Goal: Information Seeking & Learning: Compare options

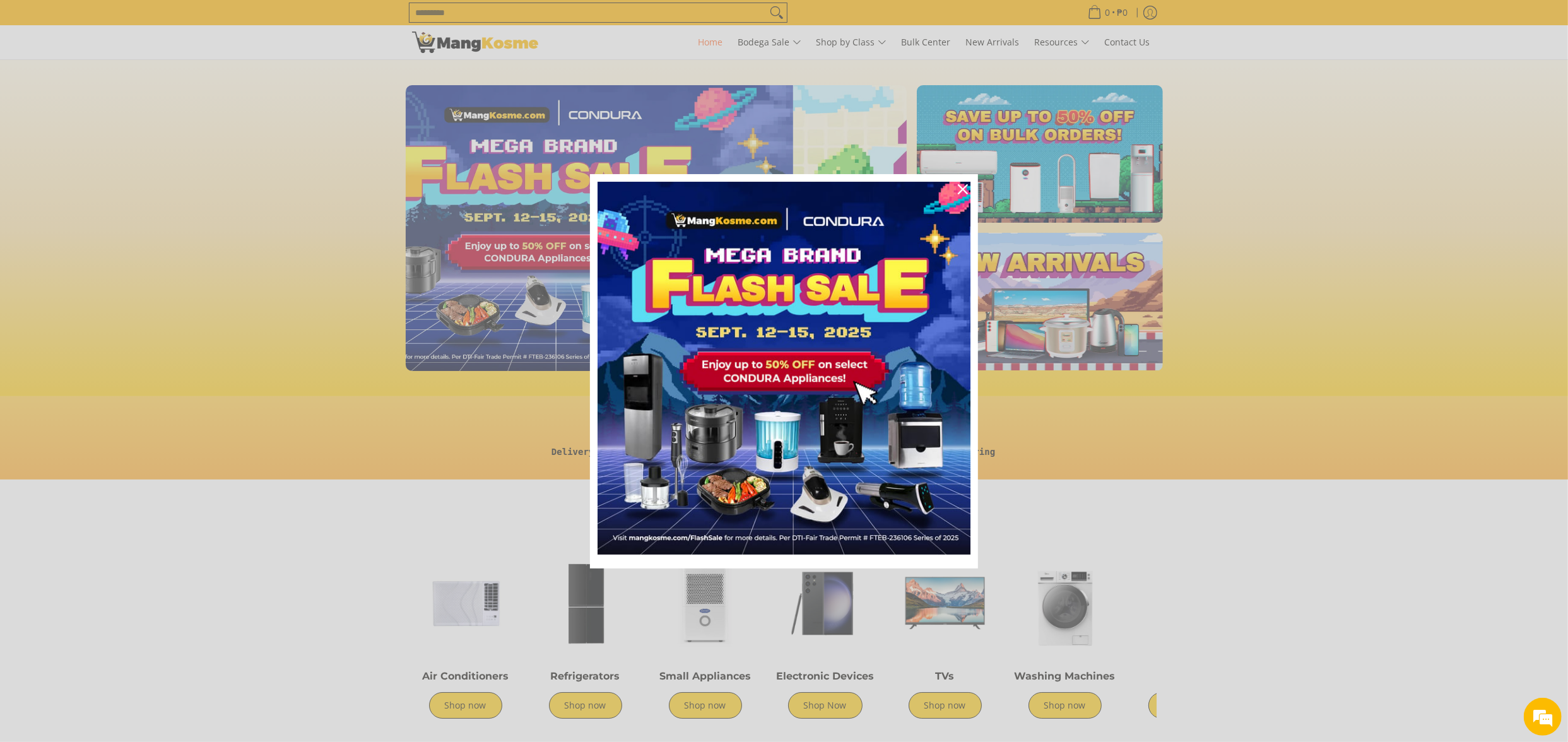
scroll to position [0, 6]
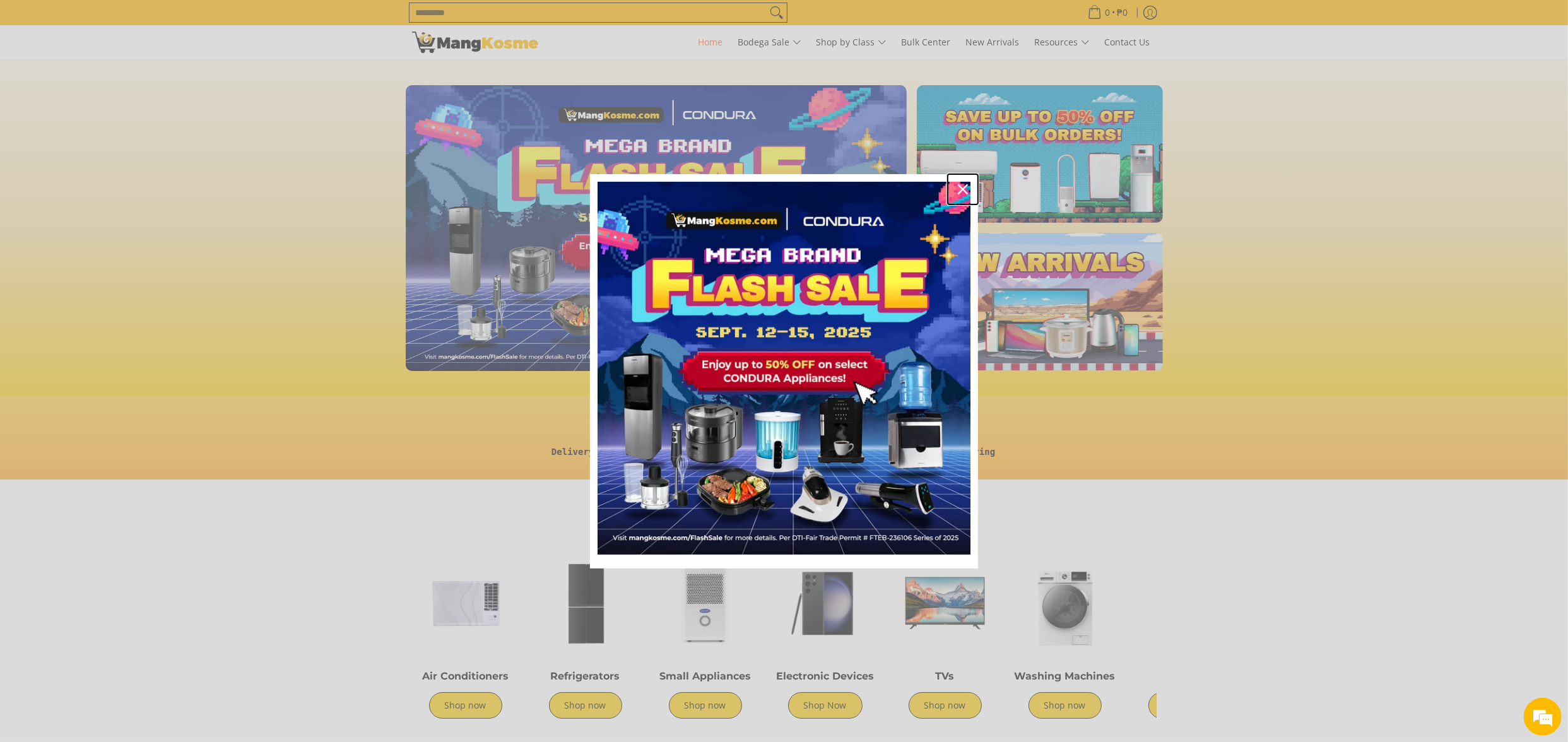
click at [962, 188] on icon "close icon" at bounding box center [963, 189] width 10 height 10
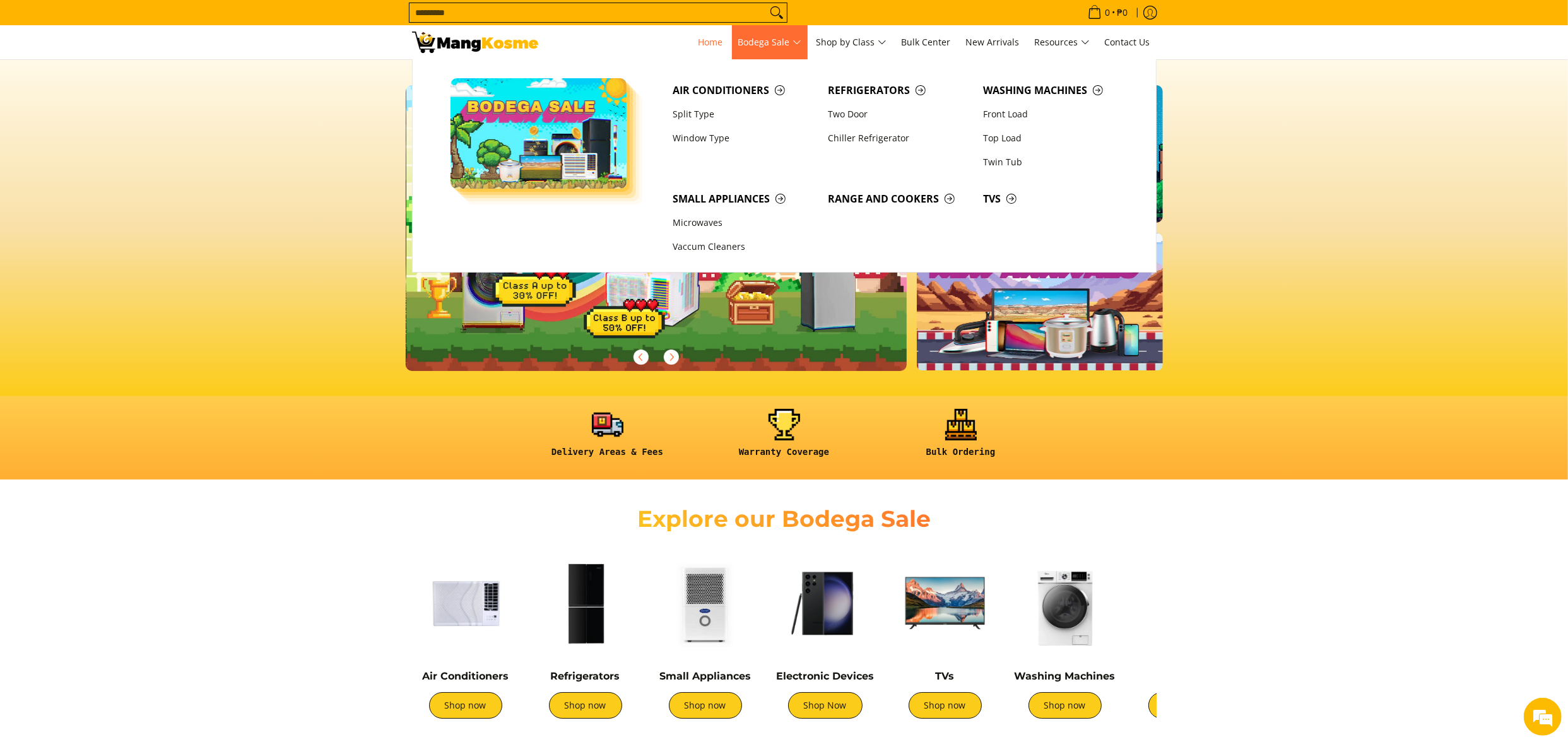
scroll to position [0, 501]
click at [723, 90] on span "Air Conditioners" at bounding box center [744, 91] width 143 height 16
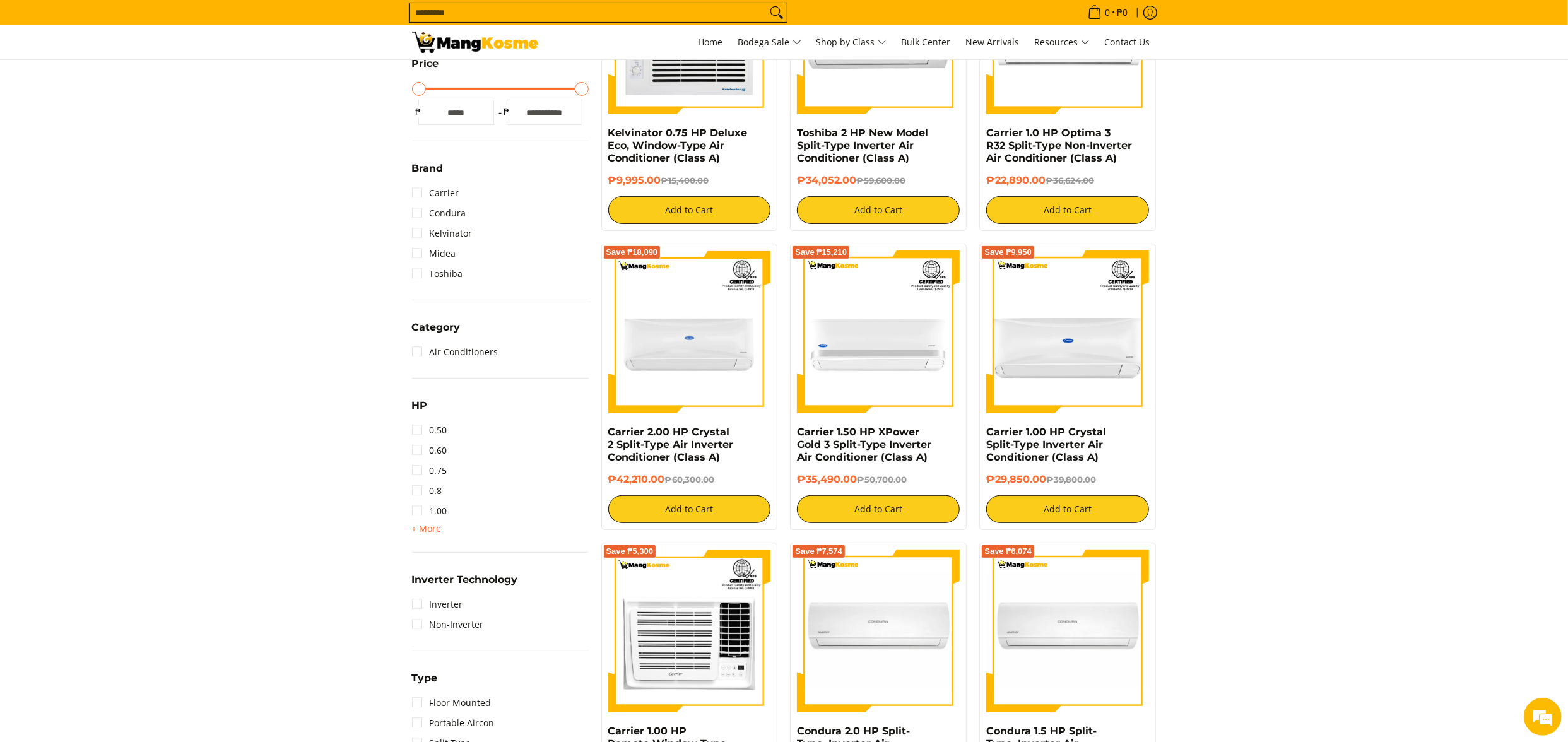
scroll to position [504, 0]
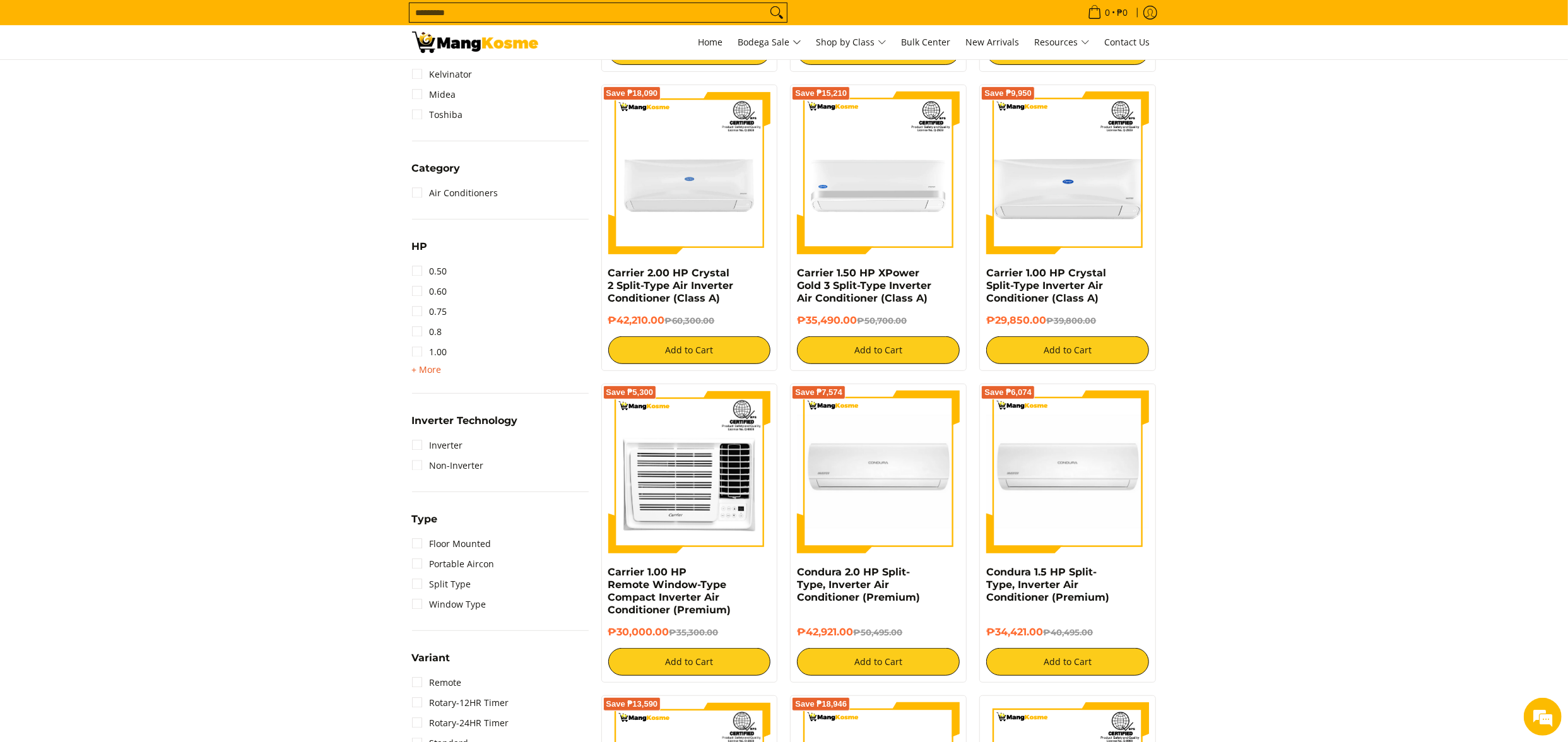
click at [427, 369] on span "+ More" at bounding box center [427, 369] width 30 height 10
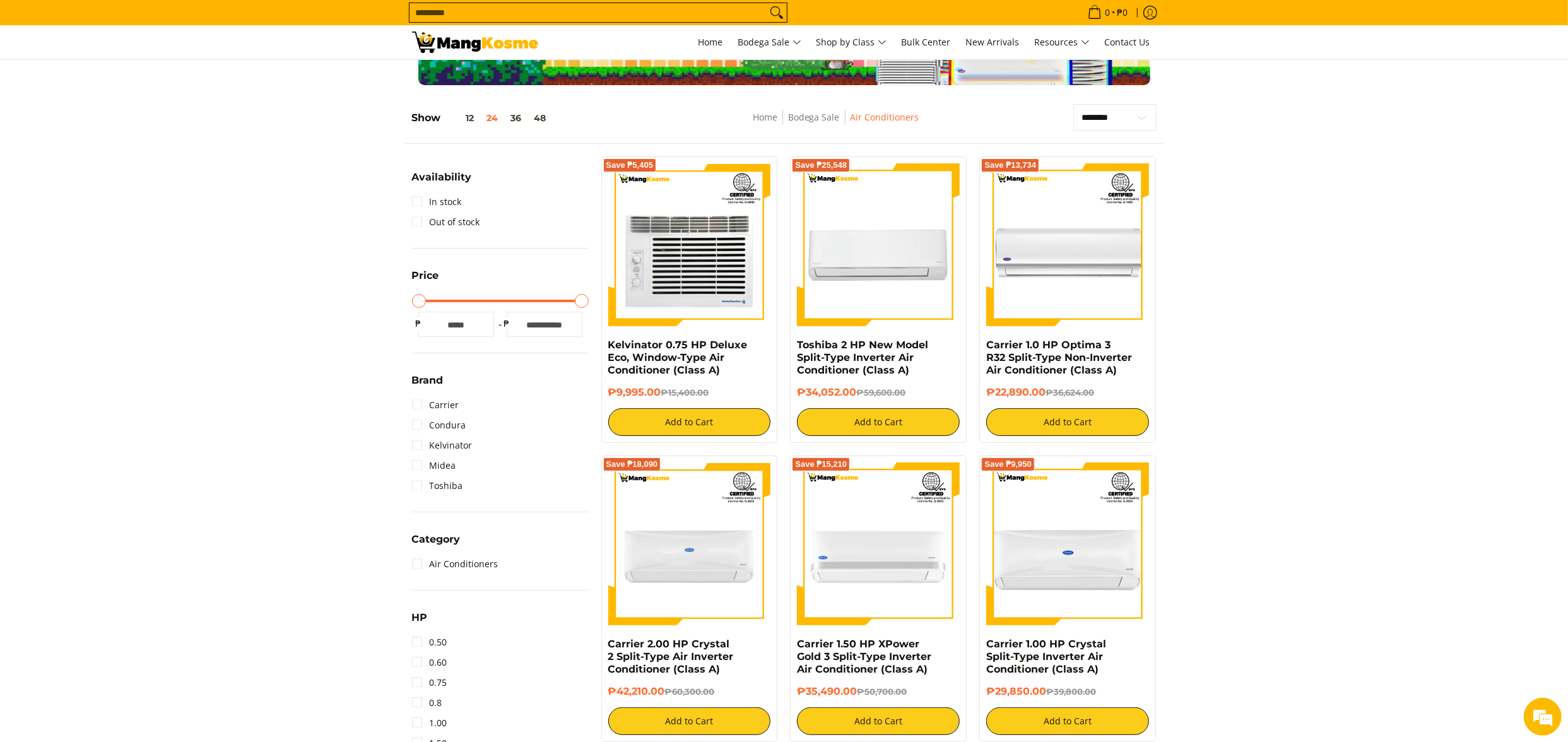
scroll to position [126, 0]
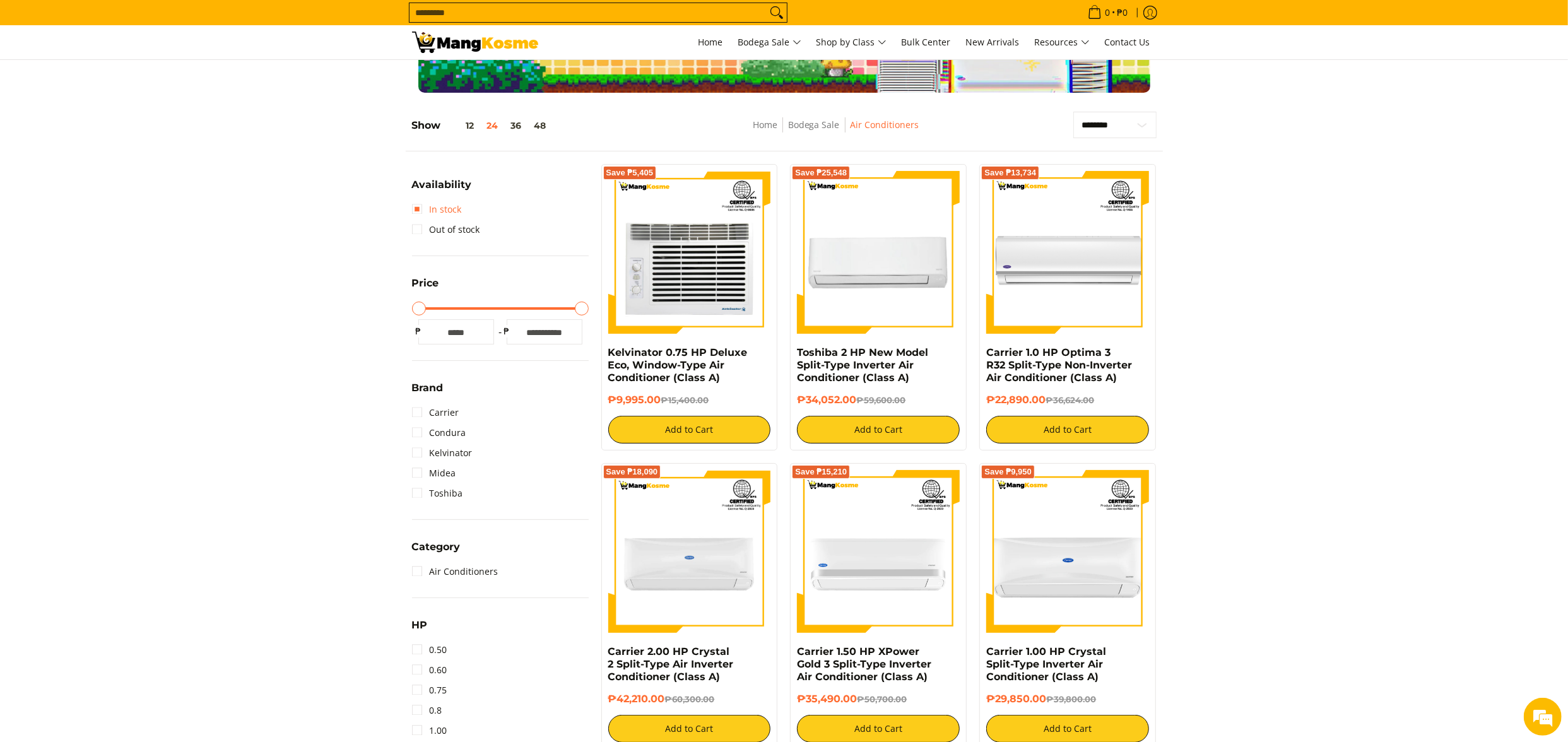
click at [446, 209] on link "In stock" at bounding box center [437, 209] width 50 height 21
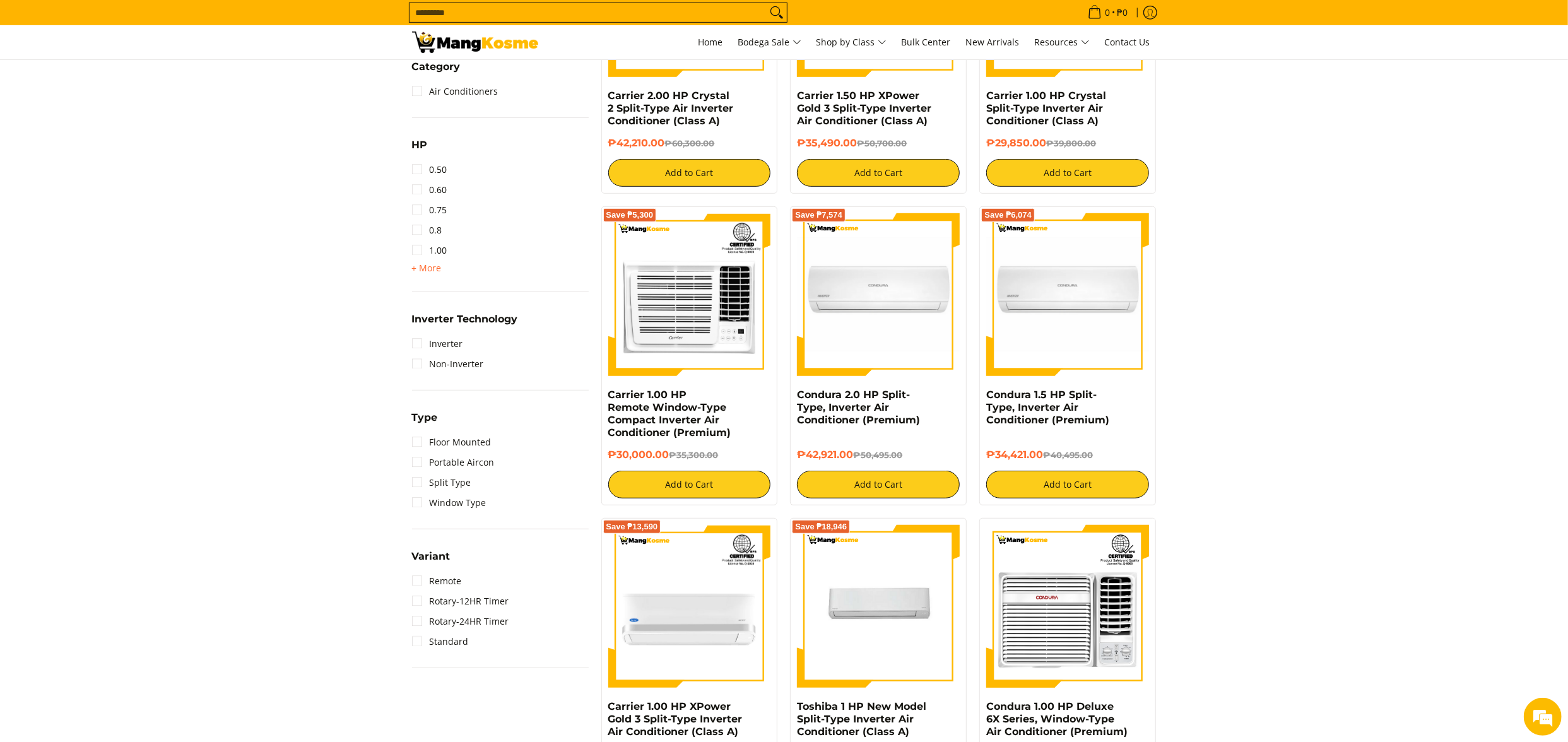
scroll to position [429, 0]
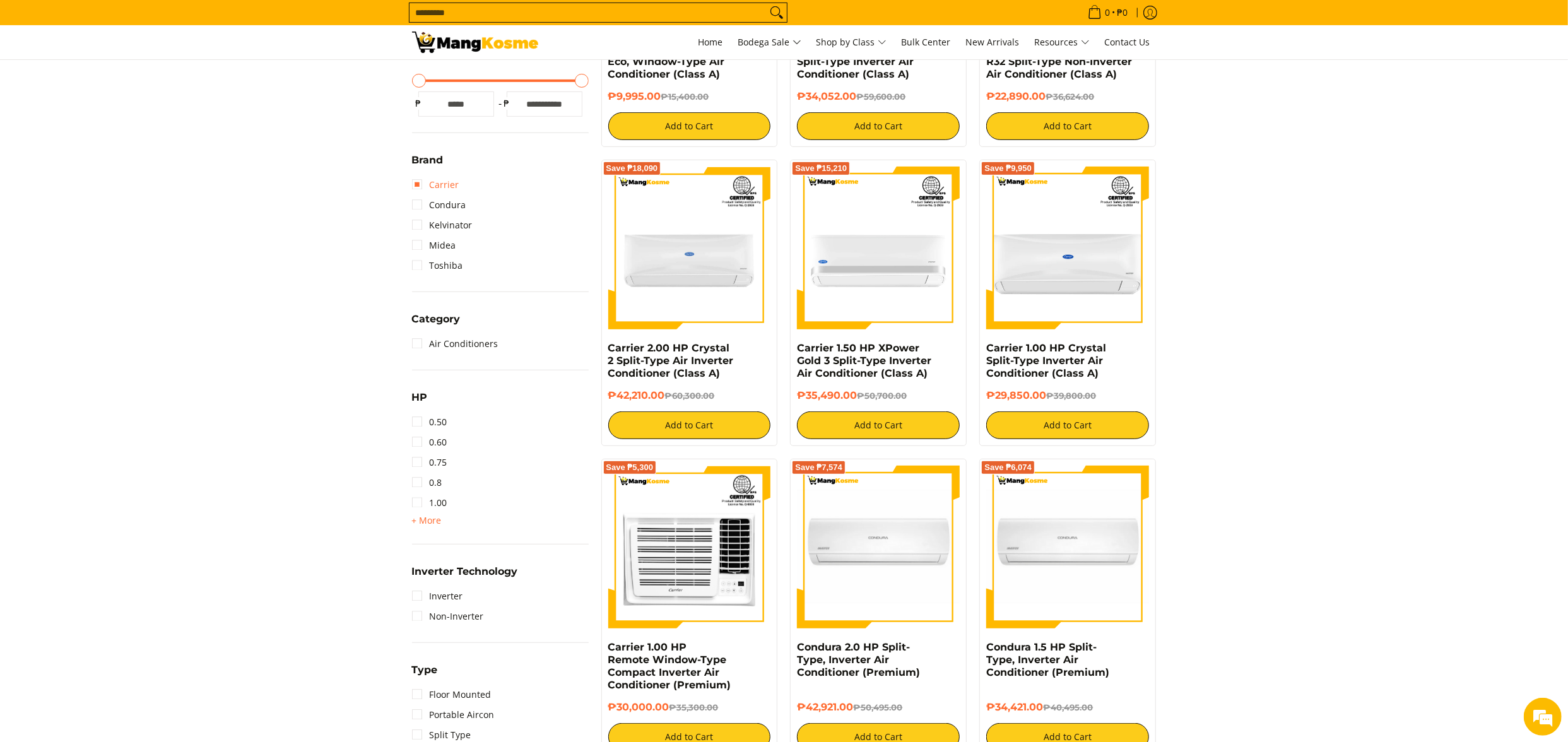
click at [447, 188] on link "Carrier" at bounding box center [435, 185] width 47 height 21
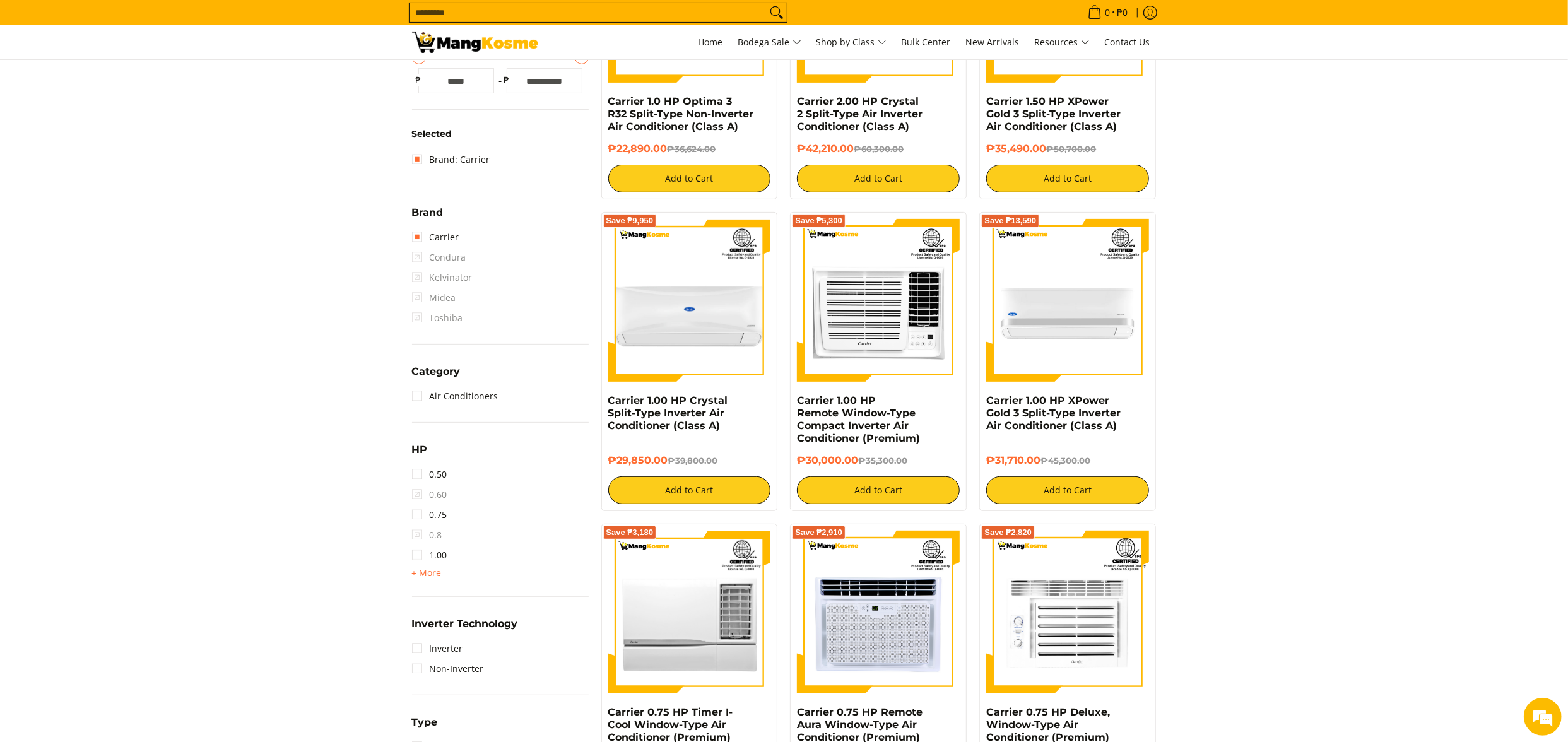
scroll to position [178, 0]
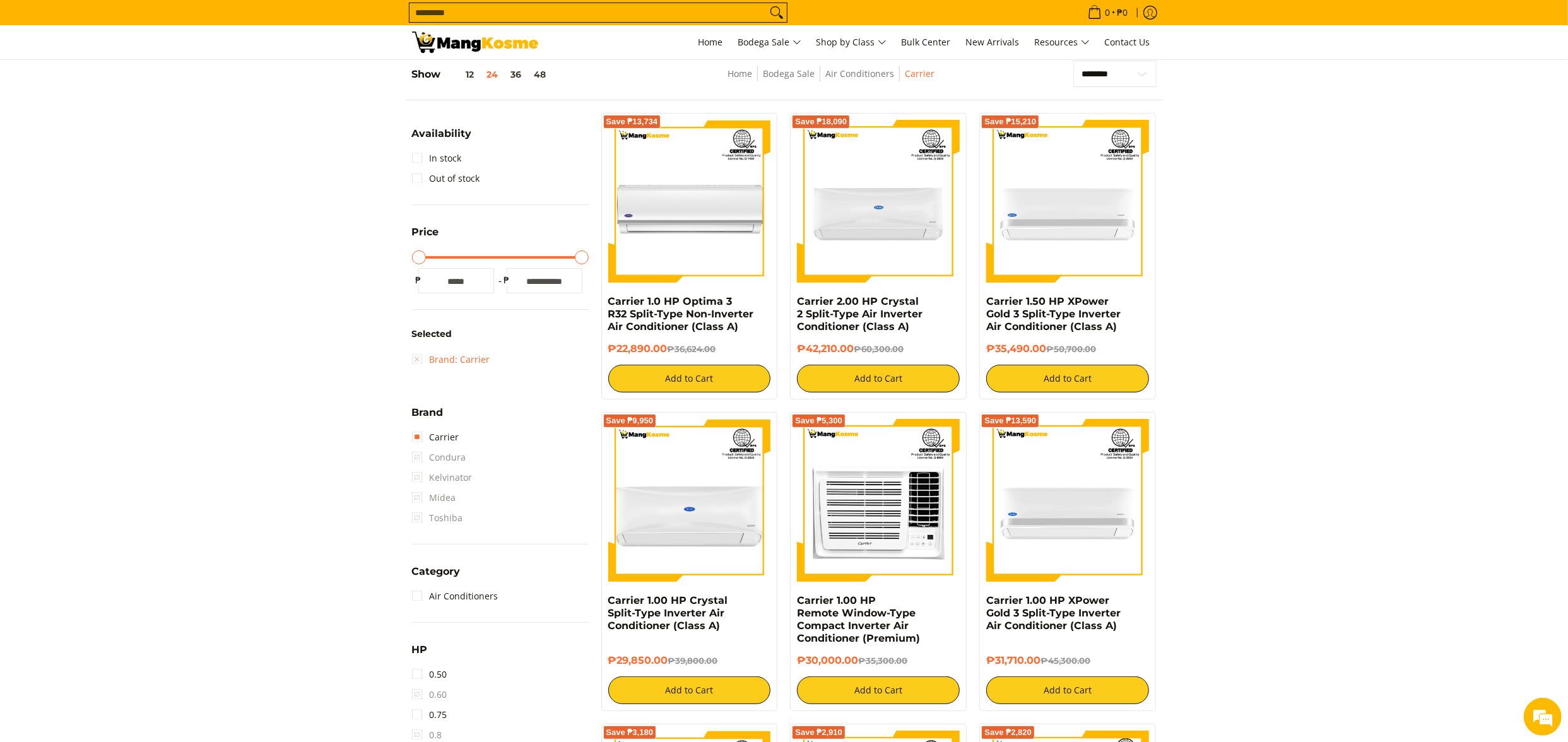
click at [453, 359] on link "Brand: Carrier" at bounding box center [451, 359] width 79 height 21
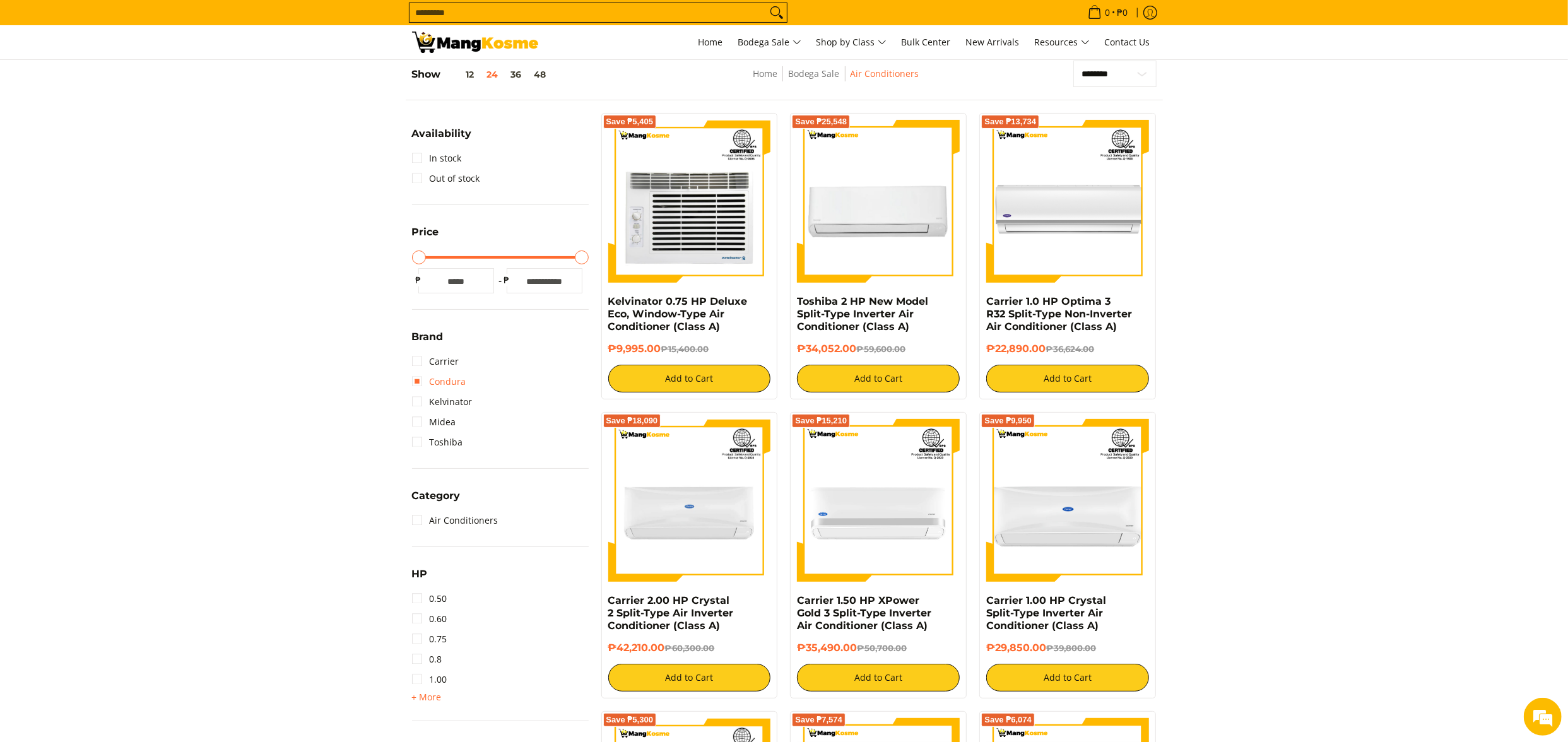
click at [452, 383] on link "Condura" at bounding box center [439, 381] width 54 height 21
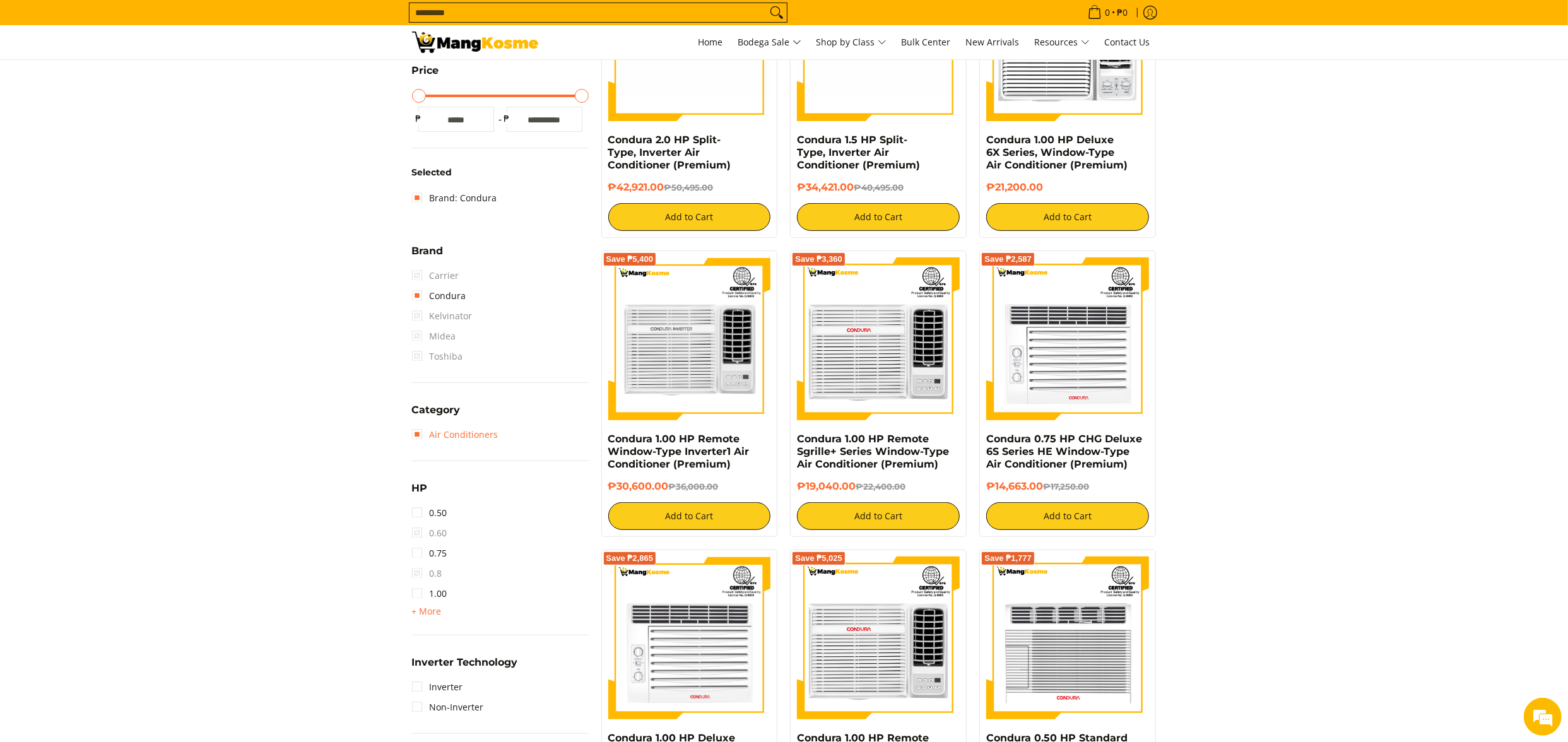
scroll to position [303, 0]
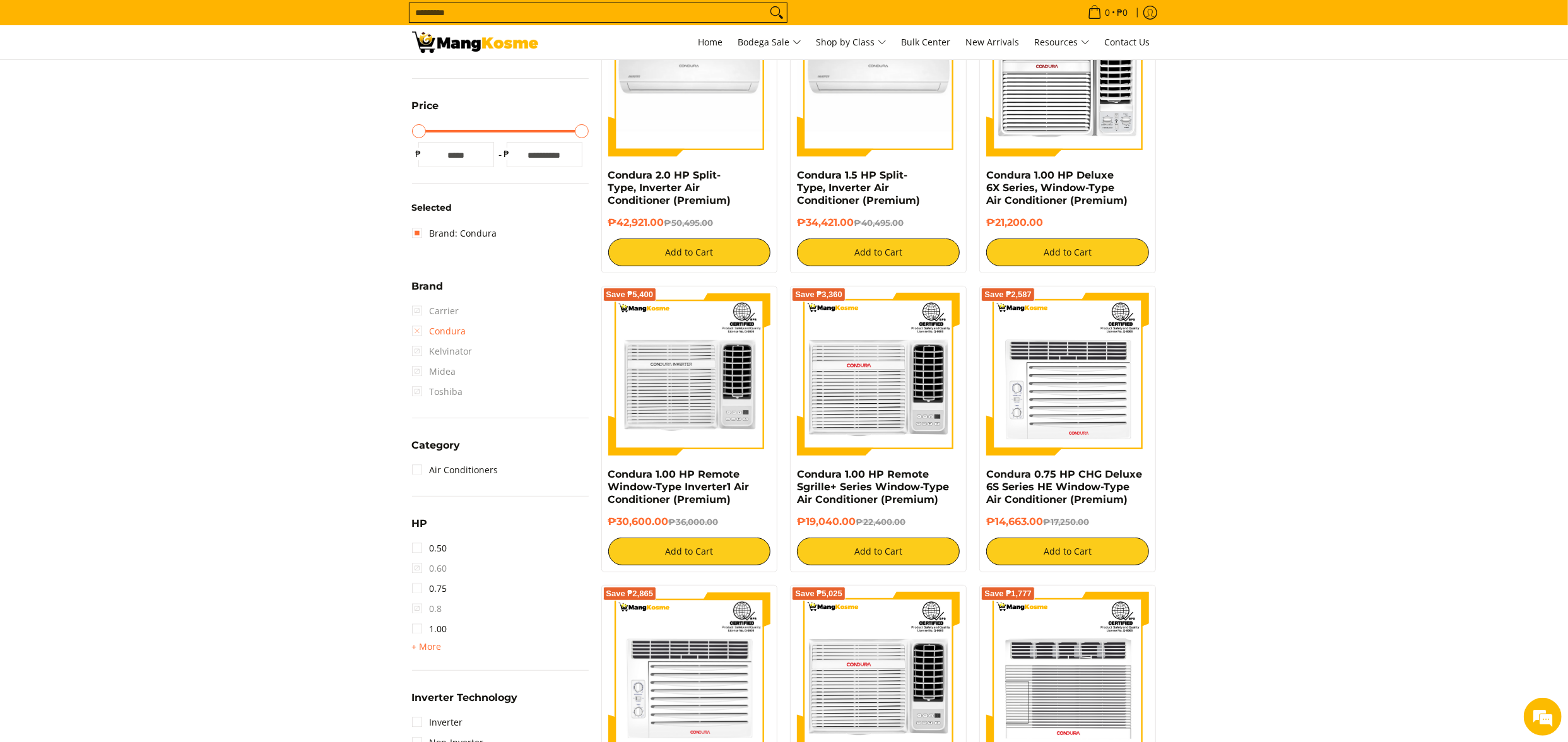
click at [440, 330] on link "Condura" at bounding box center [439, 331] width 54 height 21
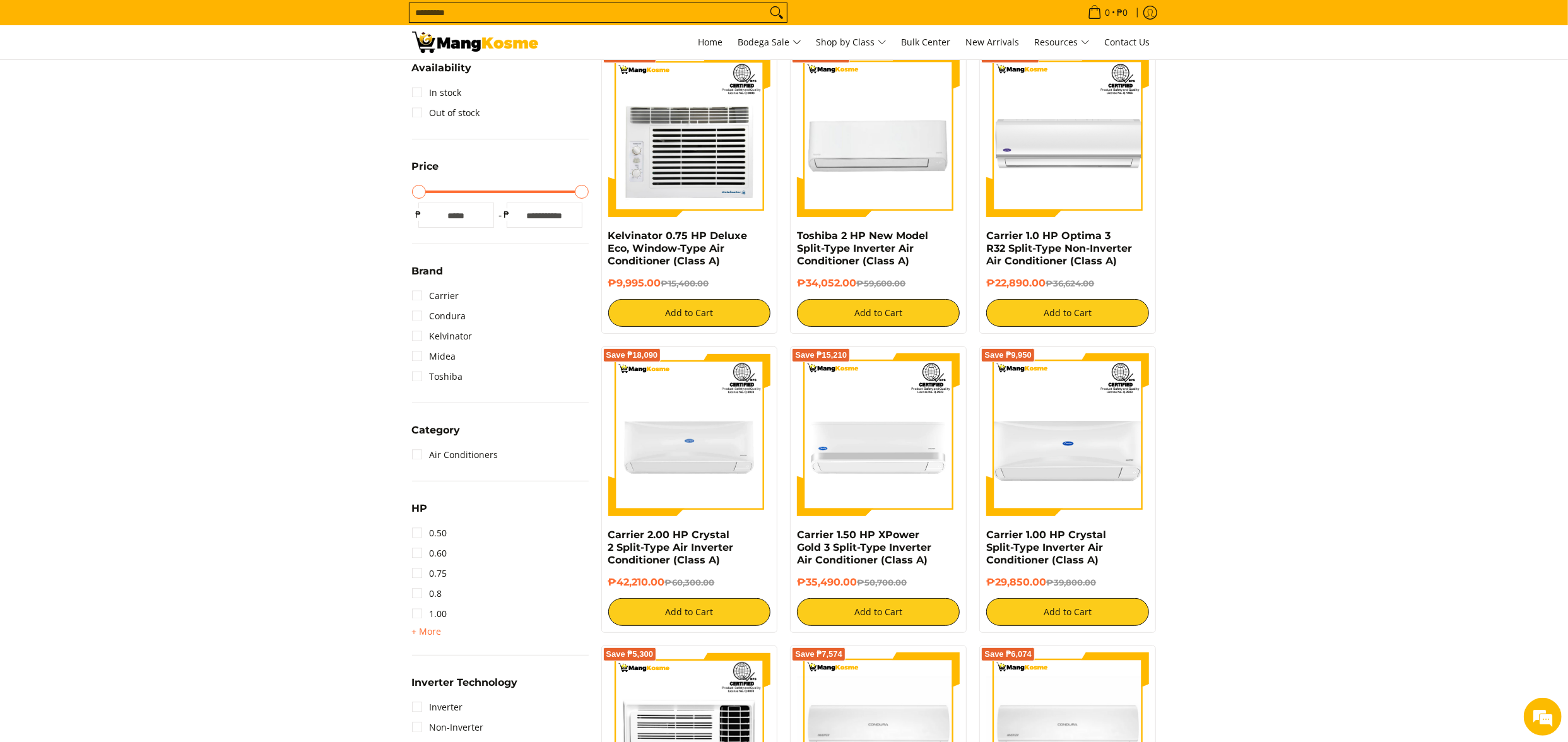
scroll to position [178, 0]
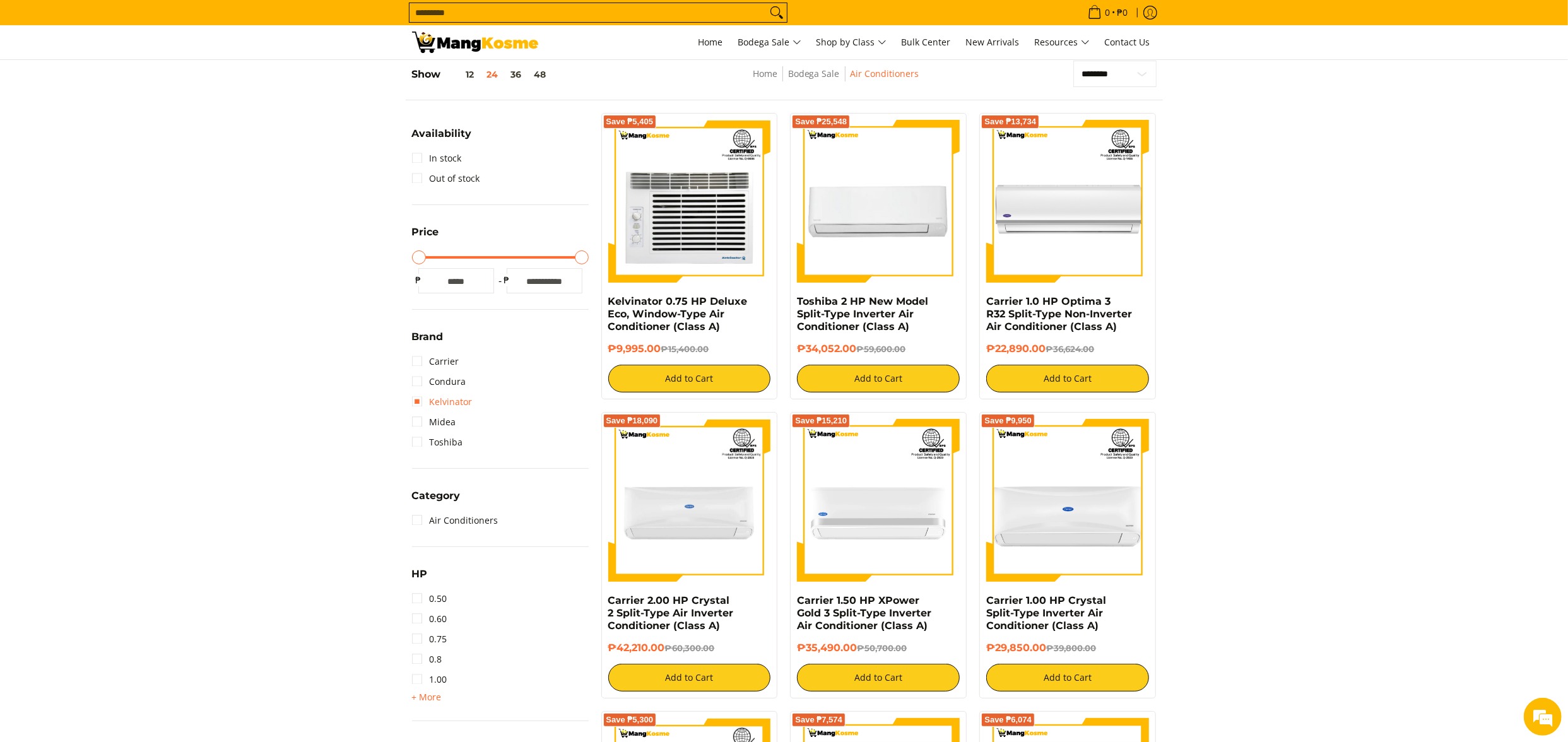
click at [446, 398] on link "Kelvinator" at bounding box center [442, 402] width 61 height 21
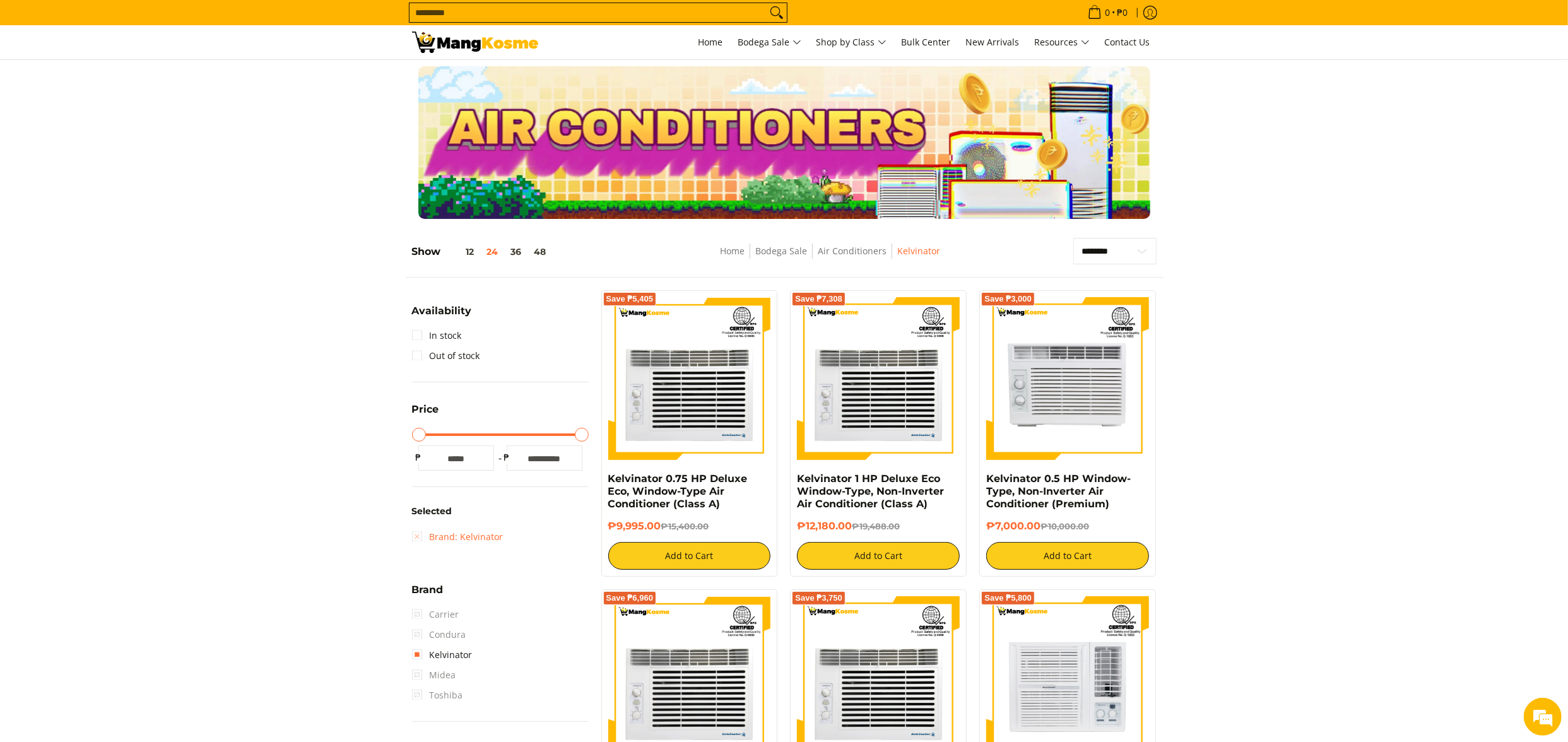
click at [485, 533] on link "Brand: Kelvinator" at bounding box center [457, 537] width 91 height 21
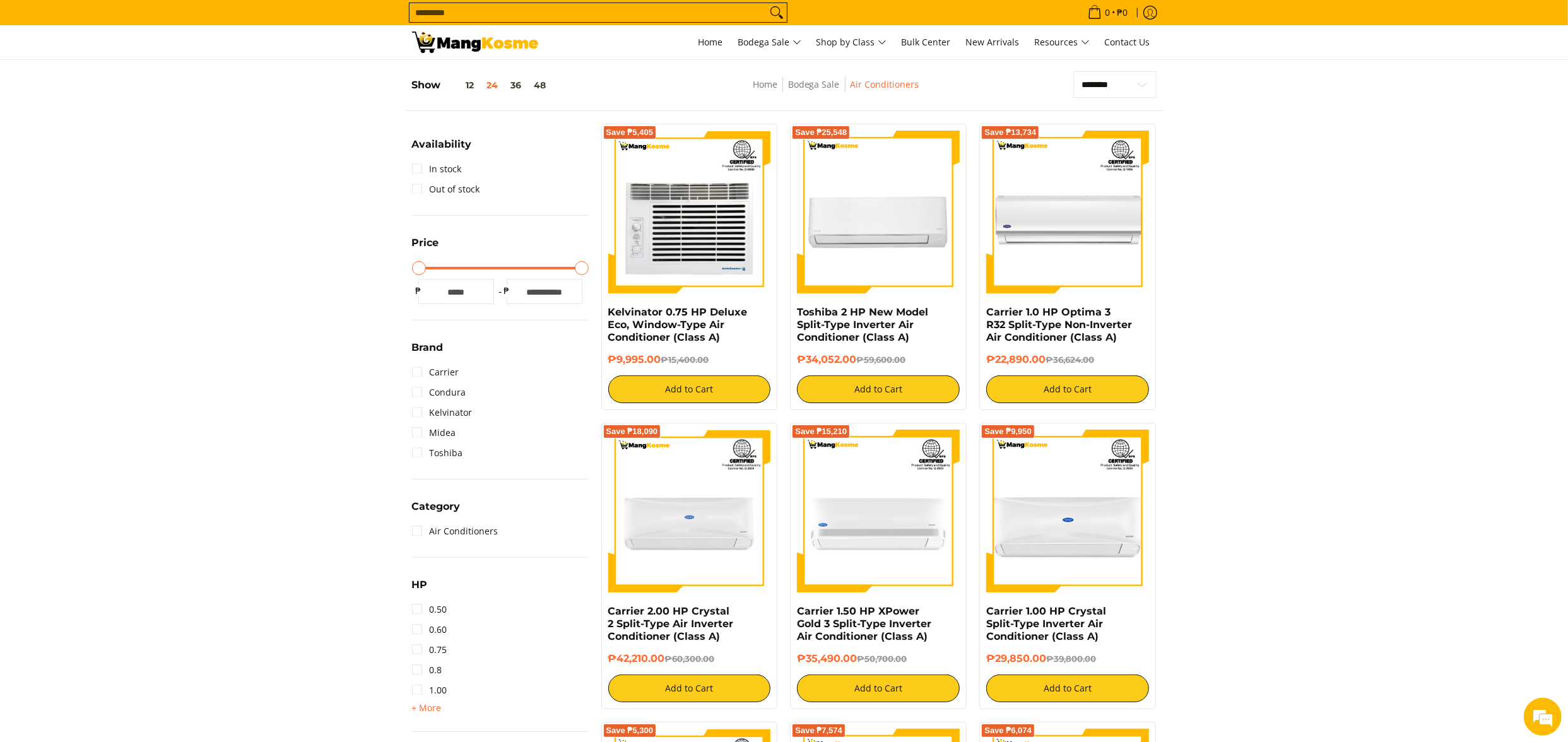
scroll to position [178, 0]
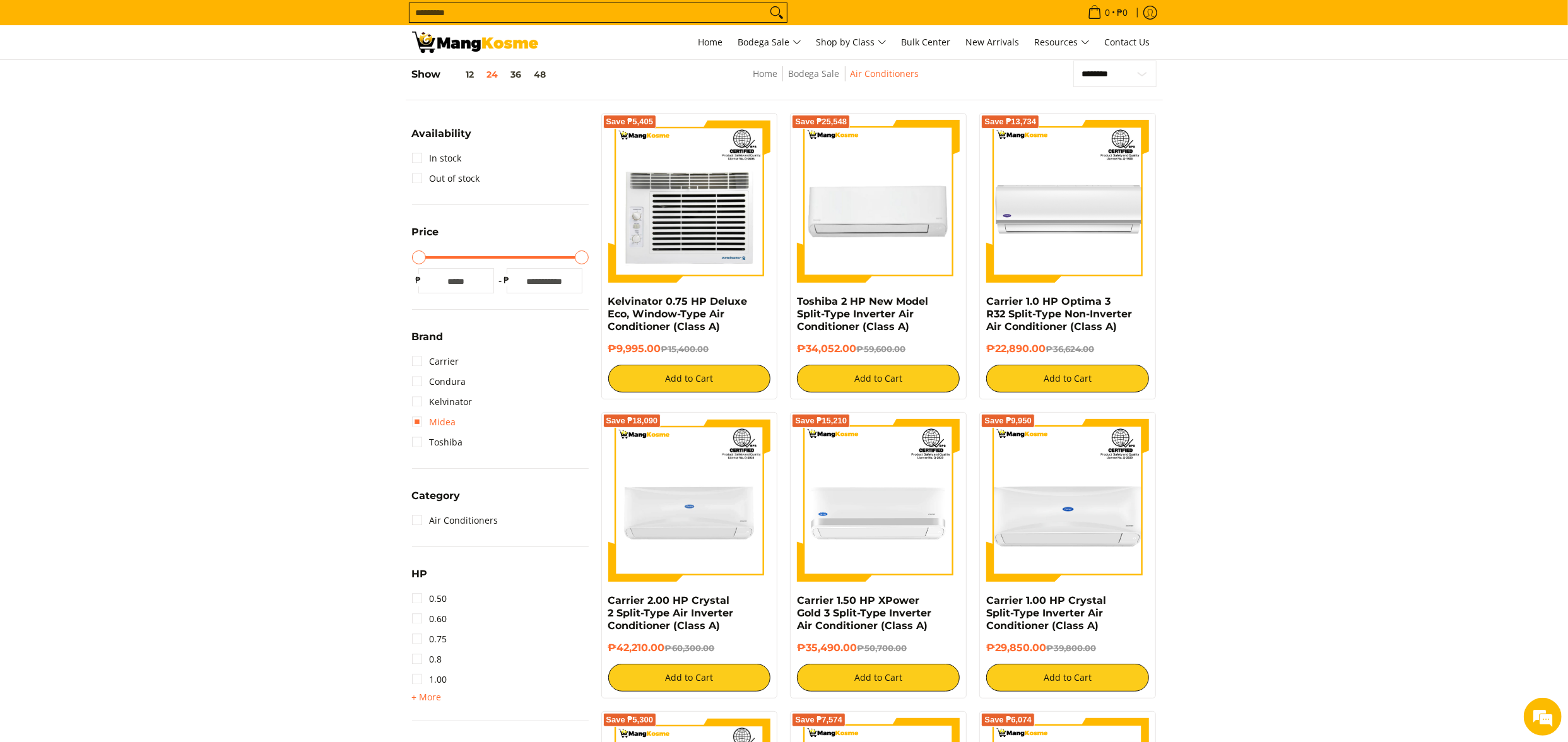
click at [445, 423] on link "Midea" at bounding box center [434, 422] width 44 height 21
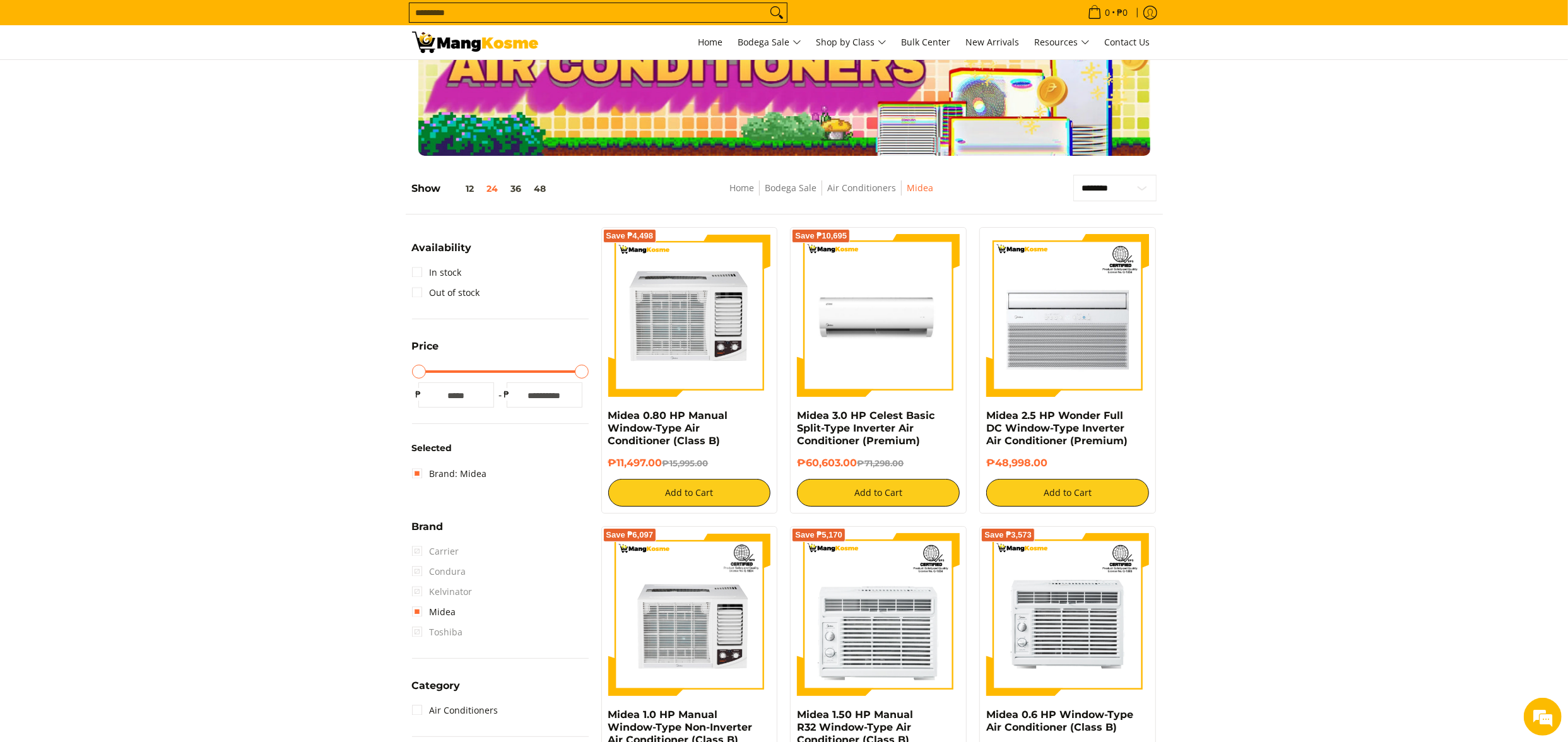
scroll to position [51, 0]
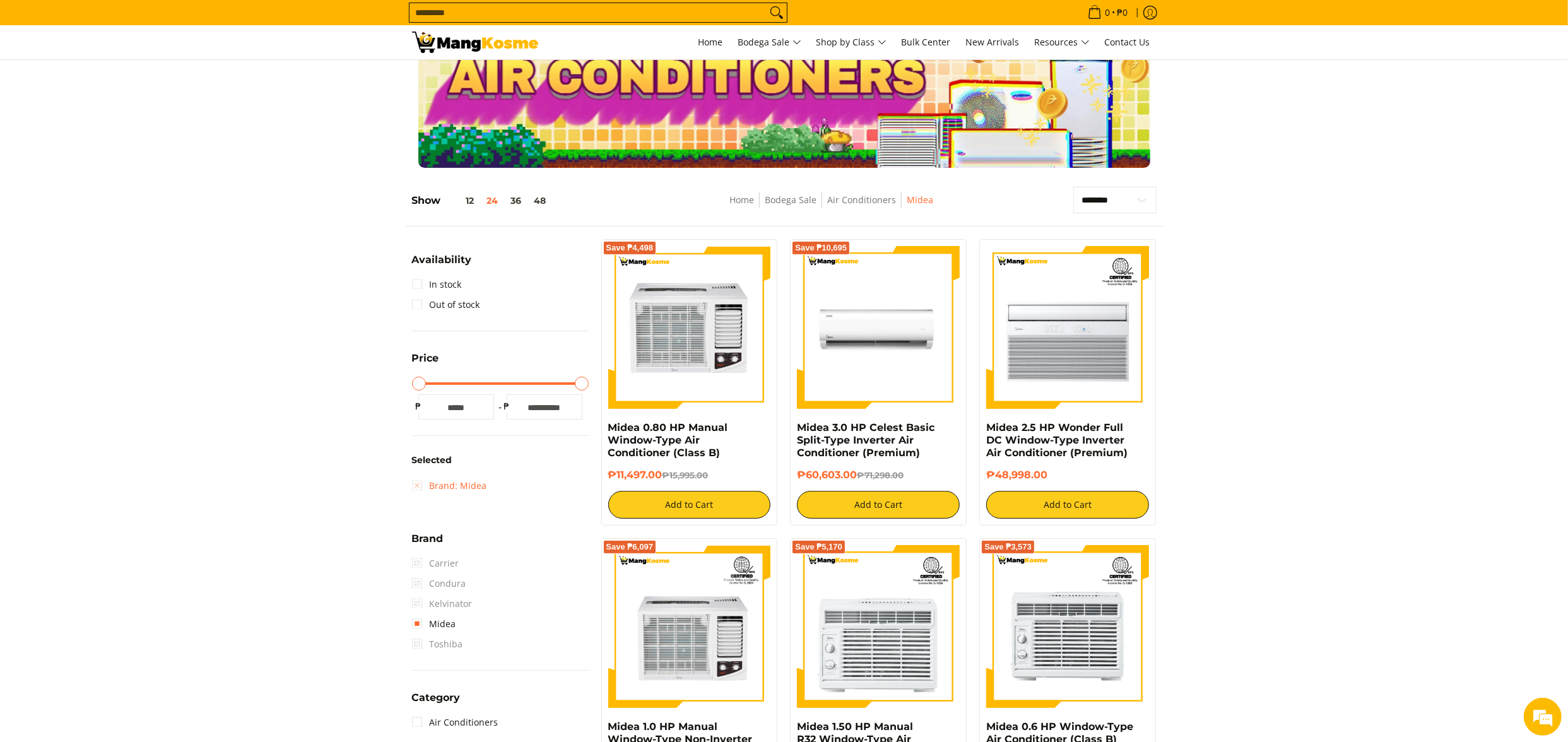
click at [455, 487] on link "Brand: Midea" at bounding box center [449, 485] width 75 height 21
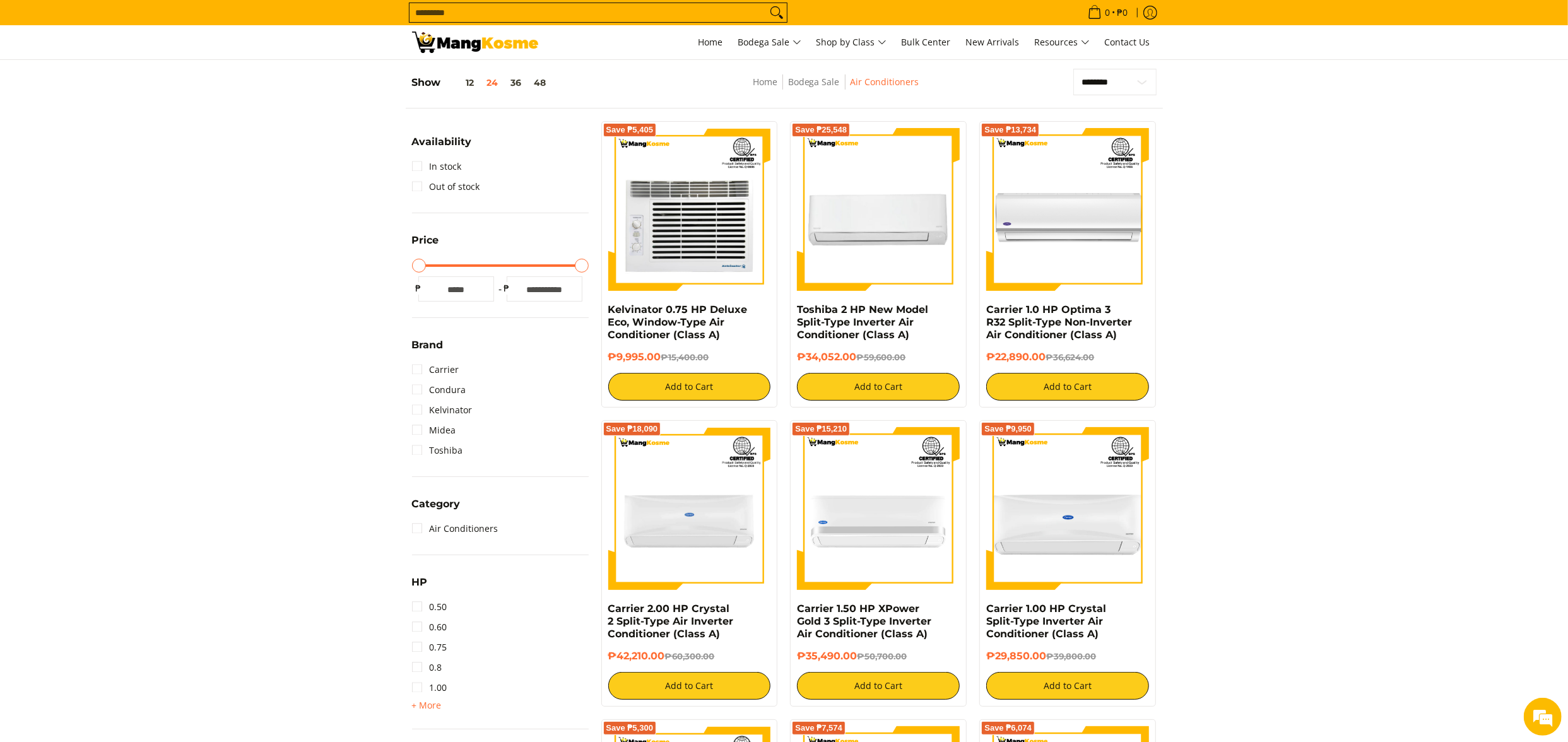
scroll to position [178, 0]
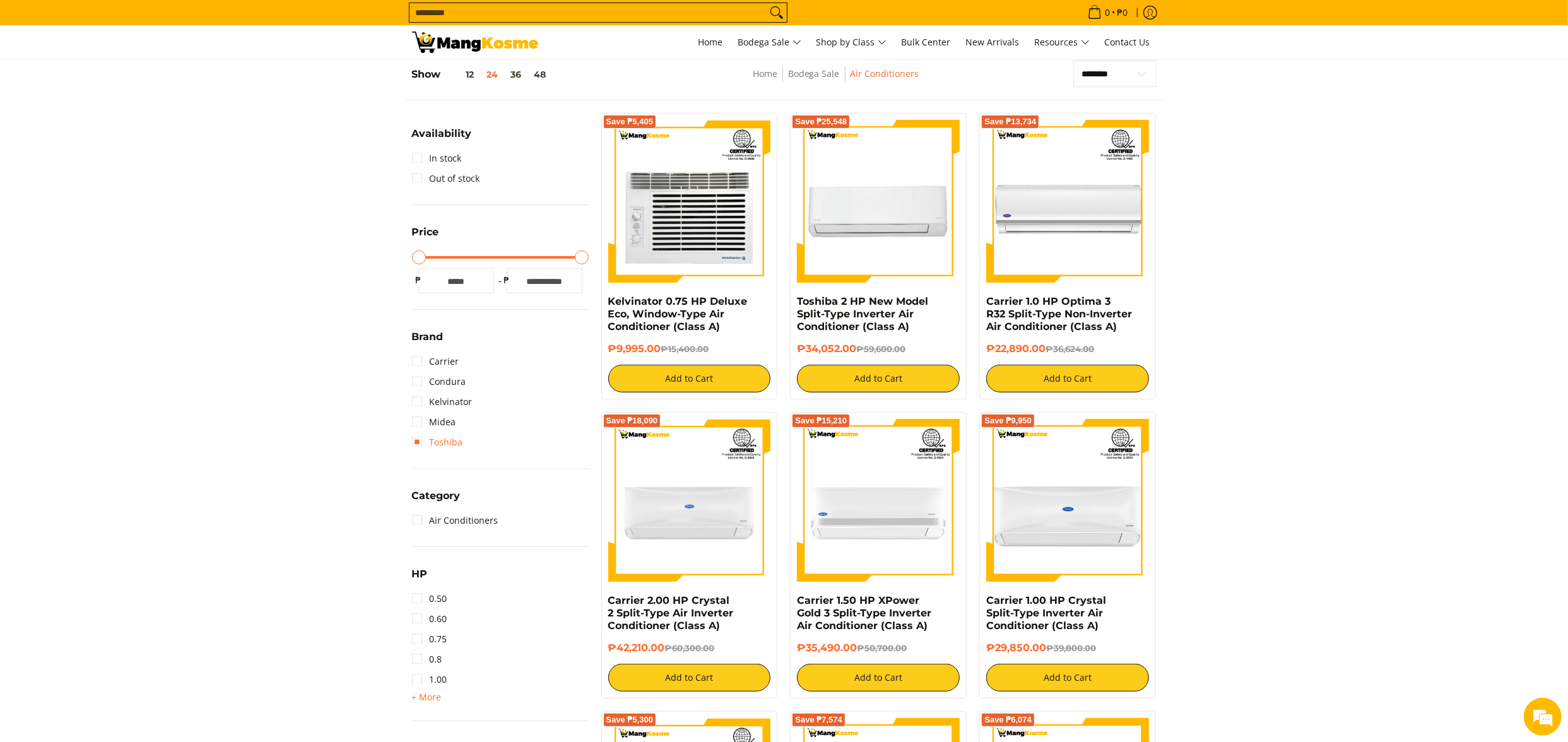
click at [458, 441] on link "Toshiba" at bounding box center [437, 442] width 51 height 21
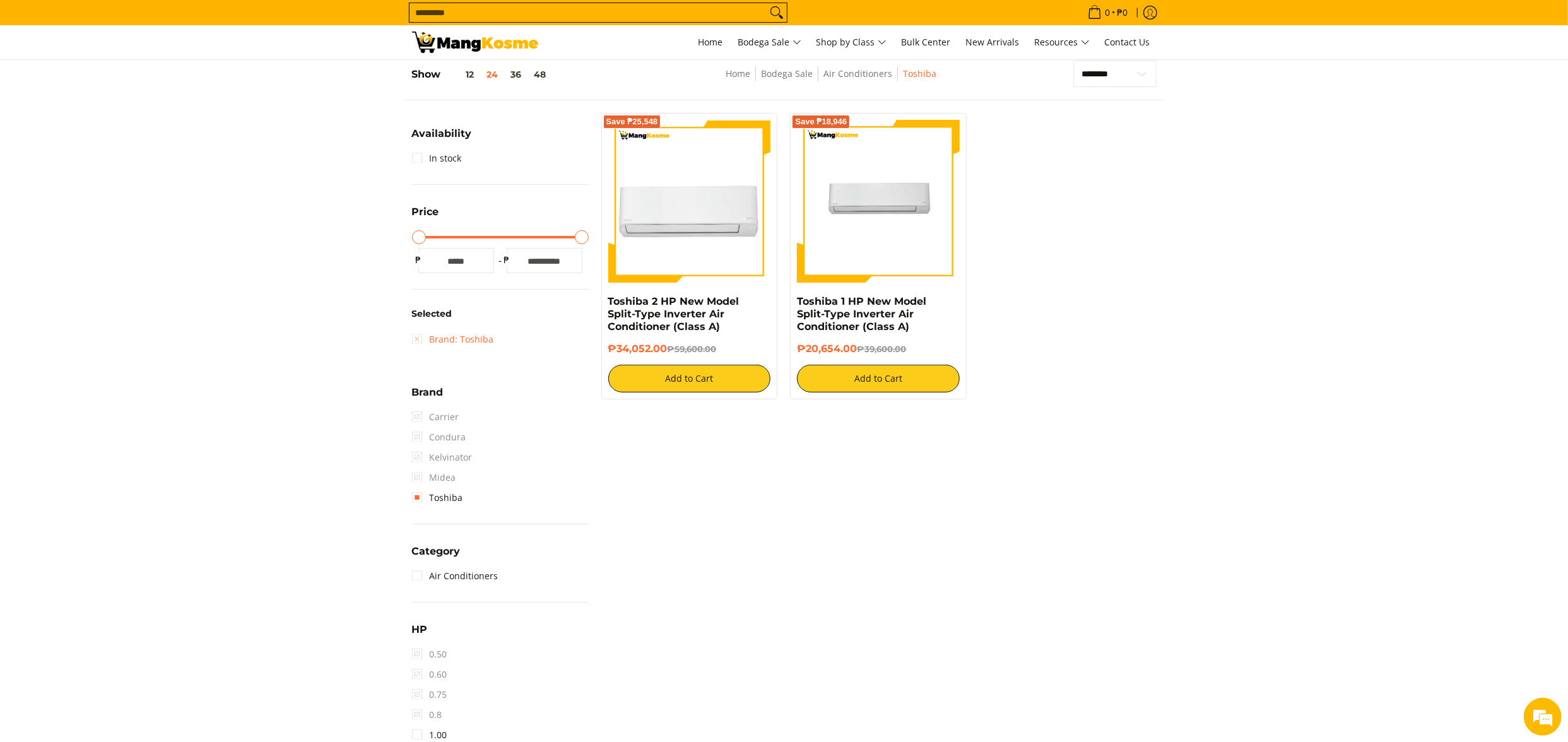
click at [475, 345] on link "Brand: Toshiba" at bounding box center [453, 340] width 82 height 21
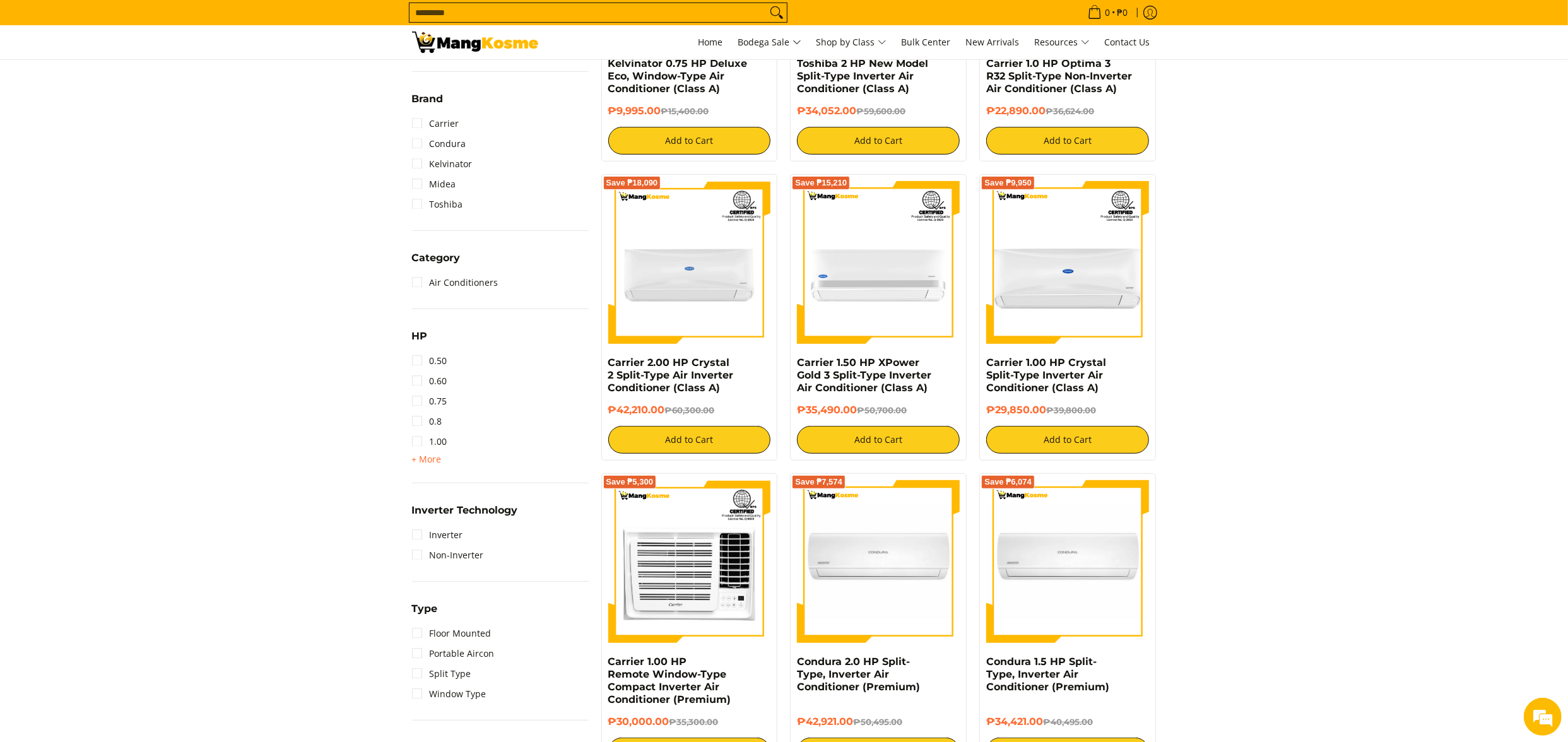
scroll to position [429, 0]
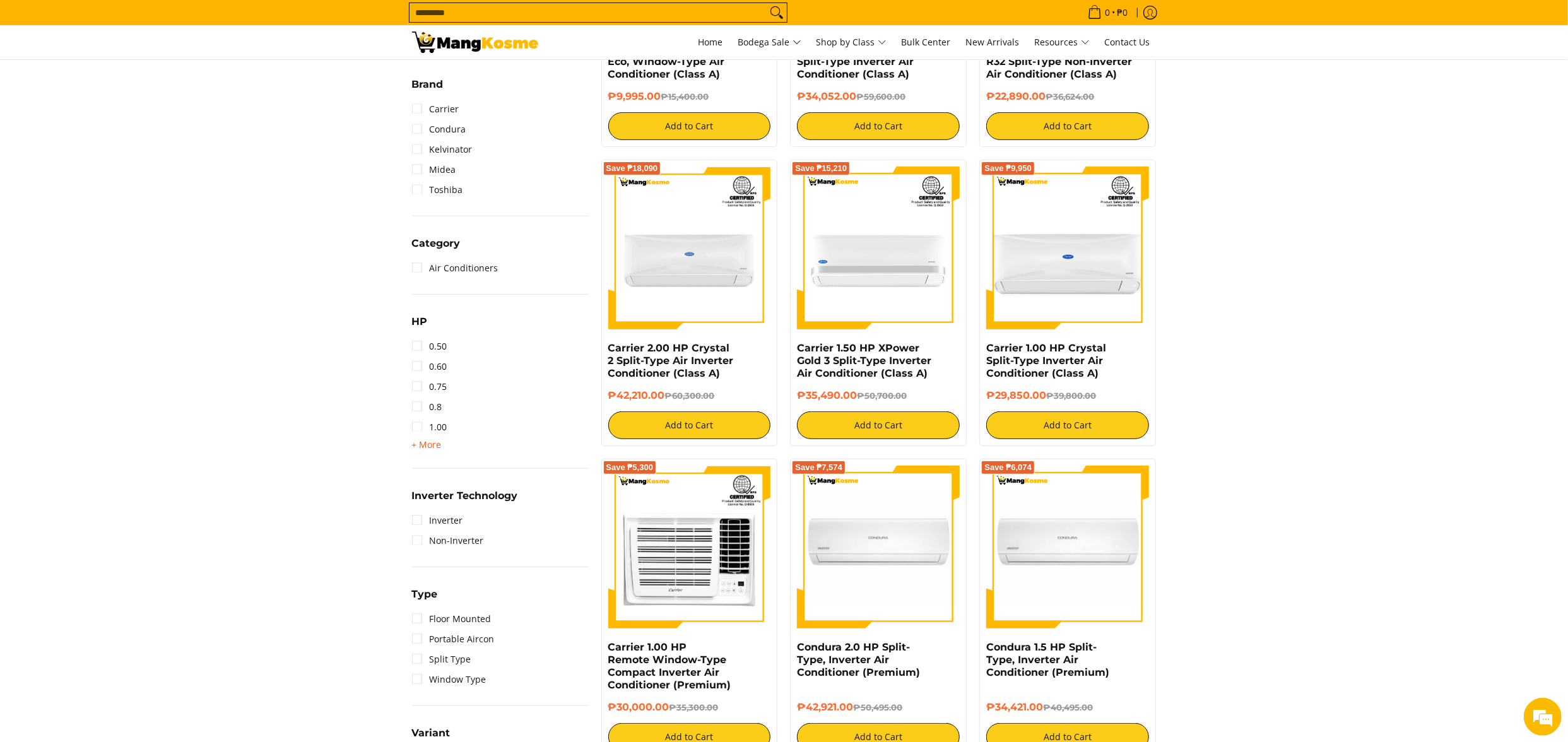
click at [438, 444] on span "+ More" at bounding box center [427, 445] width 30 height 10
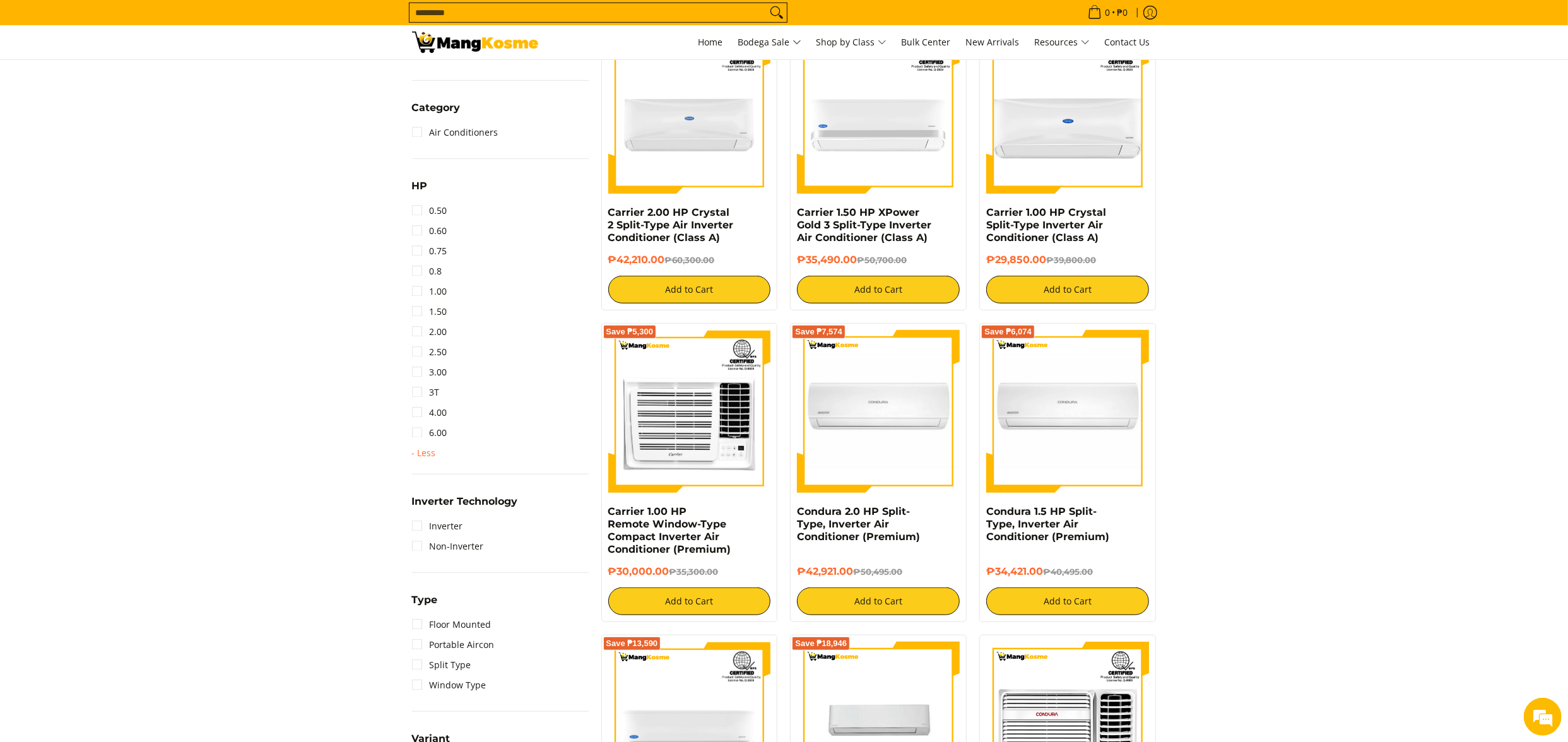
scroll to position [682, 0]
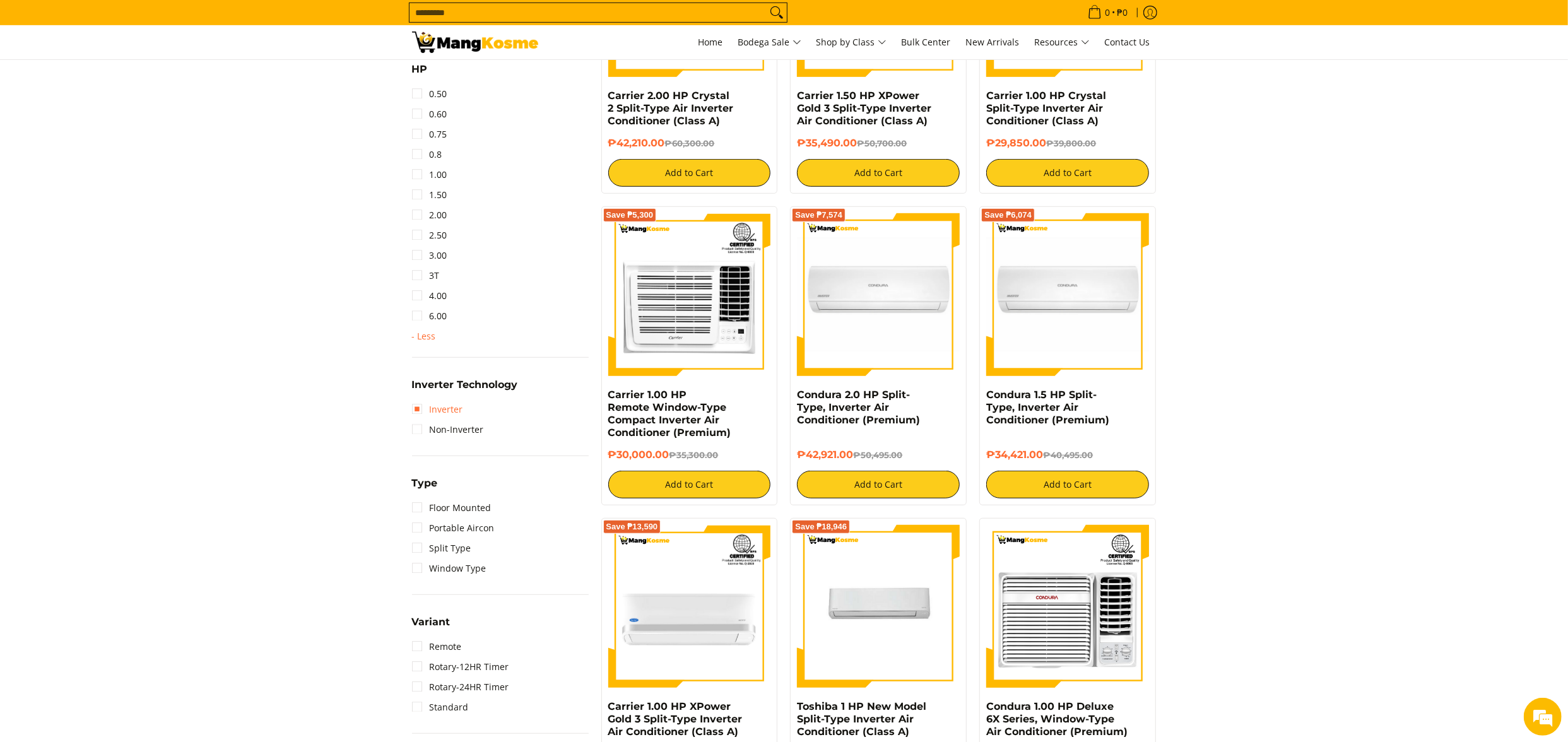
click at [446, 406] on link "Inverter" at bounding box center [437, 410] width 51 height 21
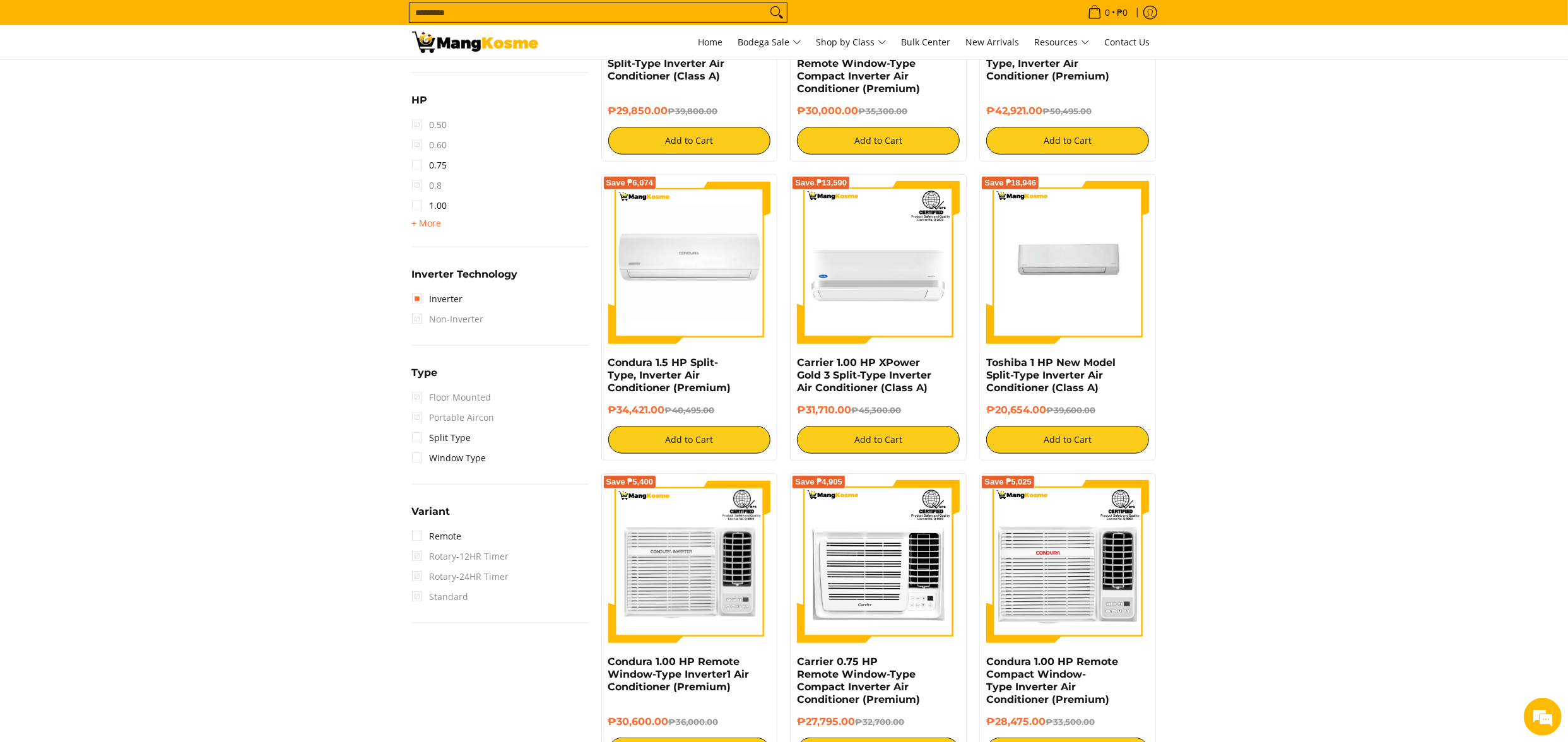
scroll to position [682, 0]
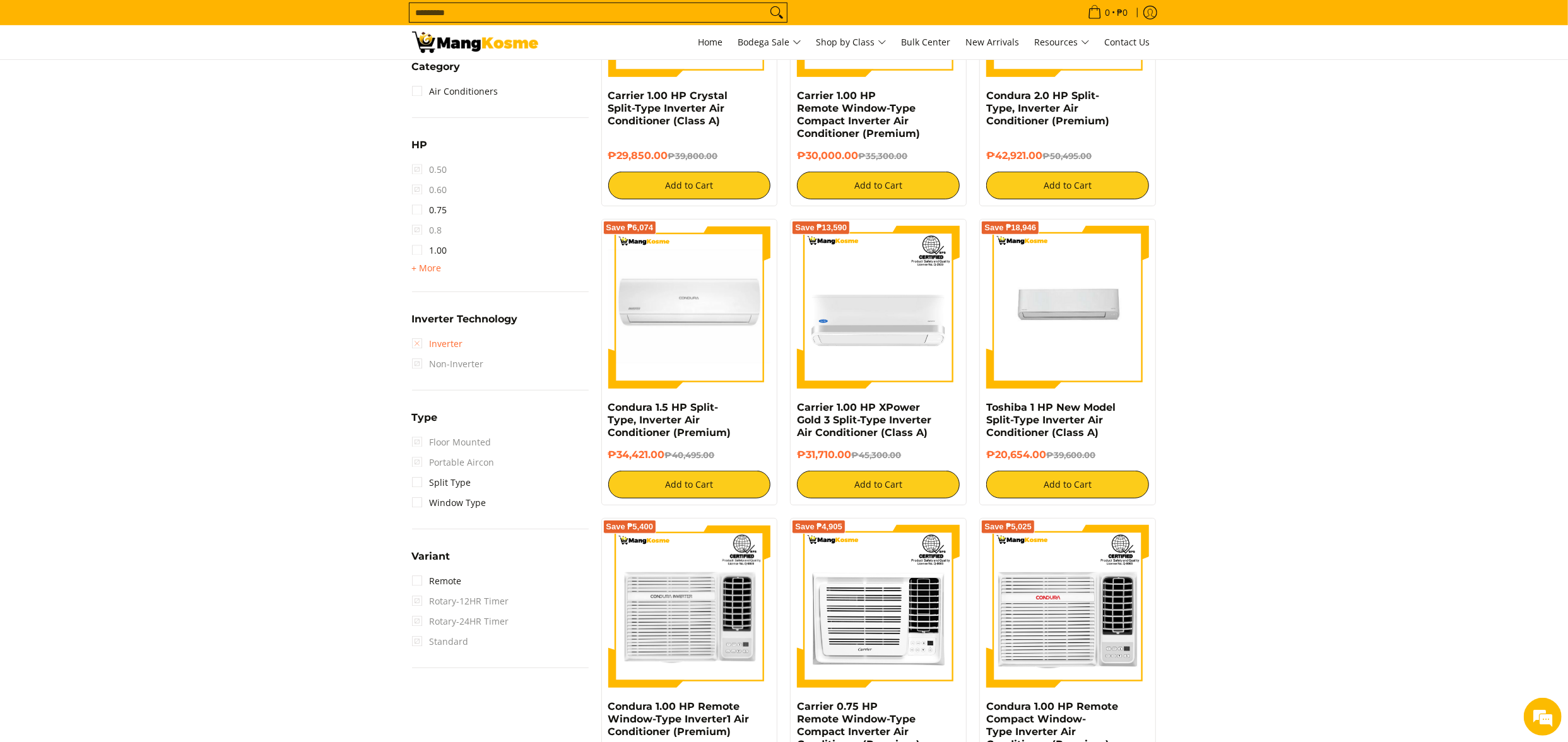
click at [460, 343] on link "Inverter" at bounding box center [437, 344] width 51 height 21
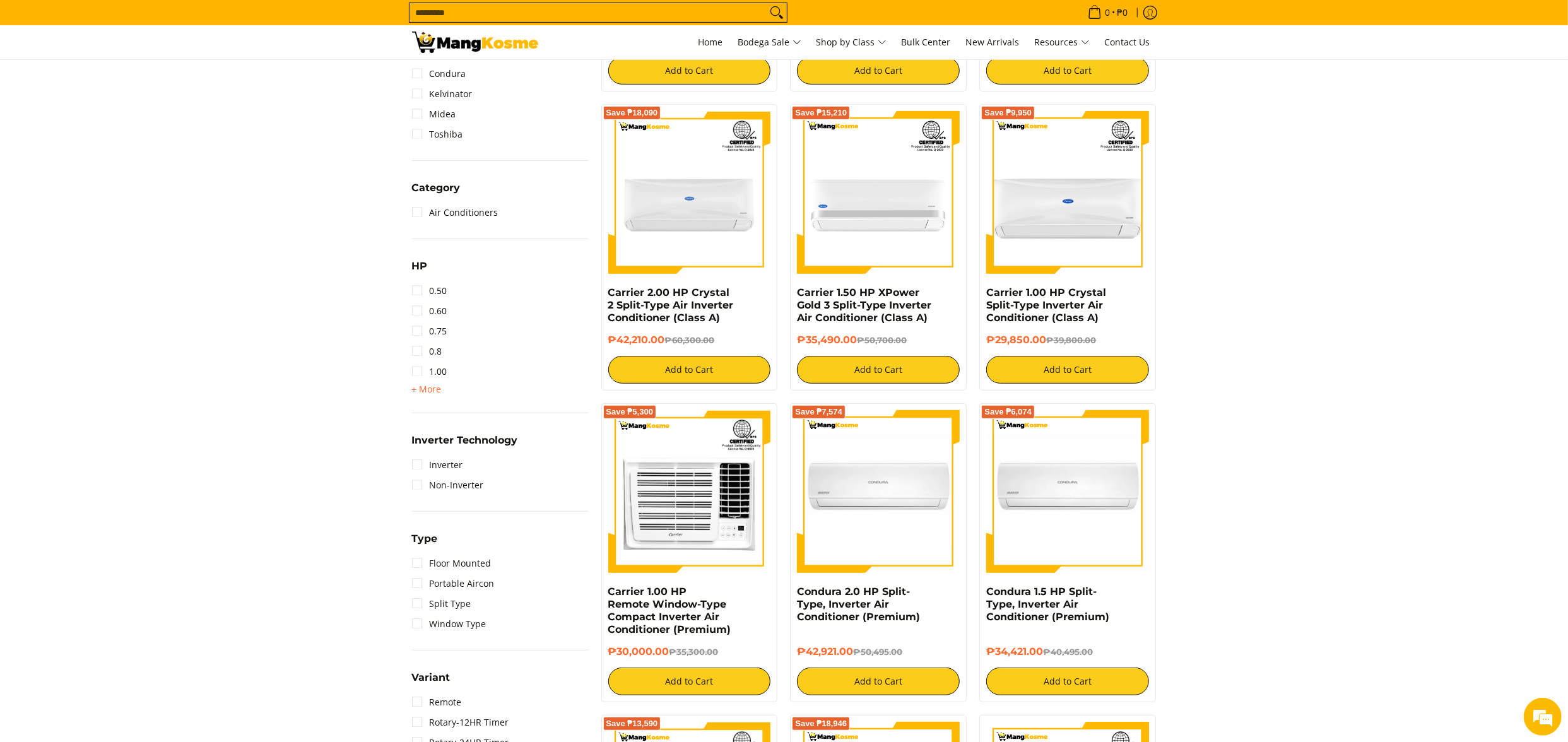
scroll to position [556, 0]
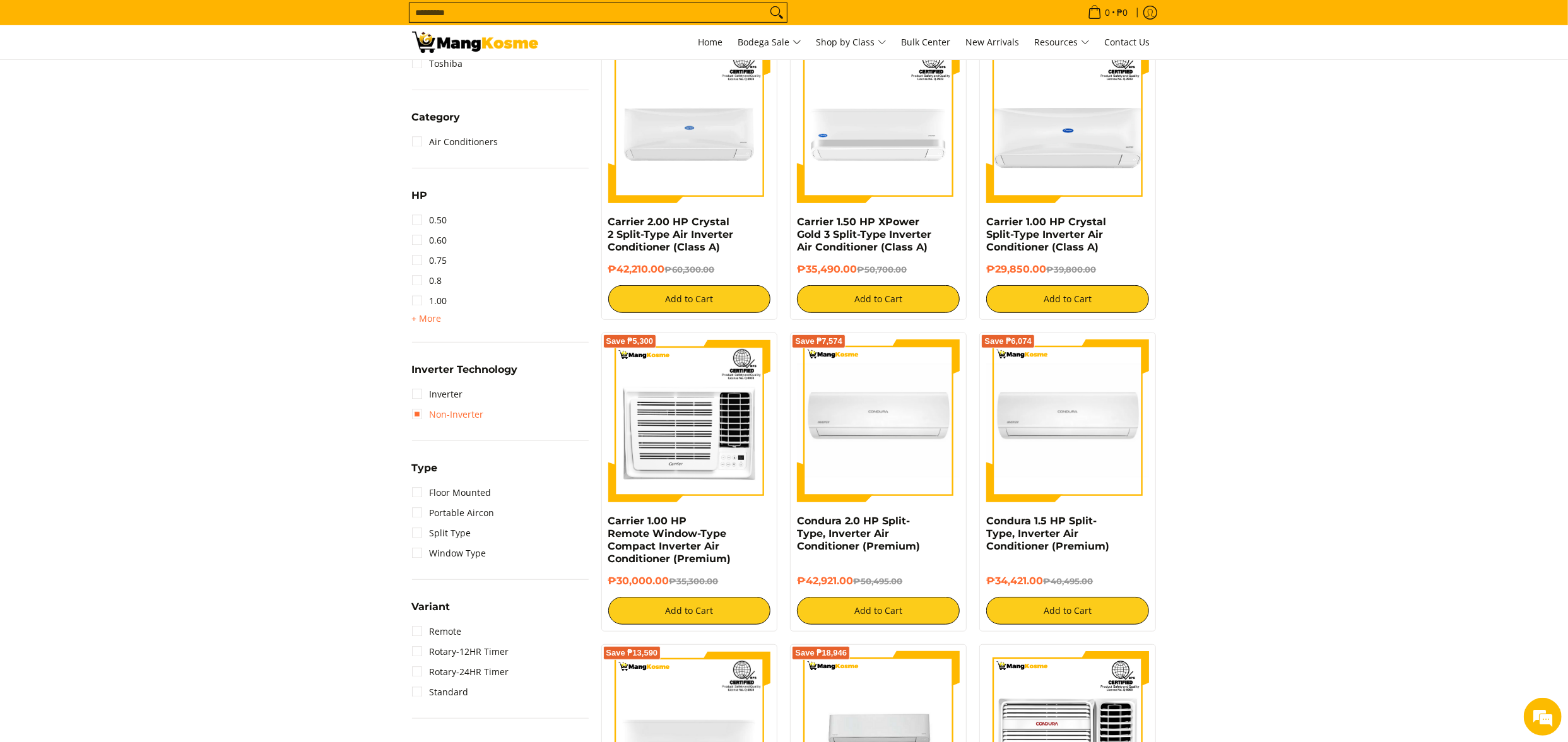
click at [453, 416] on link "Non-Inverter" at bounding box center [448, 415] width 72 height 21
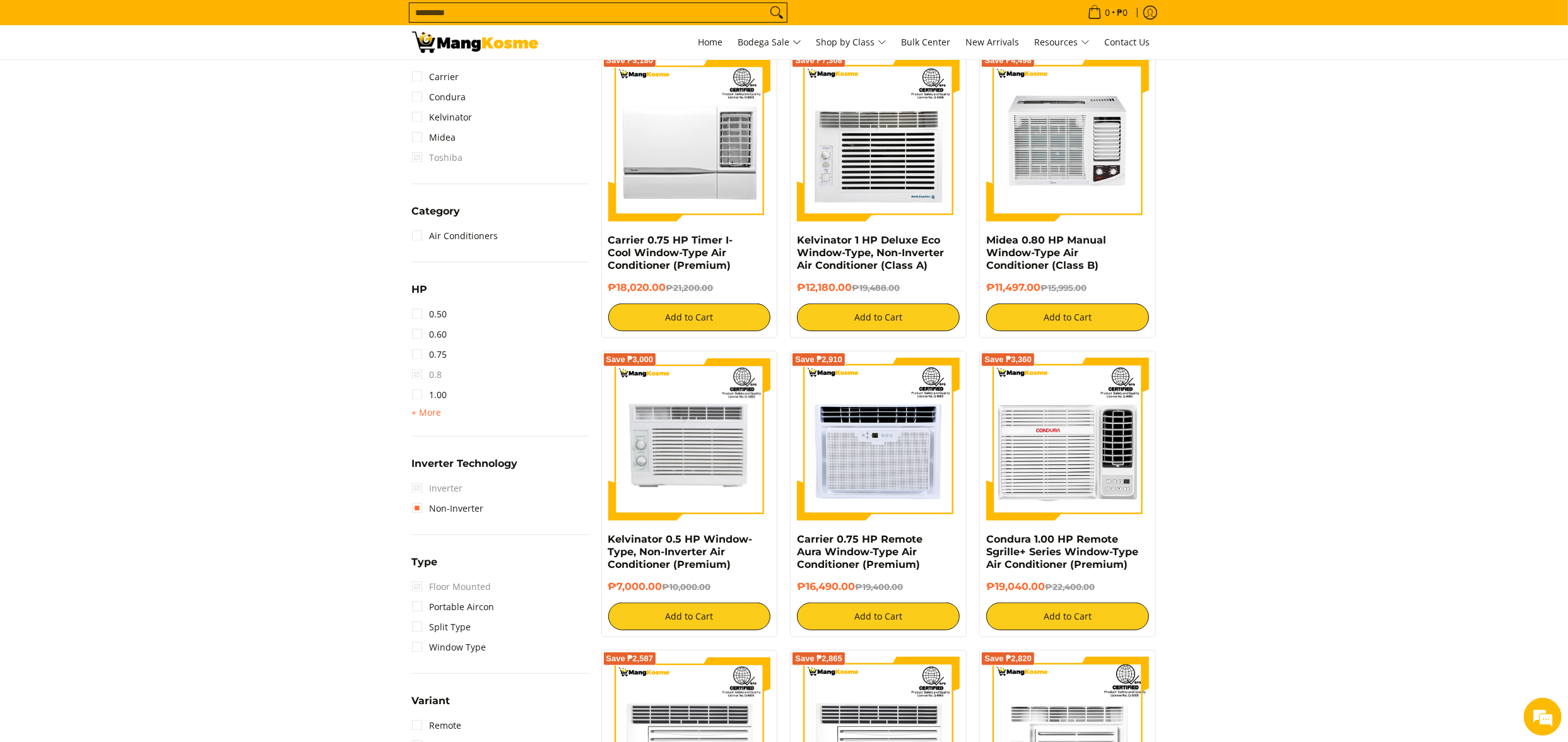
scroll to position [556, 0]
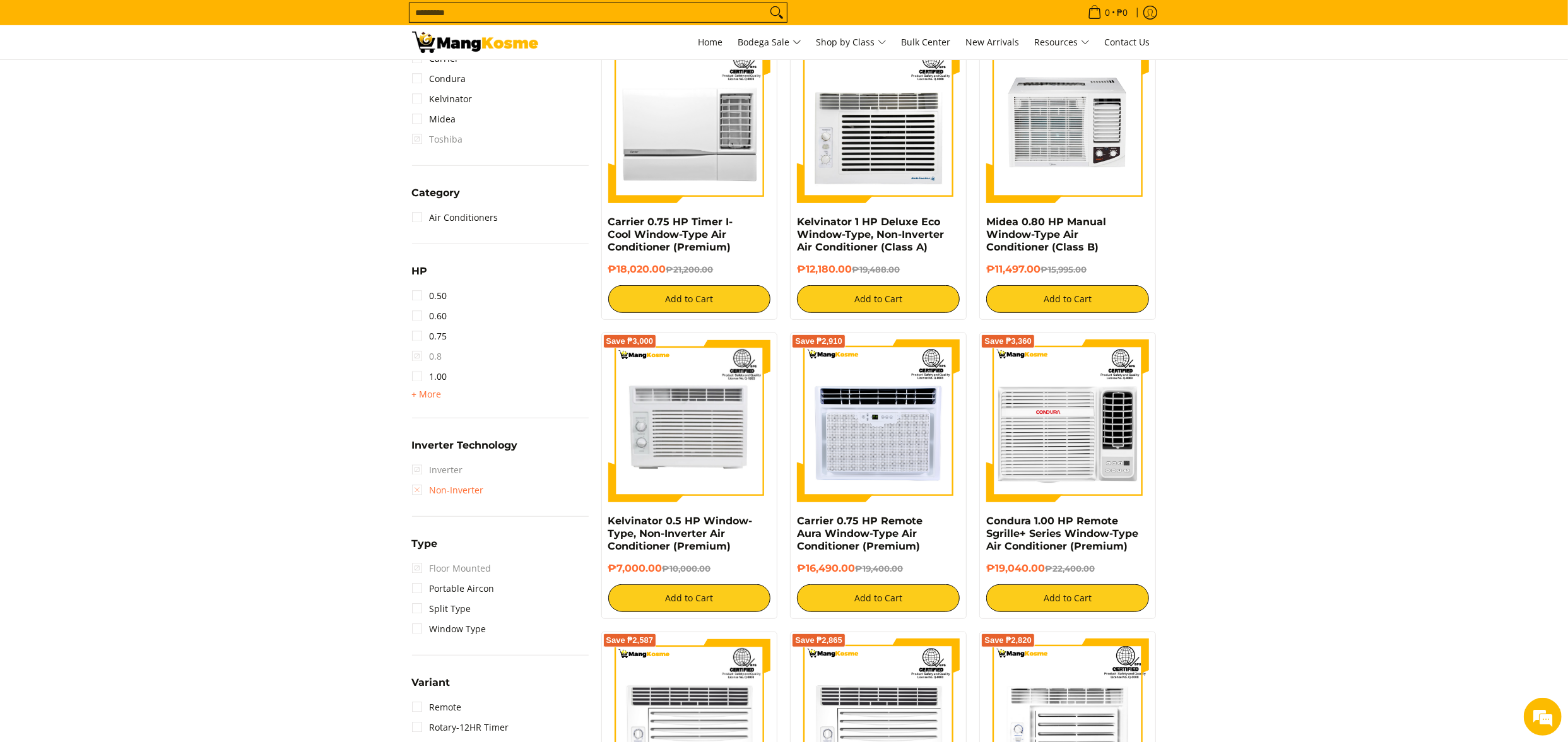
click at [470, 485] on link "Non-Inverter" at bounding box center [448, 490] width 72 height 21
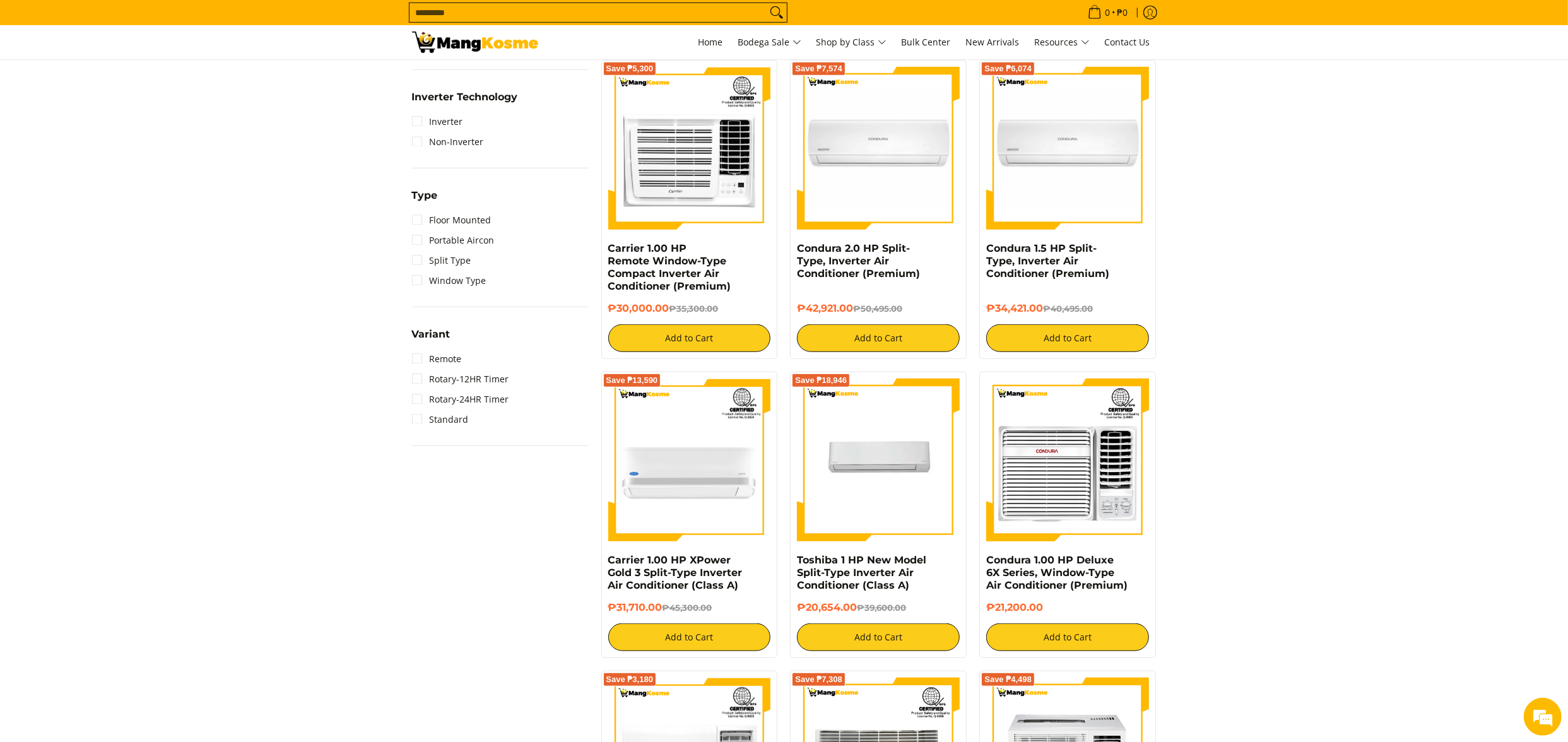
scroll to position [808, 0]
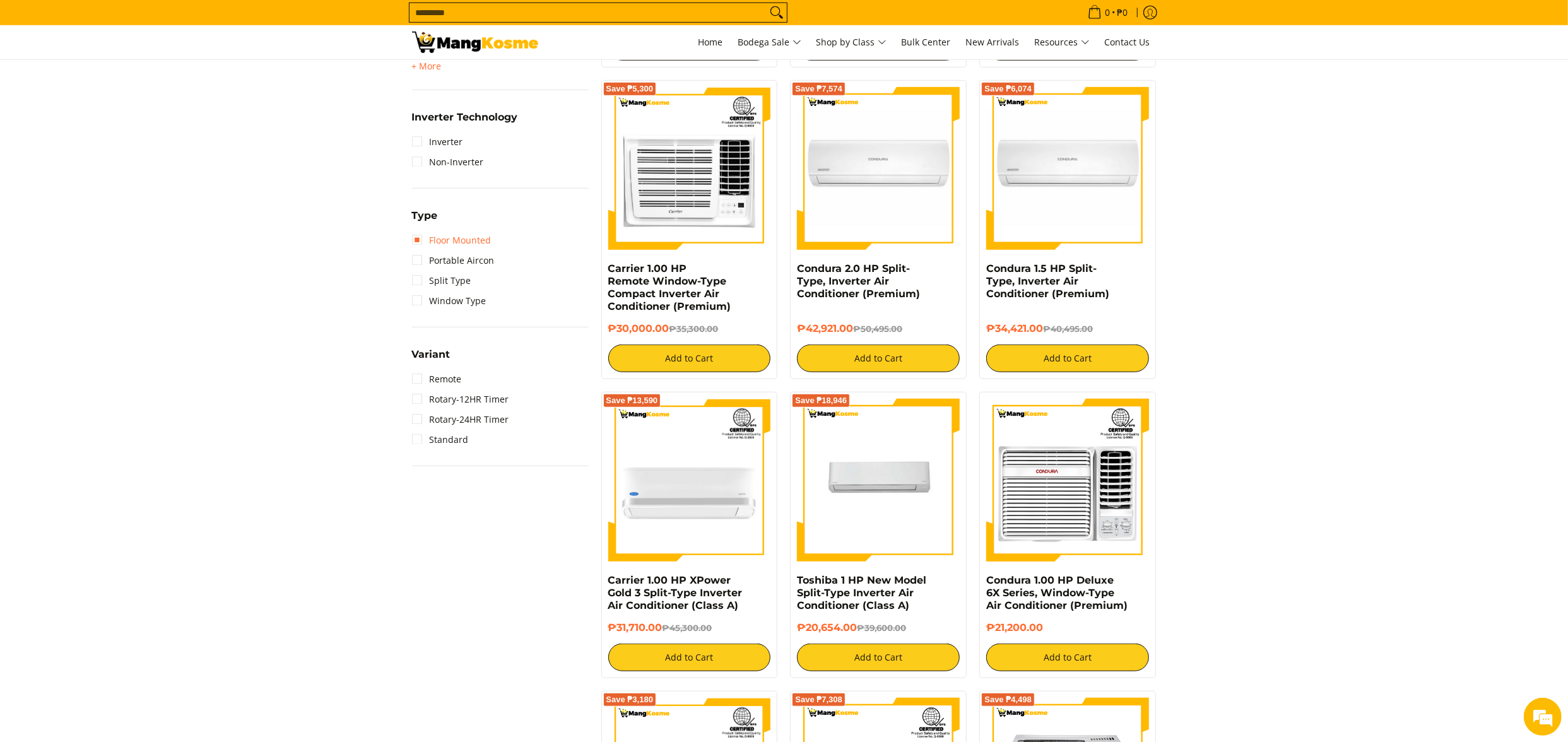
click at [459, 235] on link "Floor Mounted" at bounding box center [451, 240] width 79 height 21
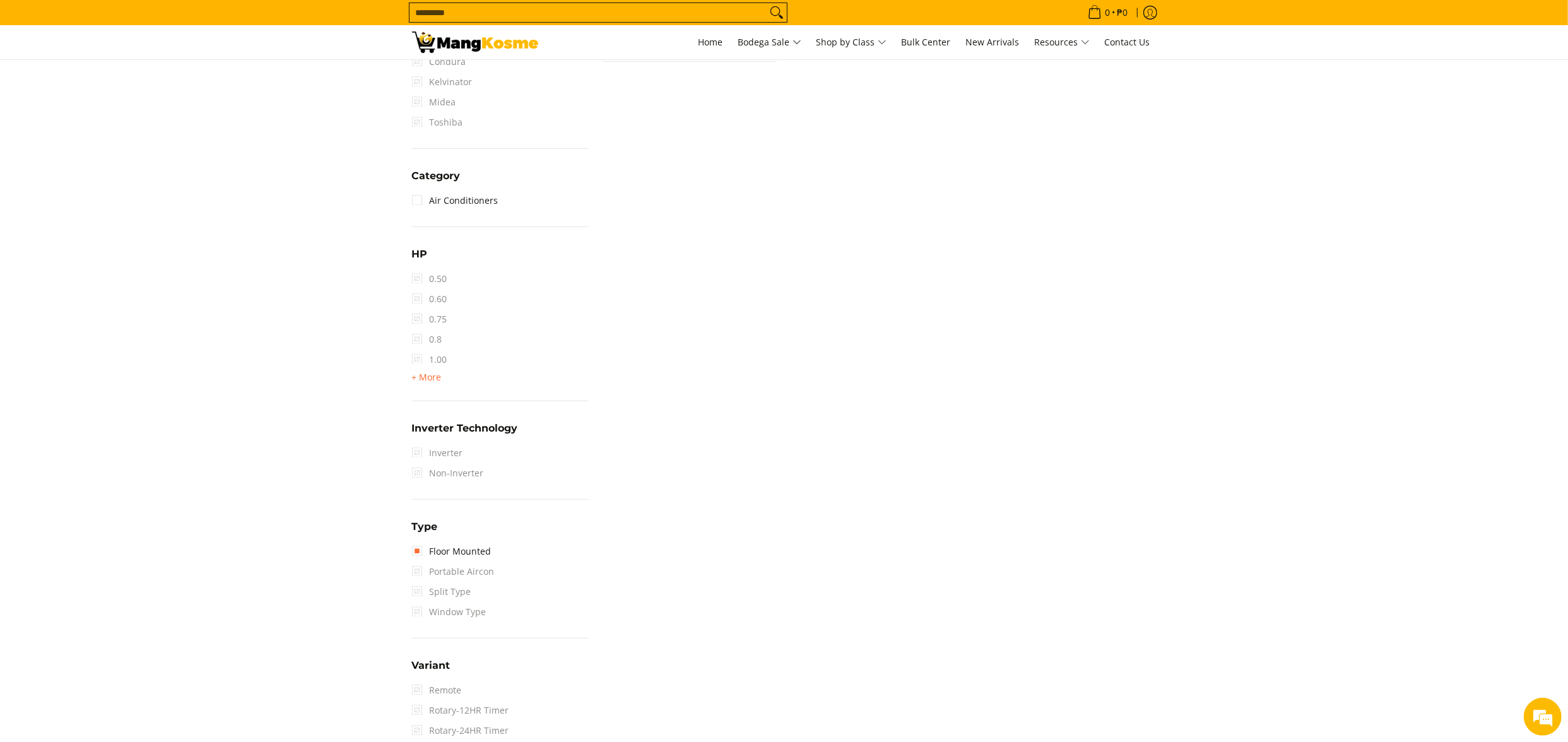
scroll to position [556, 0]
click at [468, 547] on link "Floor Mounted" at bounding box center [451, 548] width 79 height 21
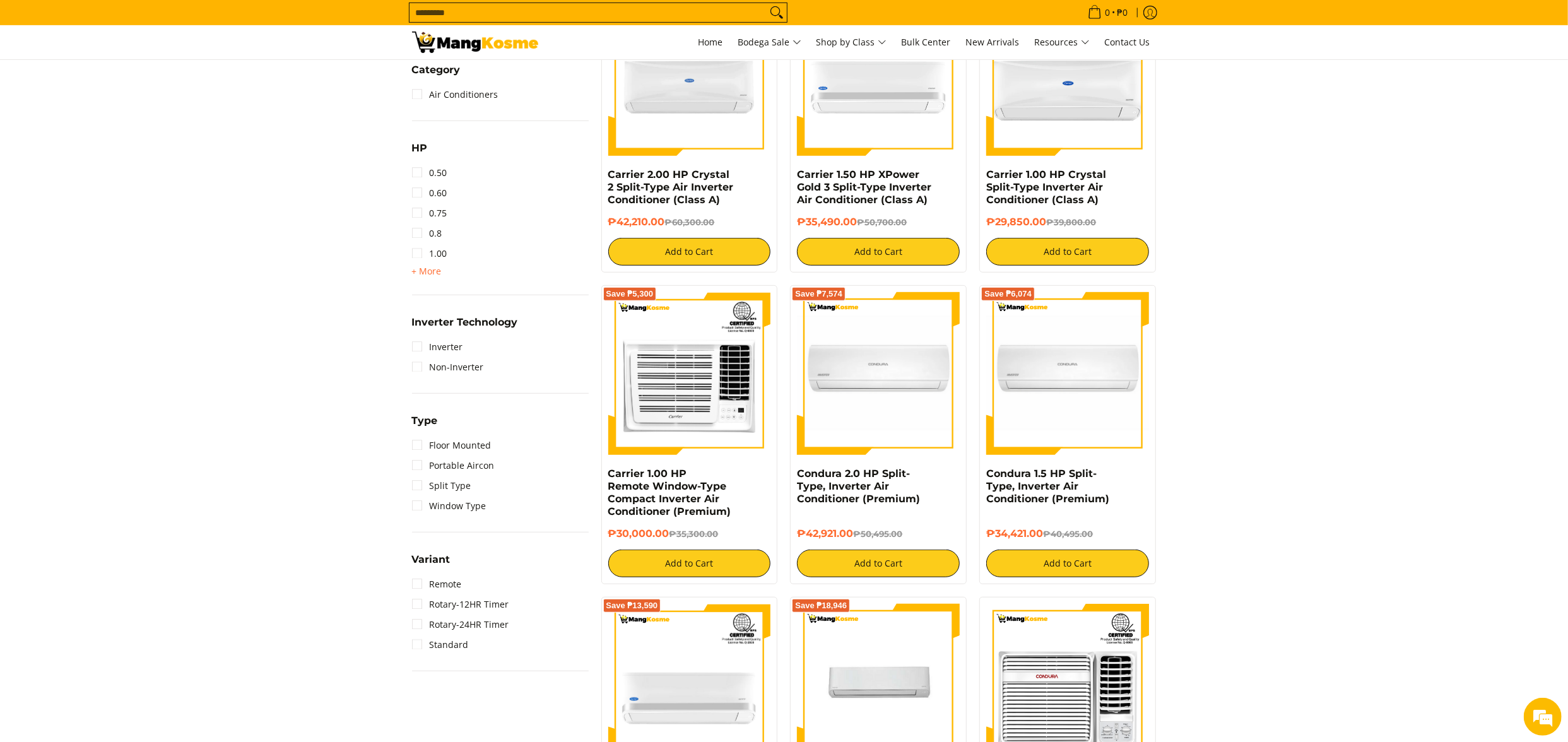
scroll to position [682, 0]
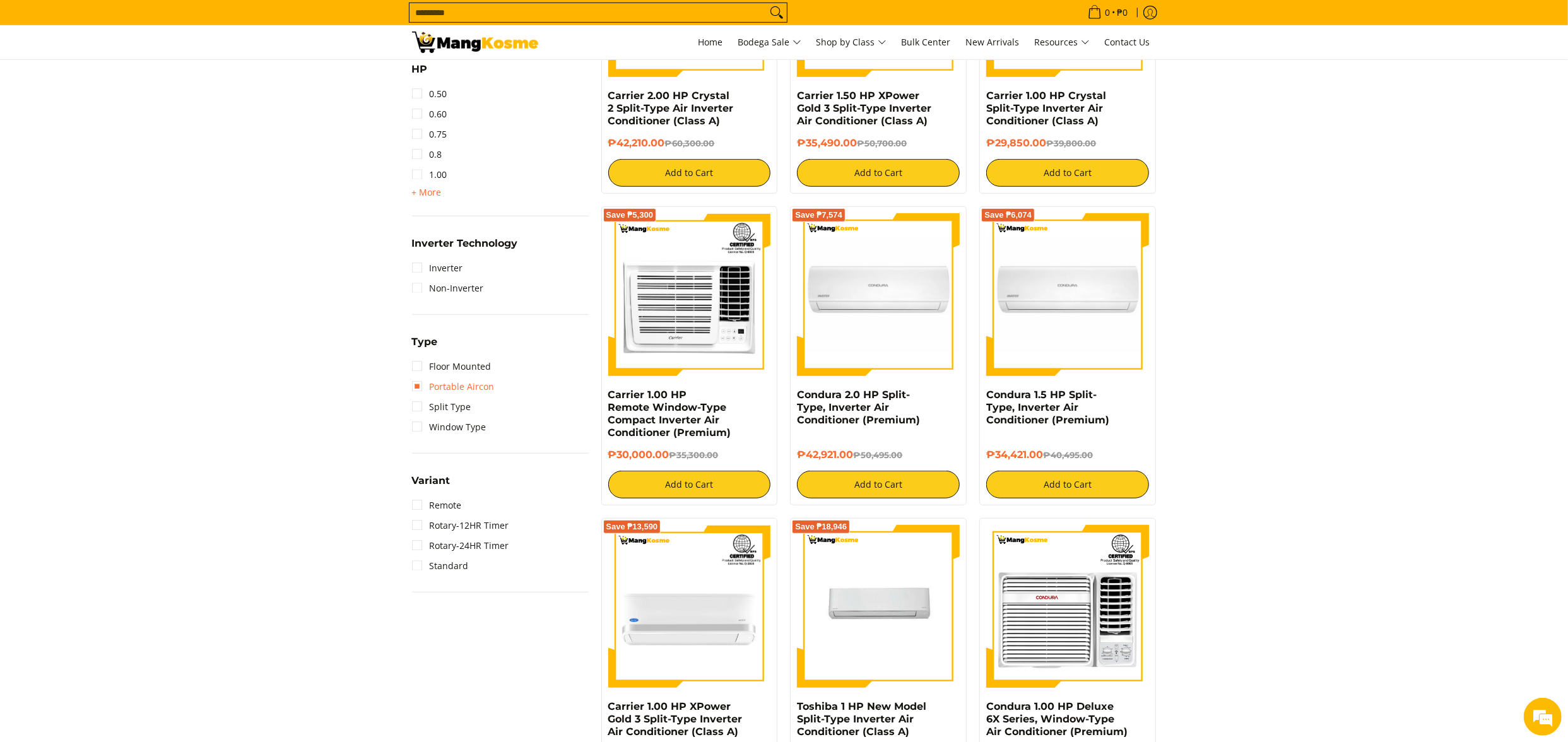
click at [454, 383] on link "Portable Aircon" at bounding box center [453, 386] width 83 height 21
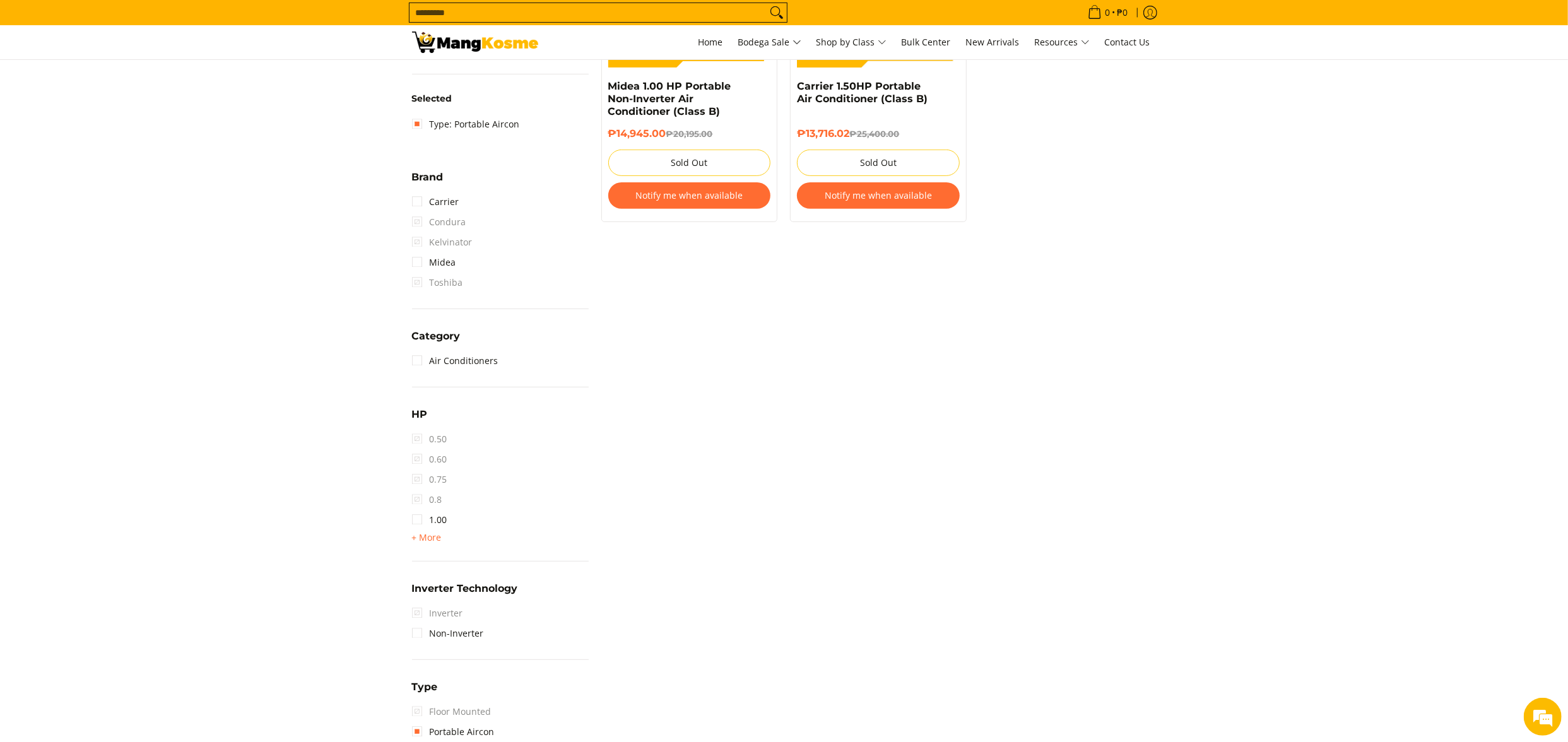
scroll to position [556, 0]
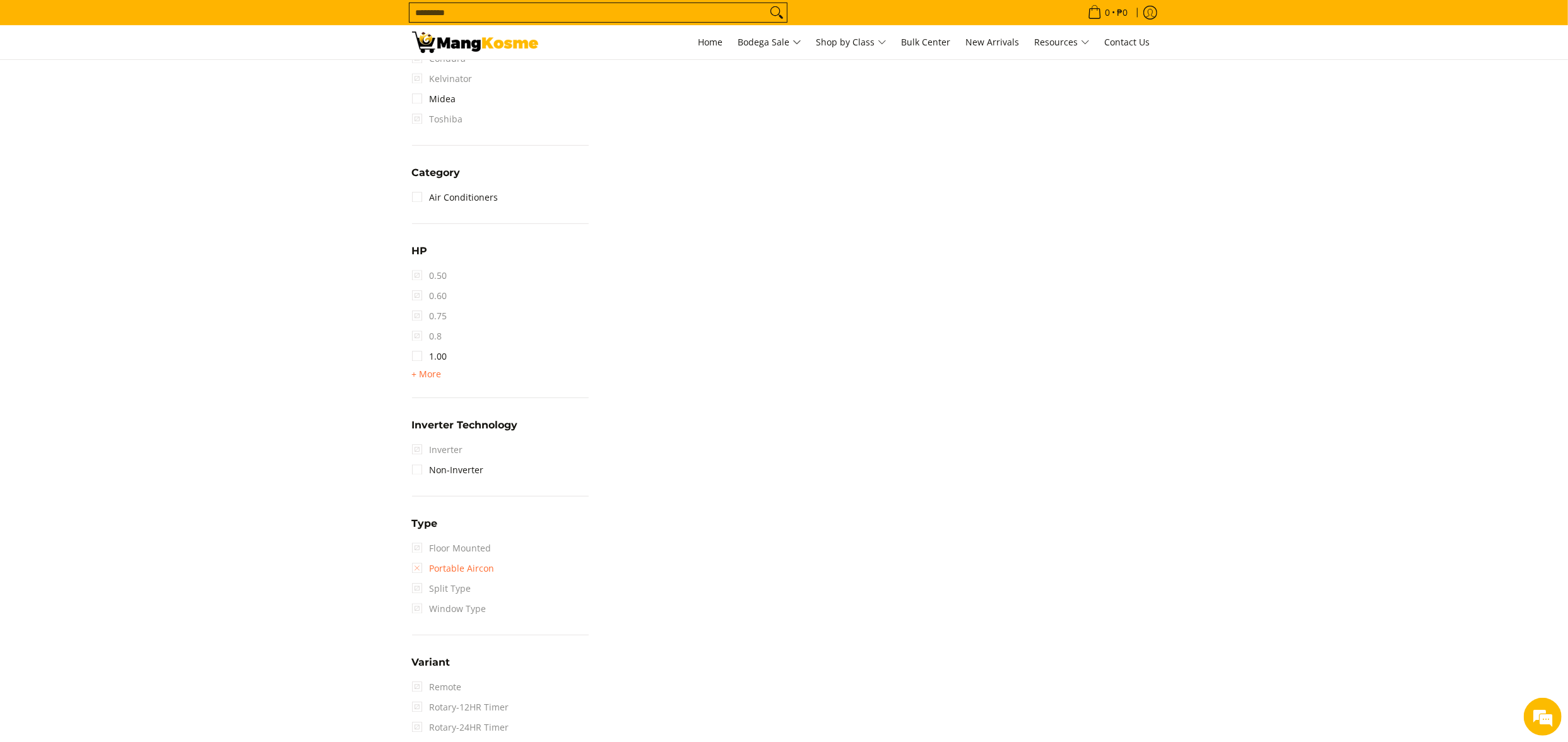
click at [455, 567] on link "Portable Aircon" at bounding box center [453, 568] width 83 height 21
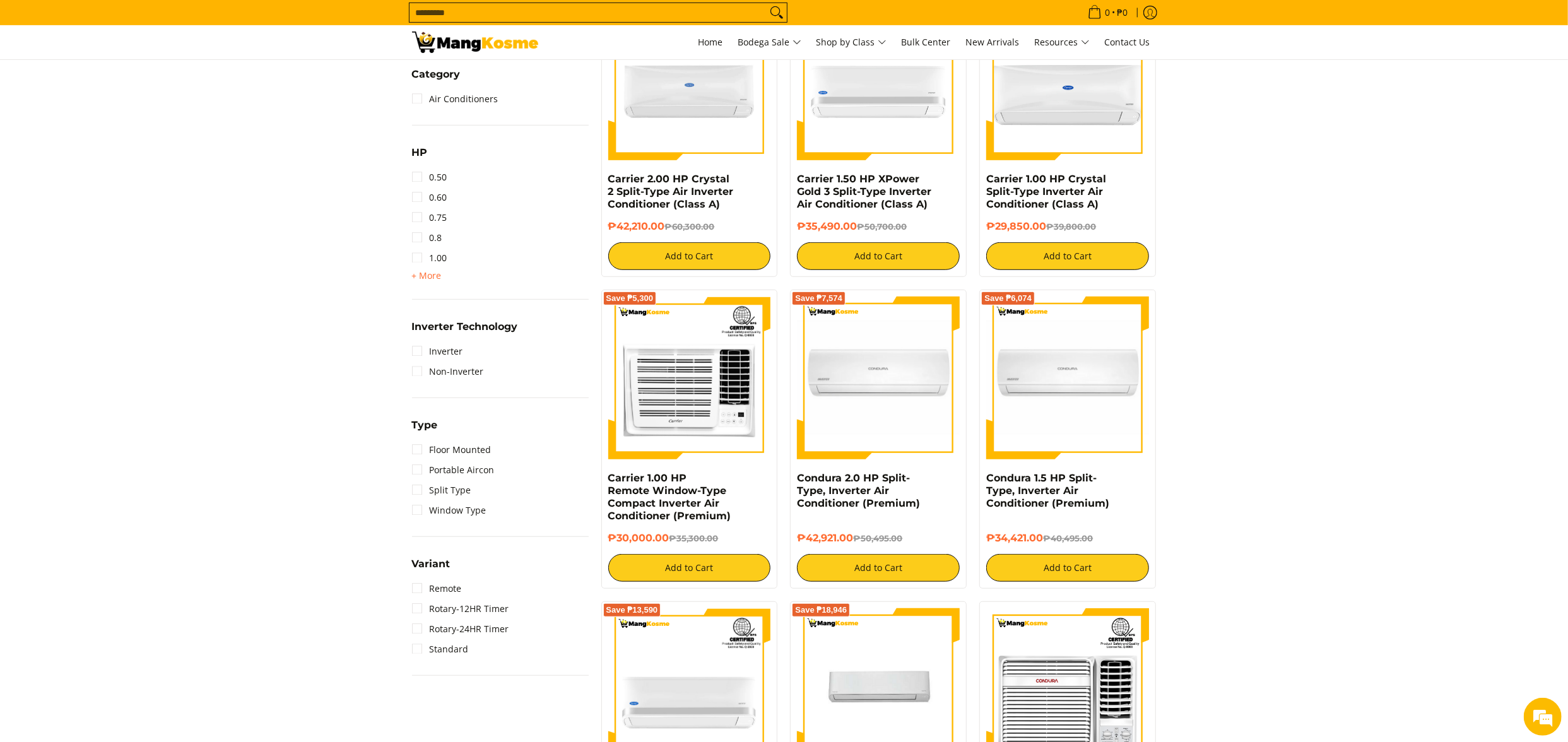
scroll to position [808, 0]
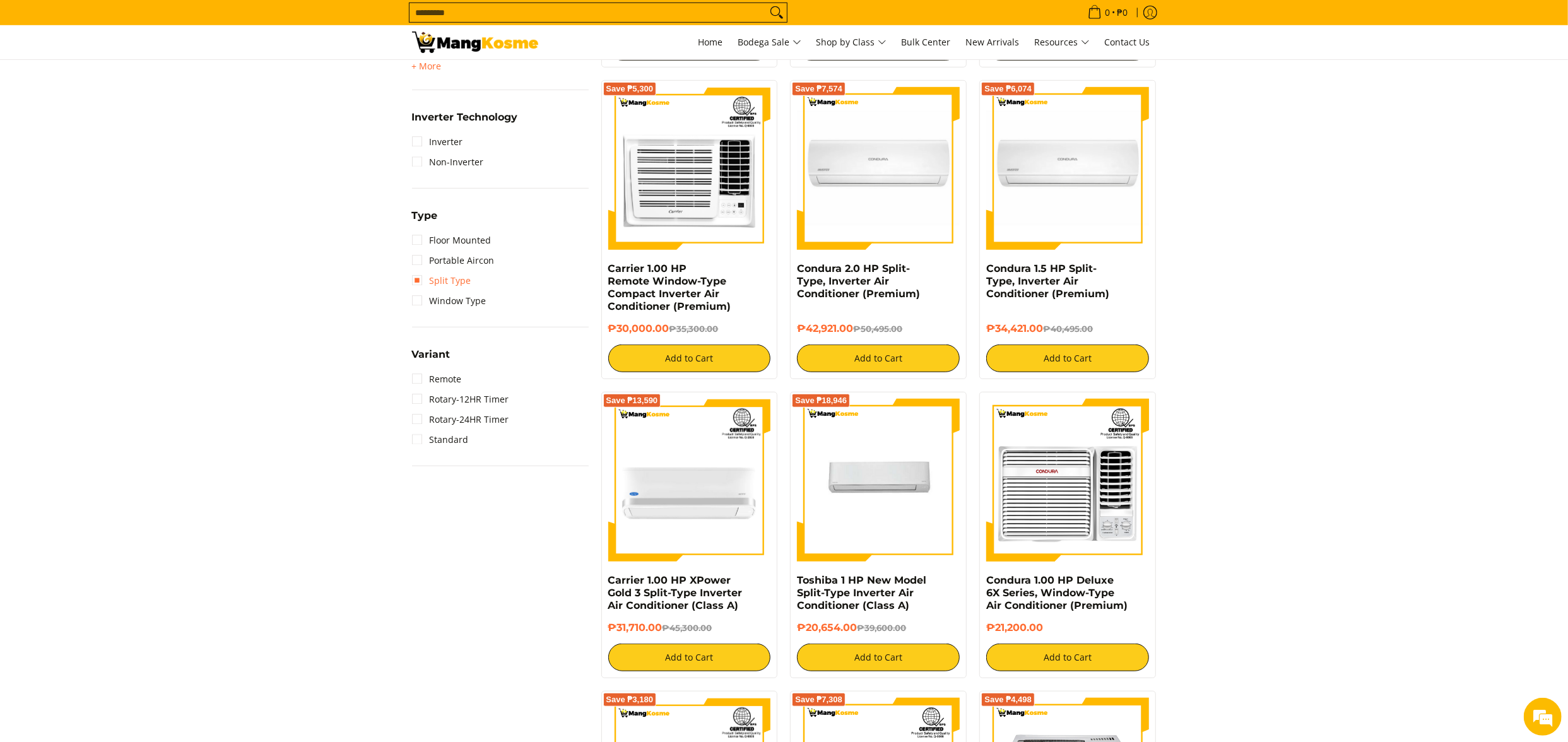
click at [458, 282] on link "Split Type" at bounding box center [442, 281] width 59 height 21
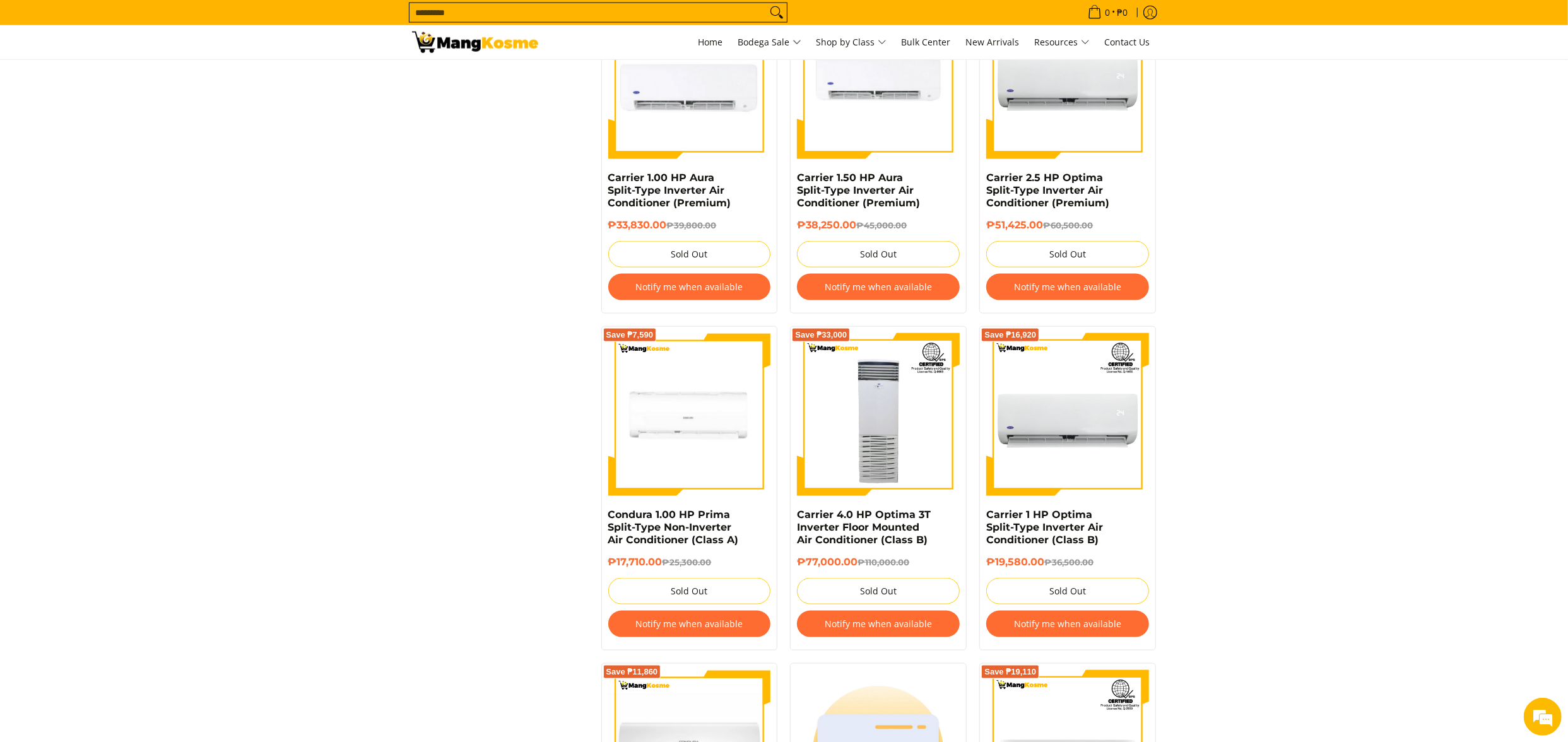
scroll to position [934, 0]
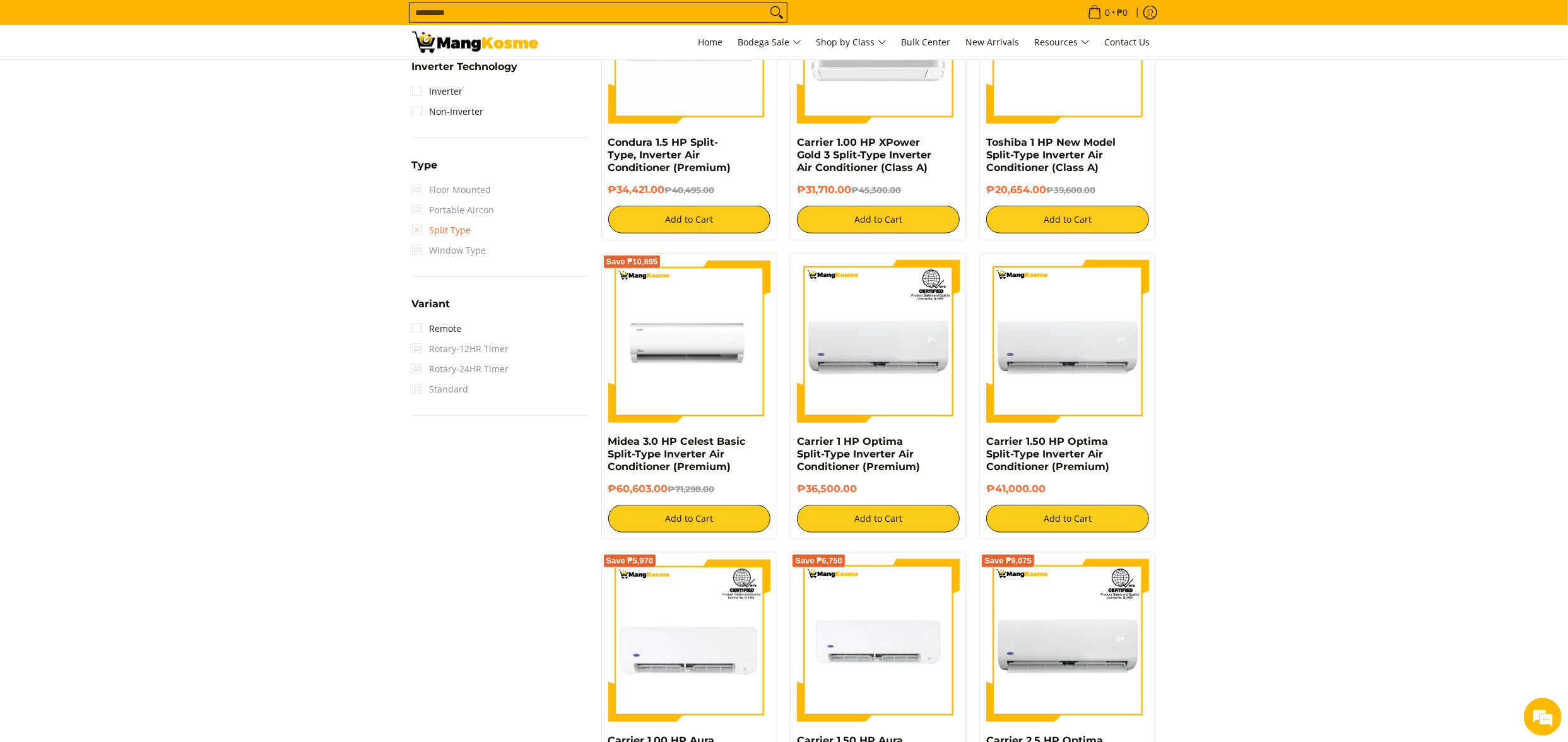
click at [457, 240] on link "Split Type" at bounding box center [442, 230] width 59 height 21
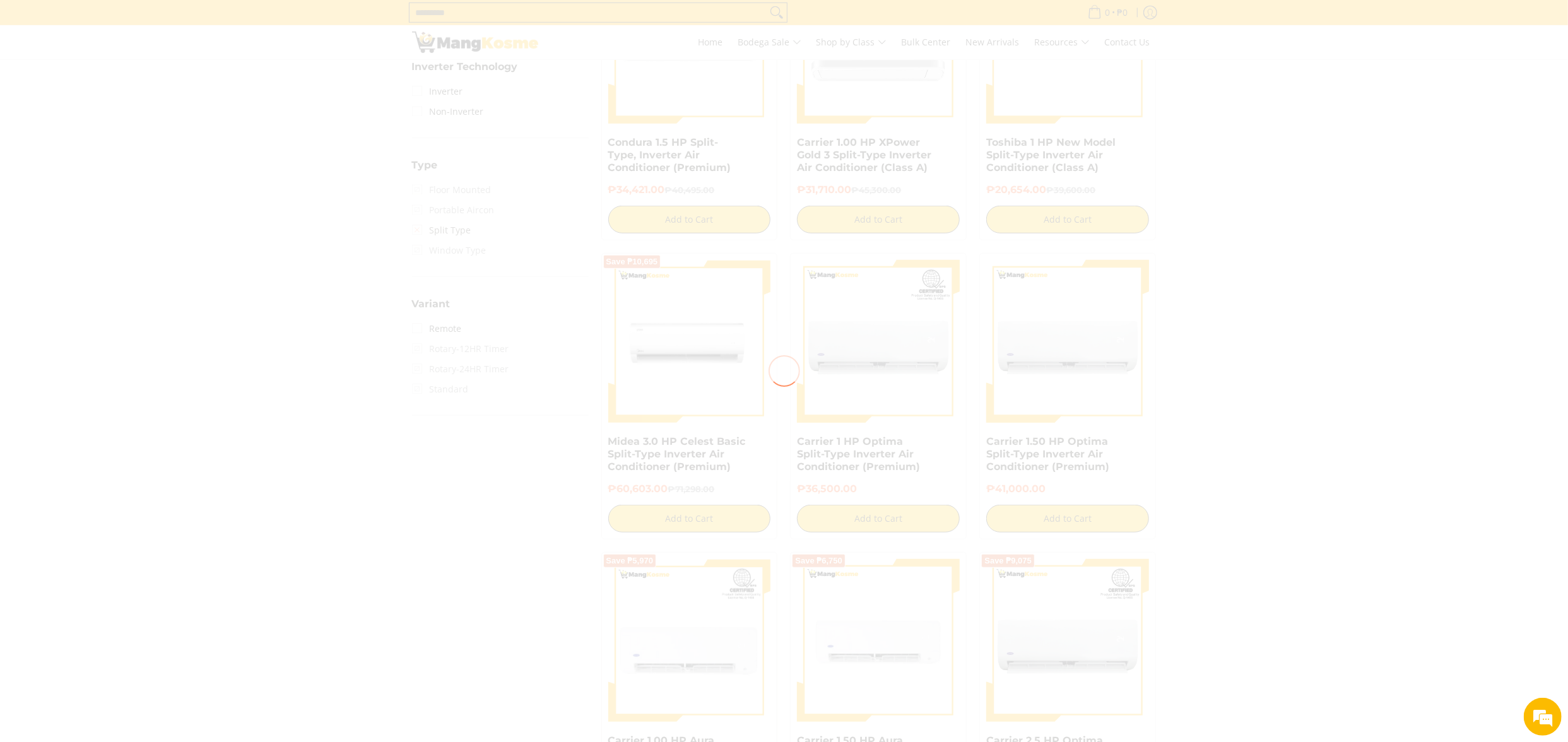
scroll to position [808, 0]
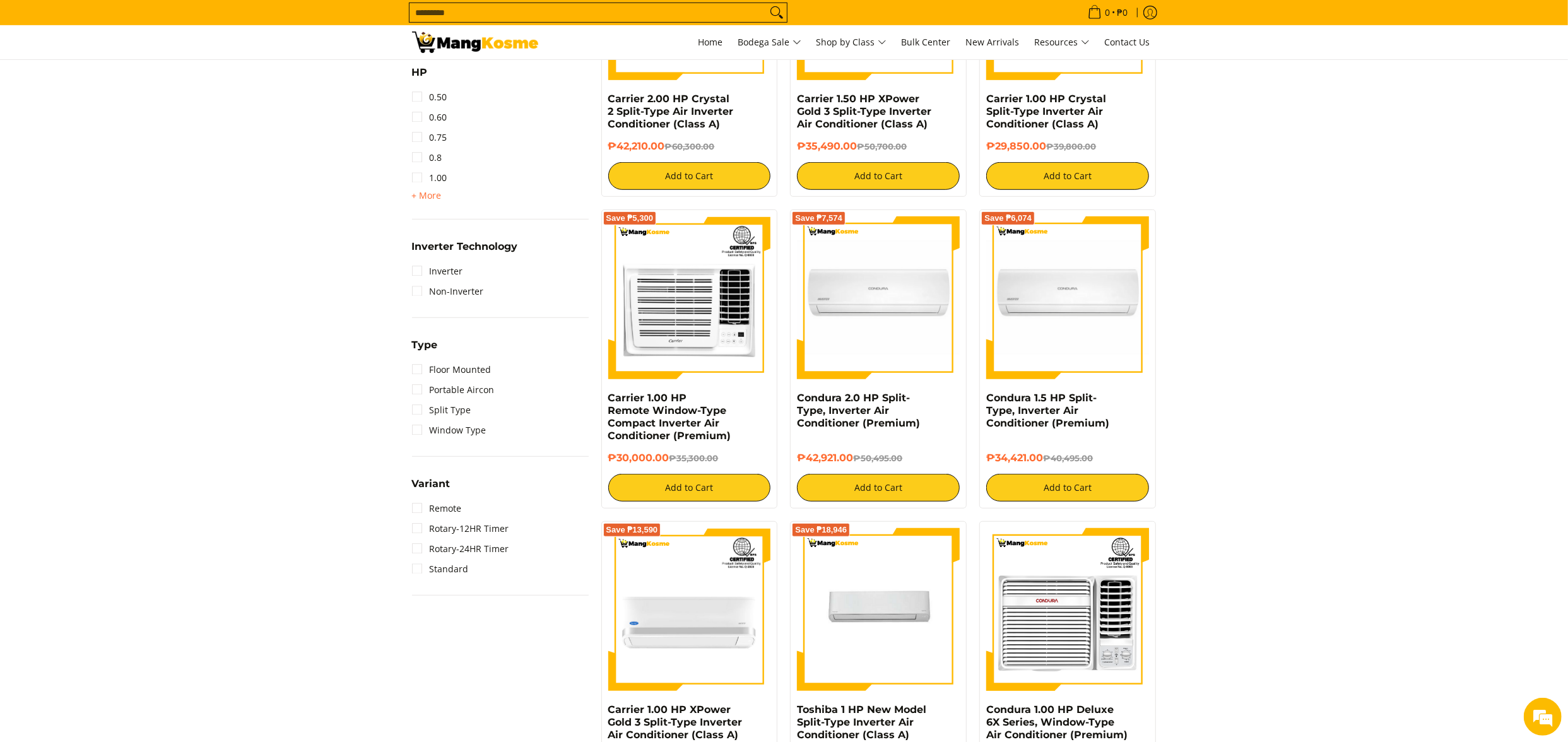
scroll to position [682, 0]
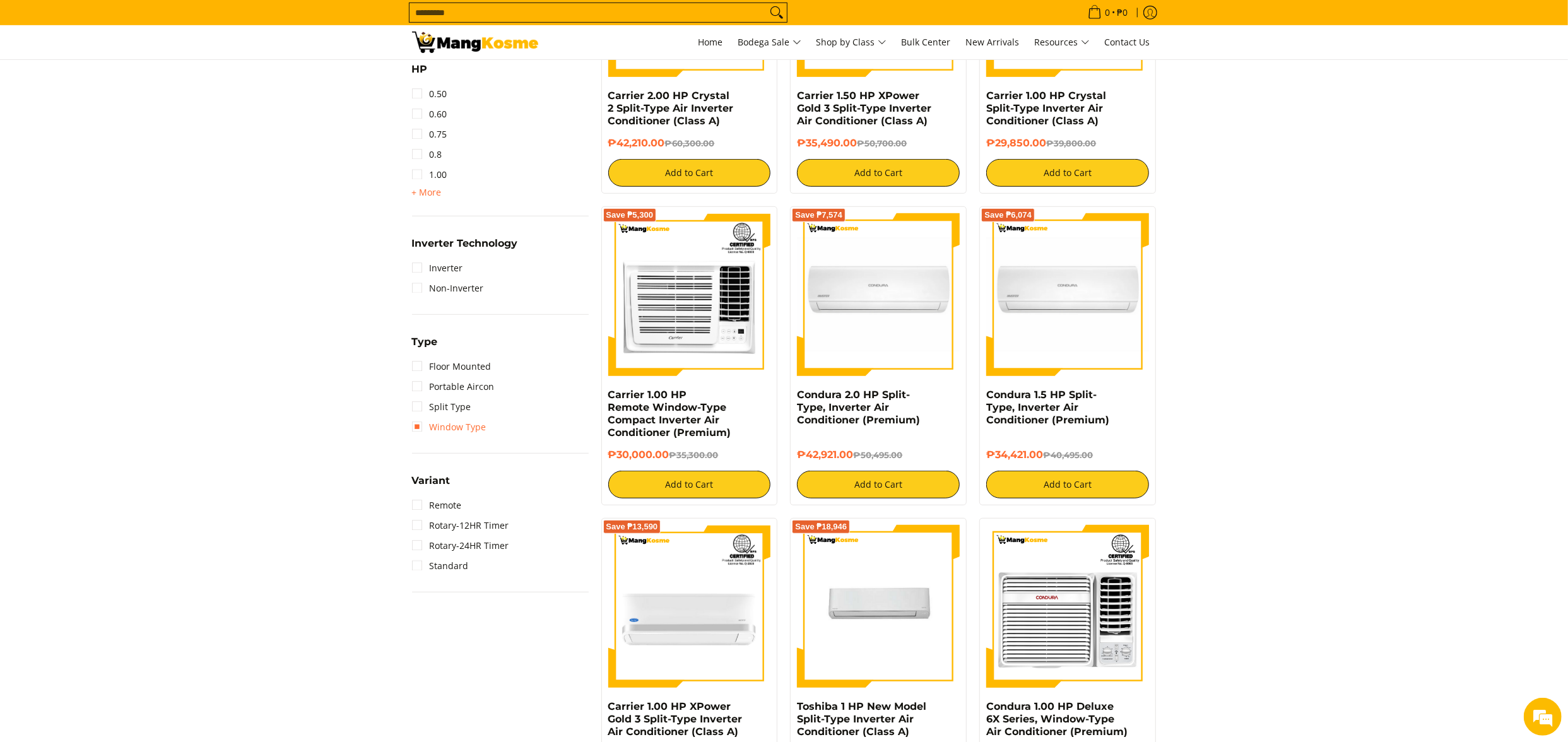
click at [468, 428] on link "Window Type" at bounding box center [449, 427] width 74 height 21
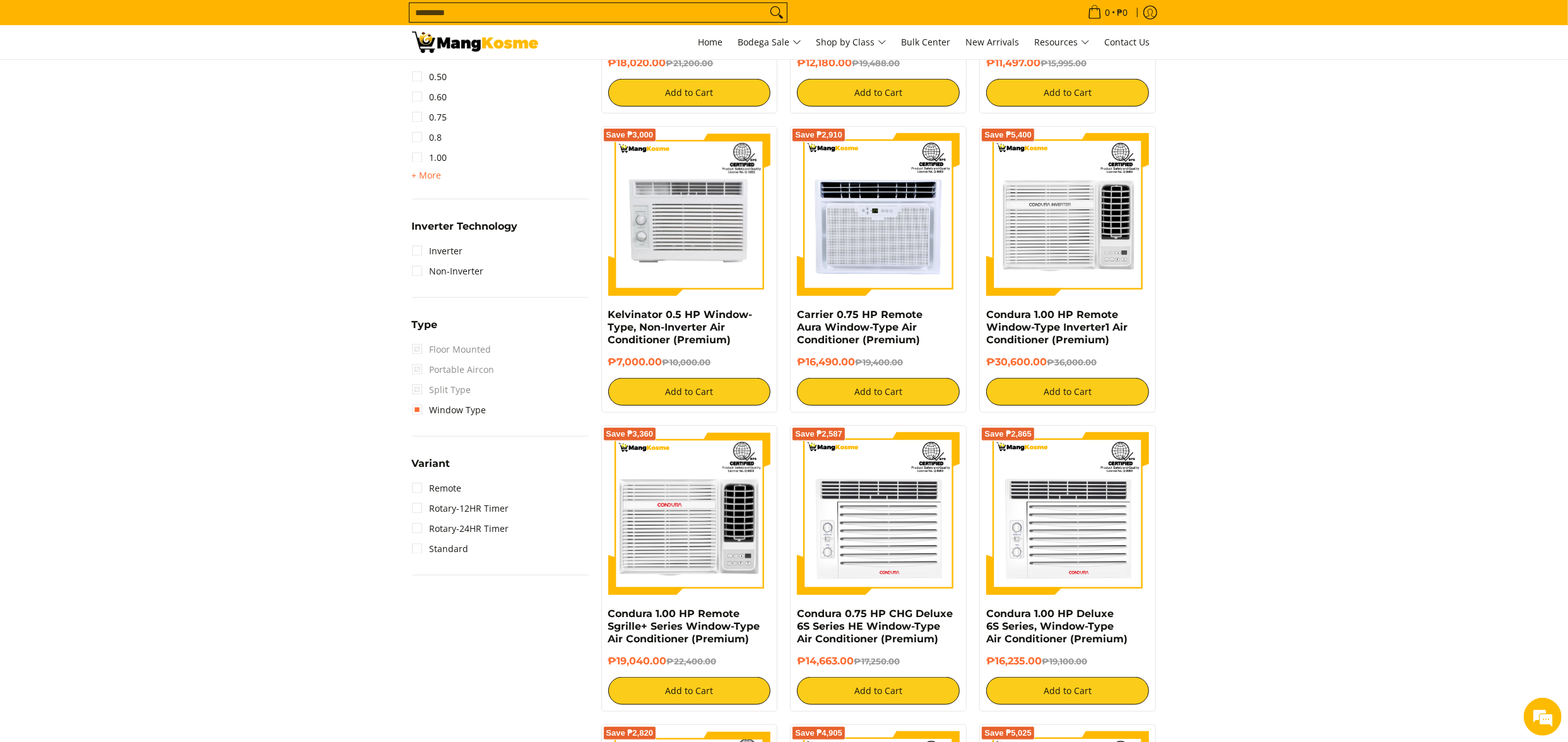
scroll to position [808, 0]
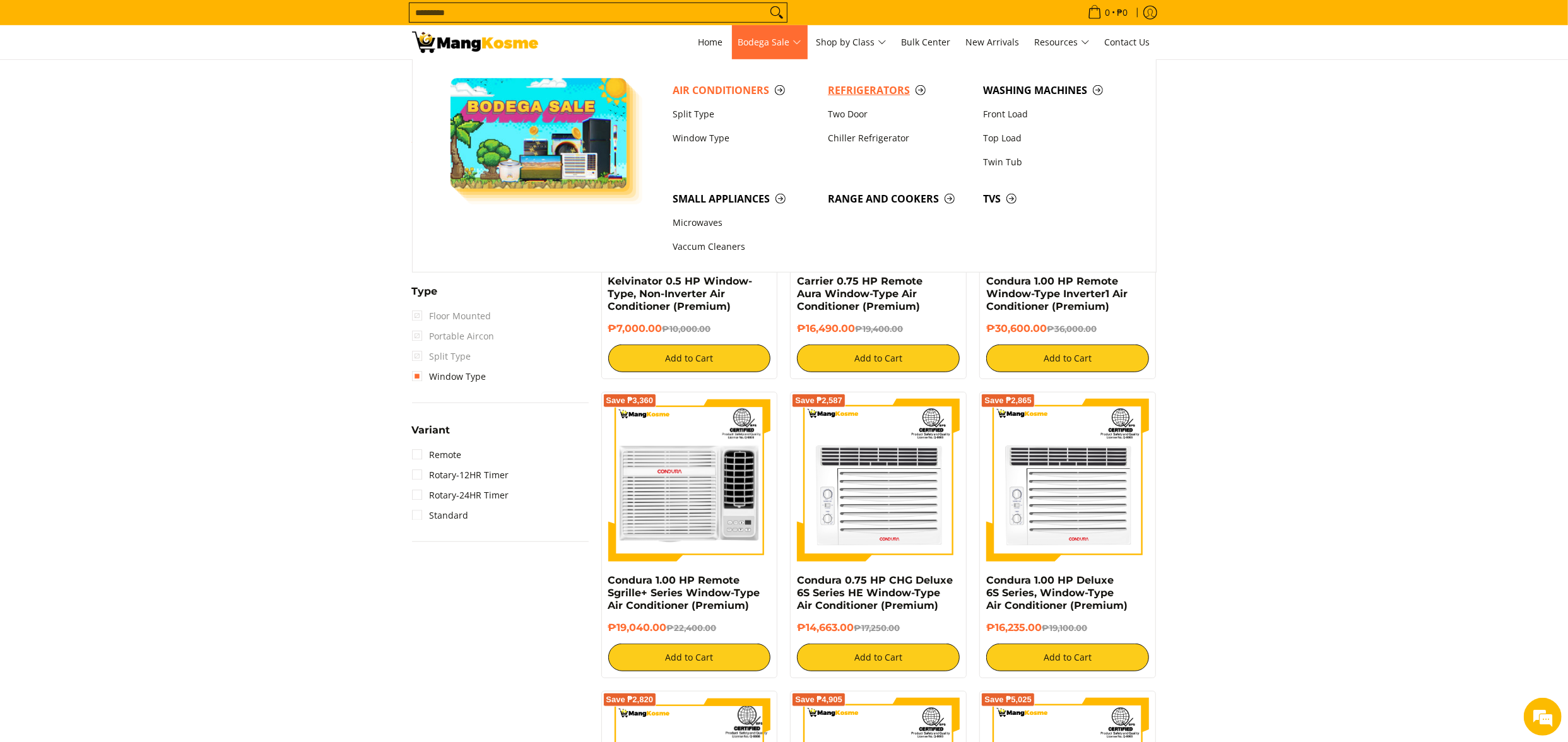
click at [857, 93] on span "Refrigerators" at bounding box center [899, 91] width 143 height 16
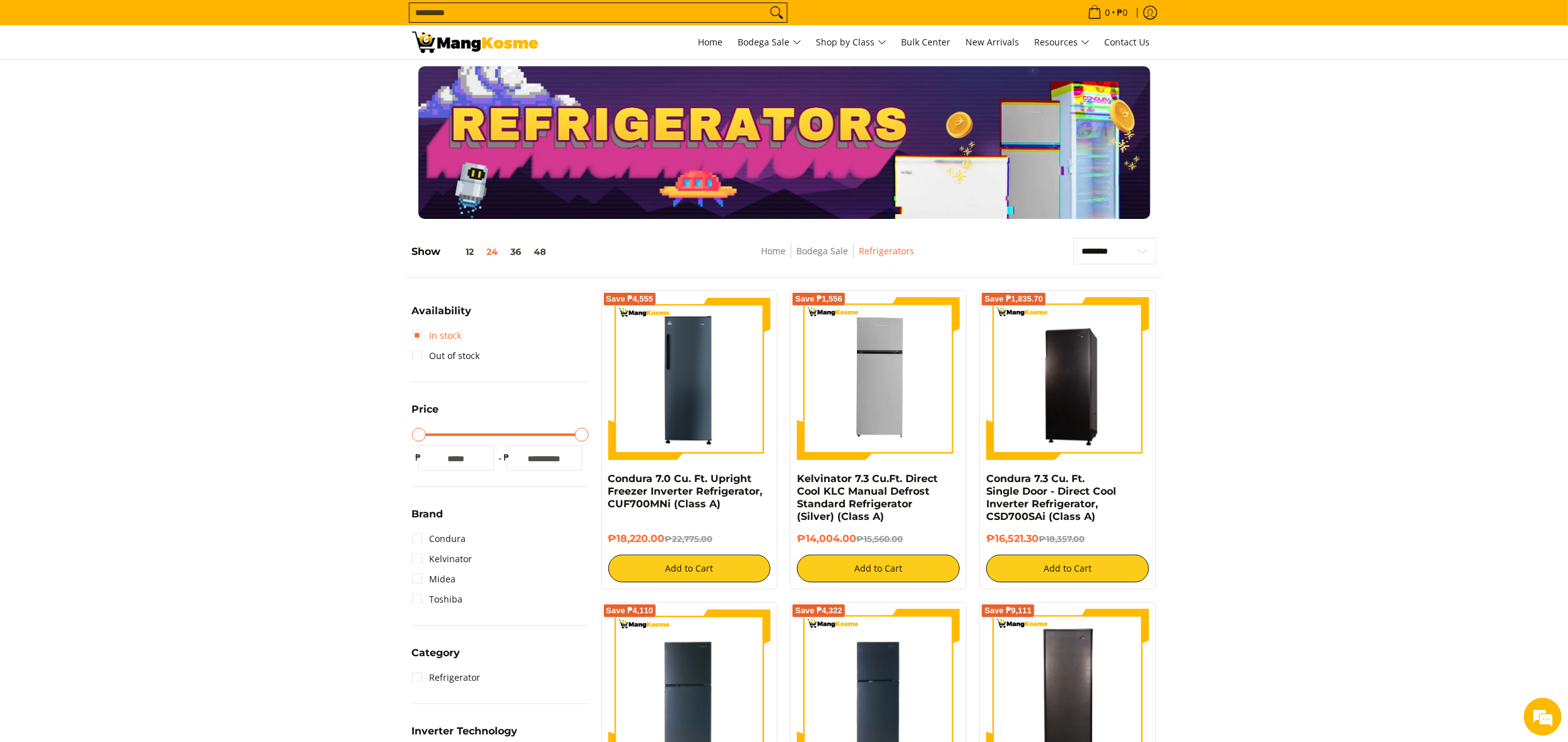
click at [443, 340] on link "In stock" at bounding box center [437, 335] width 50 height 21
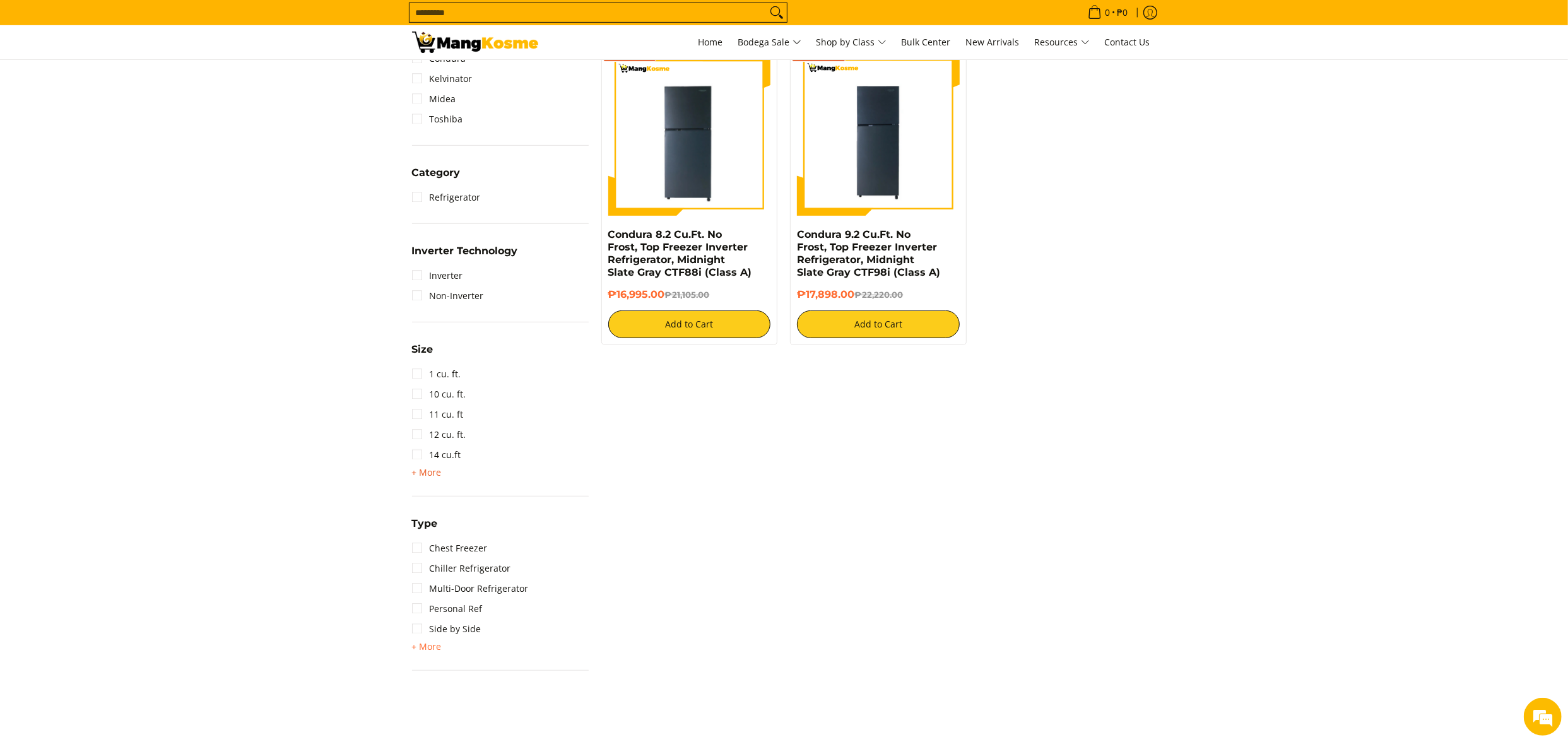
click at [425, 472] on span "+ More" at bounding box center [427, 473] width 30 height 10
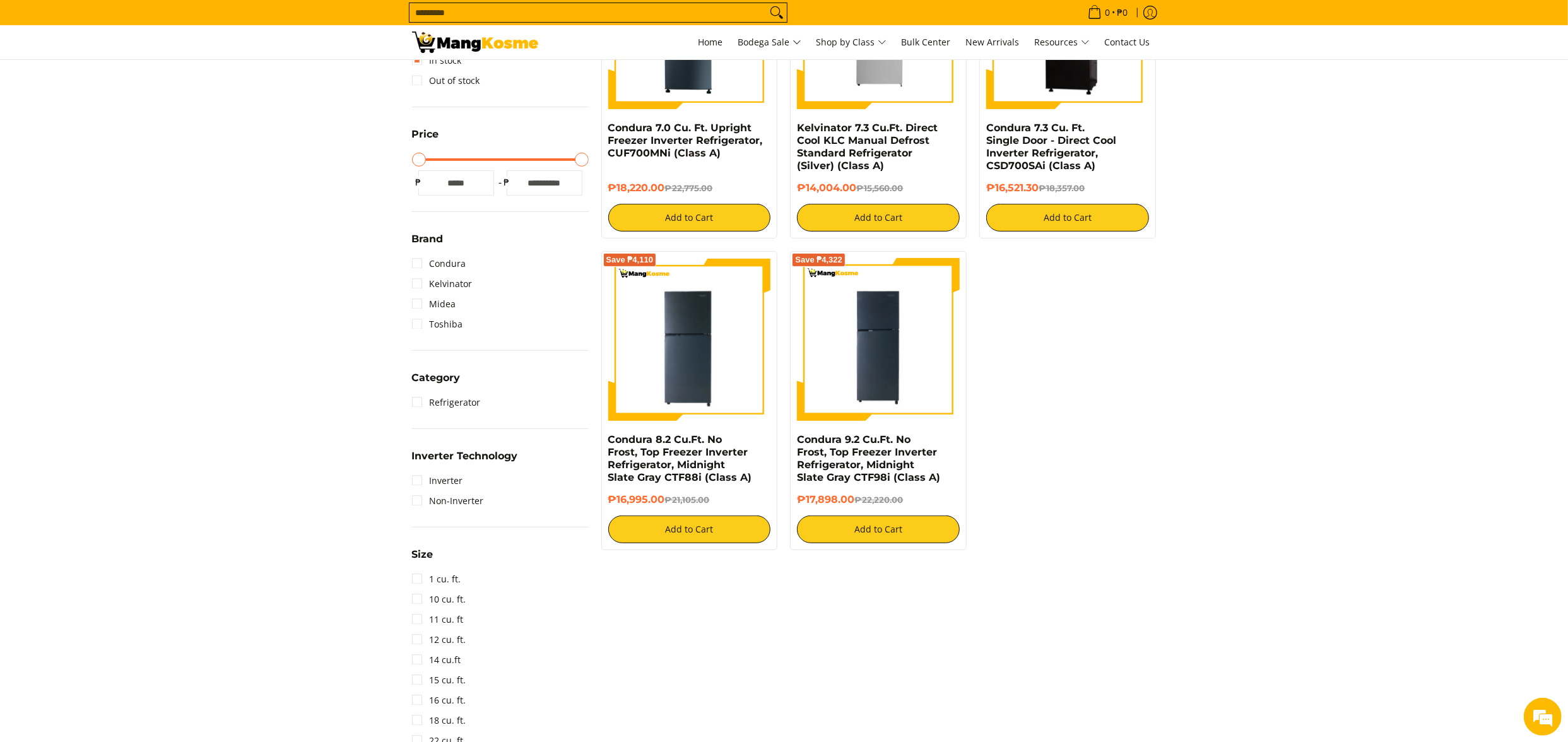
scroll to position [303, 0]
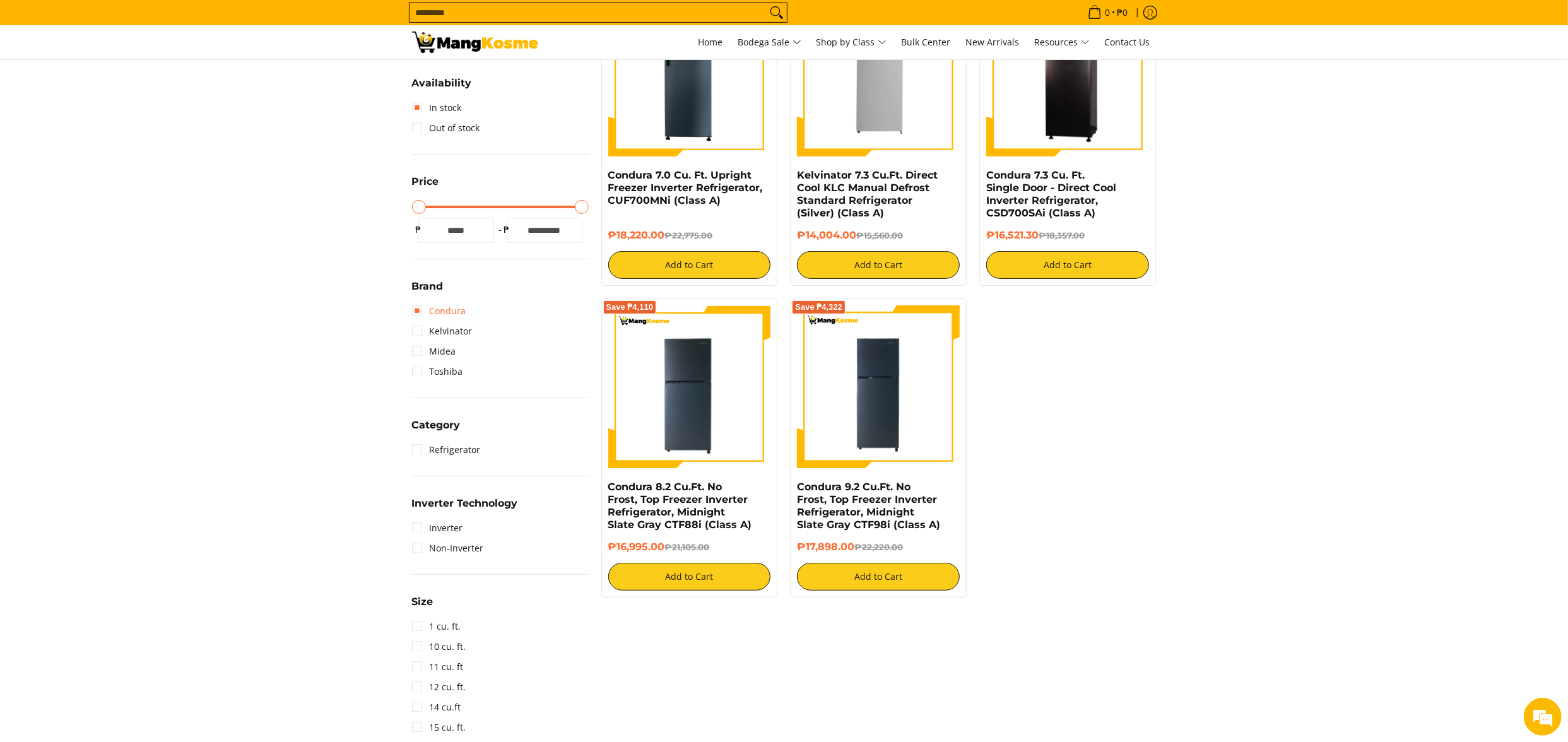
click at [452, 308] on link "Condura" at bounding box center [439, 311] width 54 height 21
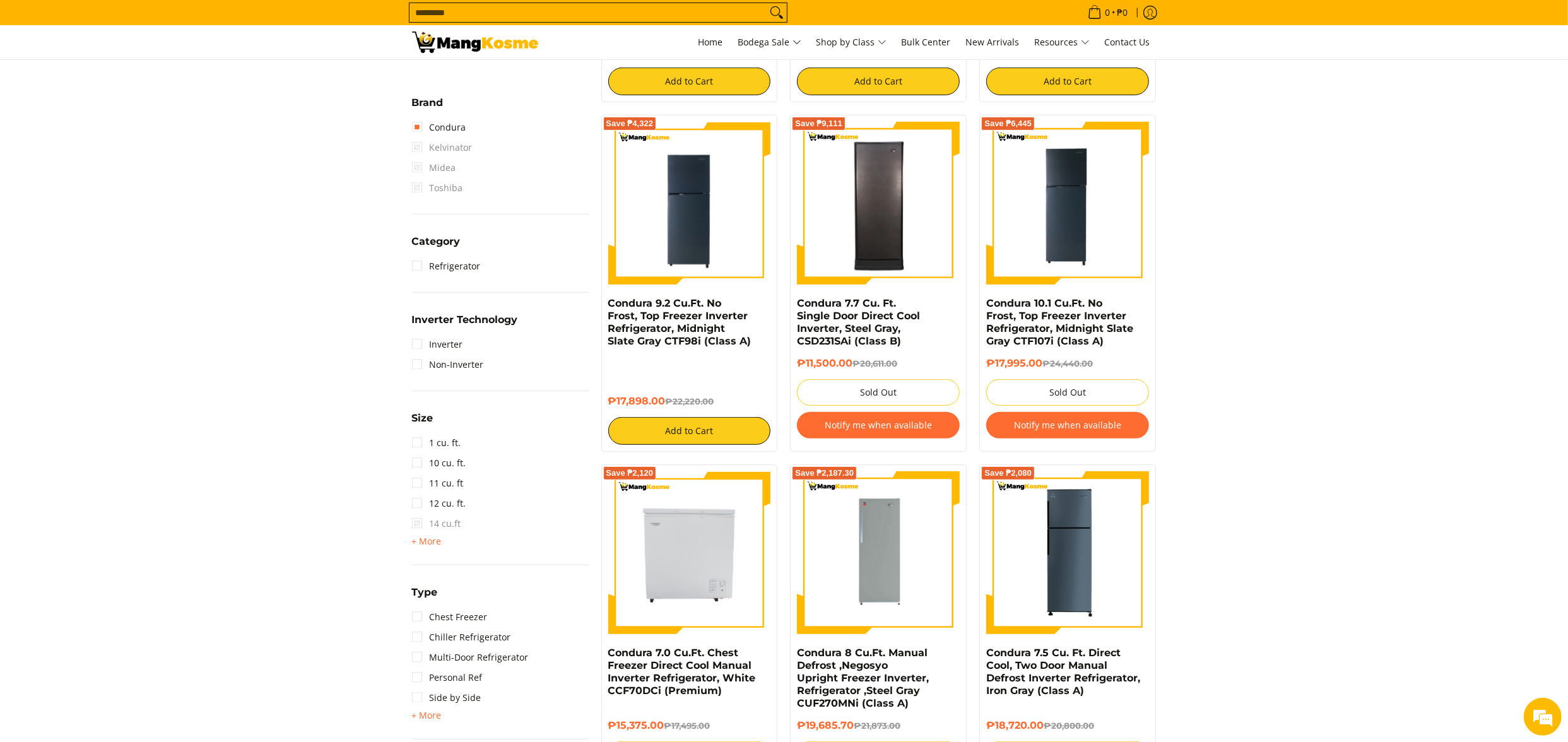
scroll to position [303, 0]
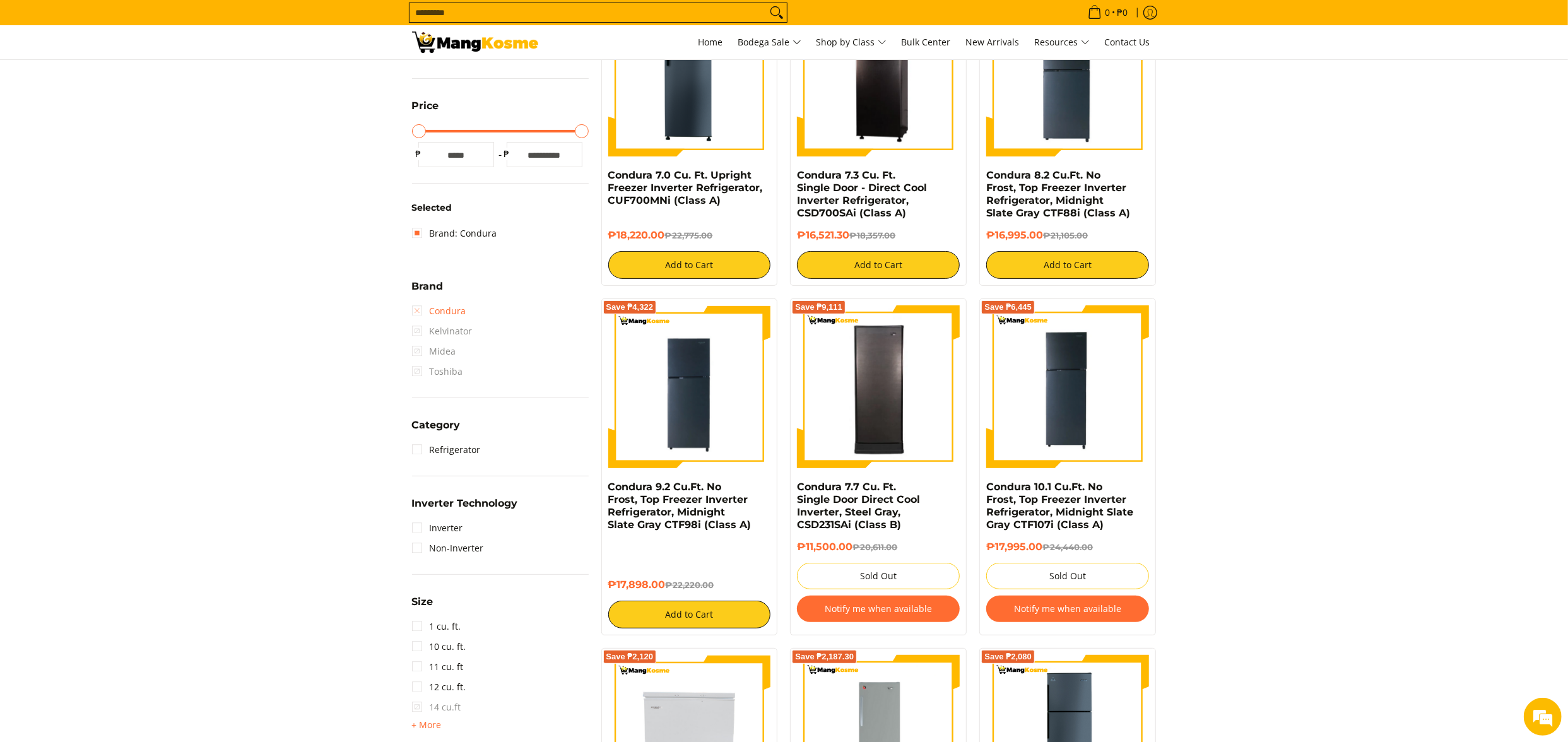
click at [457, 309] on link "Condura" at bounding box center [439, 311] width 54 height 21
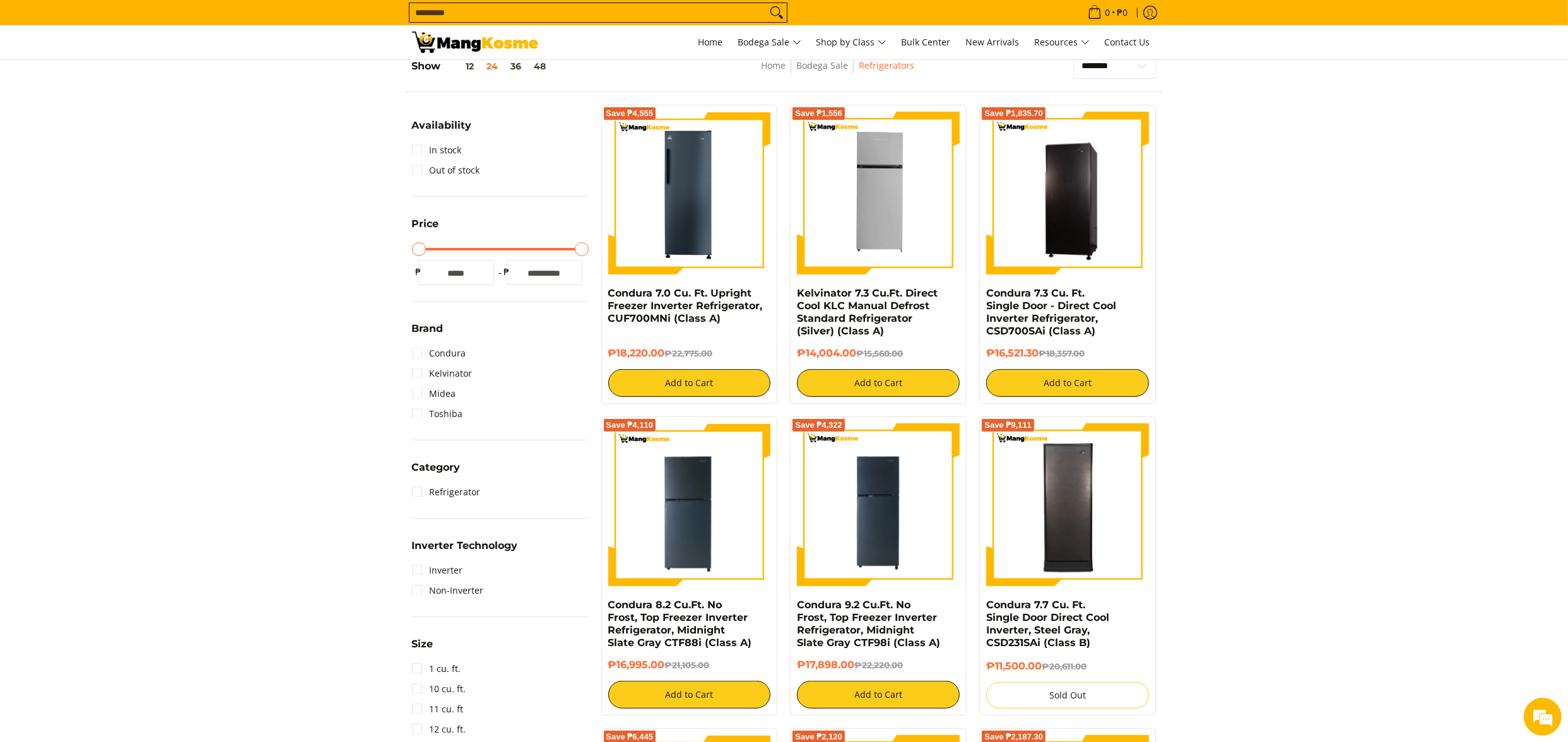
scroll to position [178, 0]
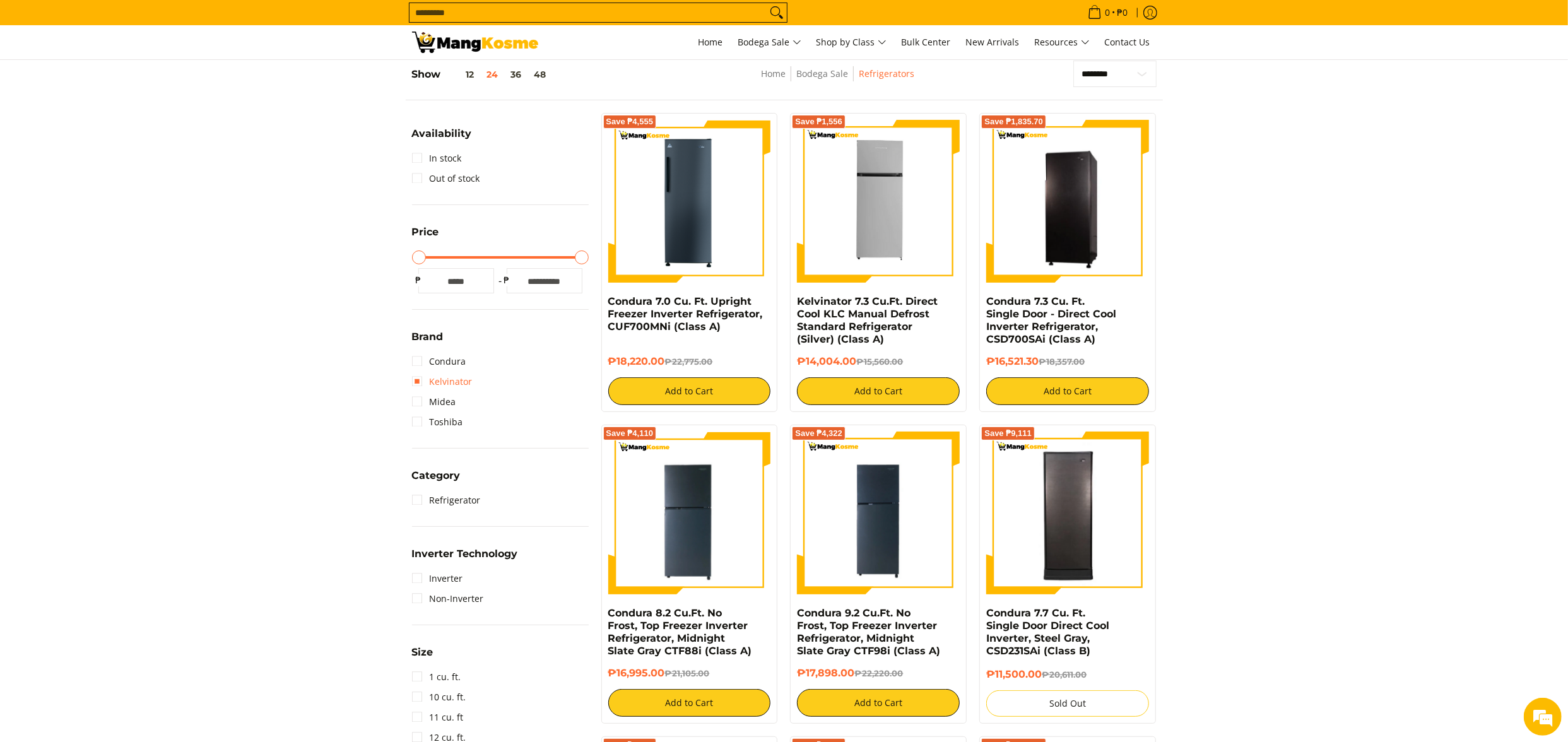
click at [446, 377] on link "Kelvinator" at bounding box center [442, 381] width 61 height 21
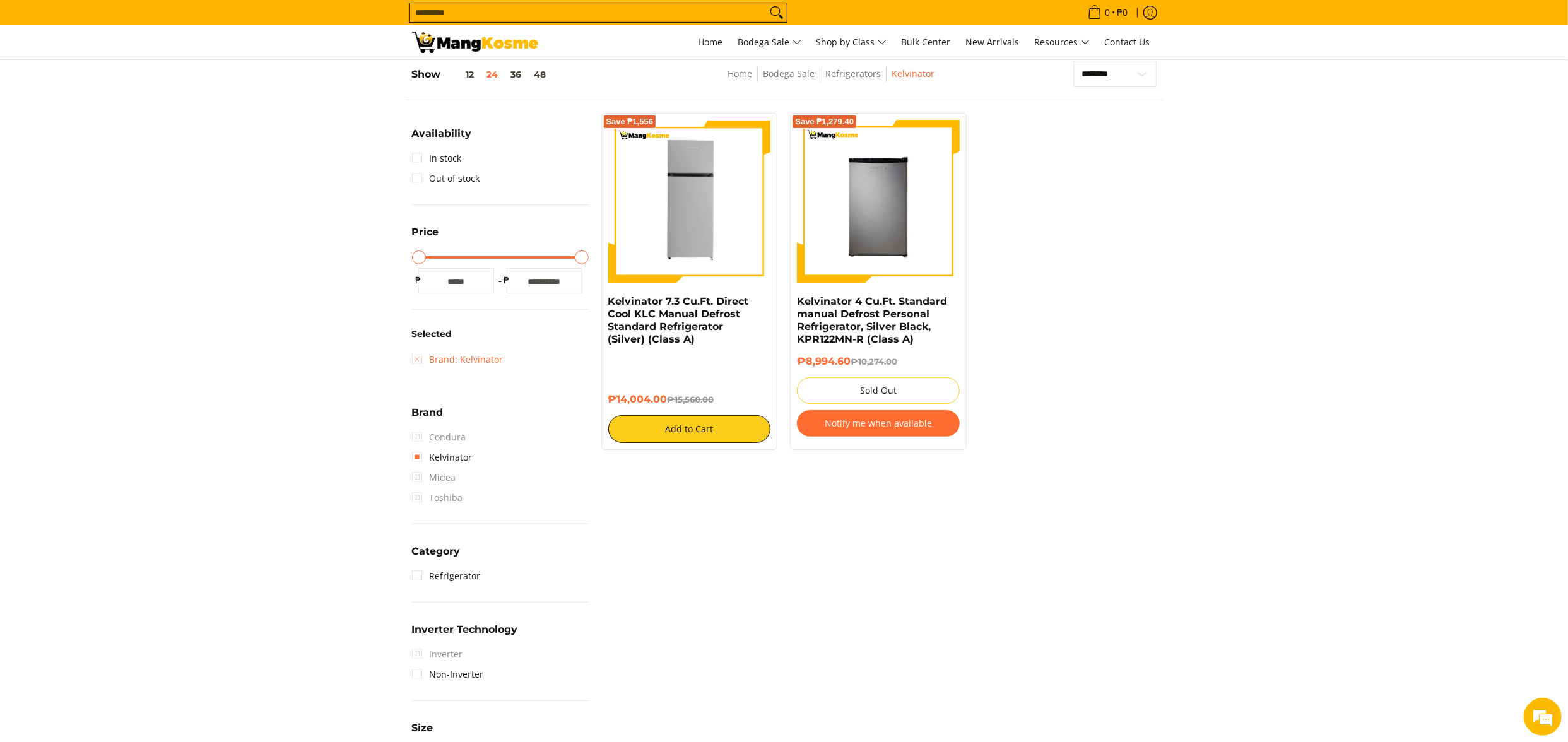
click at [458, 364] on link "Brand: Kelvinator" at bounding box center [457, 359] width 91 height 21
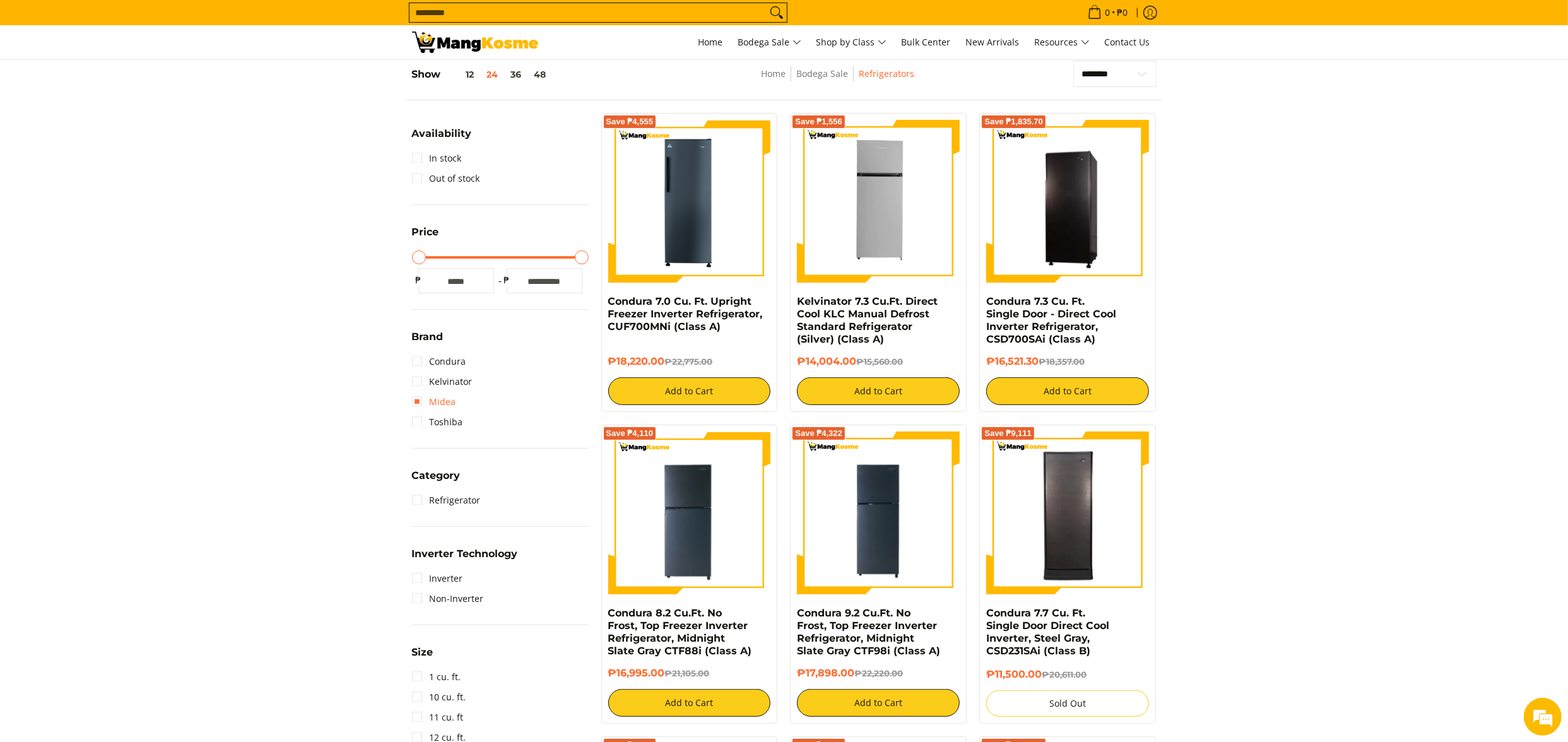
click at [437, 405] on link "Midea" at bounding box center [434, 402] width 44 height 21
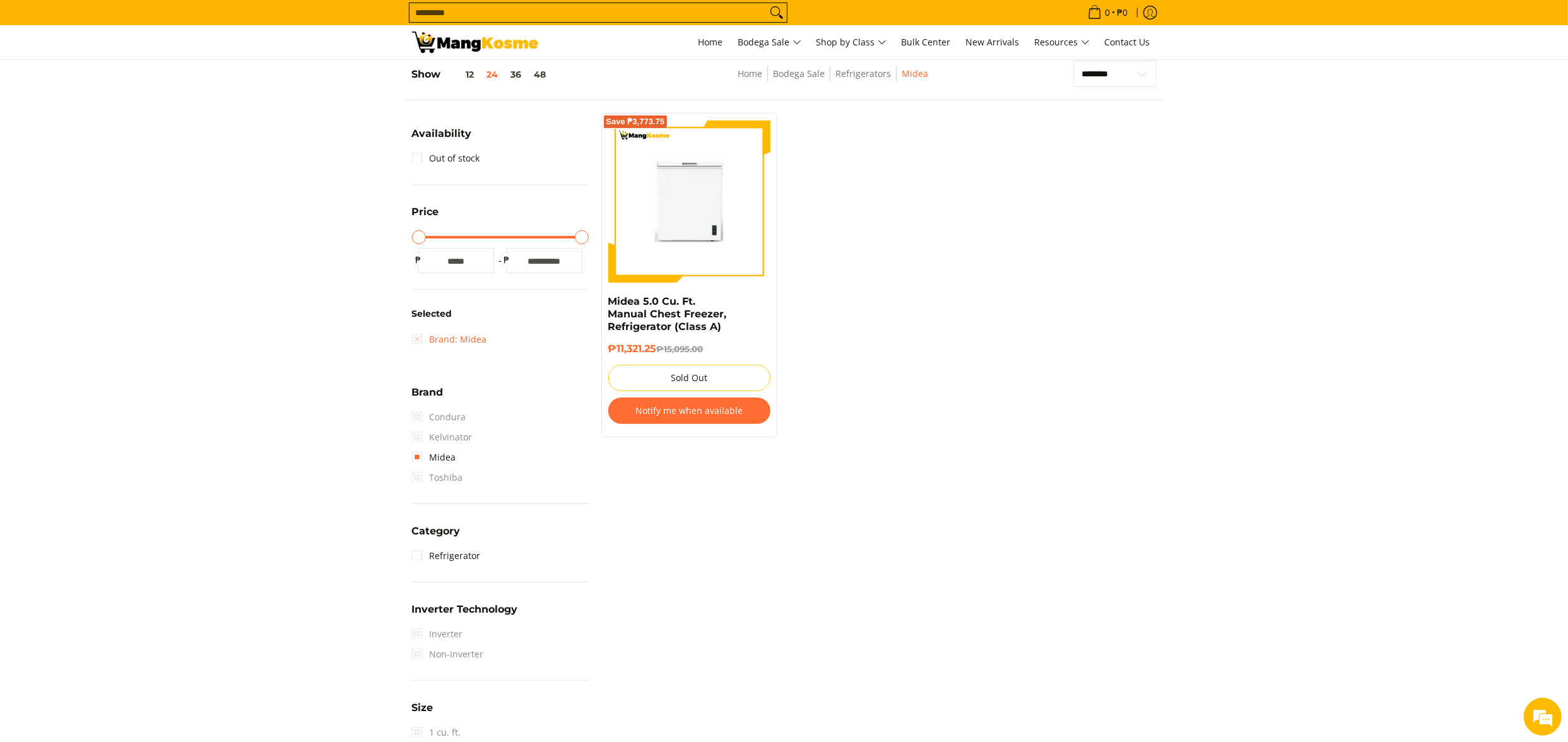
click at [463, 341] on link "Brand: Midea" at bounding box center [449, 340] width 75 height 21
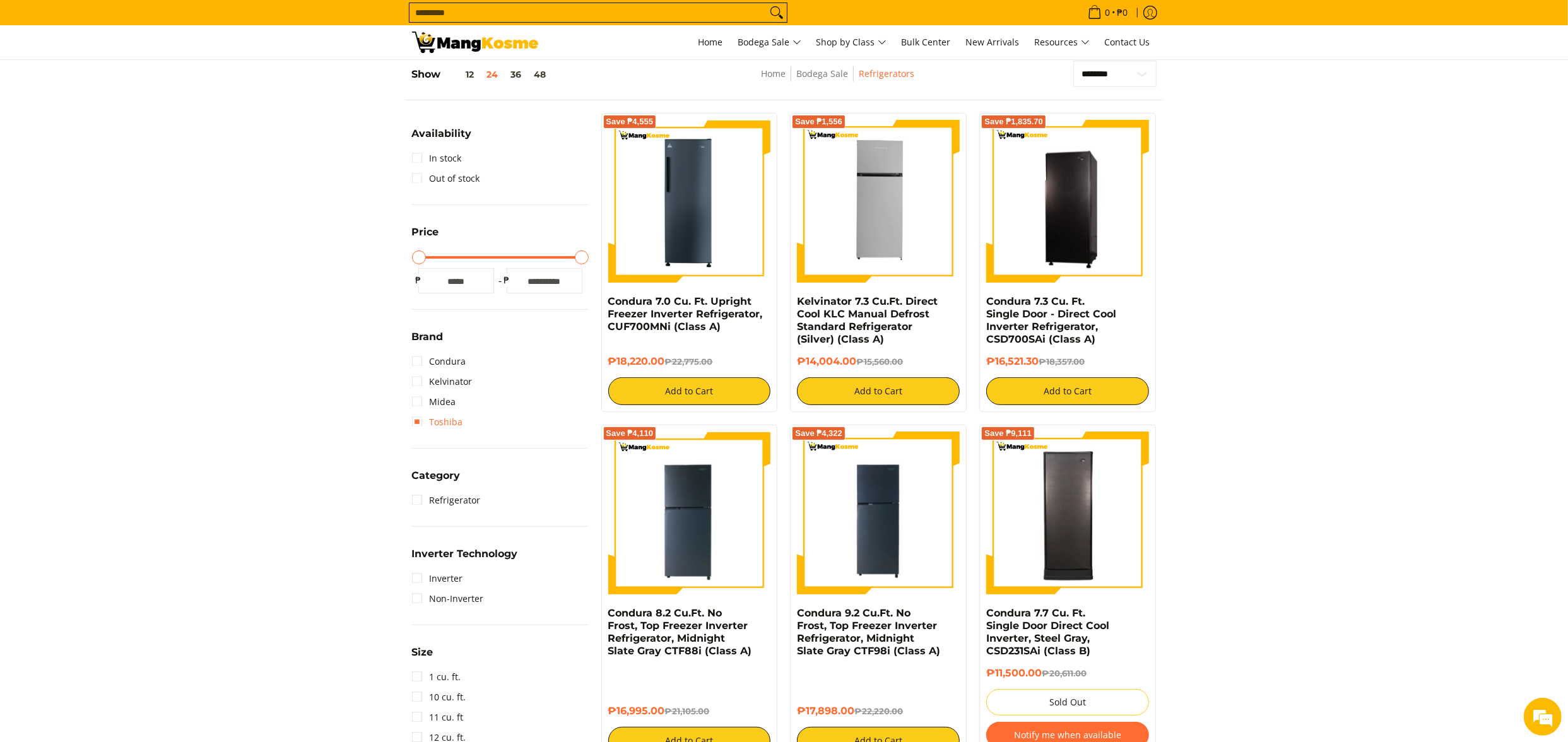
click at [457, 422] on link "Toshiba" at bounding box center [437, 422] width 51 height 21
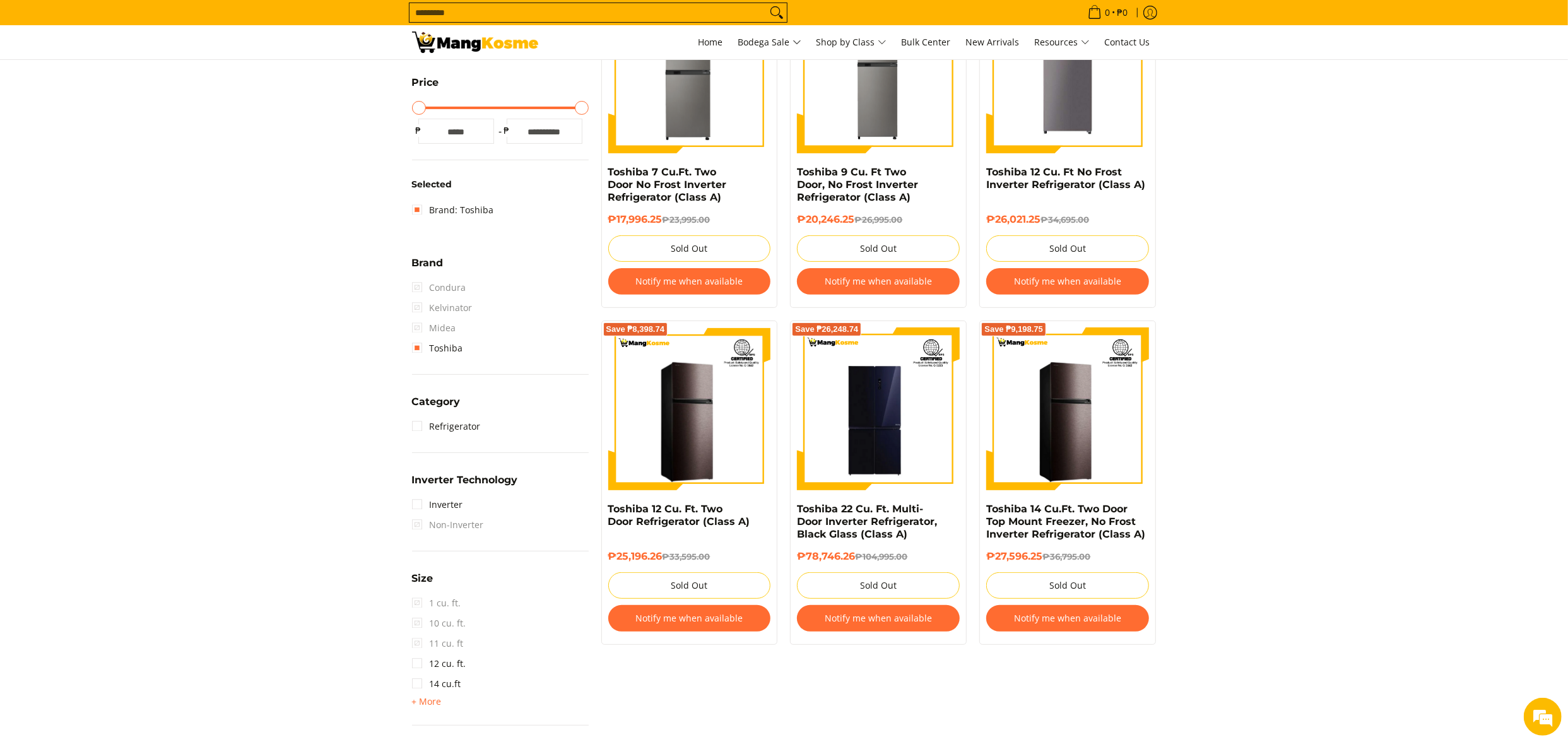
scroll to position [303, 0]
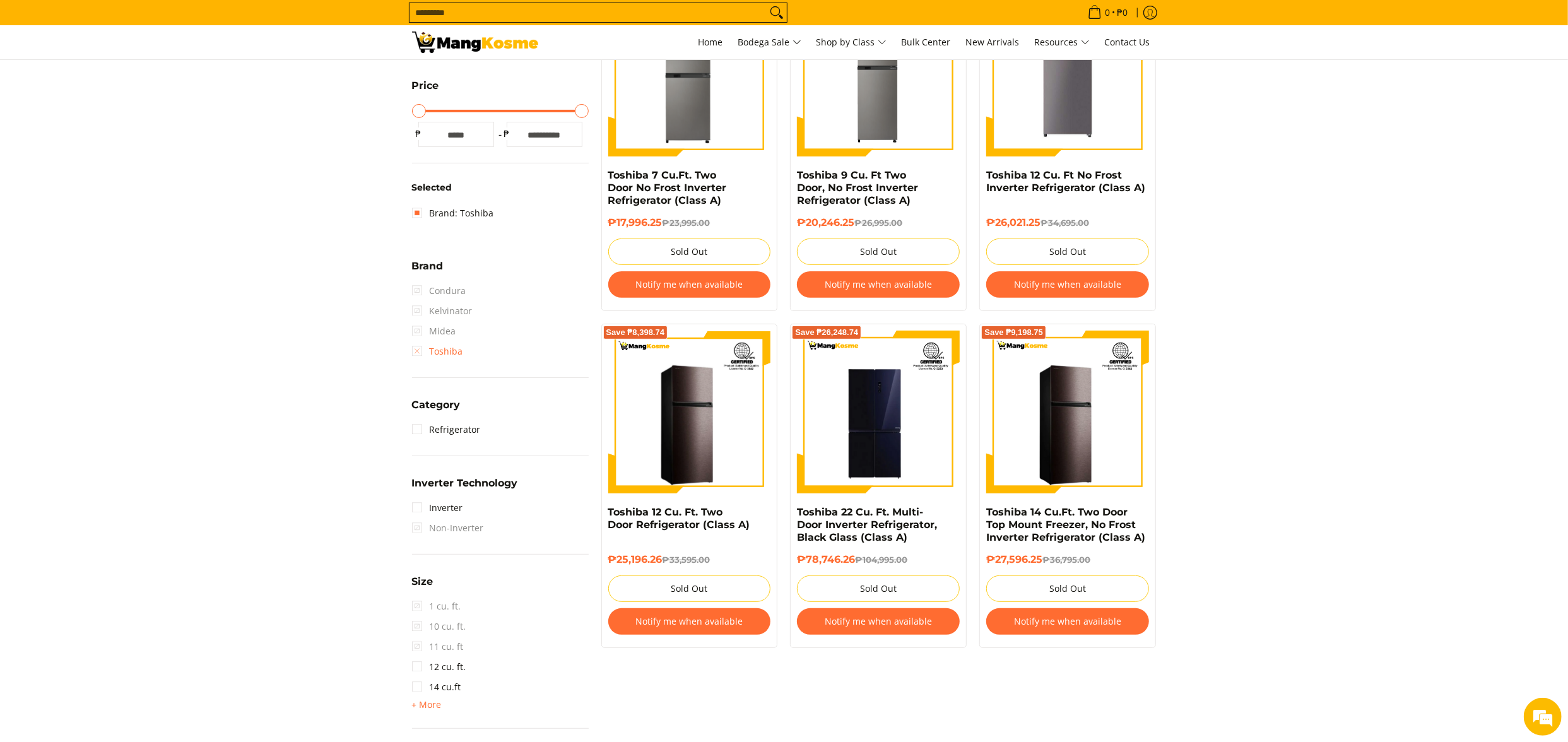
click at [458, 350] on link "Toshiba" at bounding box center [437, 351] width 51 height 21
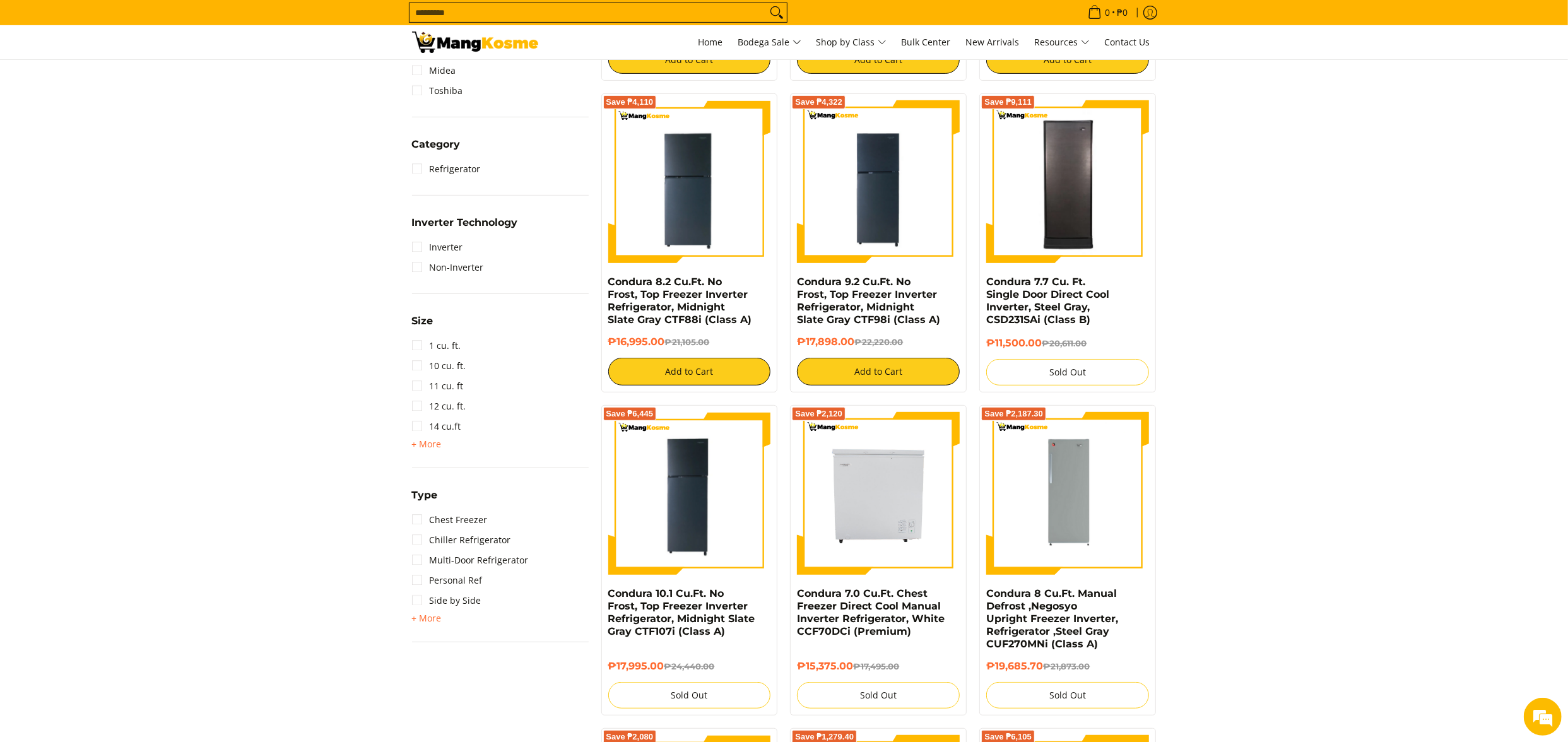
scroll to position [556, 0]
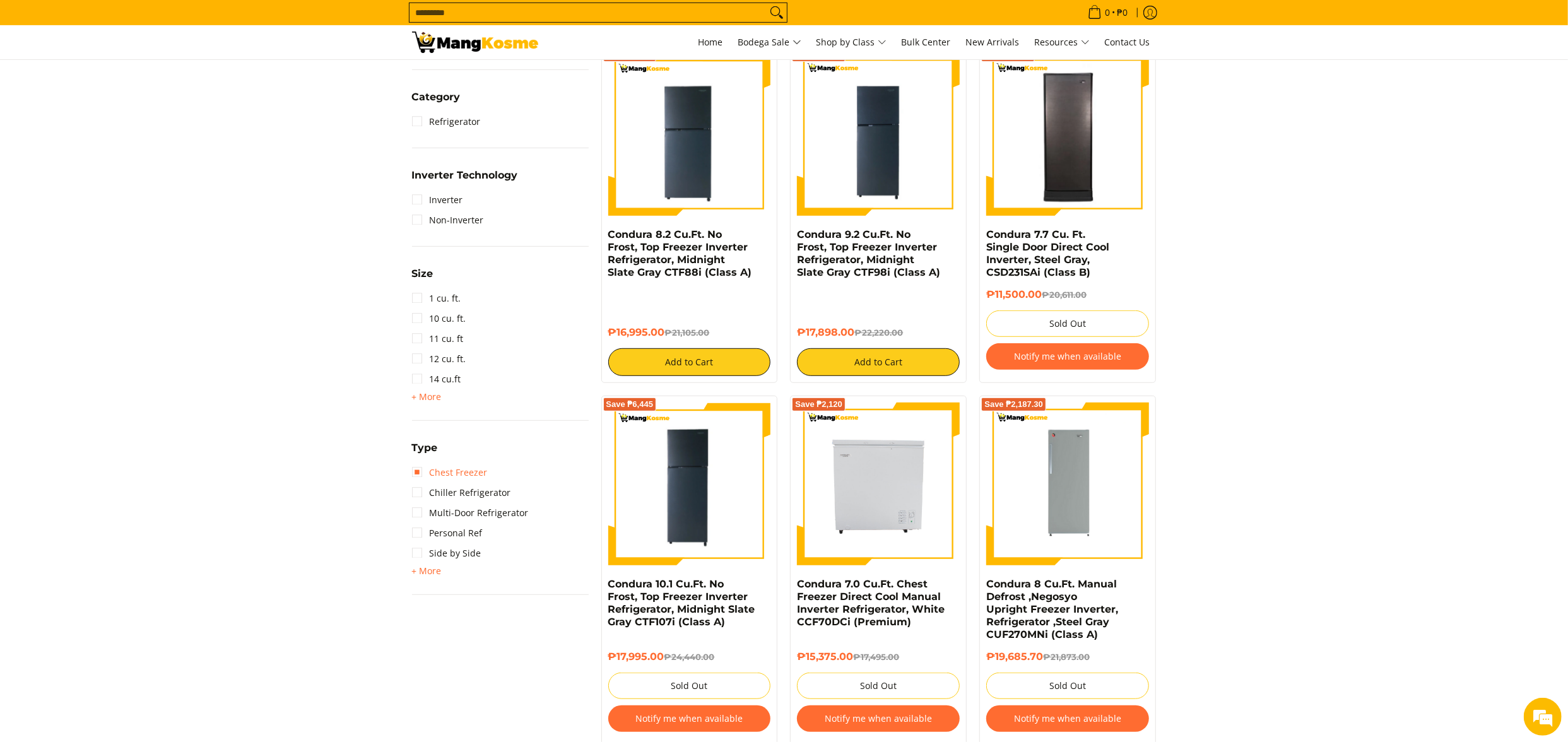
click at [460, 477] on link "Chest Freezer" at bounding box center [449, 473] width 76 height 21
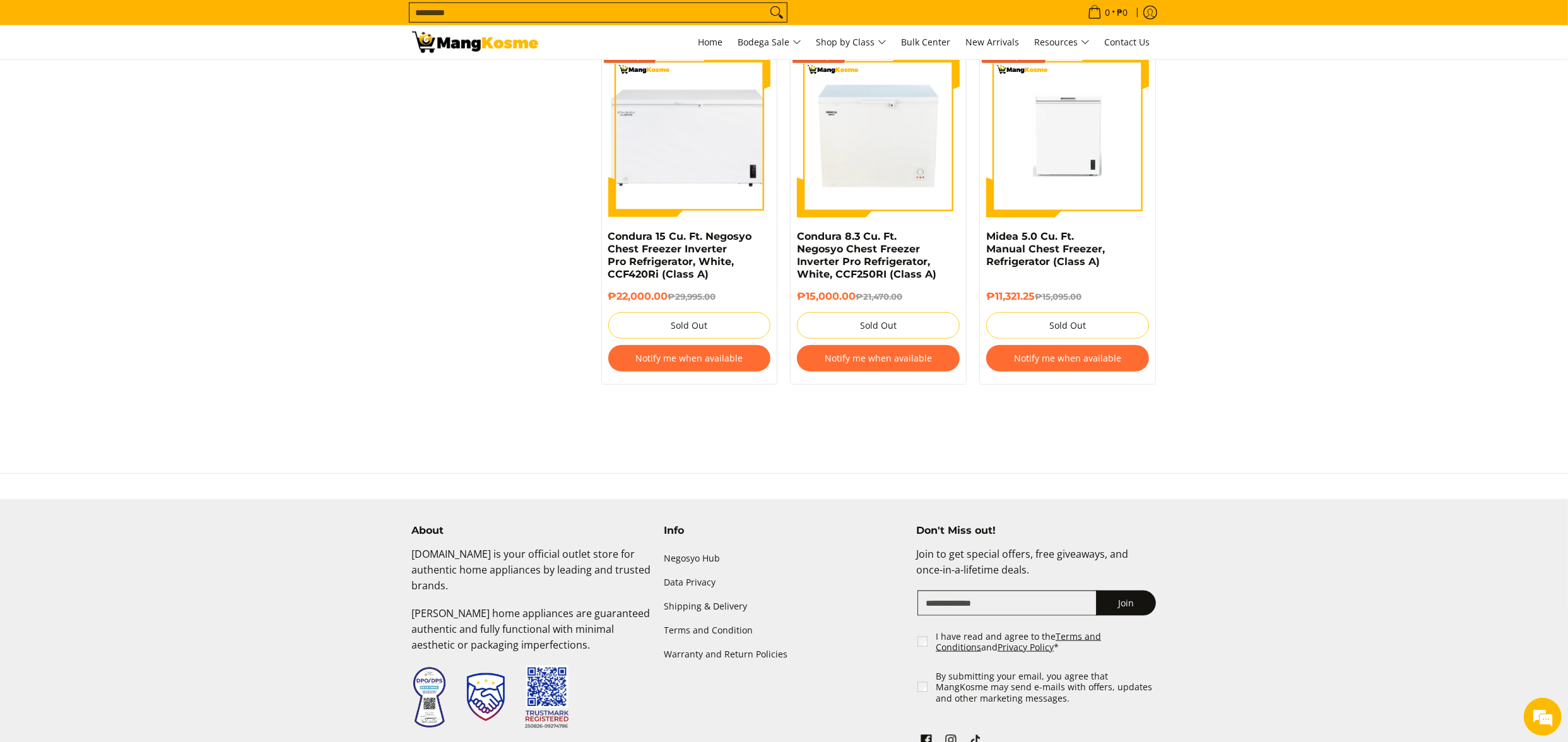
scroll to position [682, 0]
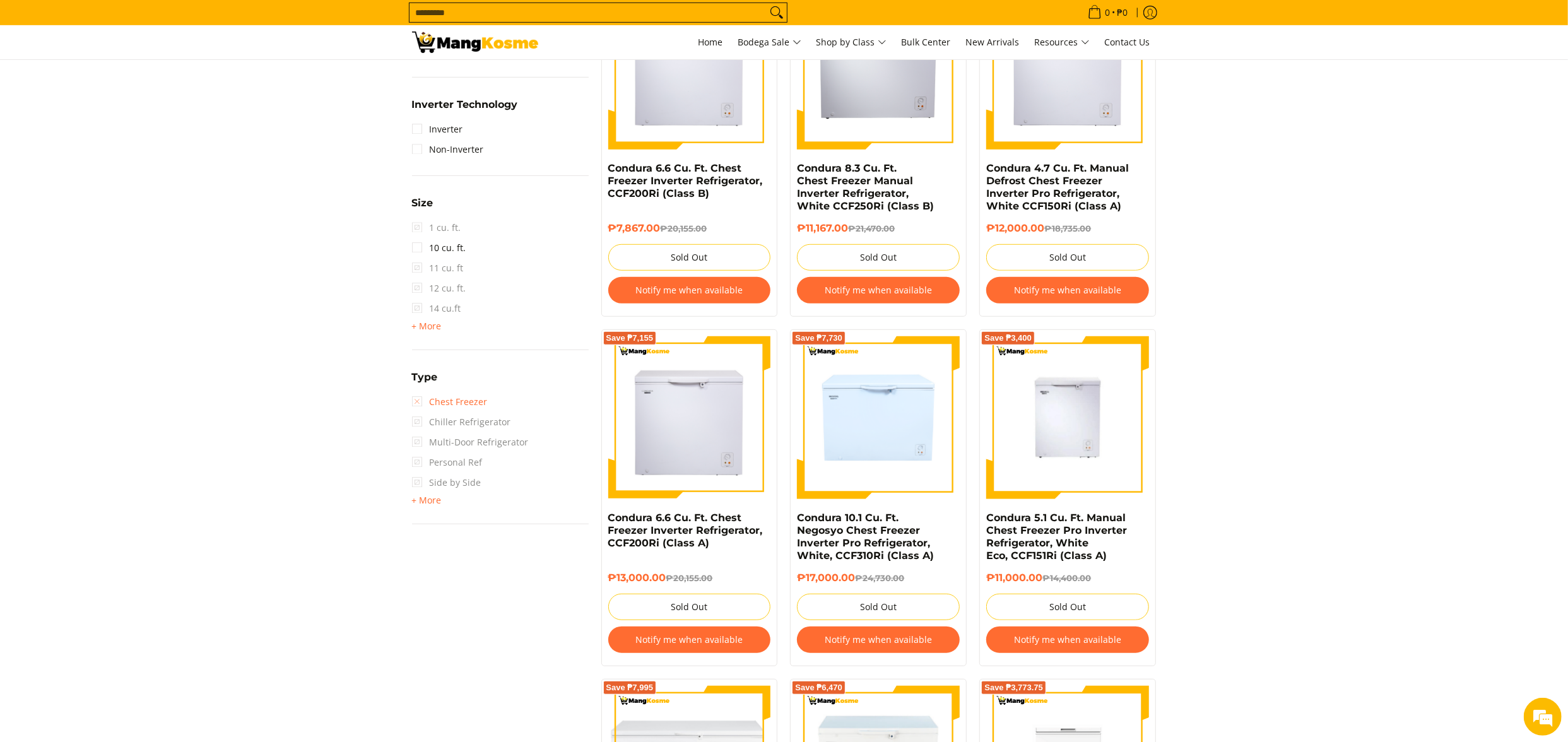
click at [468, 406] on link "Chest Freezer" at bounding box center [449, 402] width 76 height 21
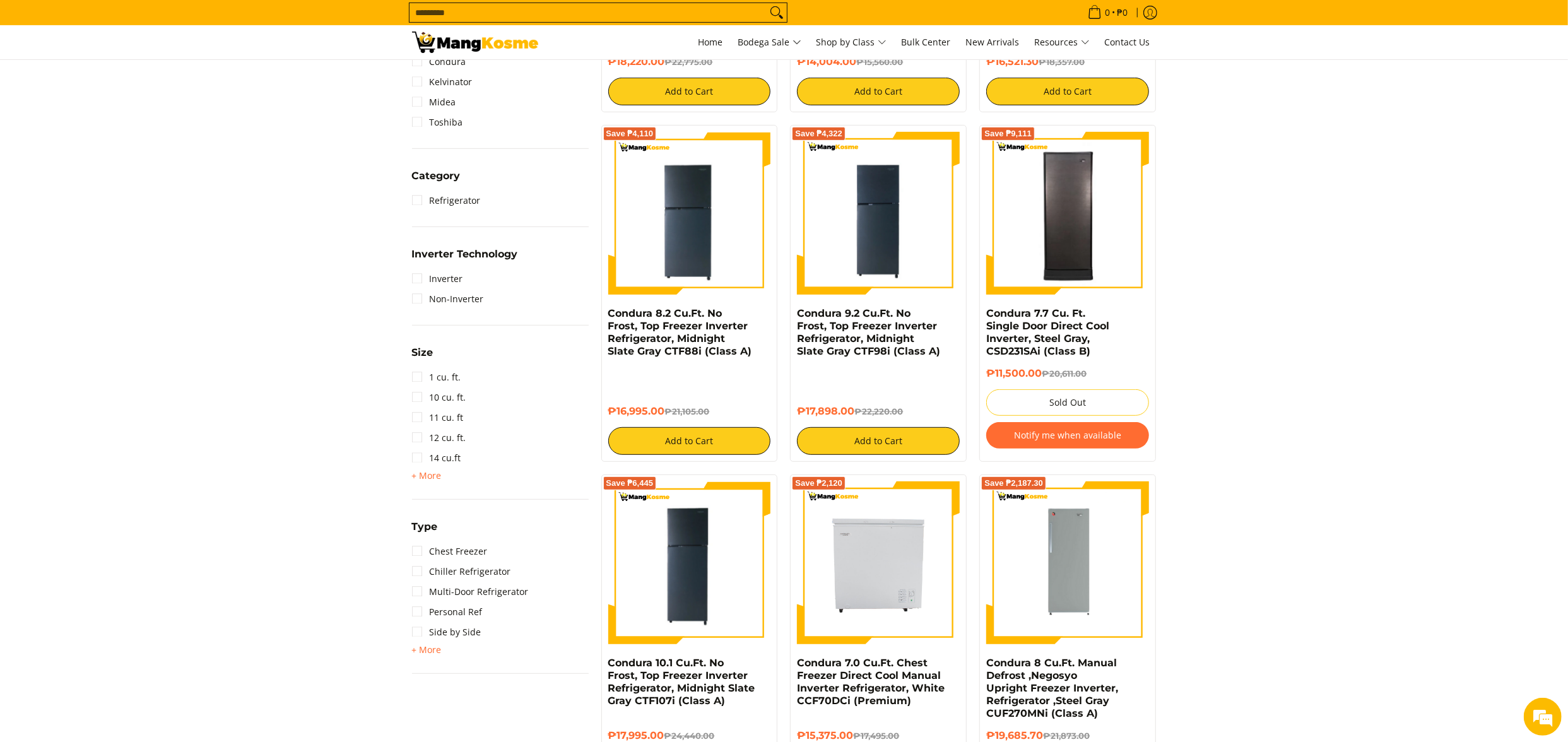
scroll to position [682, 0]
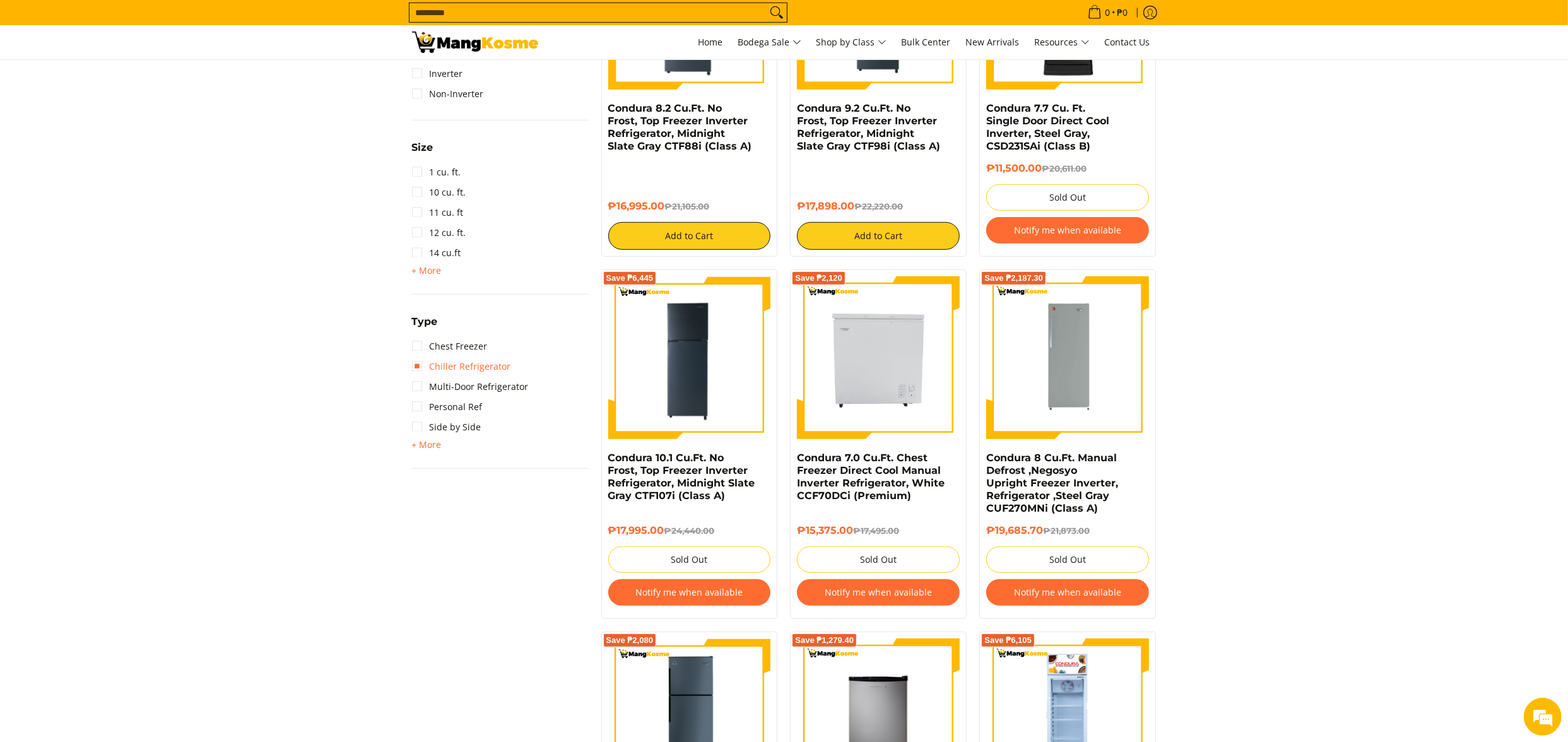
click at [483, 364] on link "Chiller Refrigerator" at bounding box center [461, 366] width 99 height 21
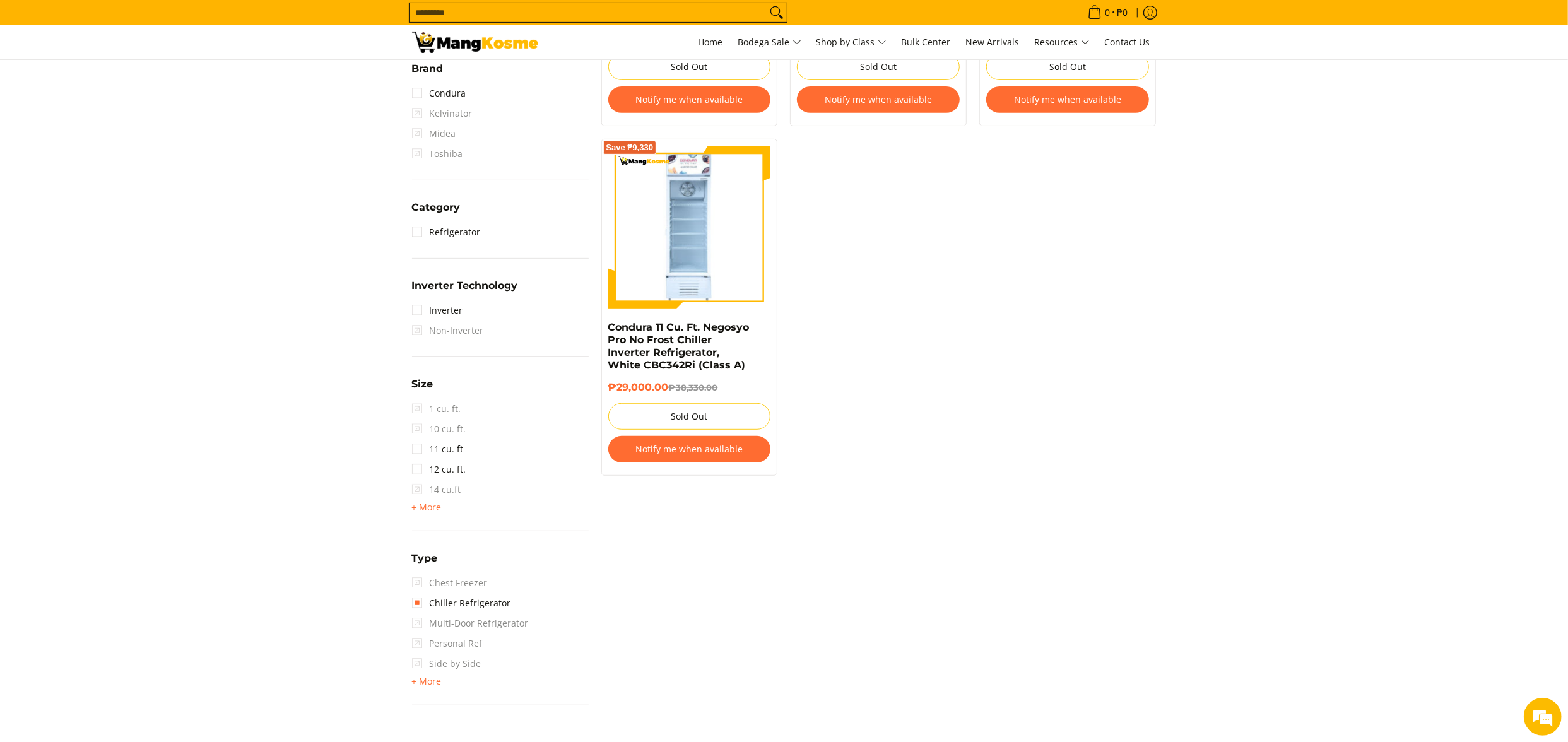
scroll to position [682, 0]
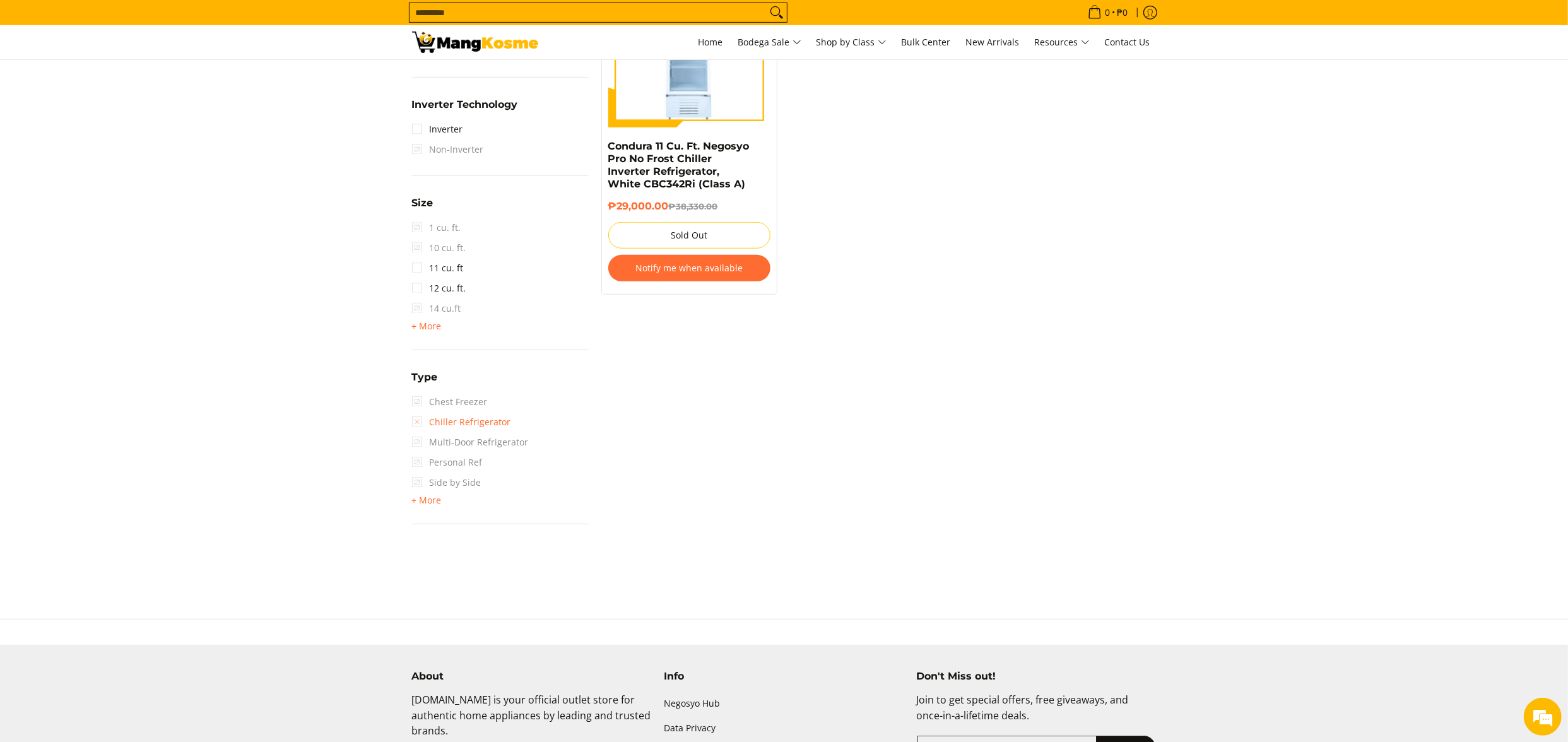
click at [483, 417] on link "Chiller Refrigerator" at bounding box center [461, 422] width 99 height 21
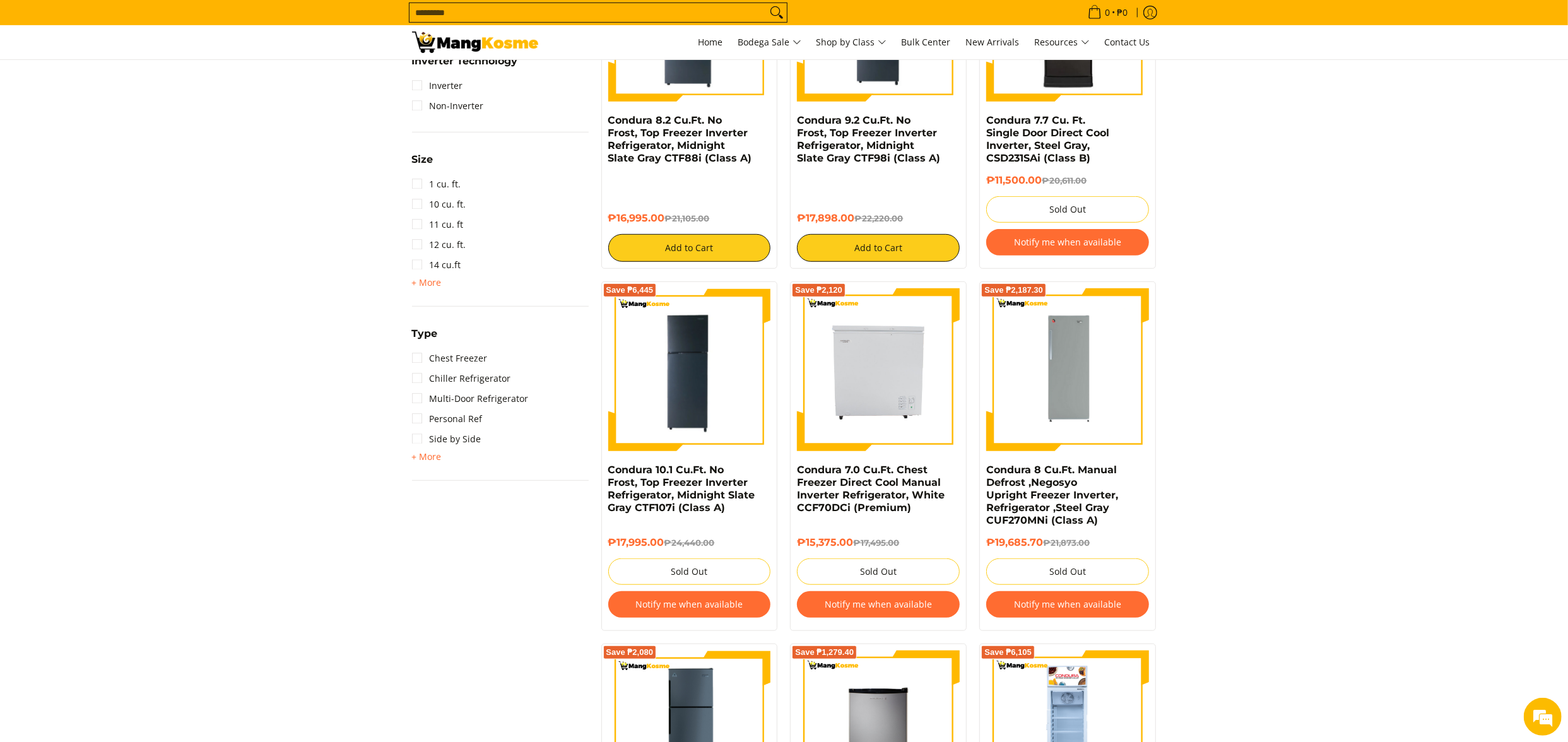
scroll to position [682, 0]
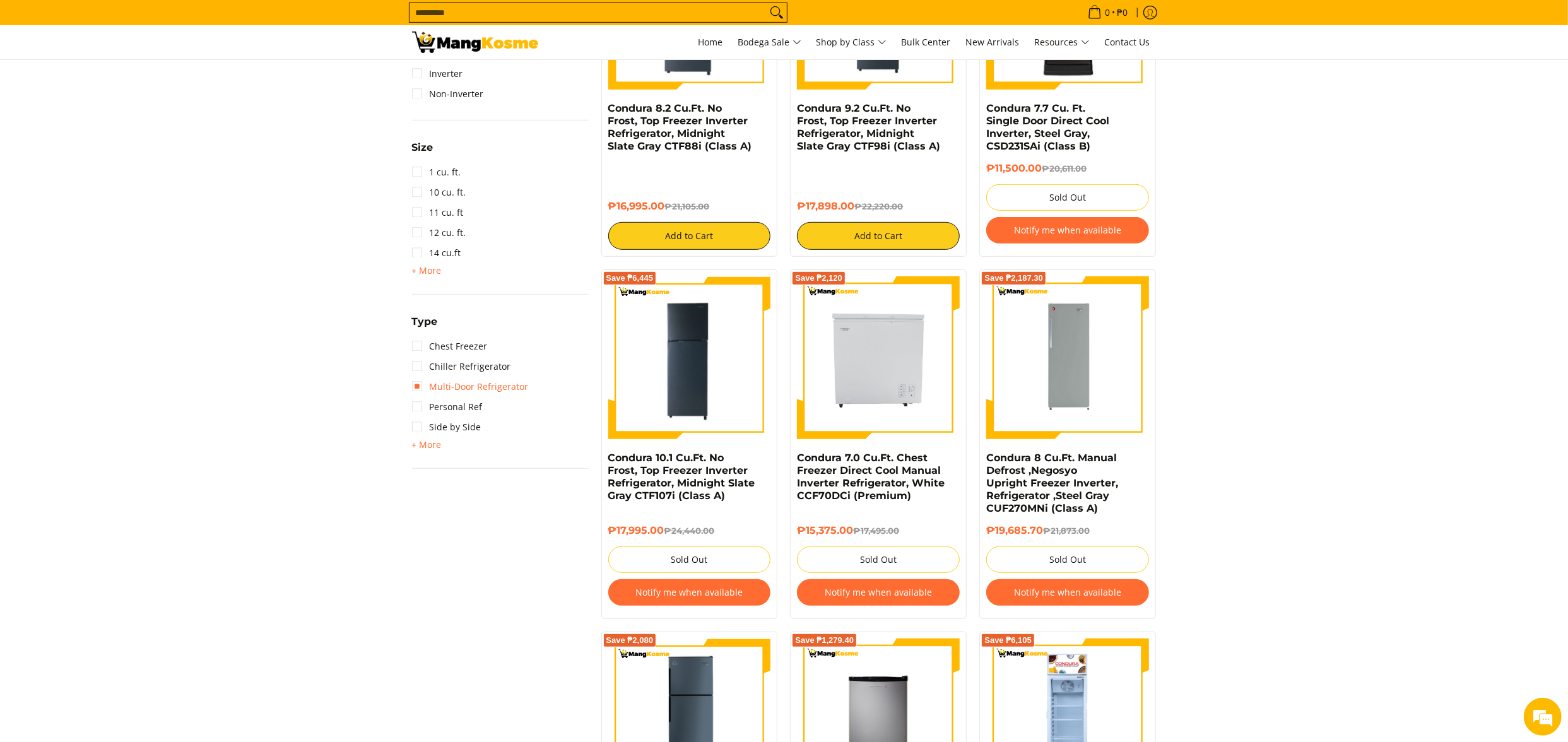
click at [500, 382] on link "Multi-Door Refrigerator" at bounding box center [470, 386] width 117 height 21
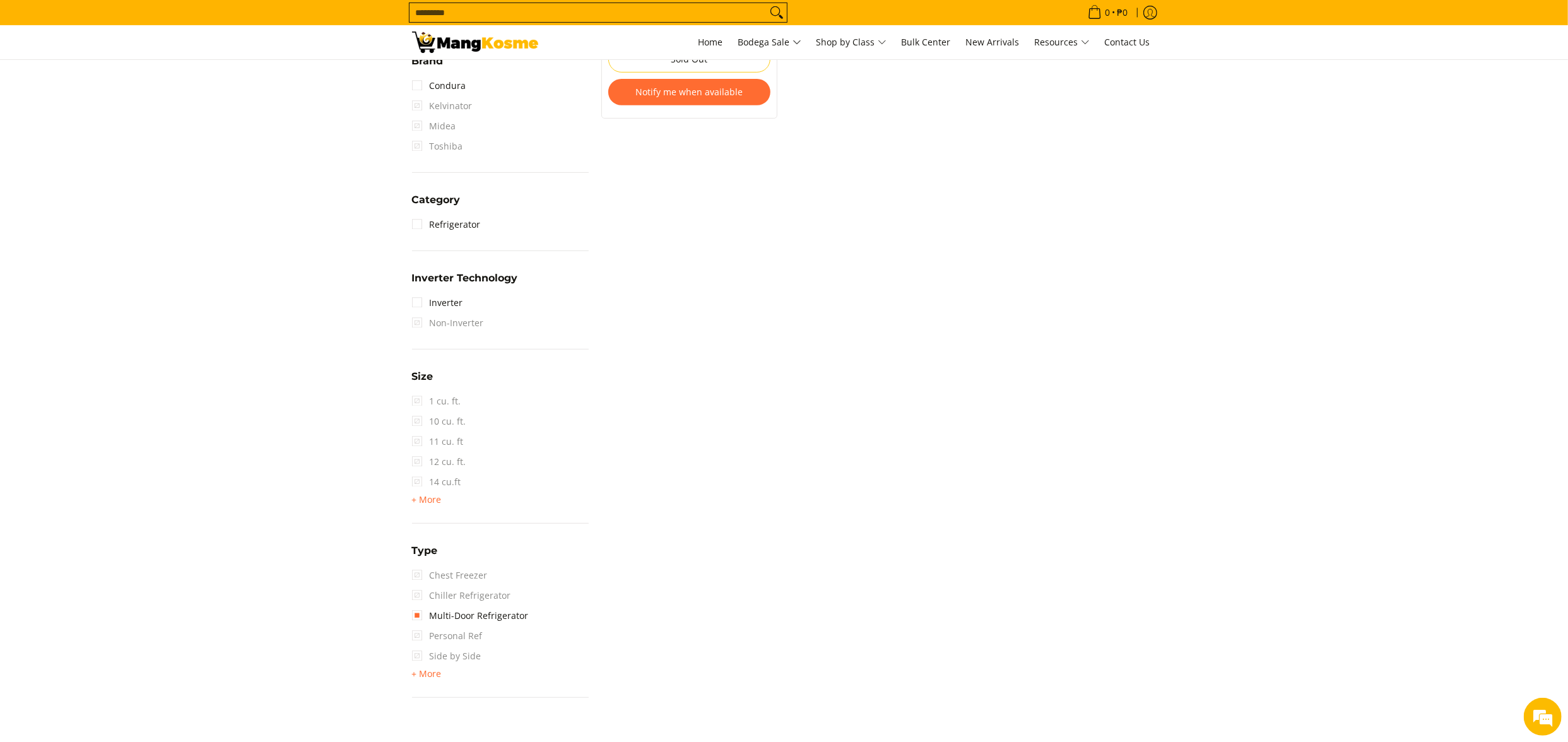
scroll to position [556, 0]
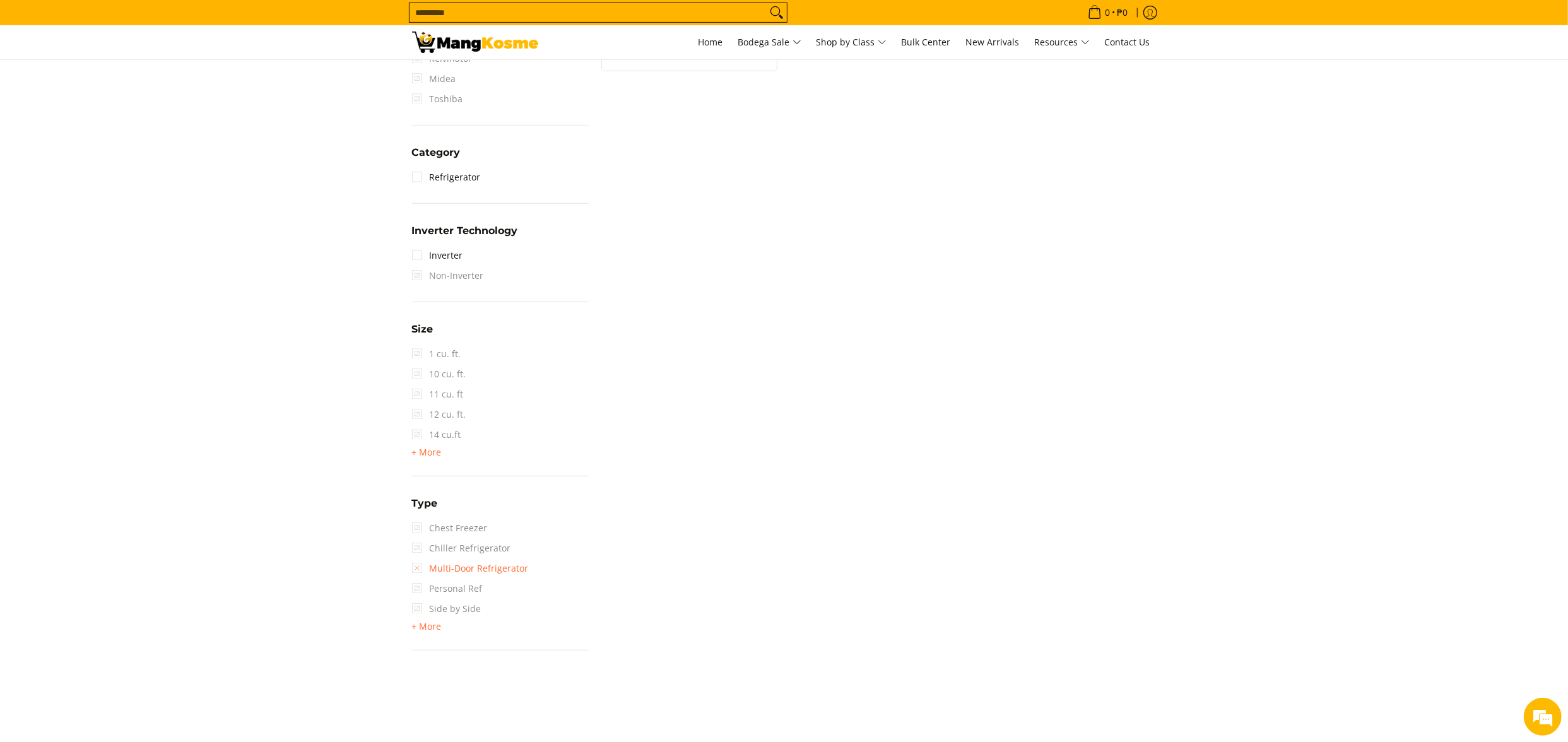
click at [468, 572] on link "Multi-Door Refrigerator" at bounding box center [470, 568] width 117 height 21
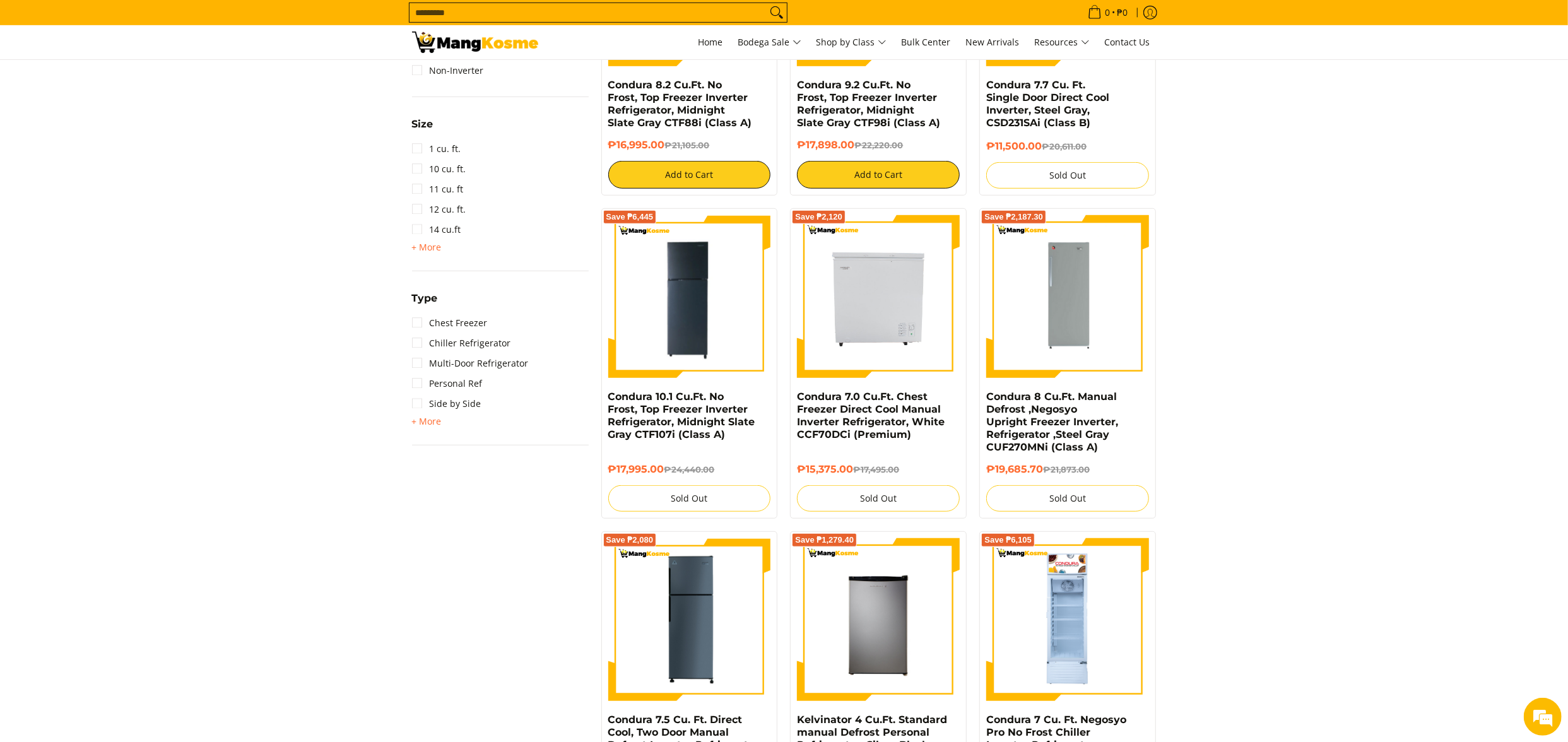
scroll to position [808, 0]
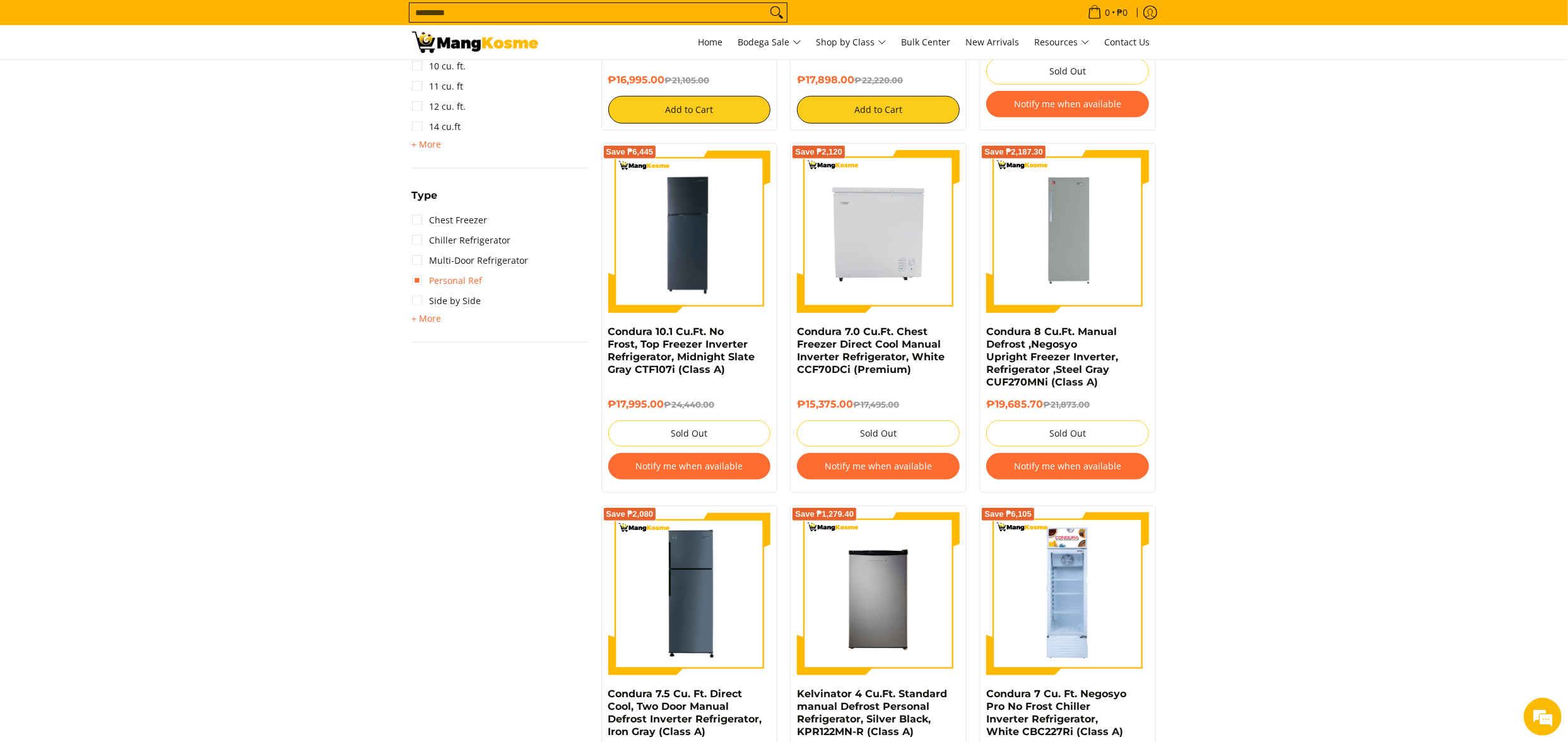
click at [467, 280] on link "Personal Ref" at bounding box center [447, 281] width 71 height 21
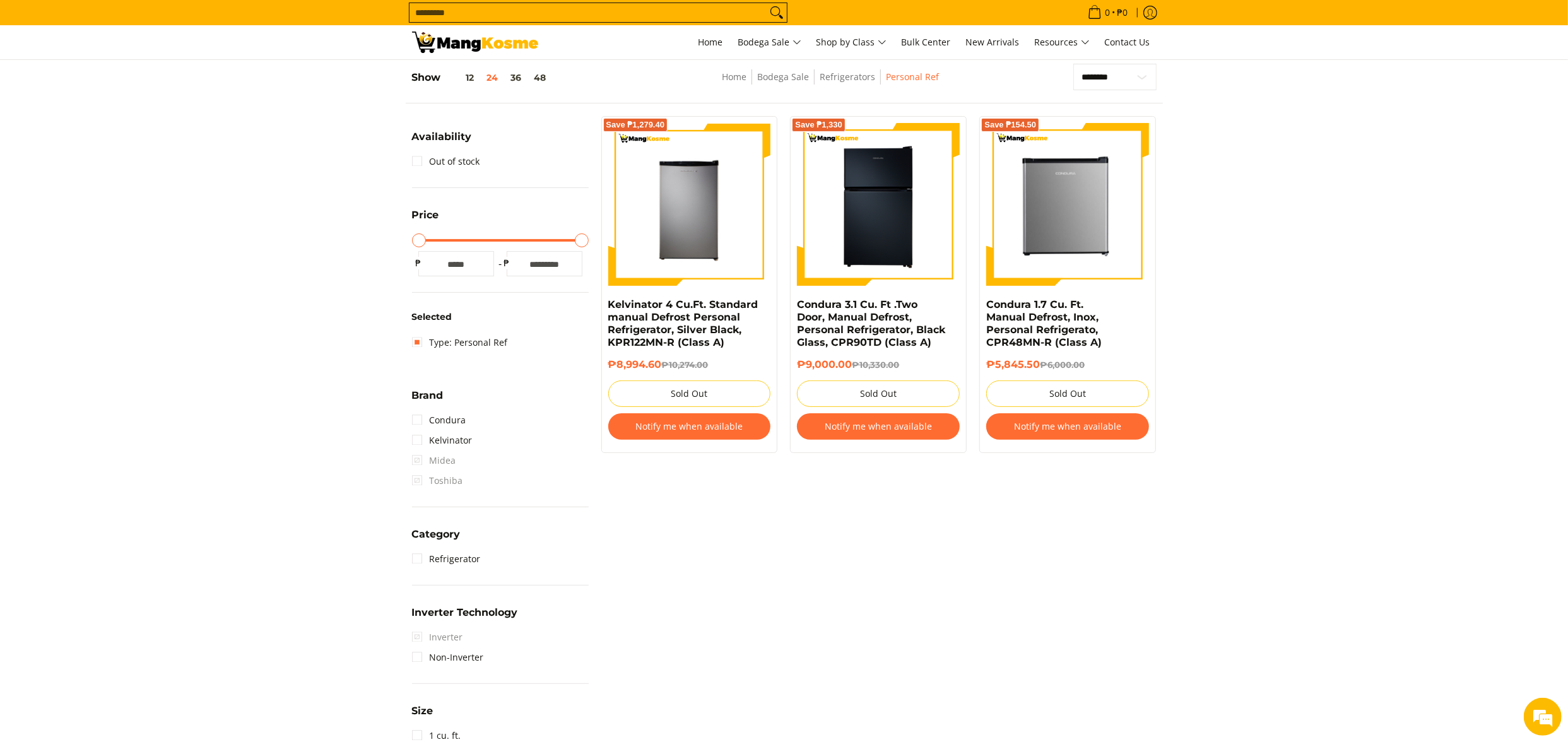
scroll to position [178, 0]
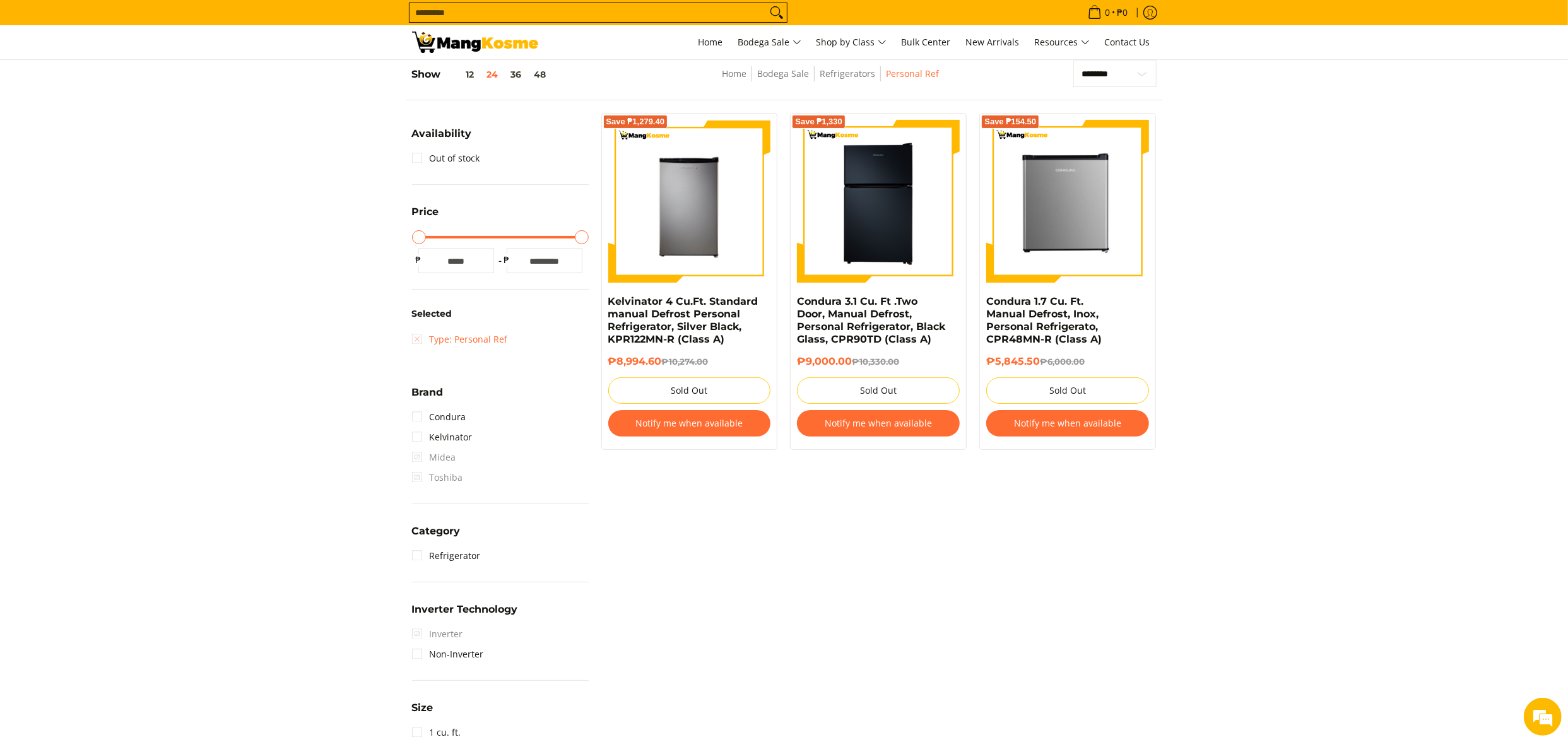
click at [495, 340] on link "Type: Personal Ref" at bounding box center [460, 340] width 96 height 21
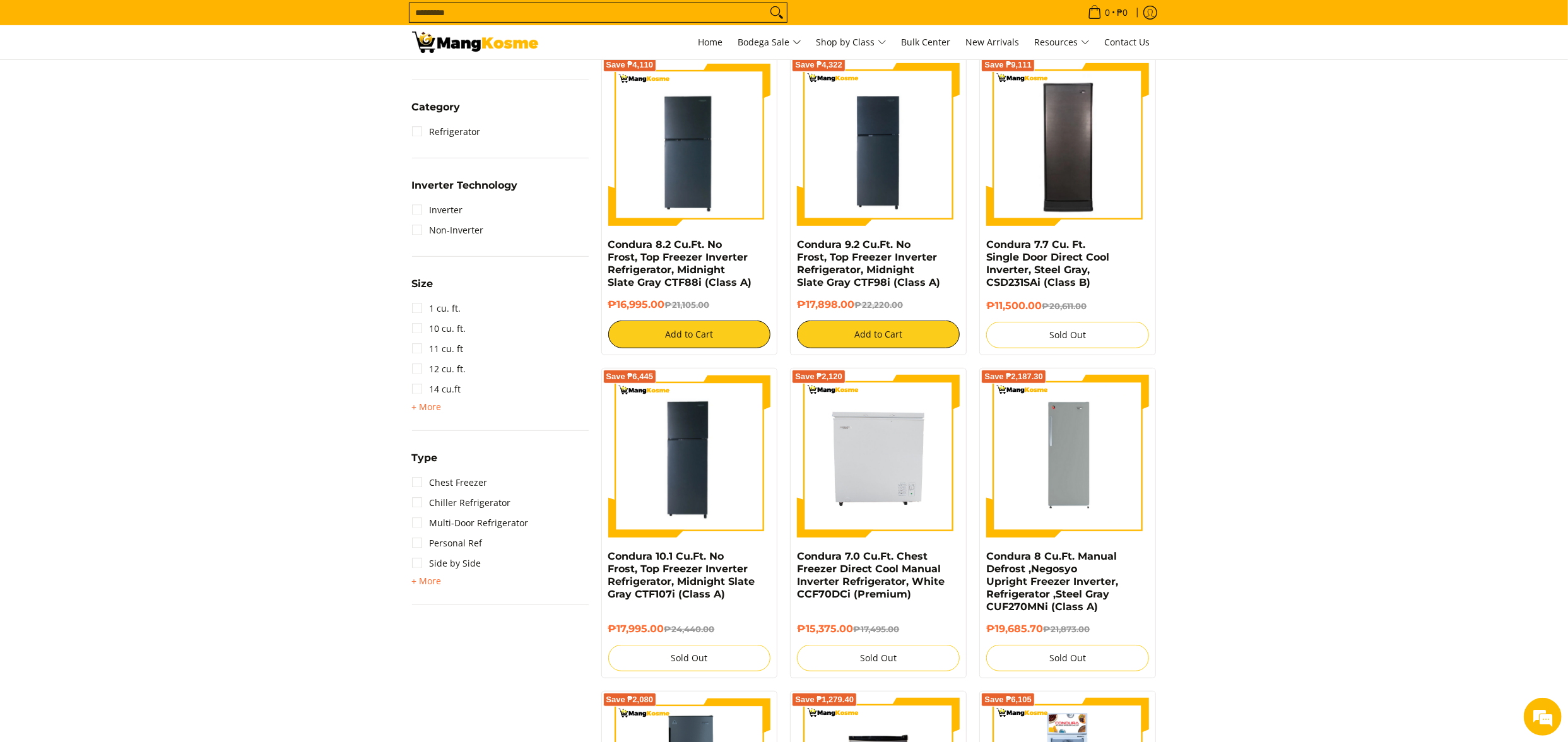
scroll to position [682, 0]
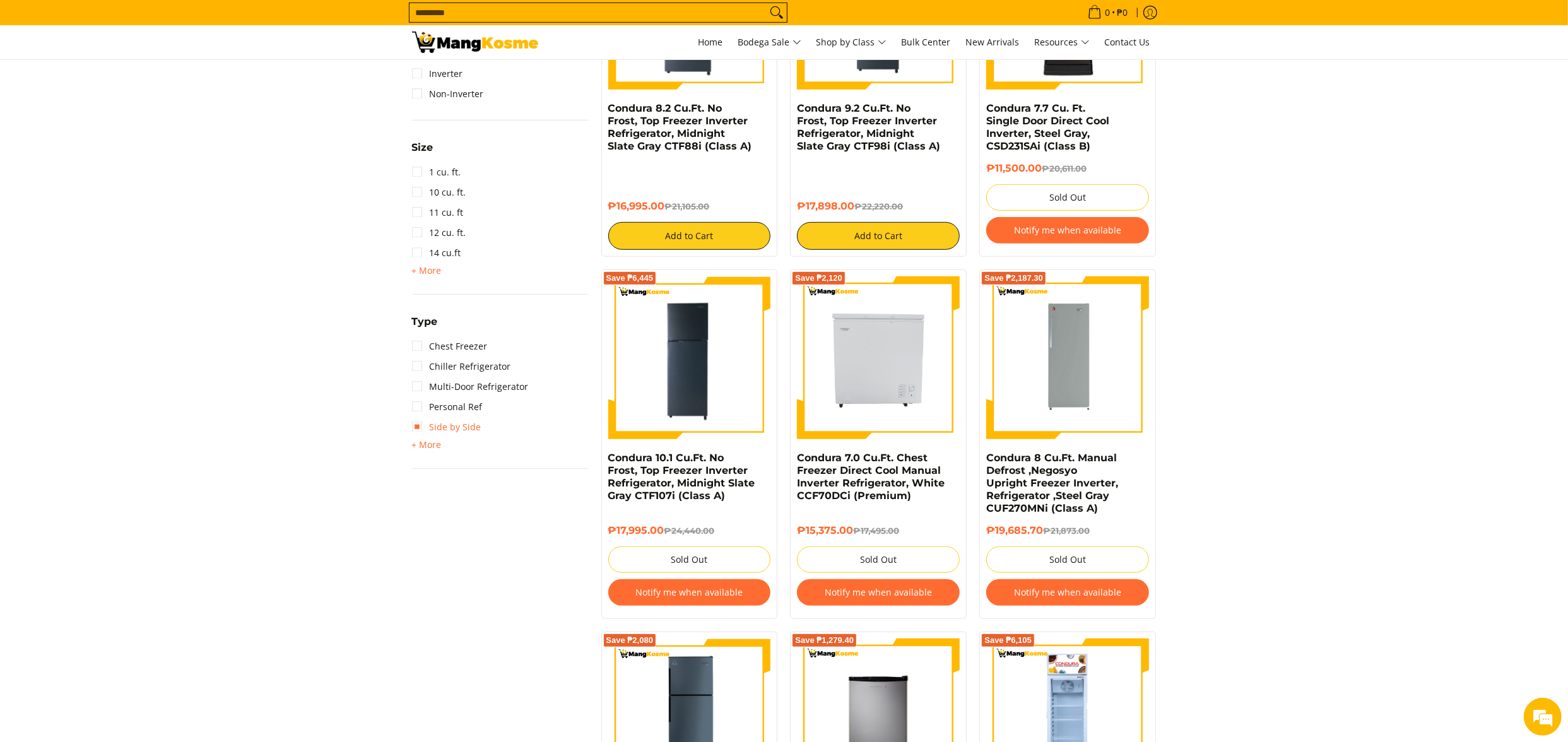
click at [468, 429] on link "Side by Side" at bounding box center [446, 427] width 69 height 21
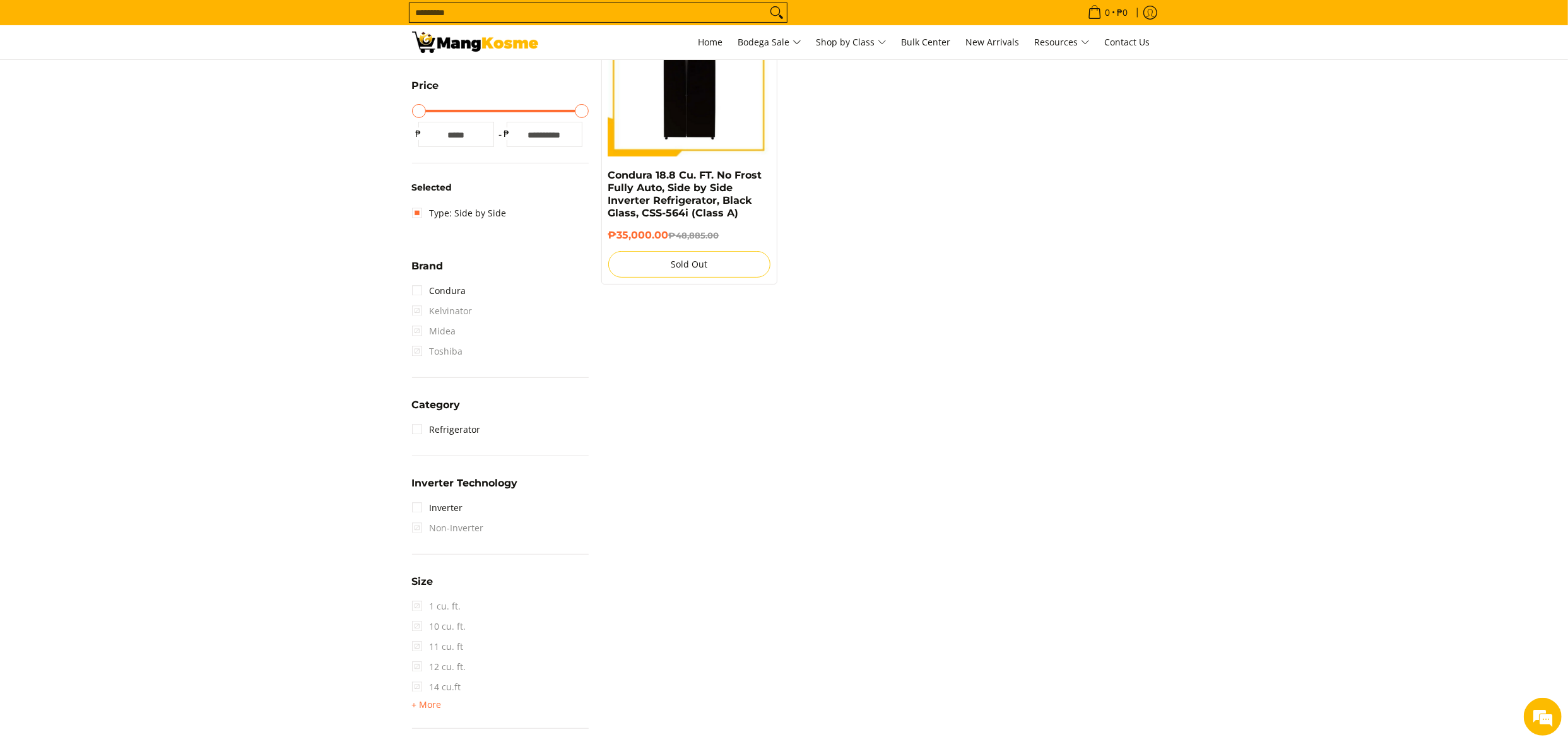
scroll to position [178, 0]
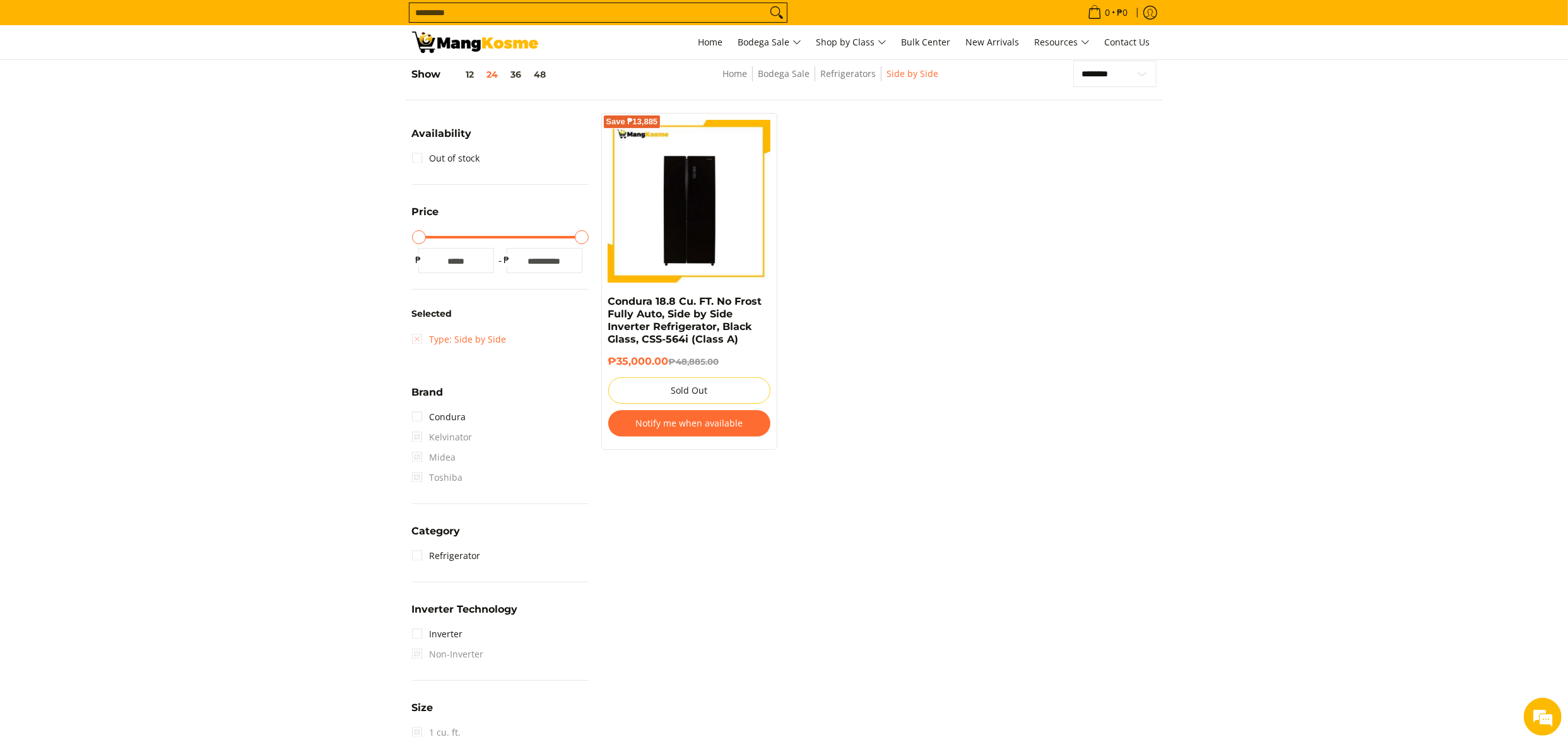
click at [485, 340] on link "Type: Side by Side" at bounding box center [459, 340] width 95 height 21
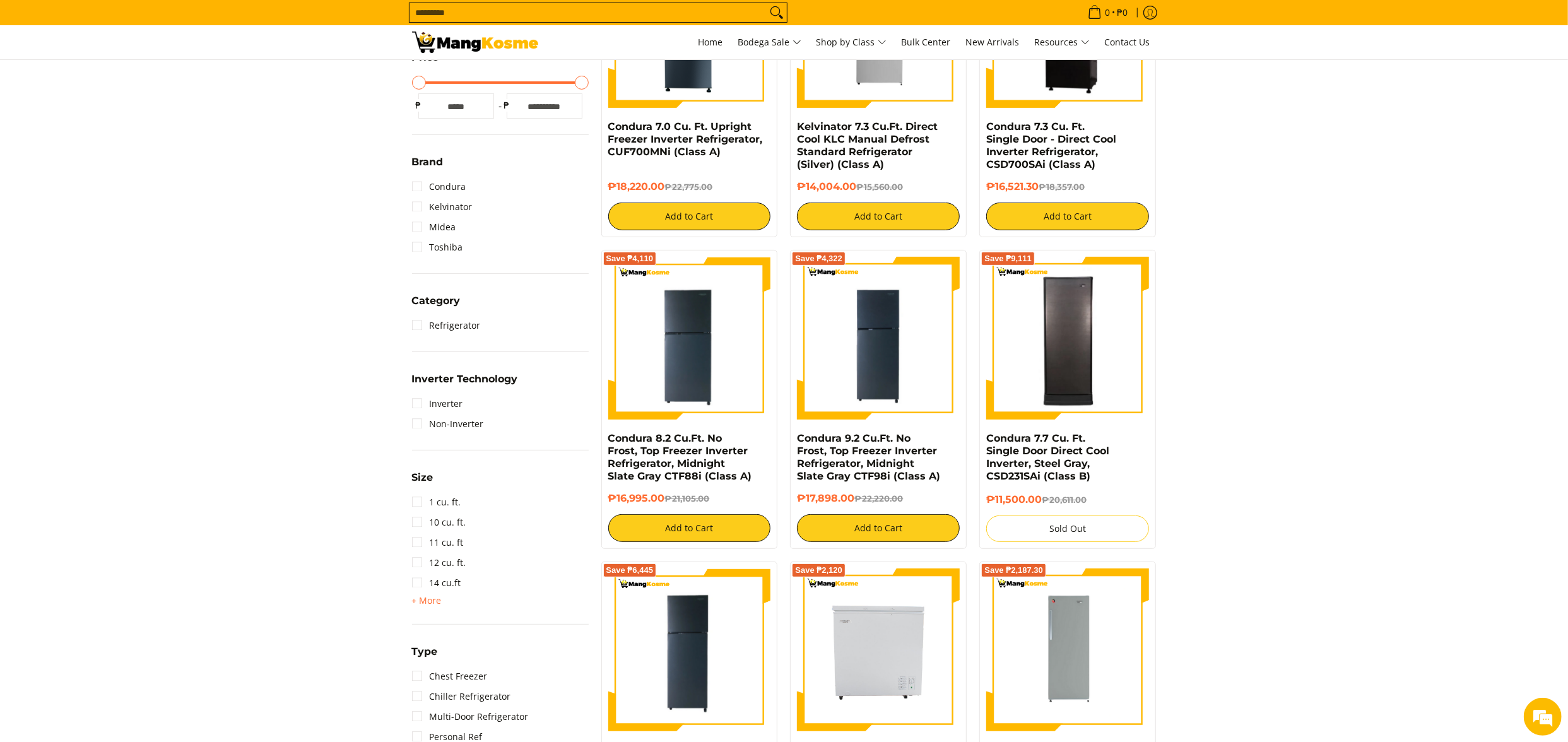
scroll to position [692, 0]
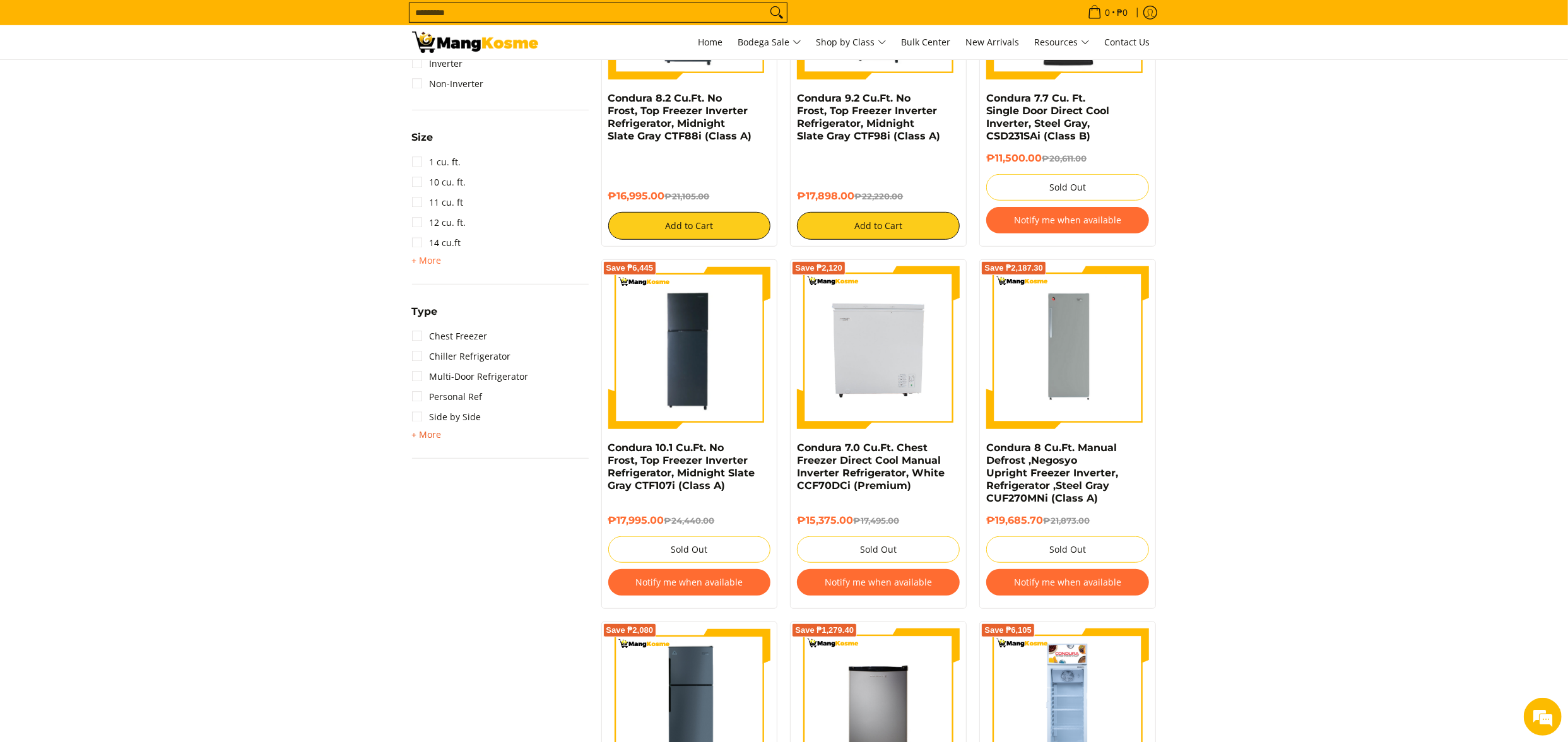
click at [429, 435] on span "+ More" at bounding box center [427, 434] width 30 height 10
click at [468, 429] on link "Single Door" at bounding box center [445, 437] width 67 height 21
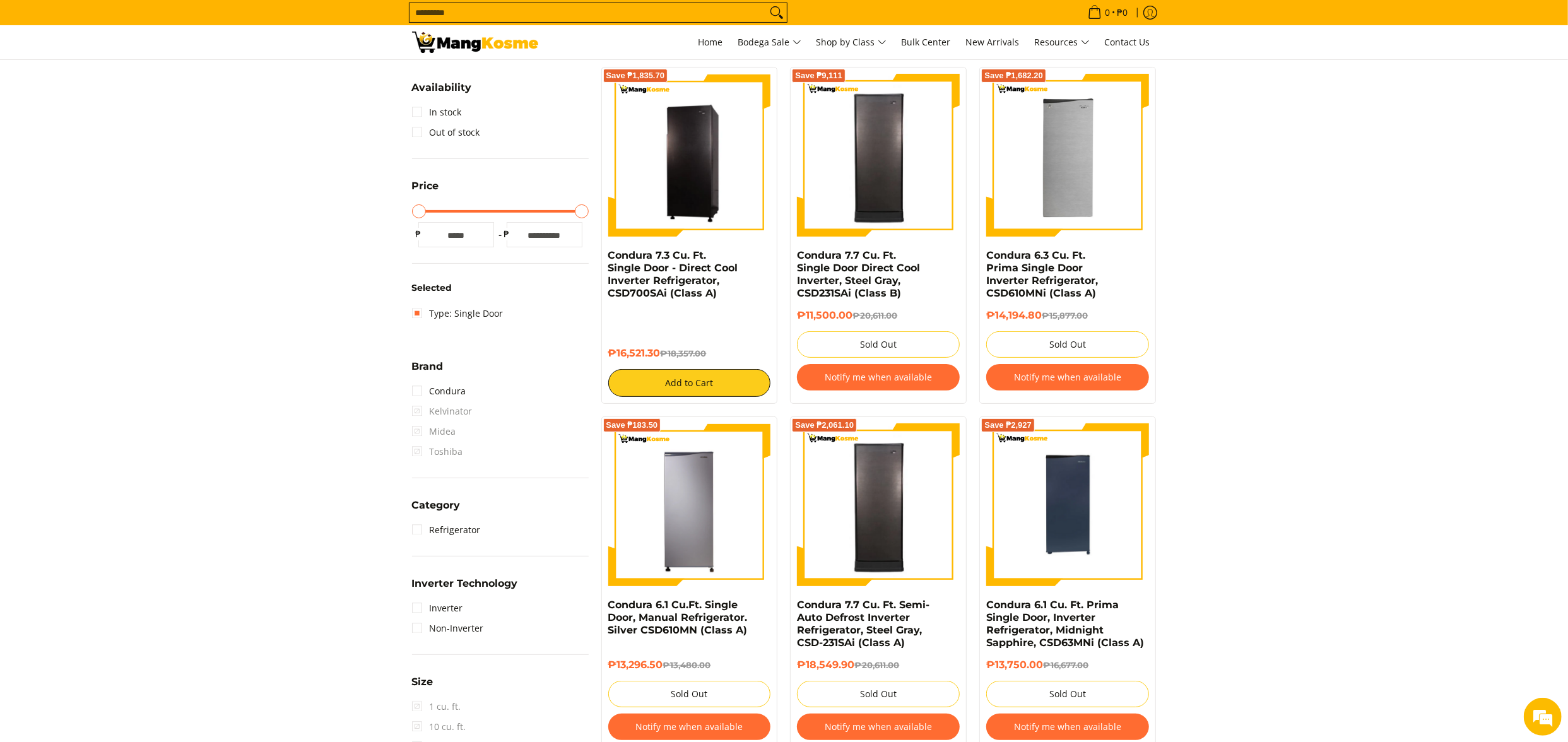
scroll to position [178, 0]
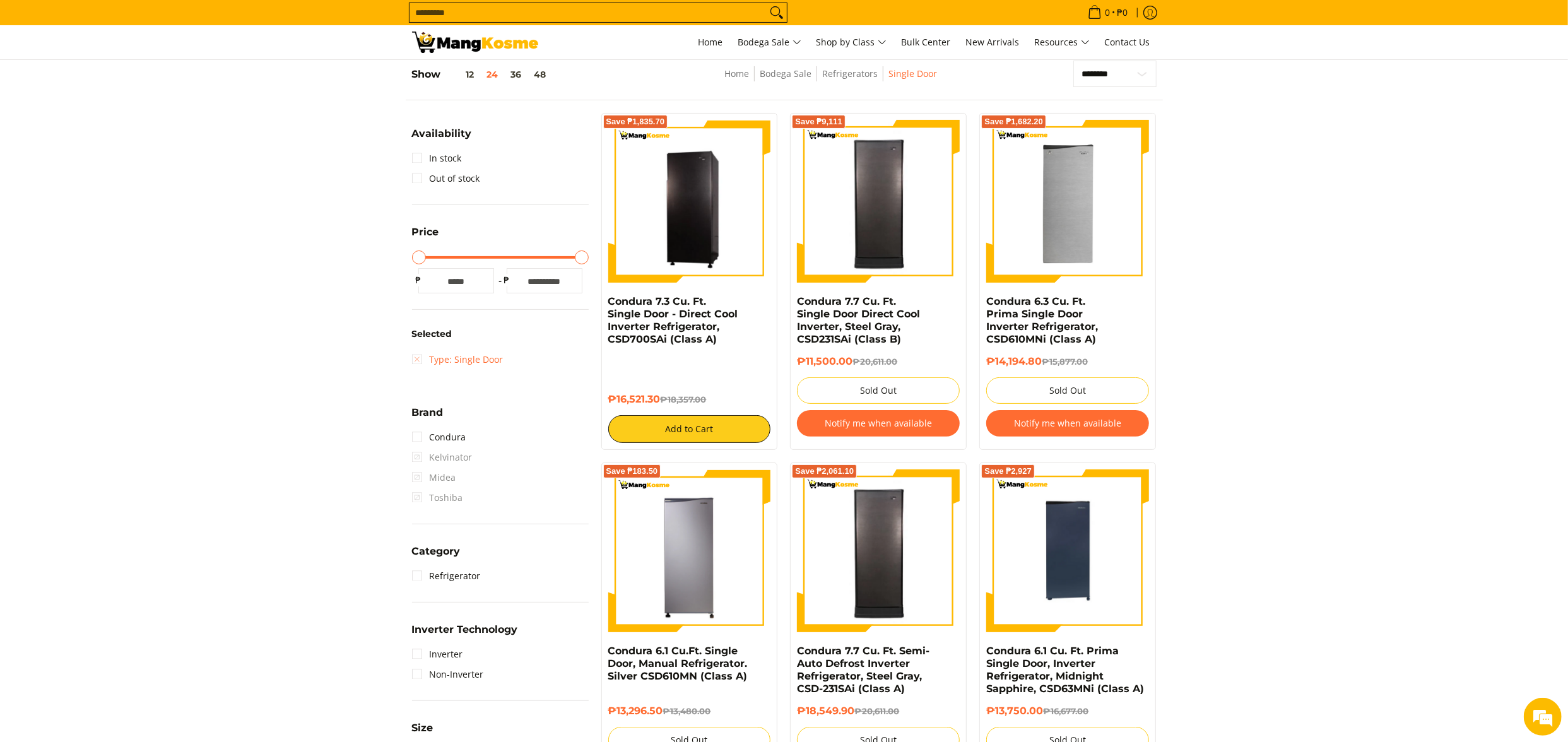
click at [488, 359] on link "Type: Single Door" at bounding box center [457, 359] width 91 height 21
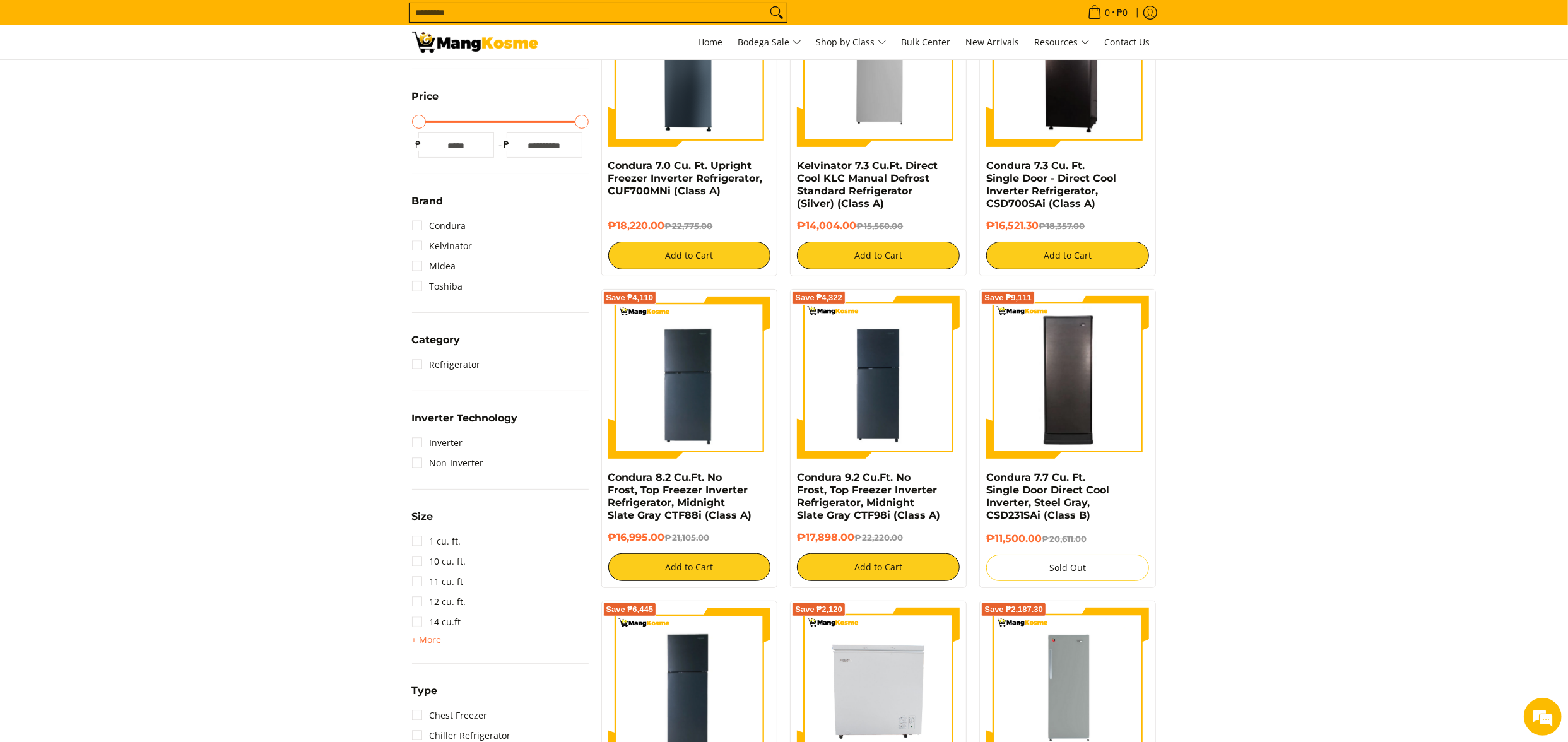
scroll to position [808, 0]
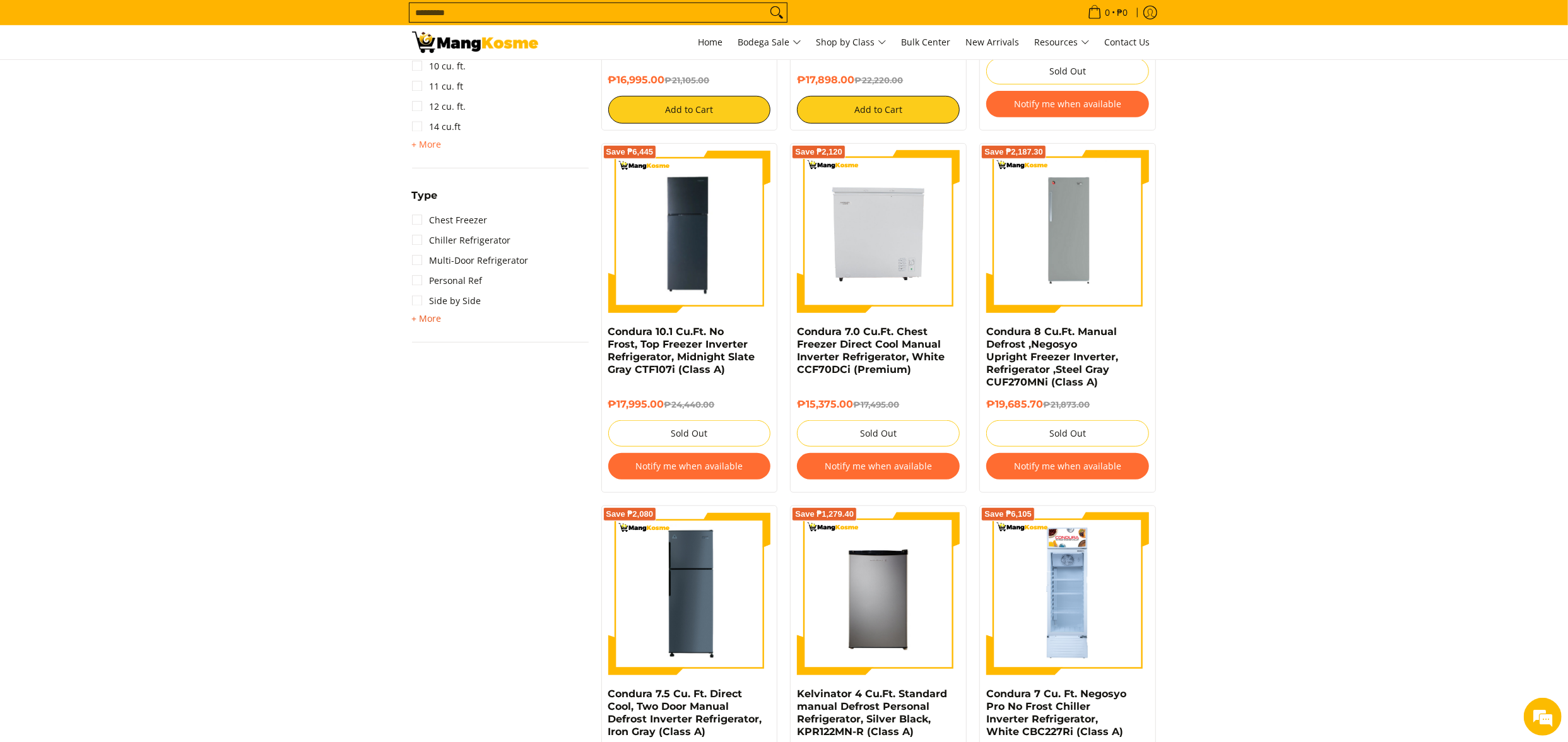
click at [430, 315] on span "+ More" at bounding box center [427, 318] width 30 height 10
click at [454, 337] on link "Two Door" at bounding box center [440, 341] width 57 height 21
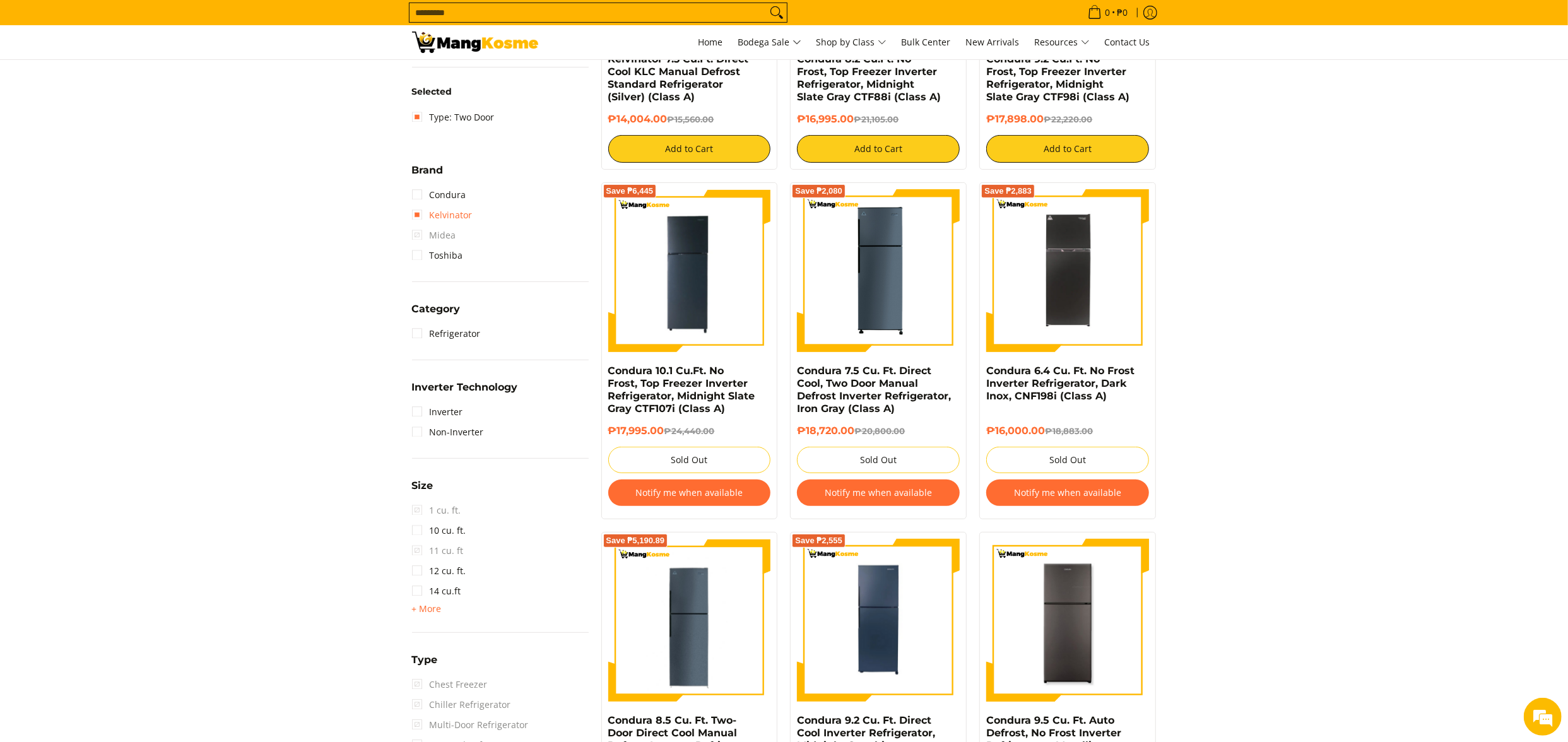
scroll to position [303, 0]
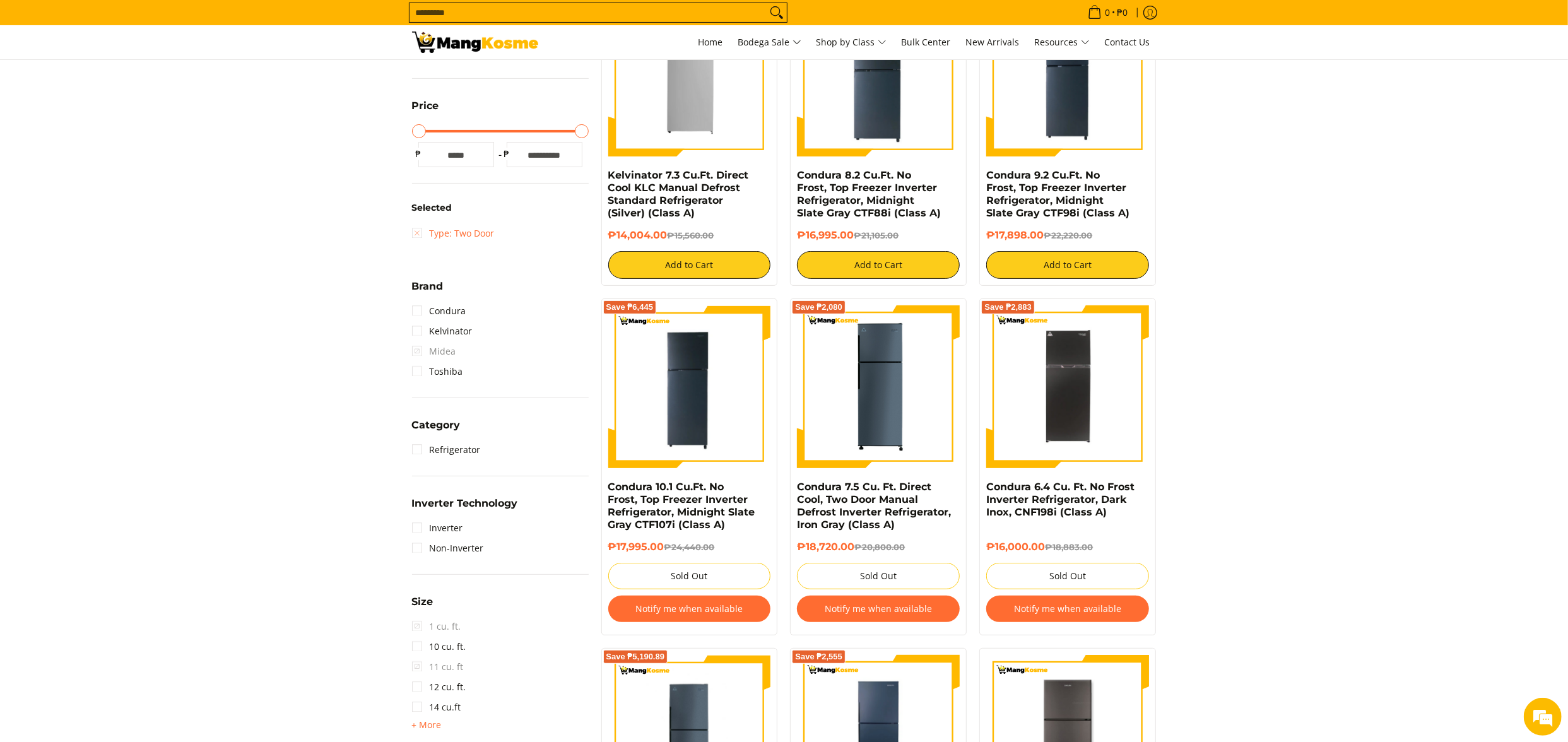
click at [463, 232] on link "Type: Two Door" at bounding box center [453, 233] width 83 height 21
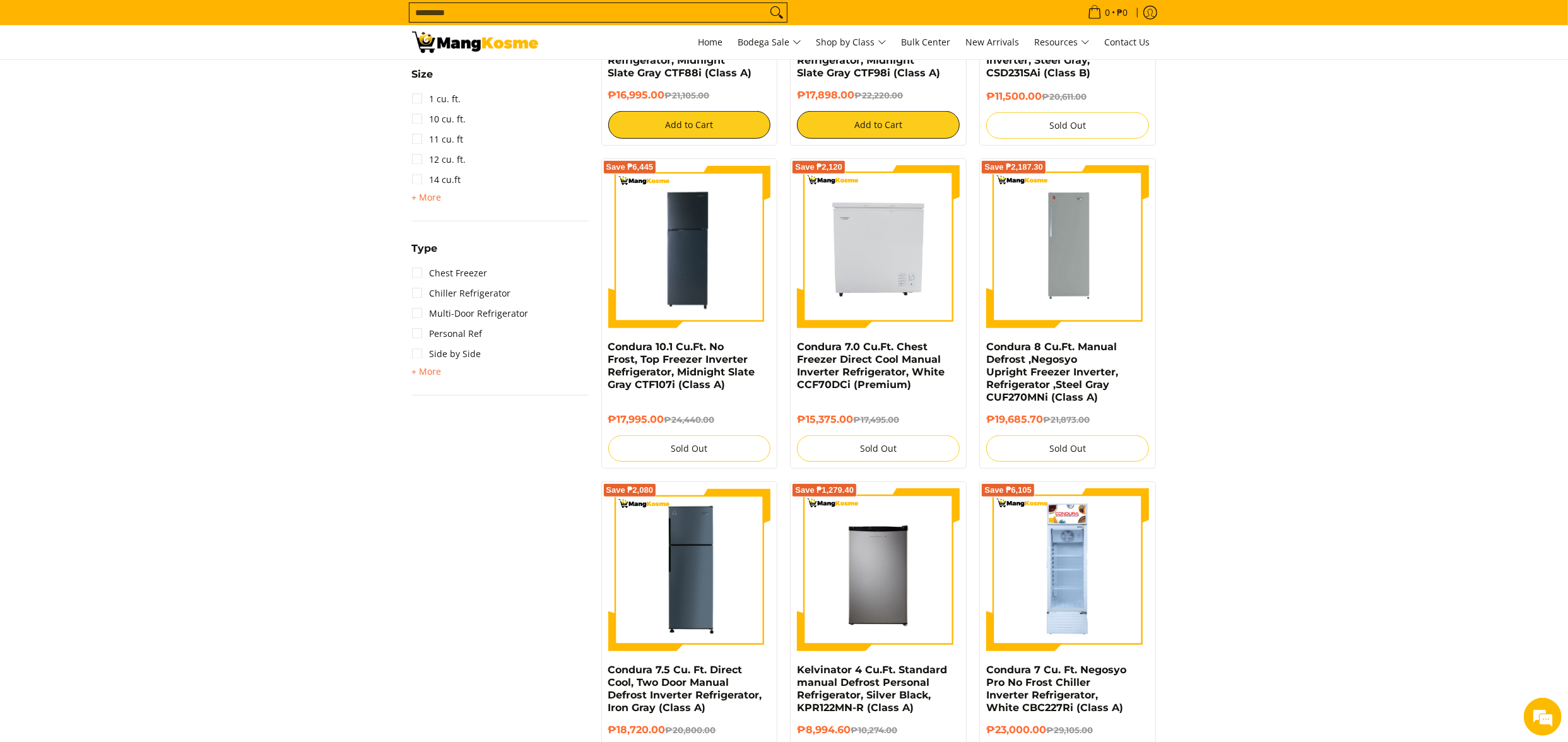
scroll to position [808, 0]
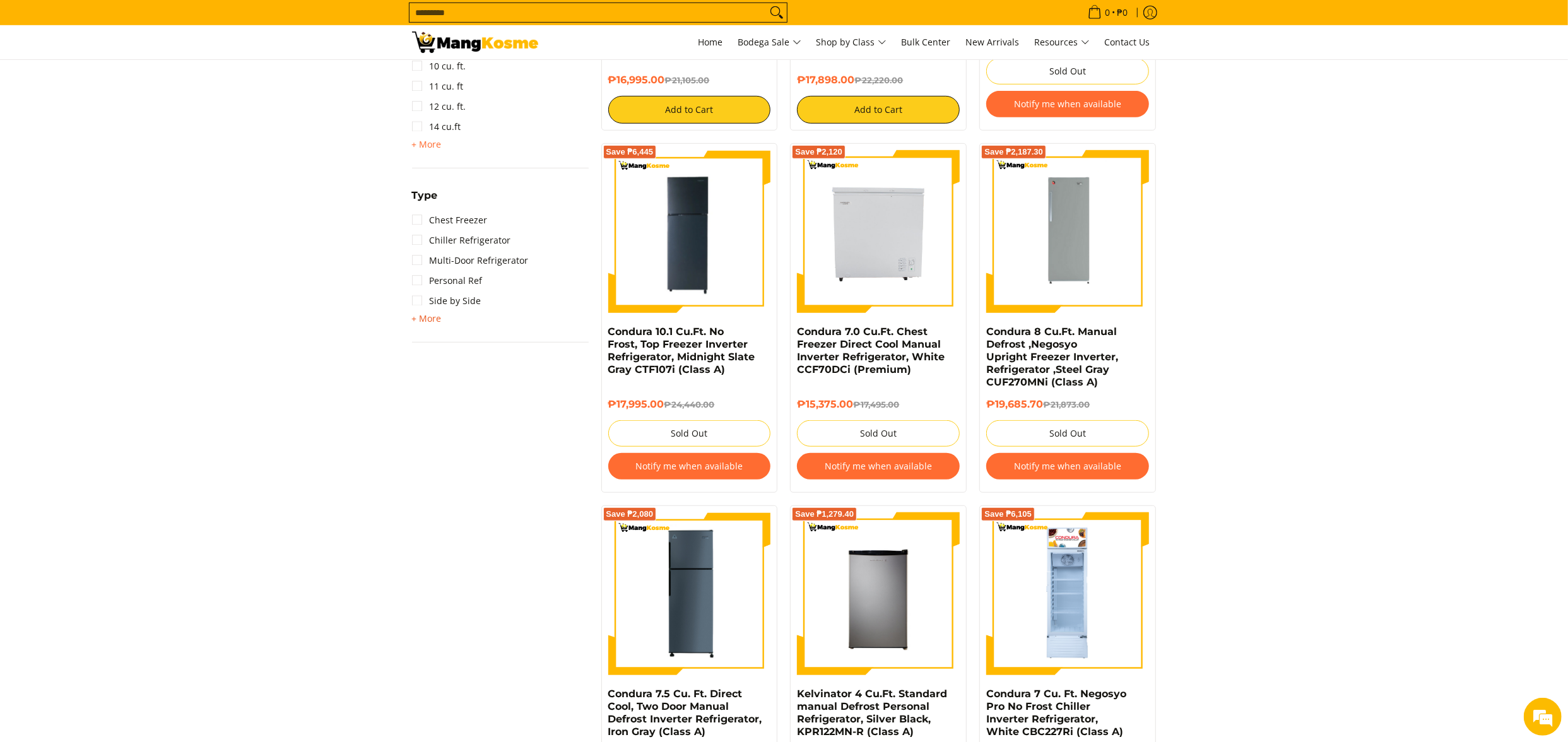
click at [420, 318] on span "+ More" at bounding box center [427, 318] width 30 height 10
click at [453, 365] on link "Upright Freezer" at bounding box center [454, 361] width 84 height 21
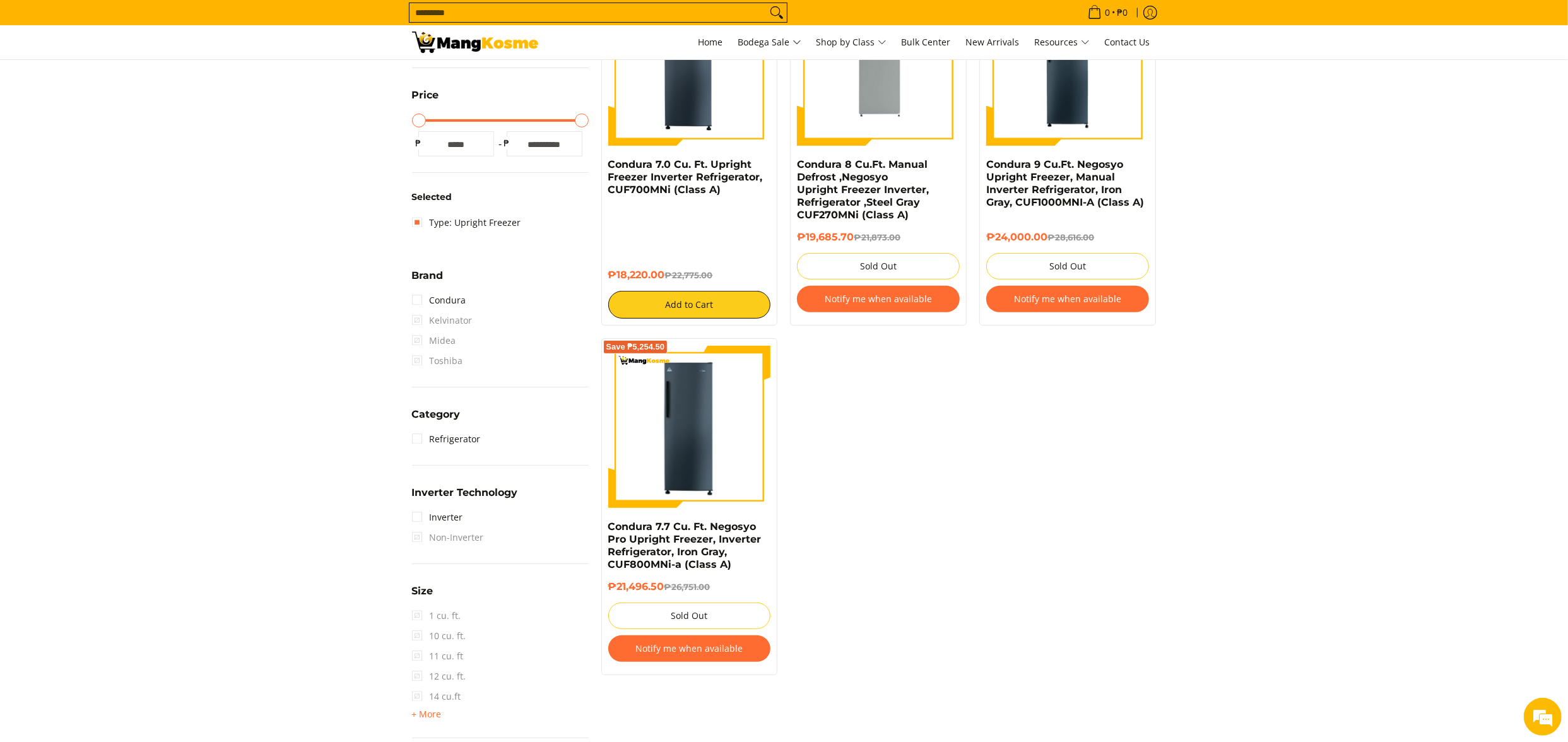
scroll to position [303, 0]
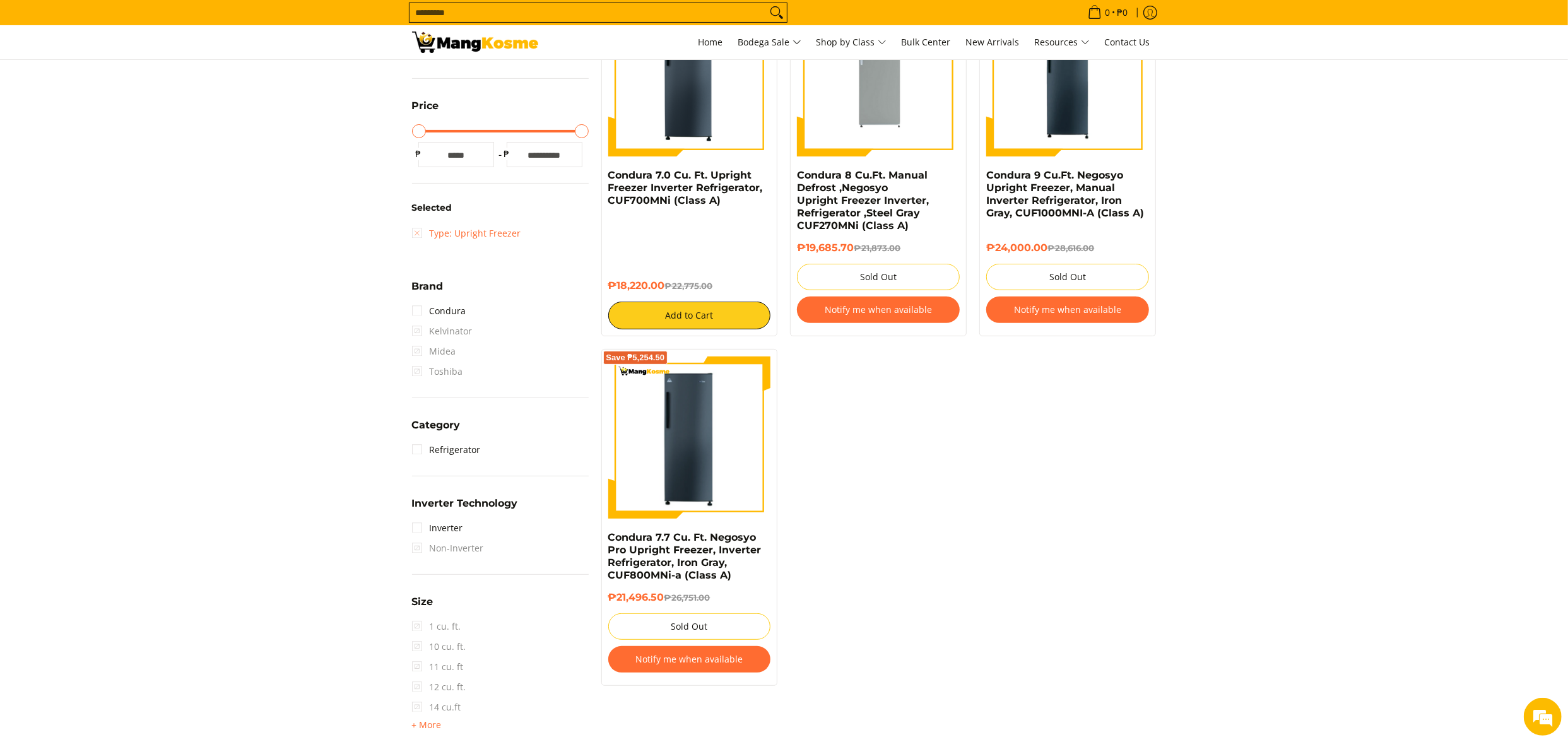
click at [488, 235] on link "Type: Upright Freezer" at bounding box center [466, 233] width 109 height 21
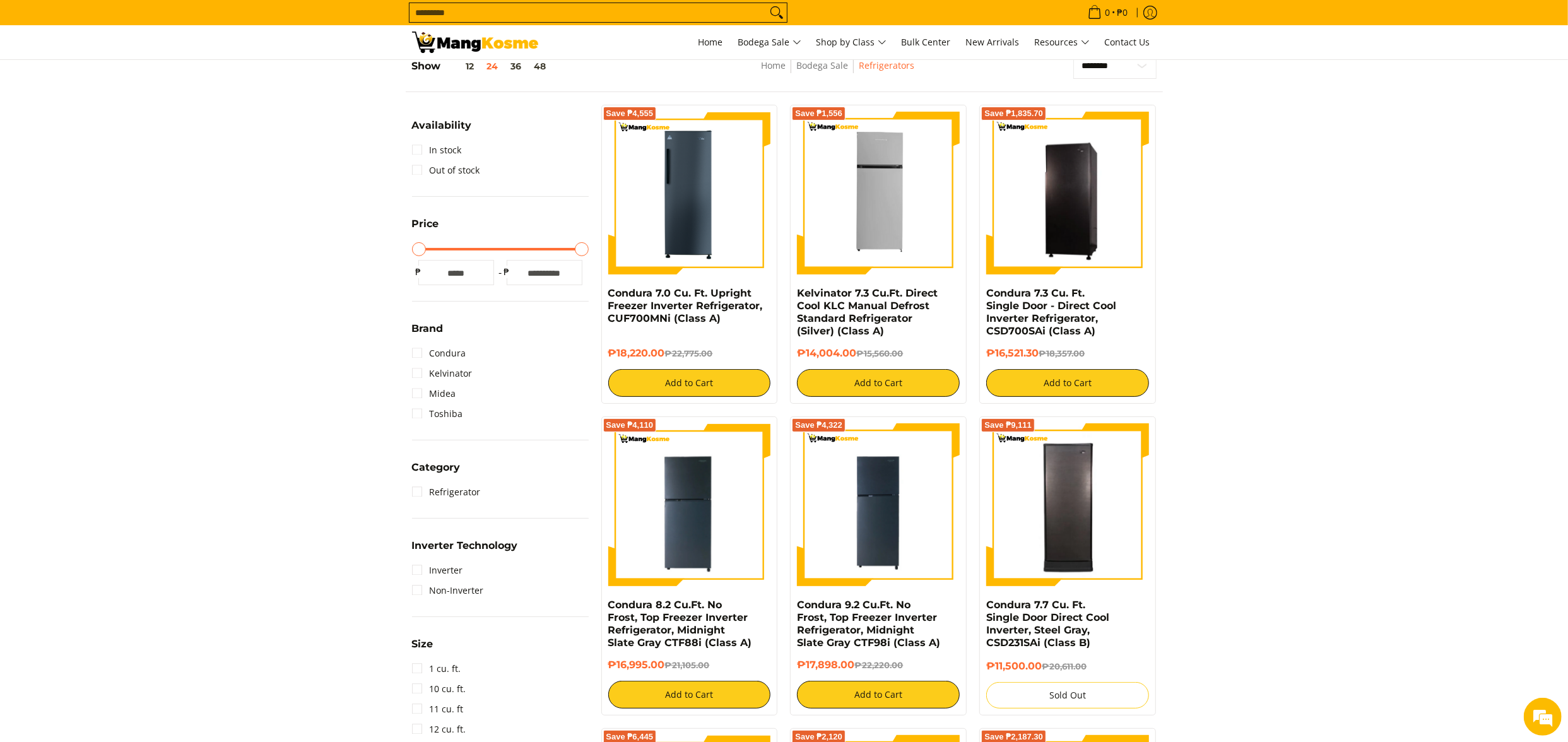
scroll to position [178, 0]
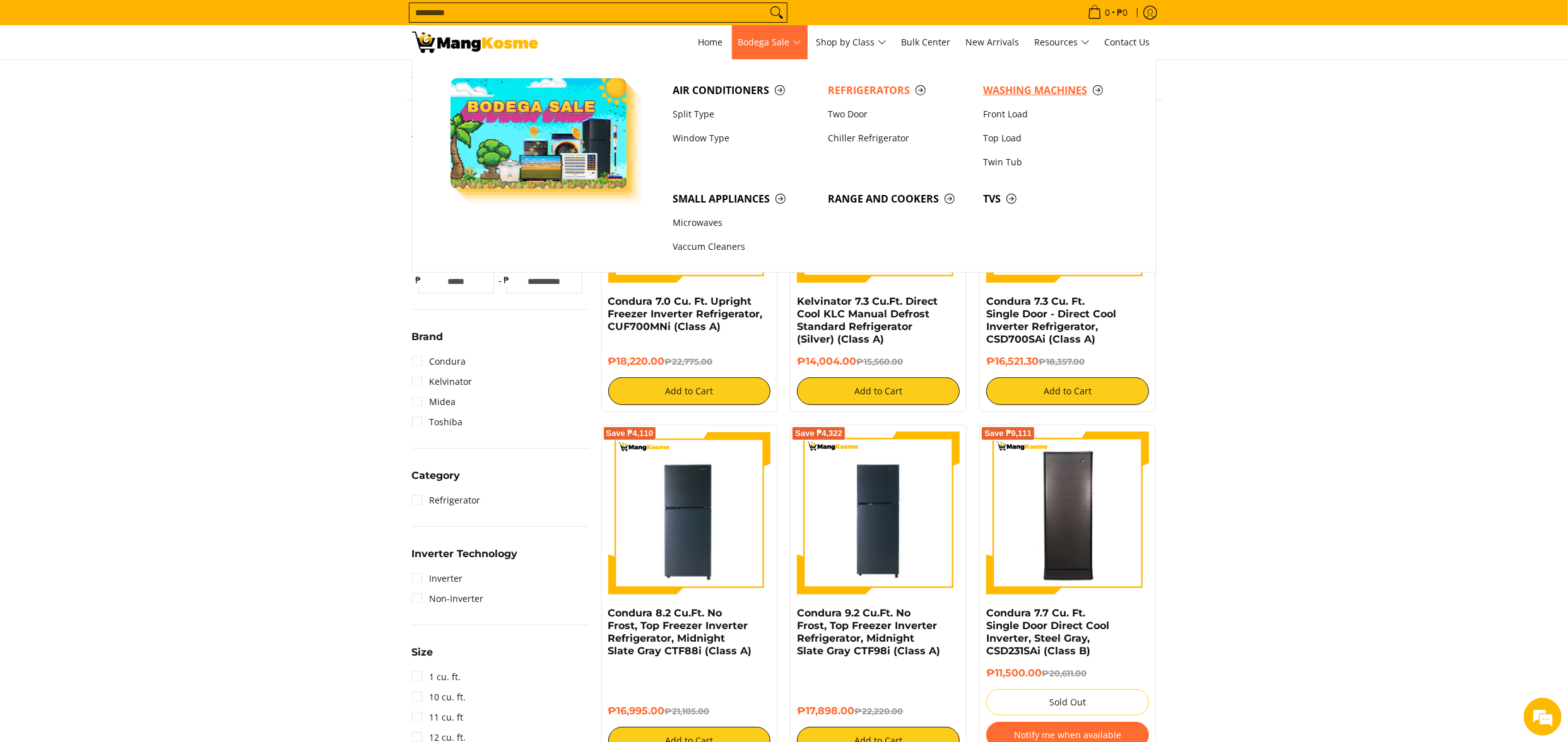
click at [1053, 95] on span "Washing Machines" at bounding box center [1054, 91] width 143 height 16
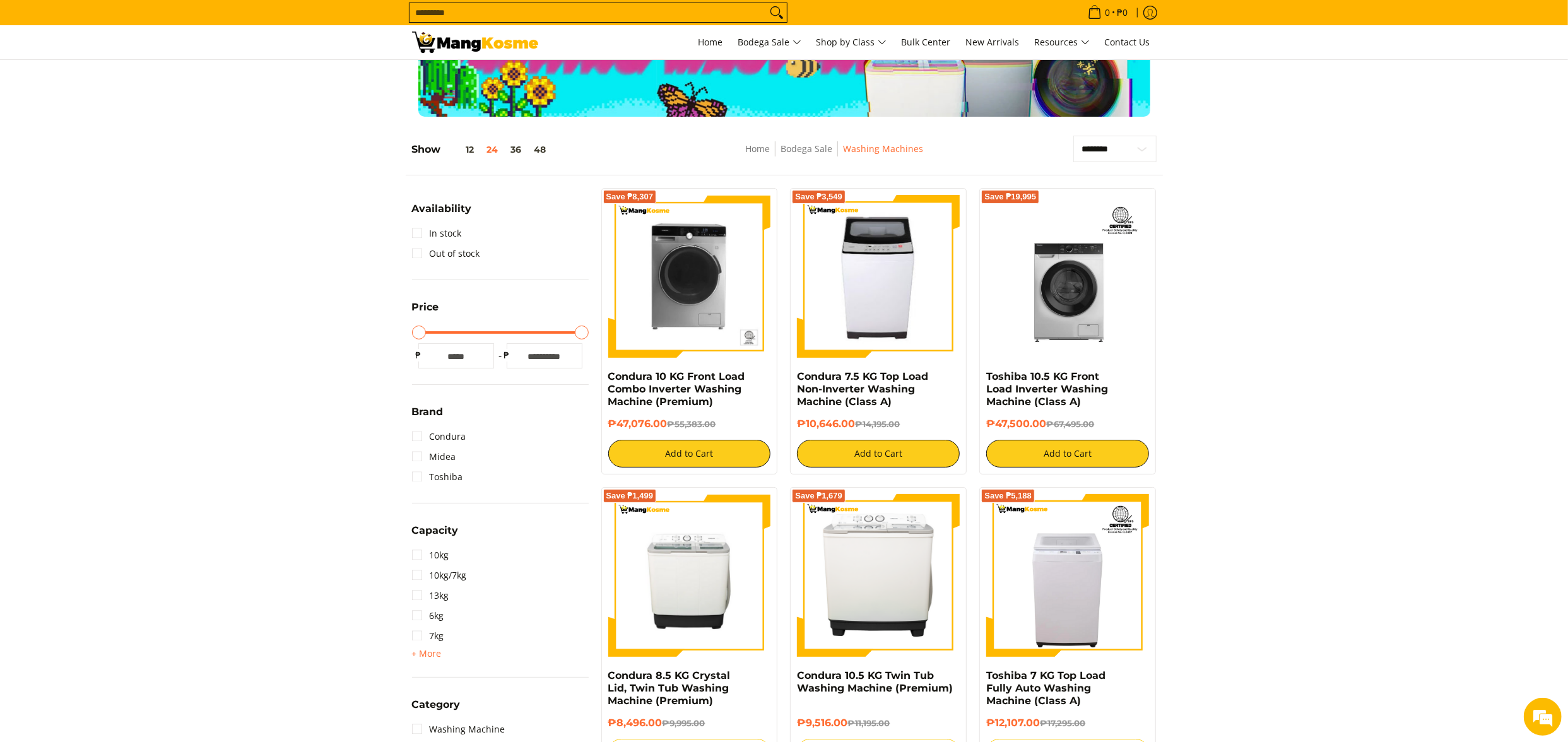
scroll to position [126, 0]
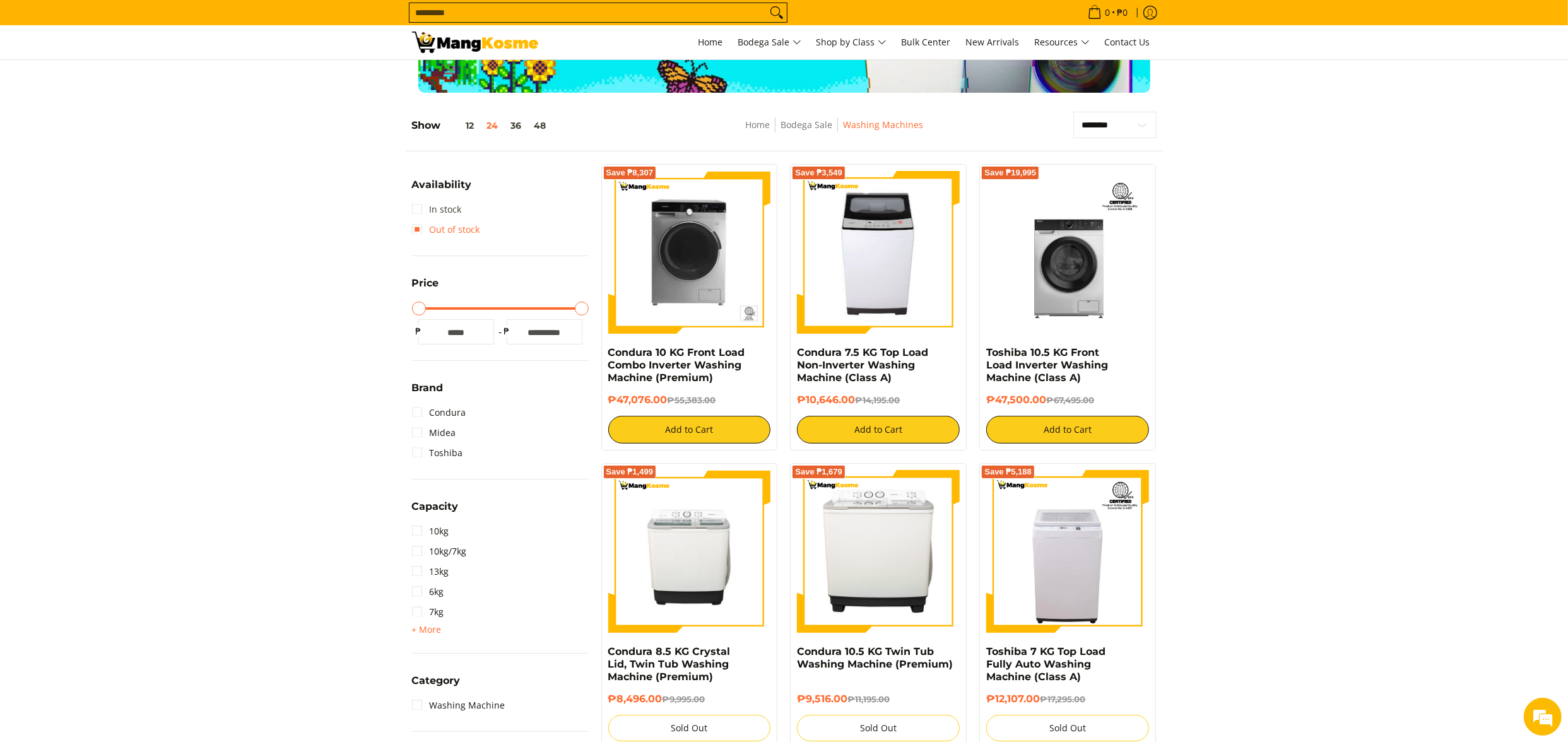
click at [443, 213] on link "In stock" at bounding box center [437, 209] width 50 height 21
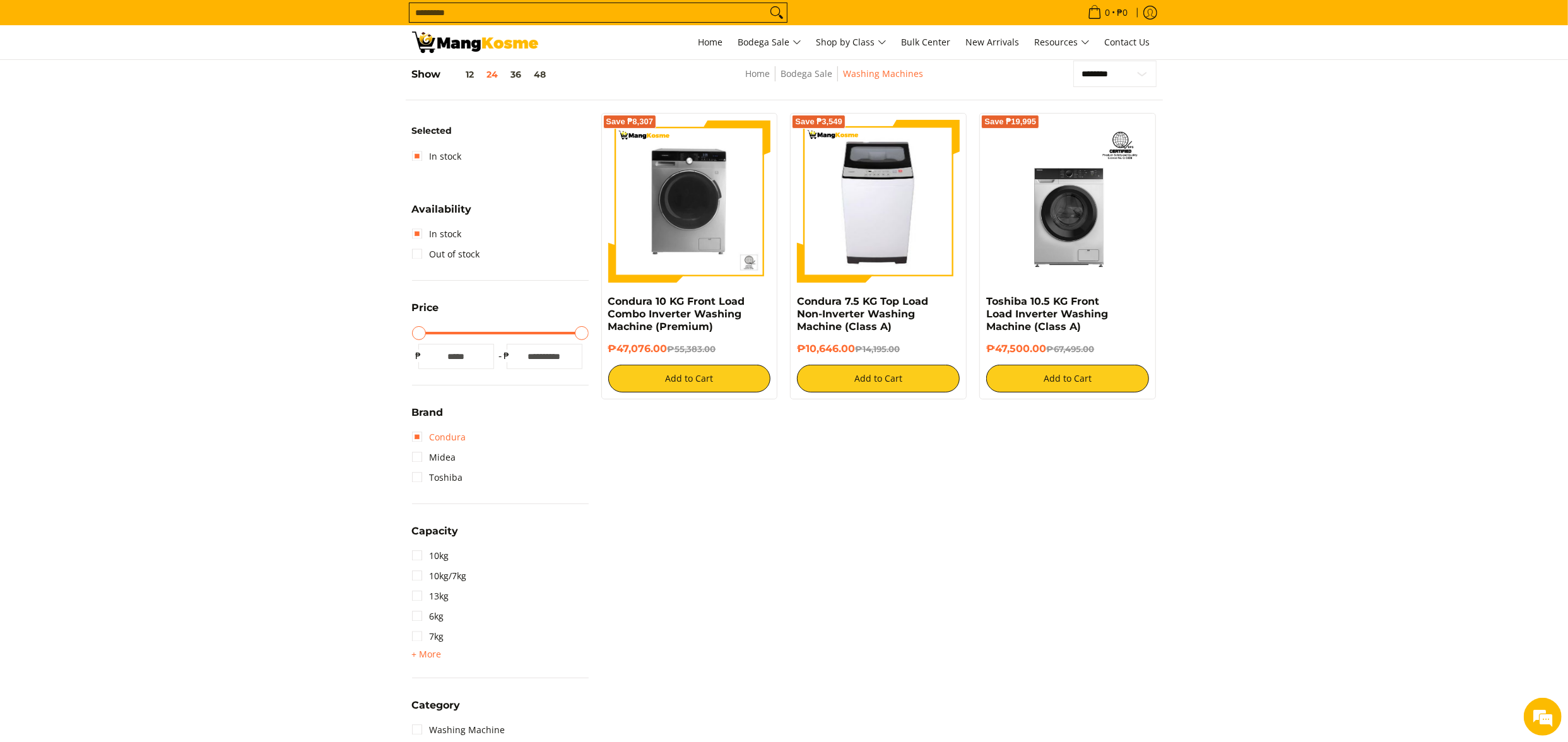
click at [456, 434] on link "Condura" at bounding box center [439, 437] width 54 height 21
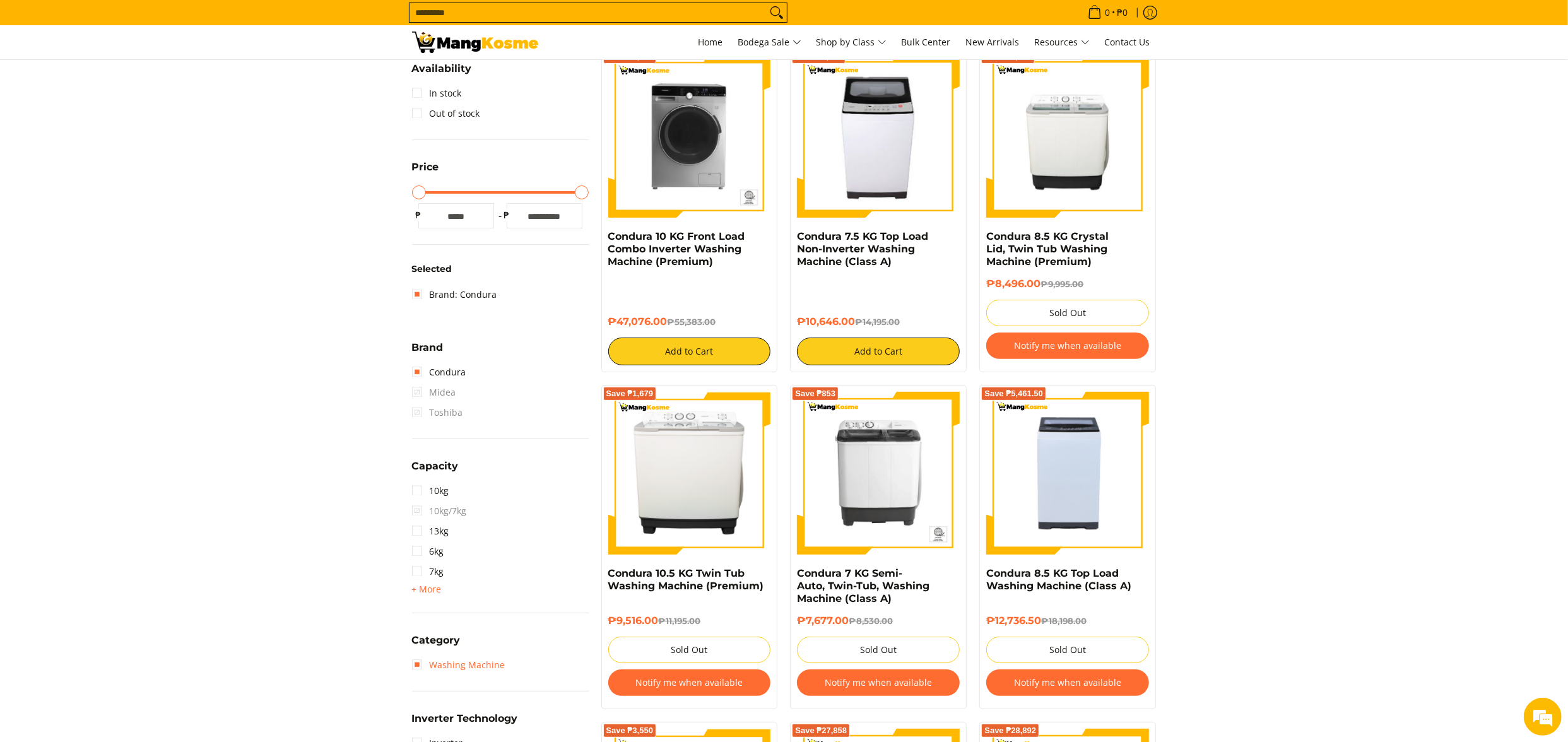
scroll to position [178, 0]
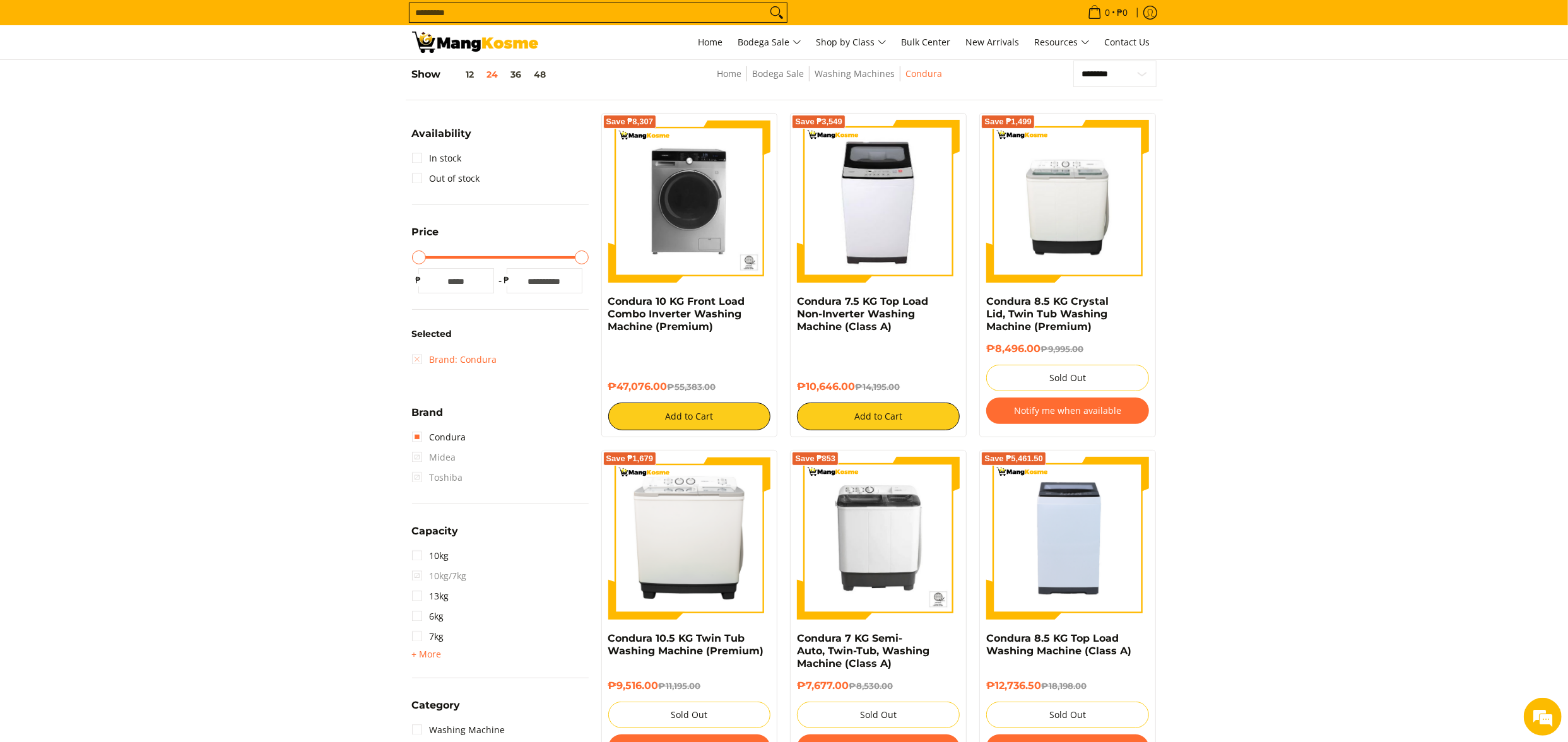
click at [470, 357] on link "Brand: Condura" at bounding box center [454, 359] width 85 height 21
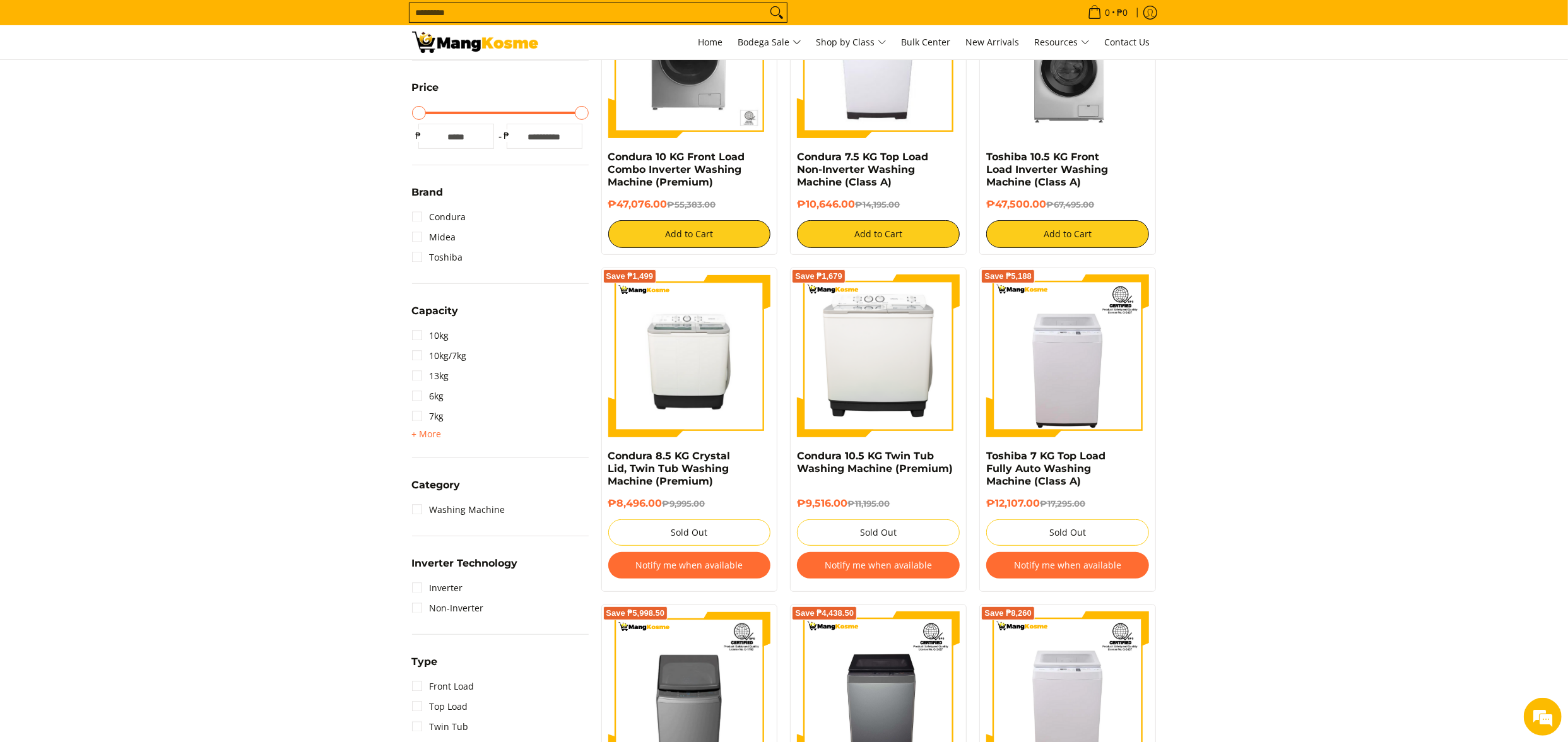
scroll to position [303, 0]
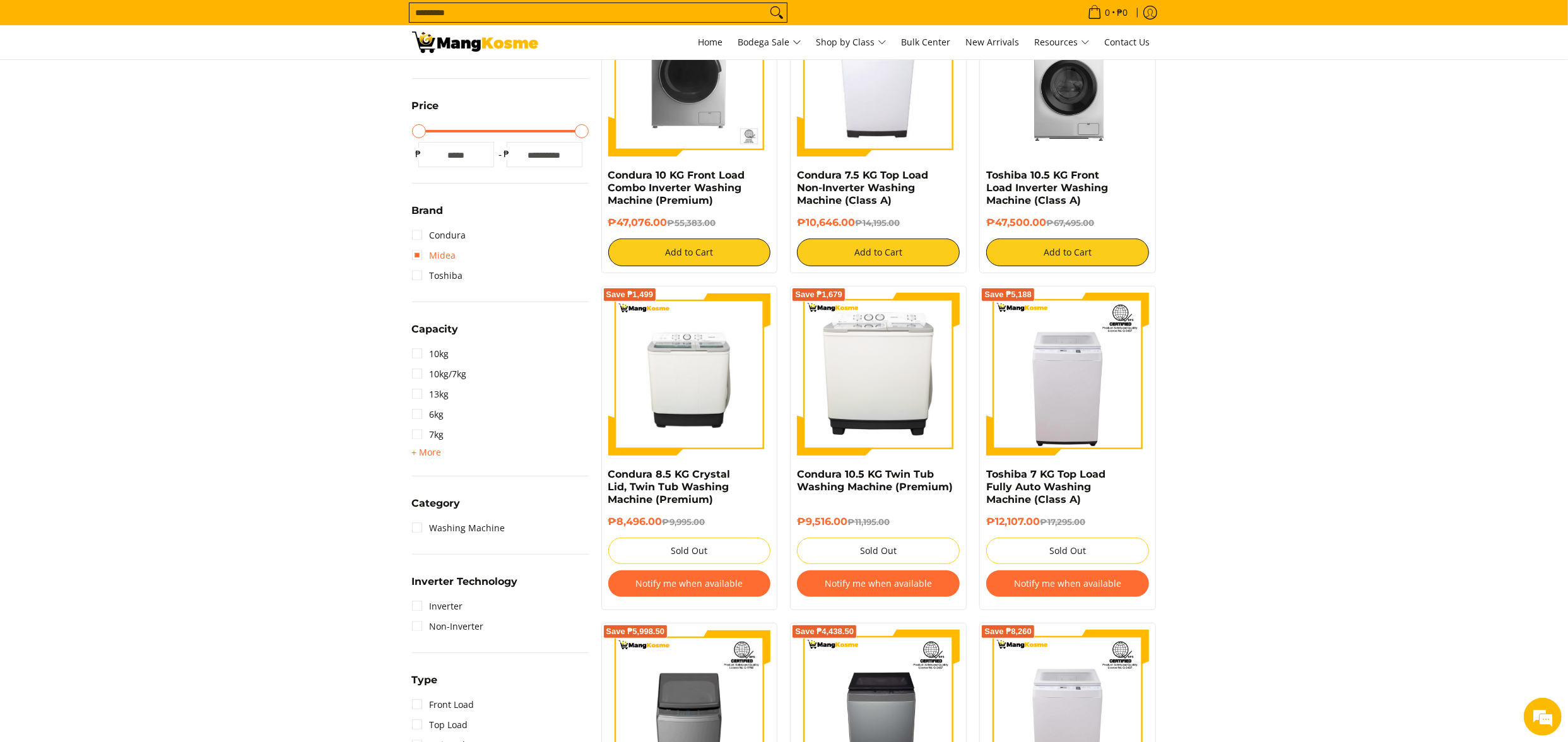
click at [450, 246] on link "Midea" at bounding box center [434, 255] width 44 height 21
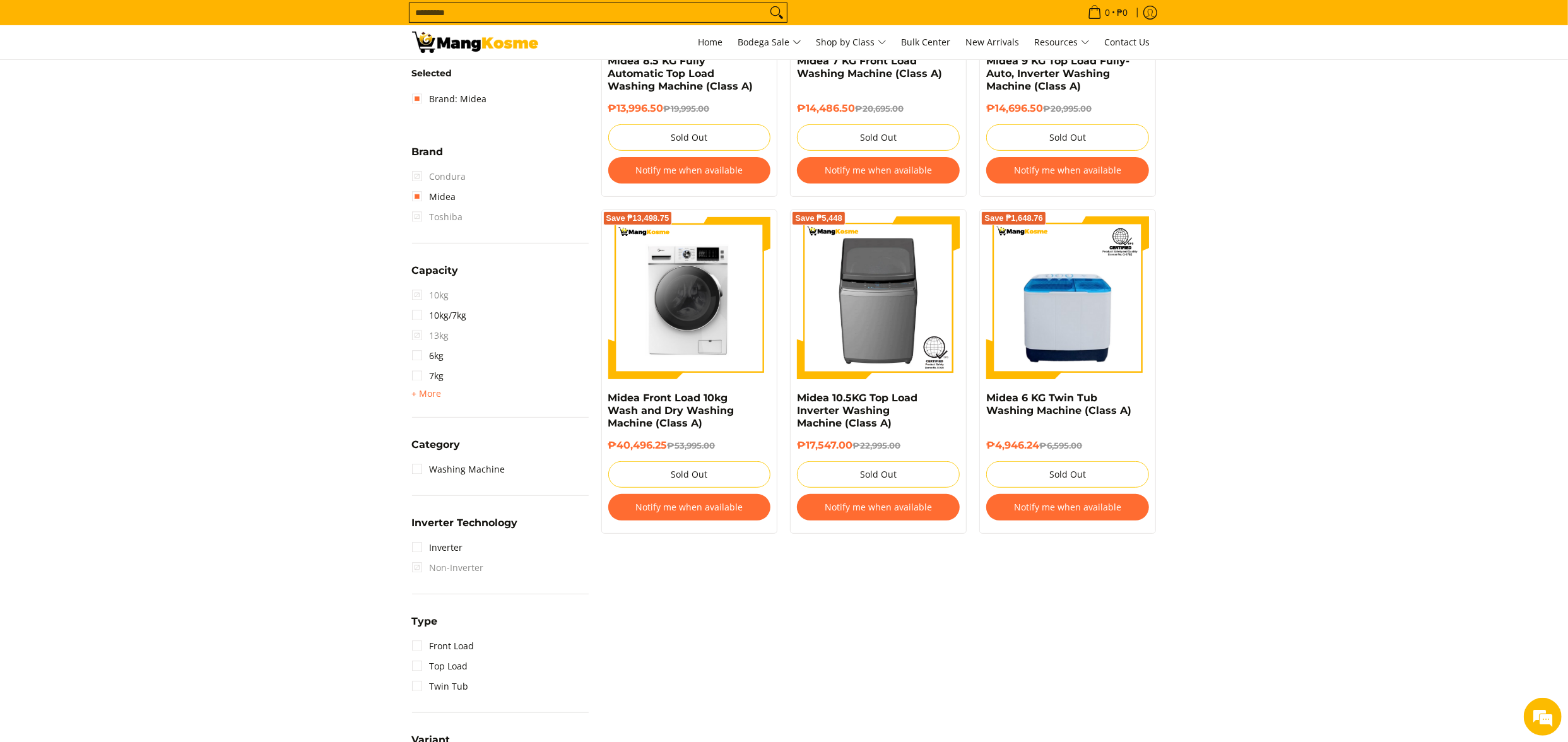
scroll to position [303, 0]
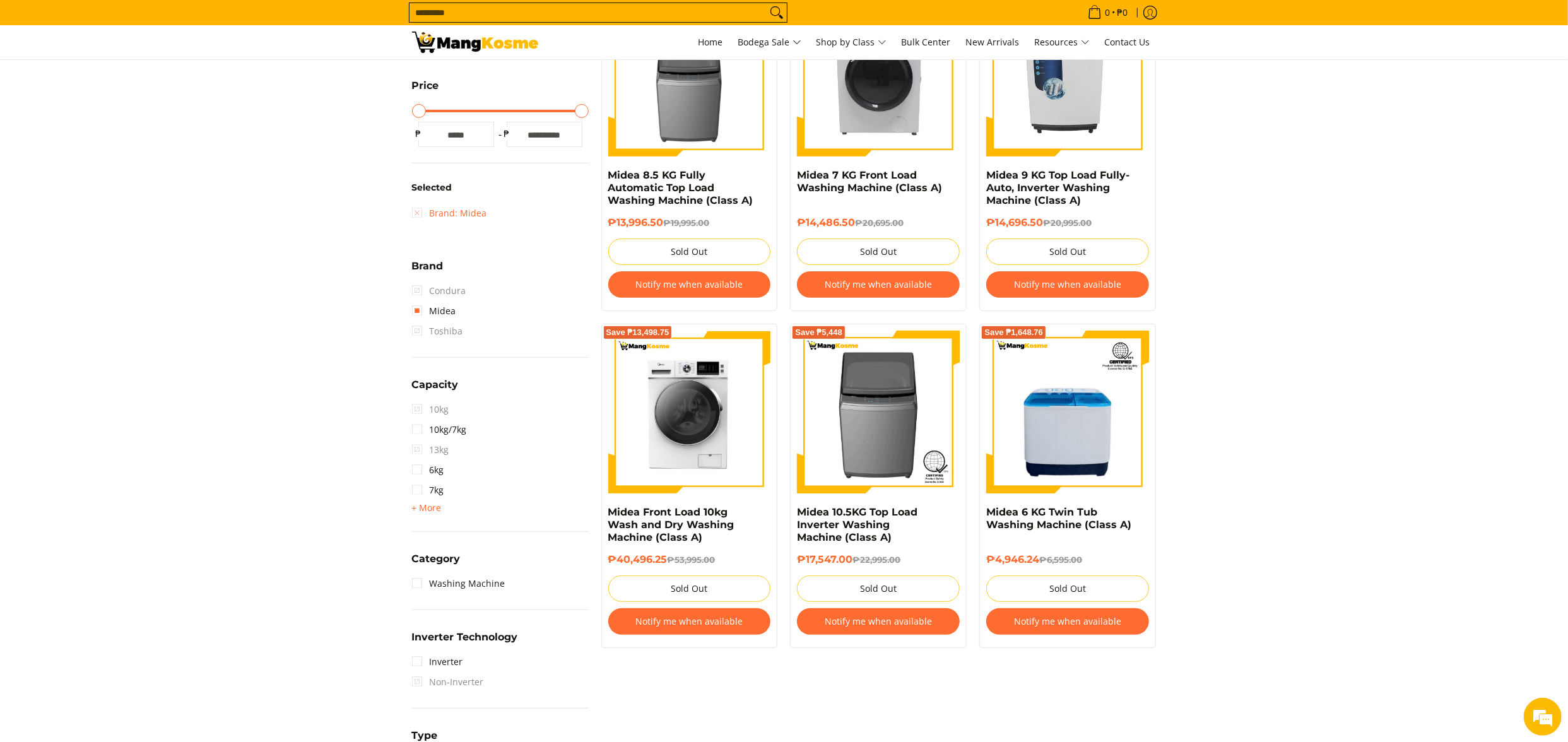
click at [467, 216] on link "Brand: Midea" at bounding box center [449, 213] width 75 height 21
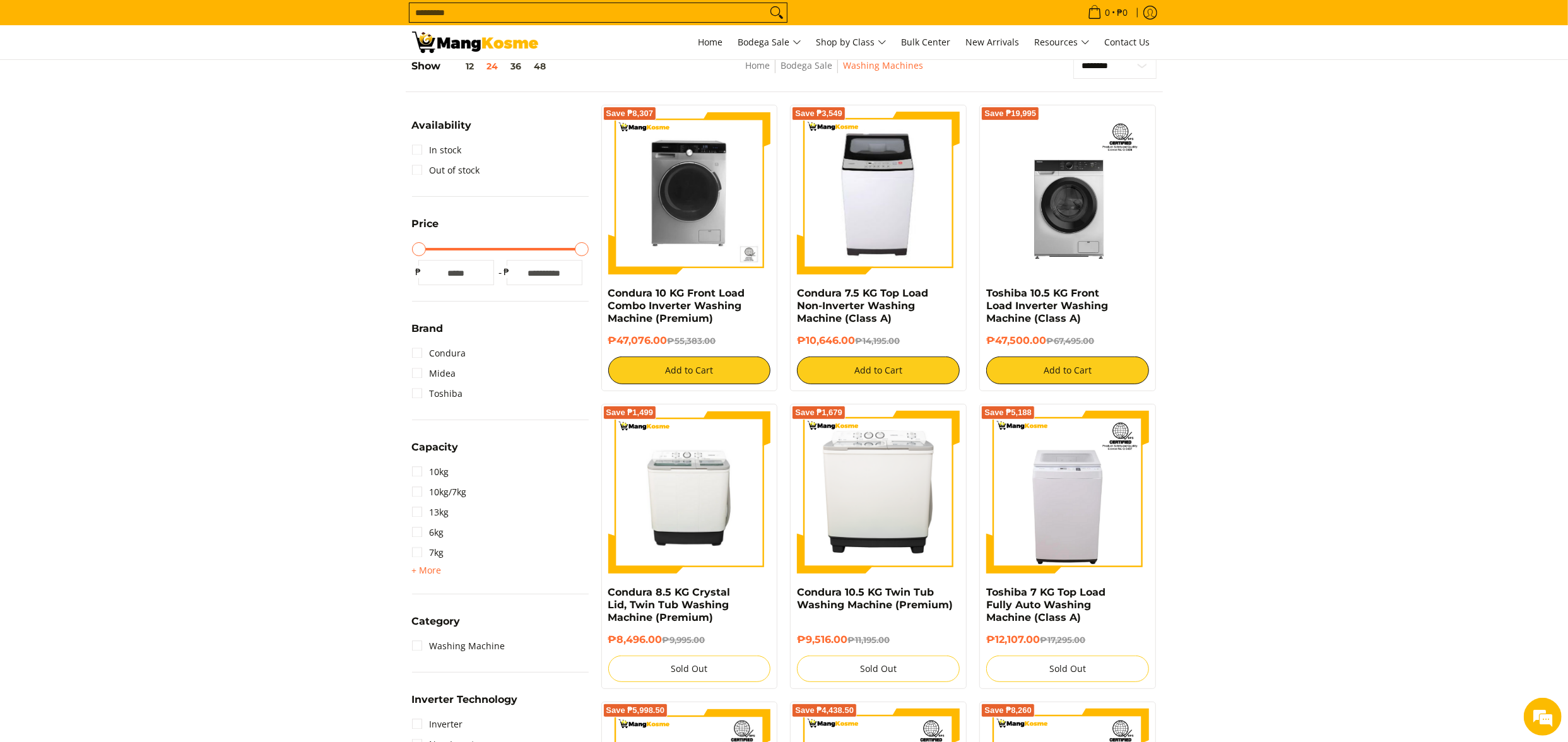
scroll to position [178, 0]
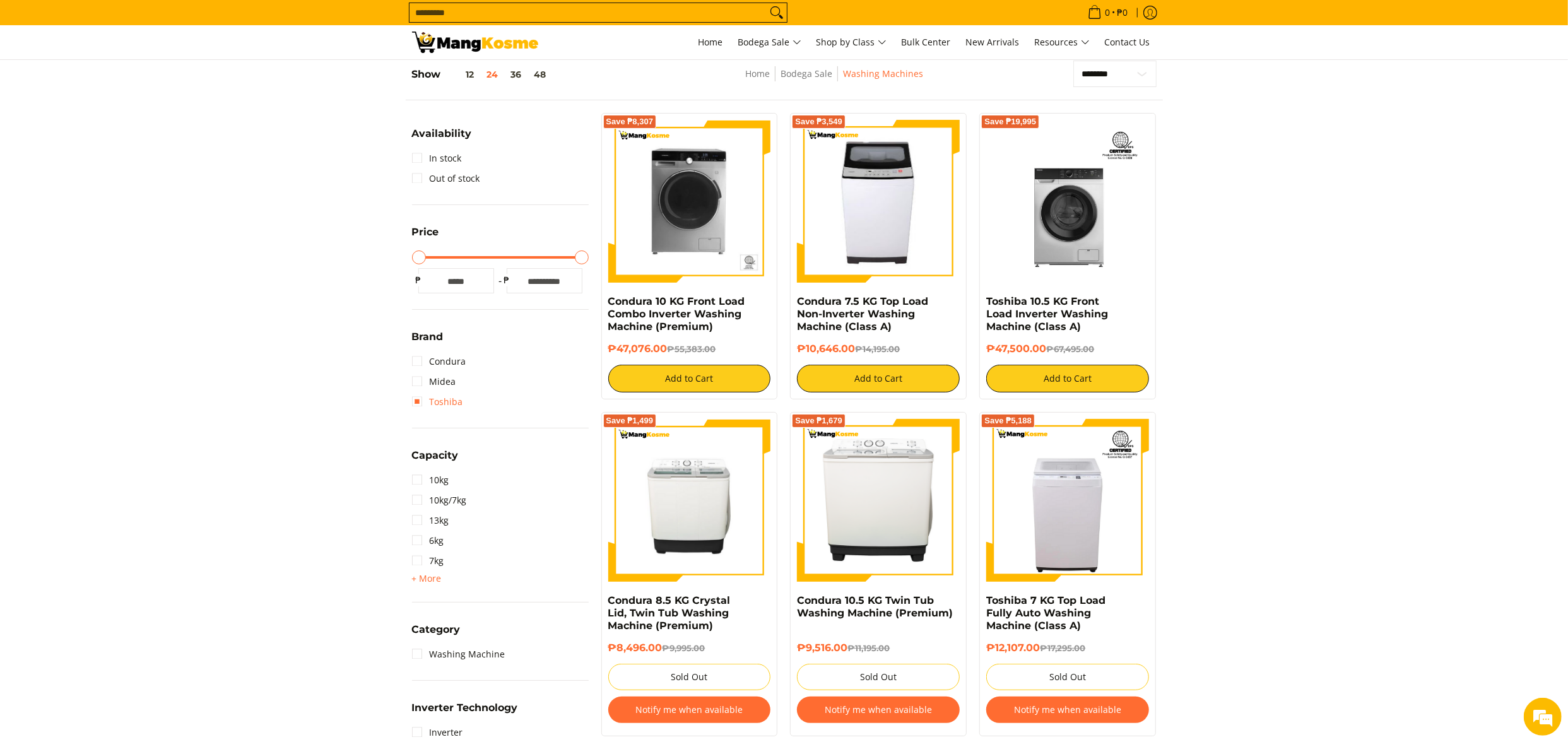
click at [448, 393] on link "Toshiba" at bounding box center [437, 402] width 51 height 21
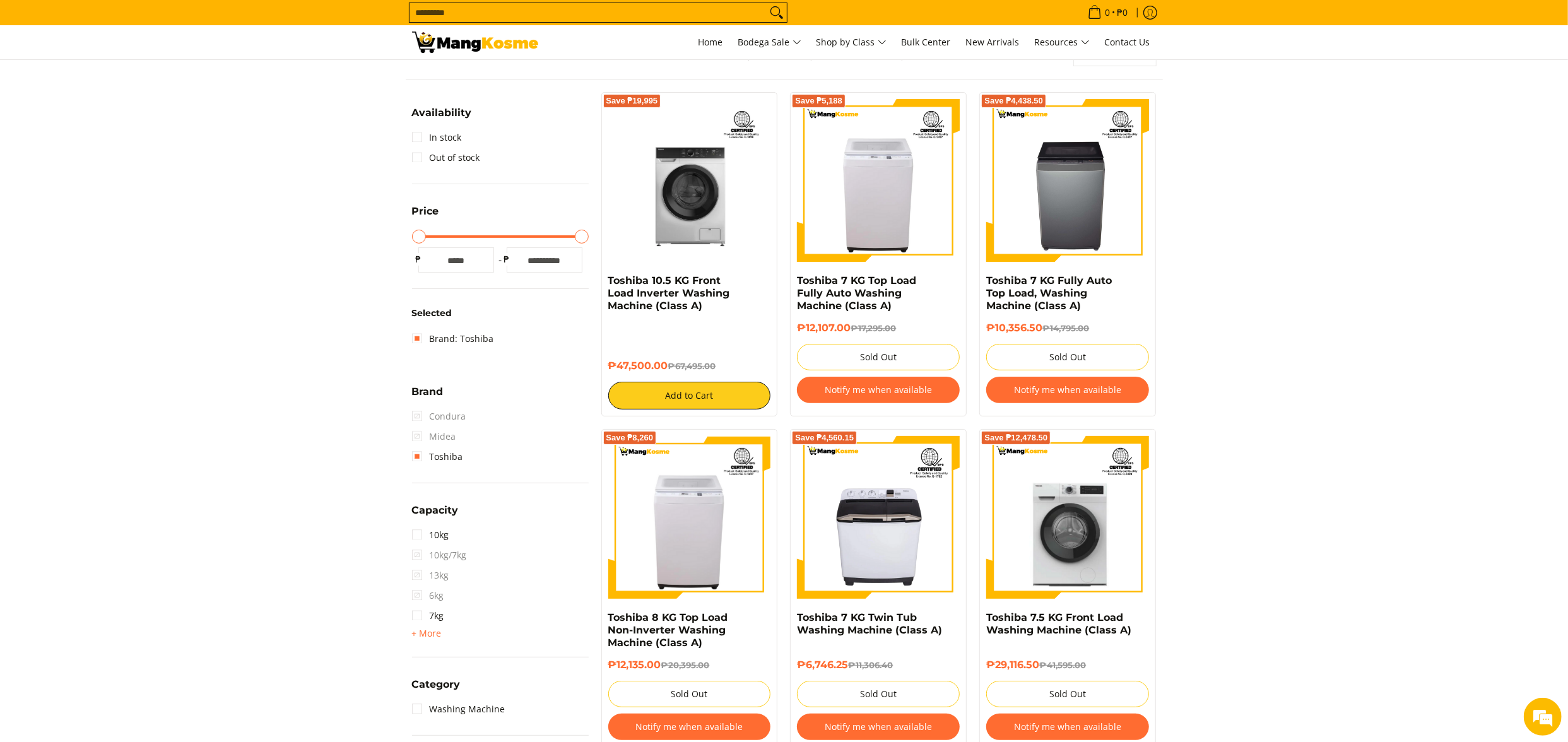
scroll to position [178, 0]
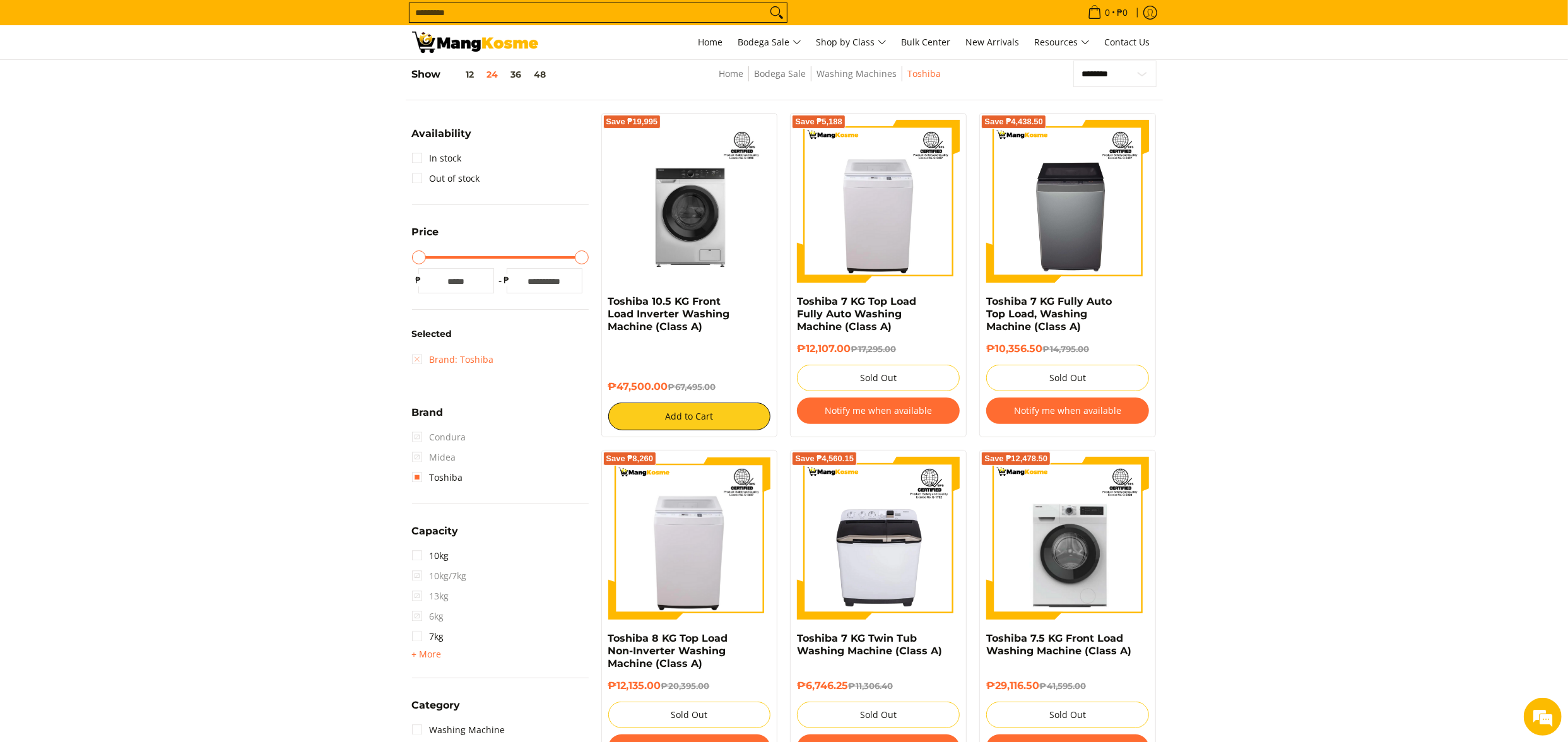
click at [459, 355] on link "Brand: Toshiba" at bounding box center [453, 359] width 82 height 21
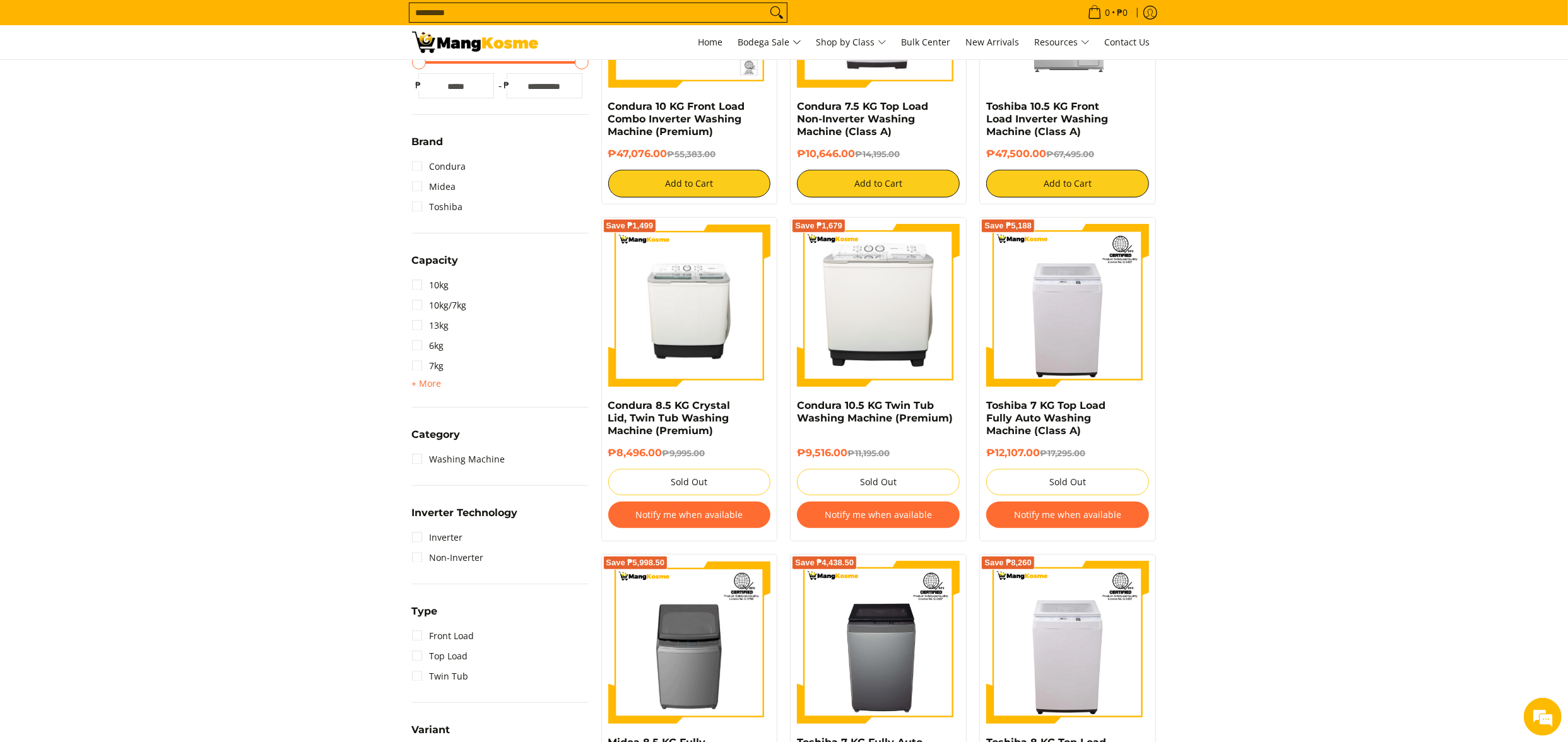
scroll to position [429, 0]
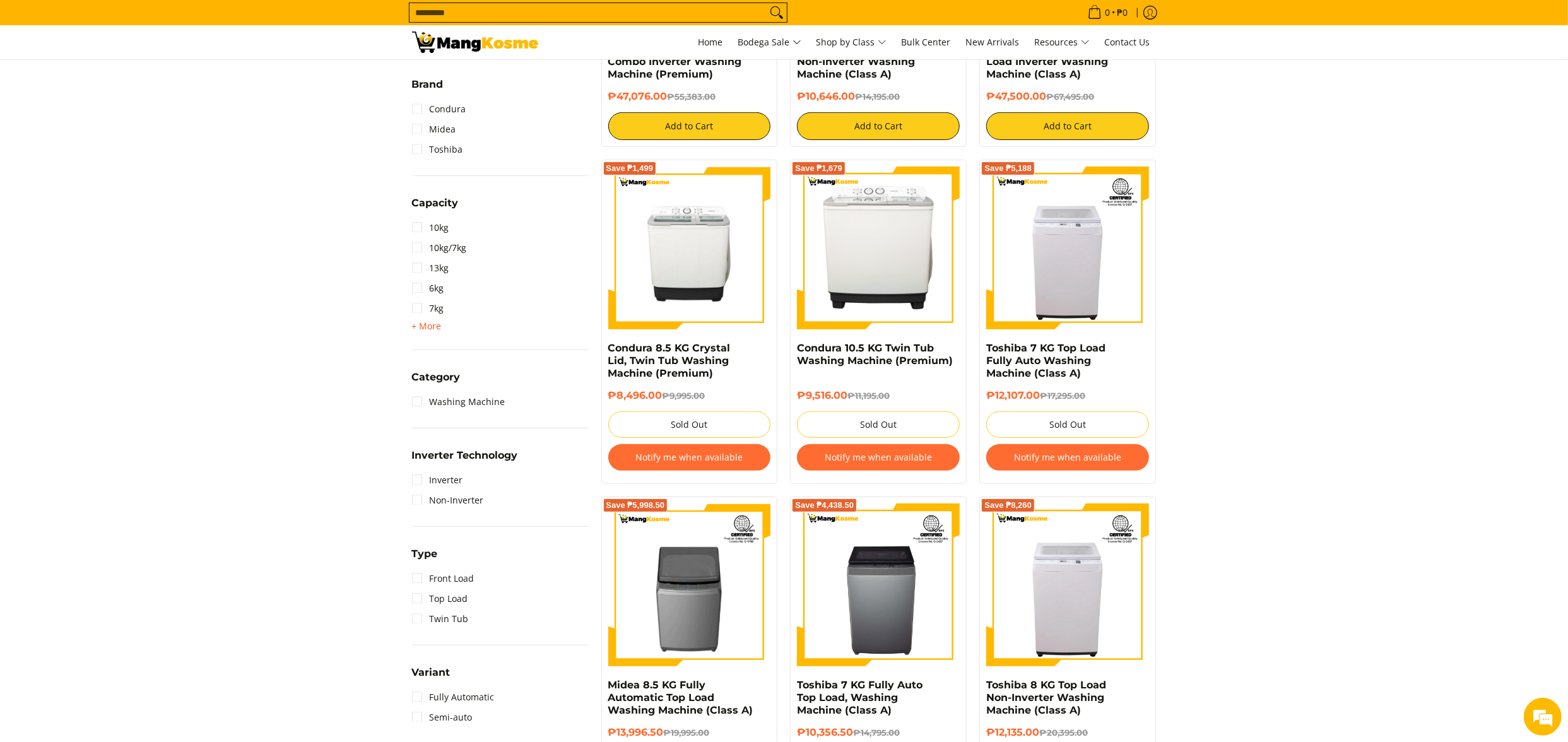
click at [432, 323] on span "+ More" at bounding box center [427, 326] width 30 height 10
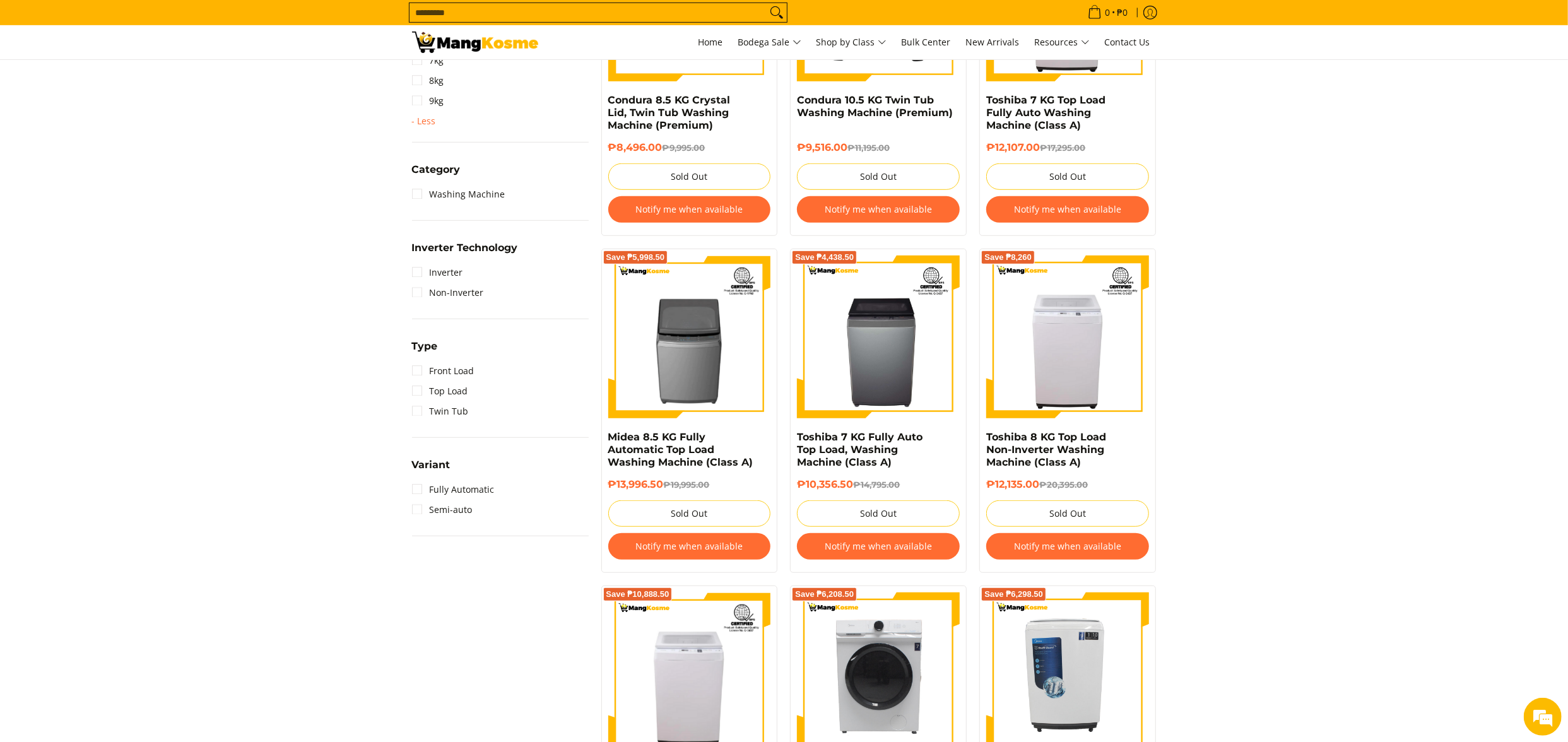
scroll to position [682, 0]
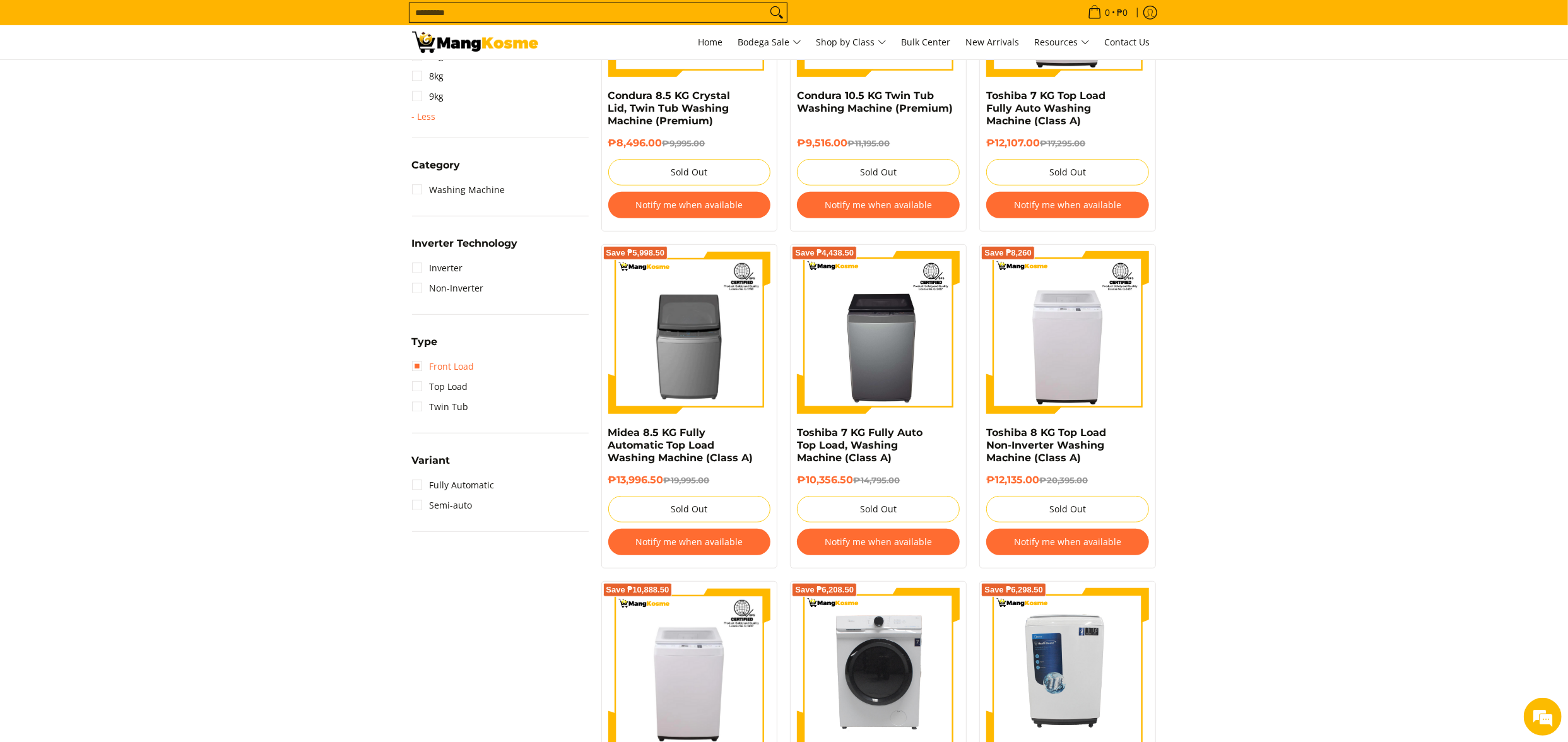
click at [448, 364] on link "Front Load" at bounding box center [443, 366] width 62 height 21
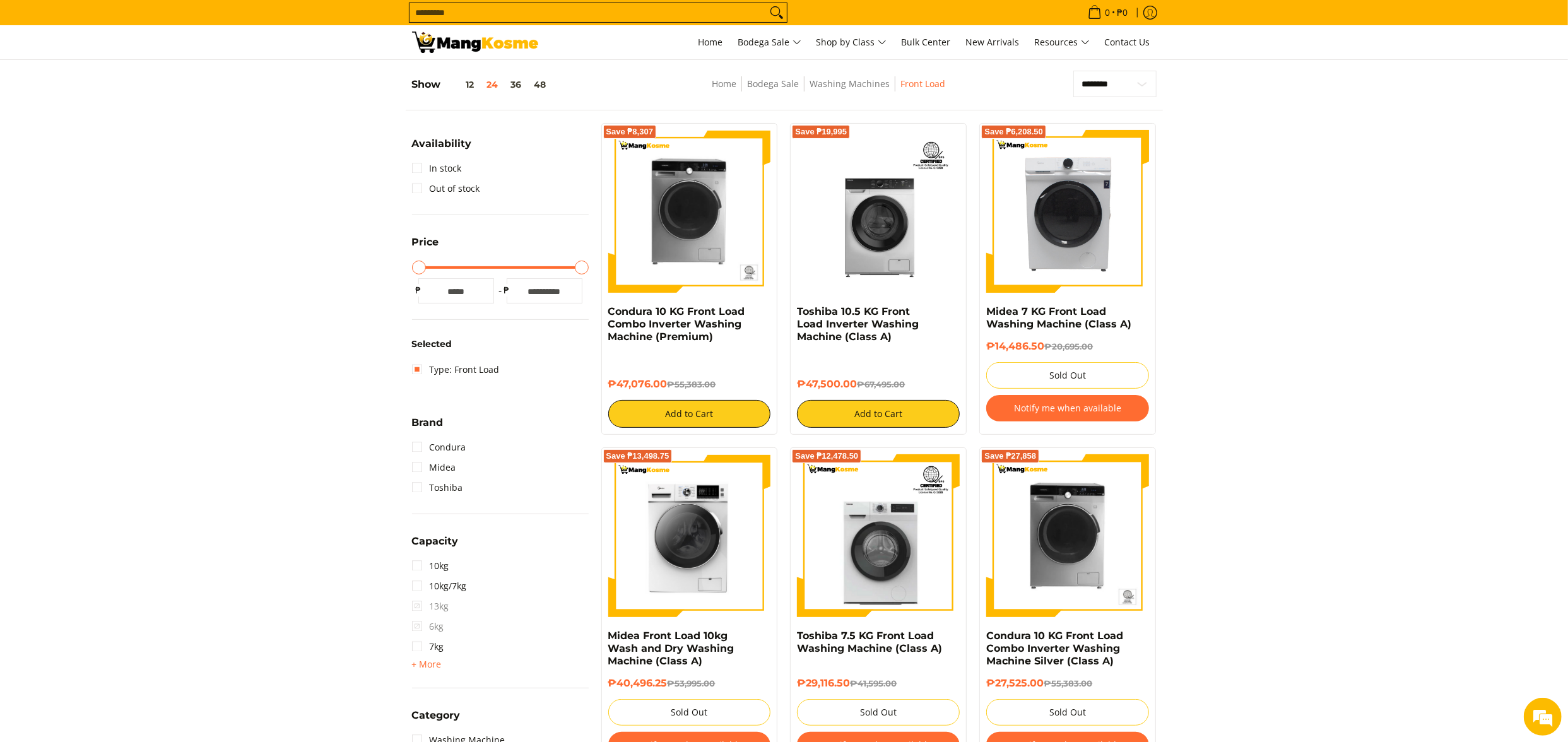
scroll to position [51, 0]
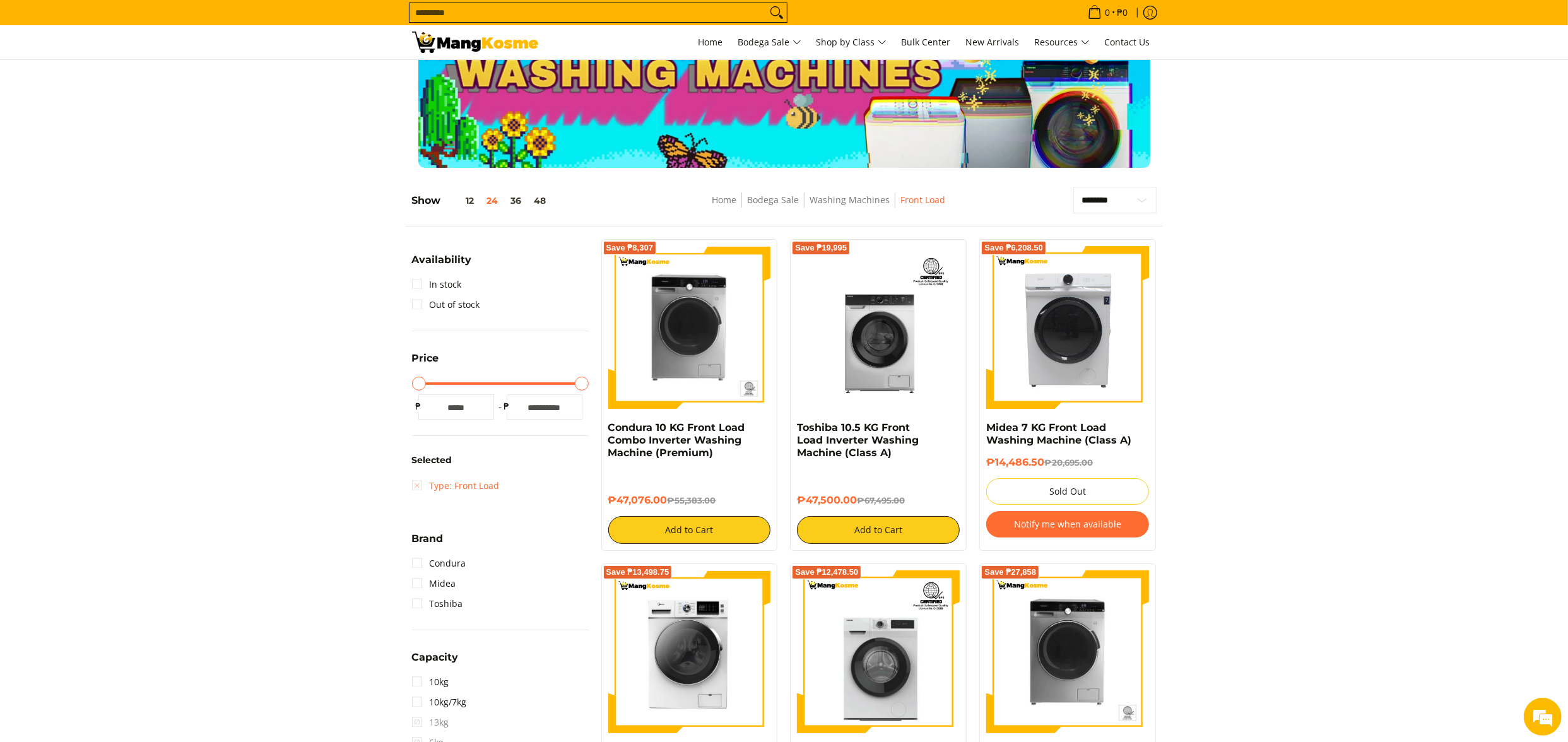
click at [467, 484] on link "Type: Front Load" at bounding box center [456, 485] width 88 height 21
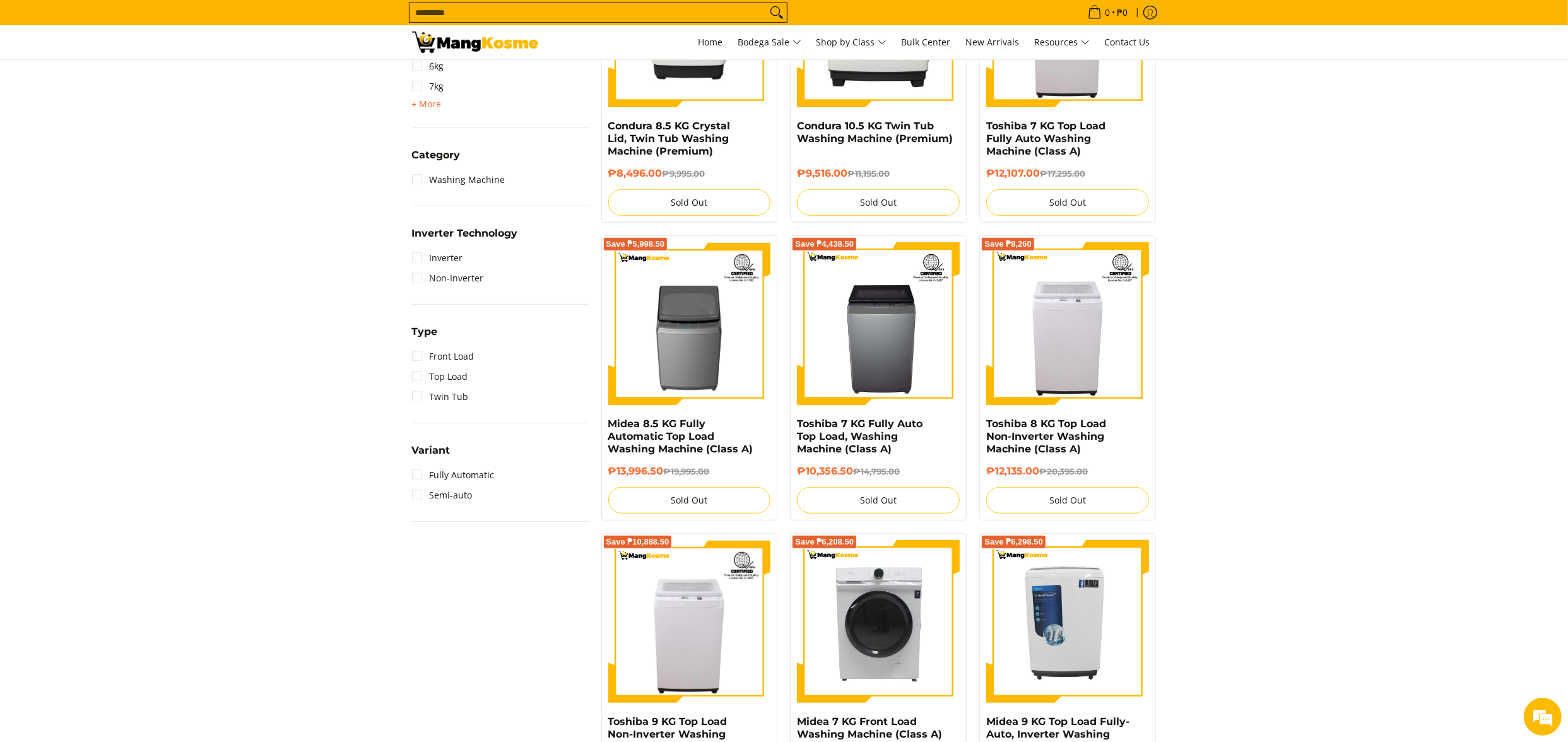
scroll to position [808, 0]
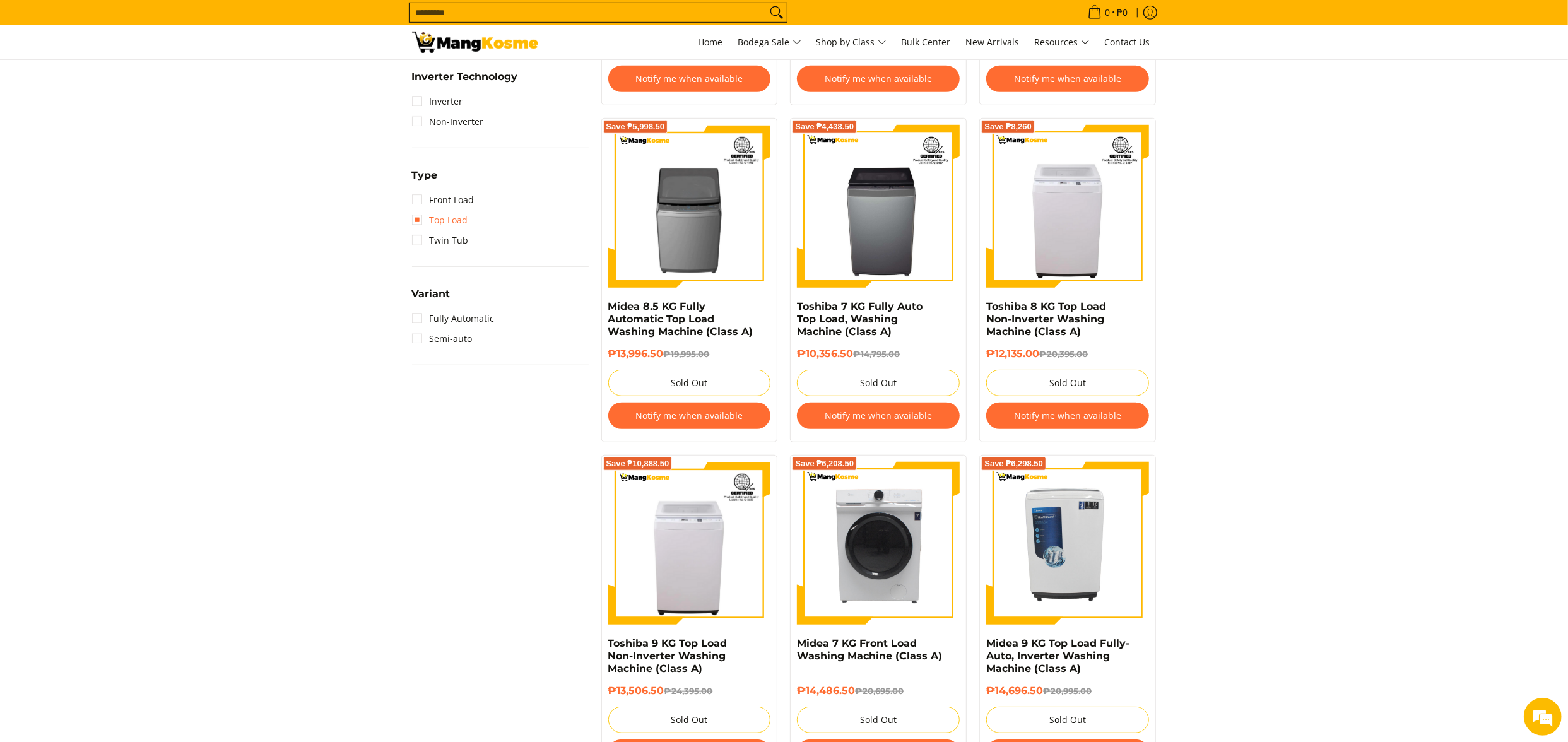
click at [461, 219] on link "Top Load" at bounding box center [439, 220] width 56 height 21
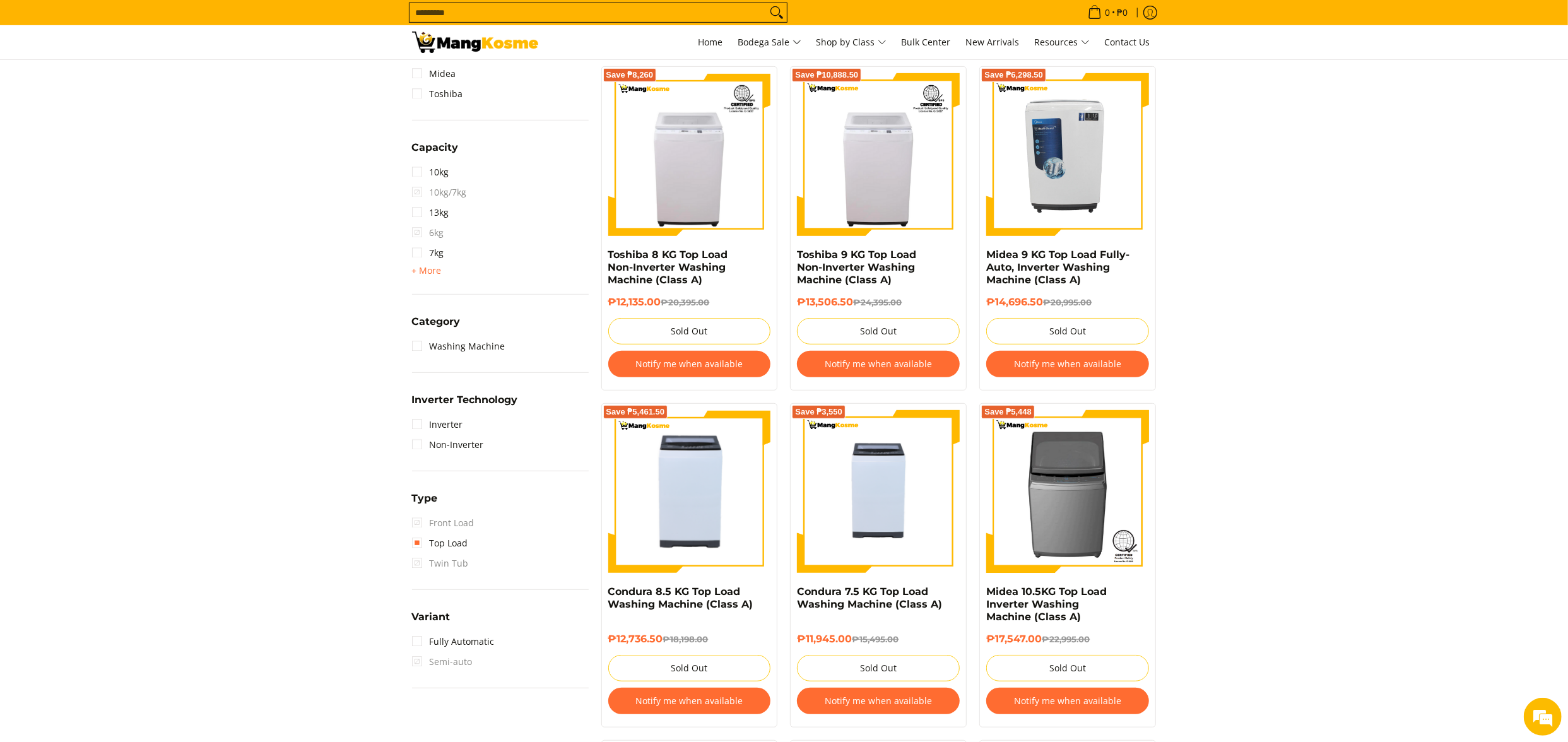
scroll to position [556, 0]
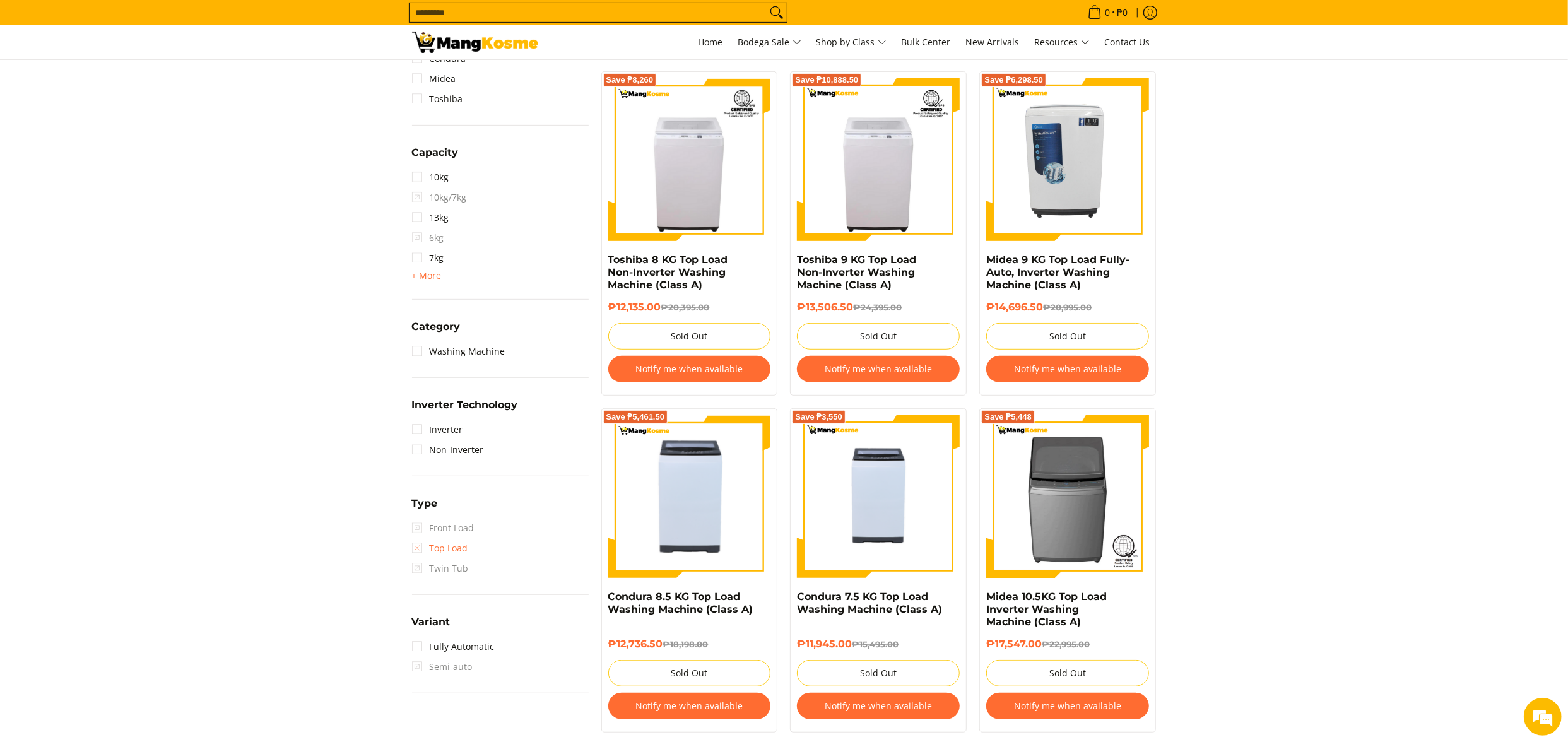
click at [456, 547] on link "Top Load" at bounding box center [439, 548] width 56 height 21
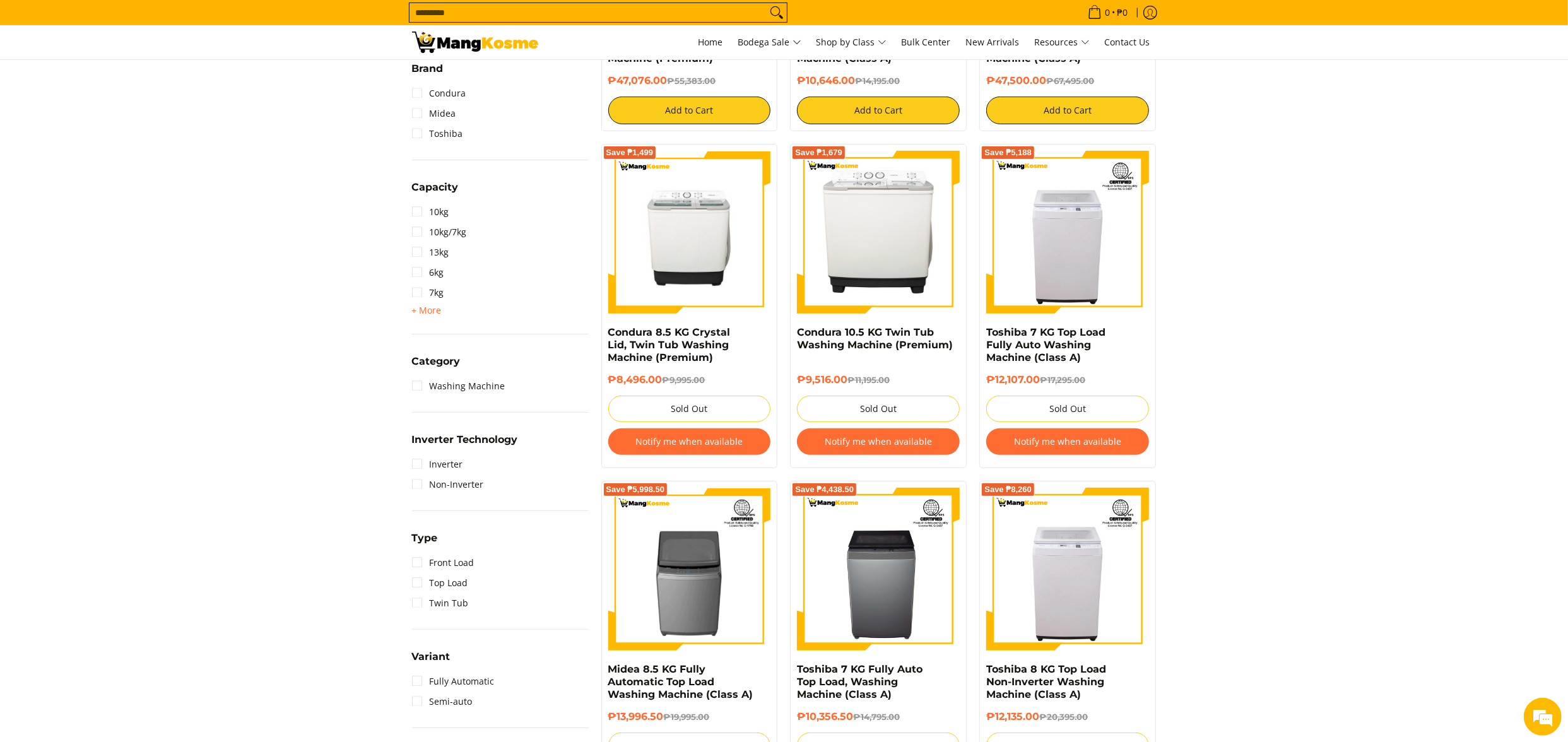
scroll to position [556, 0]
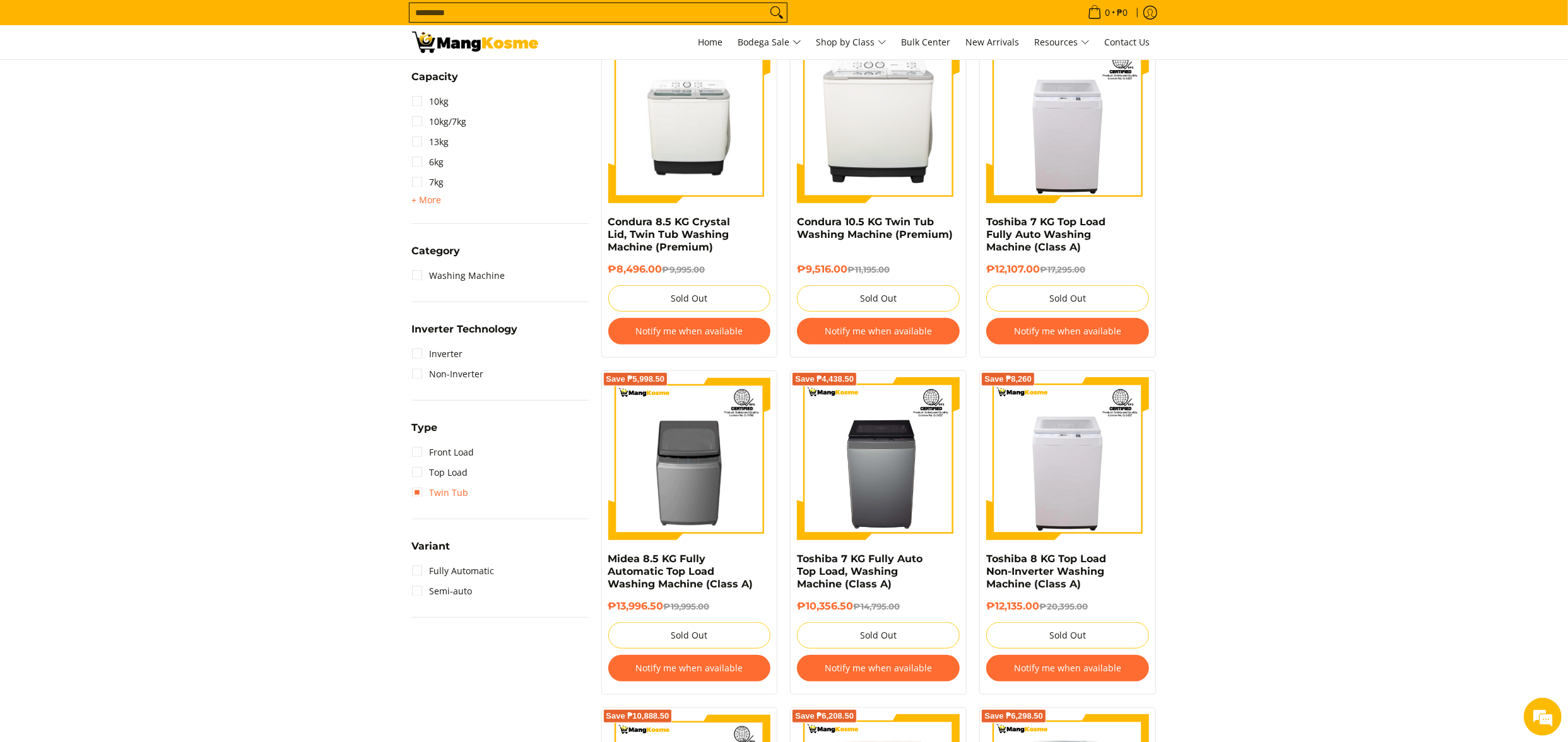
click at [456, 488] on link "Twin Tub" at bounding box center [440, 492] width 57 height 21
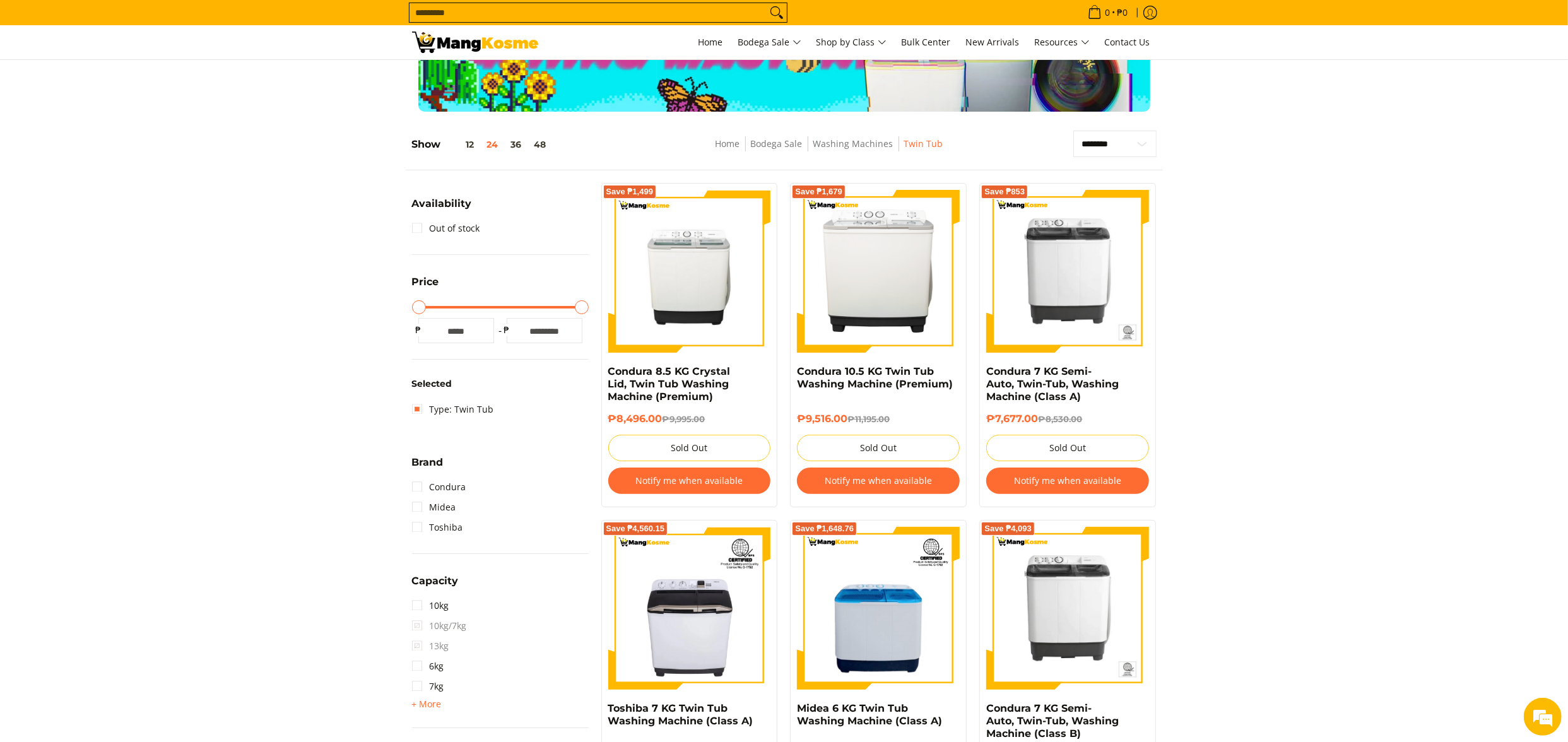
scroll to position [51, 0]
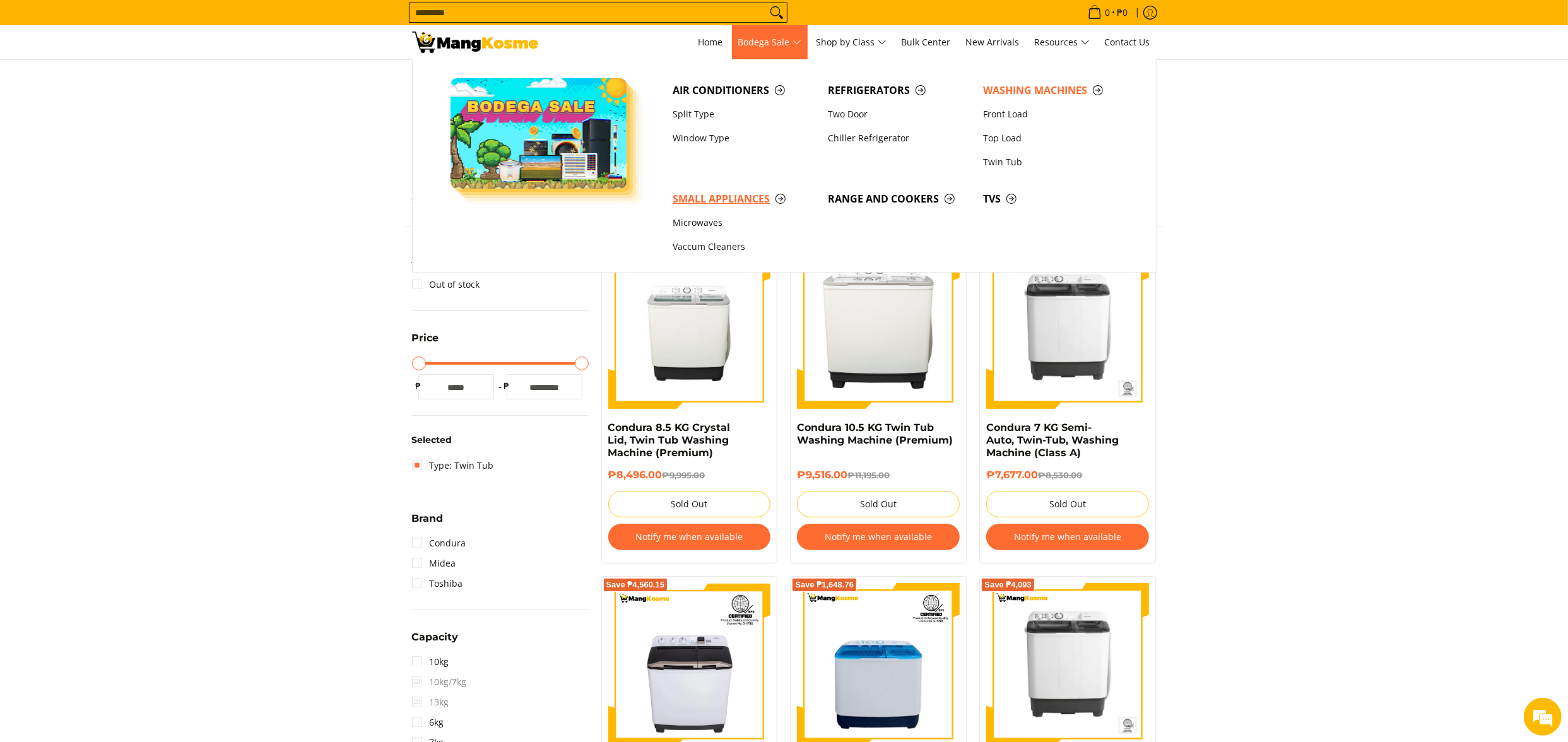
click at [737, 203] on span "Small Appliances" at bounding box center [744, 199] width 143 height 16
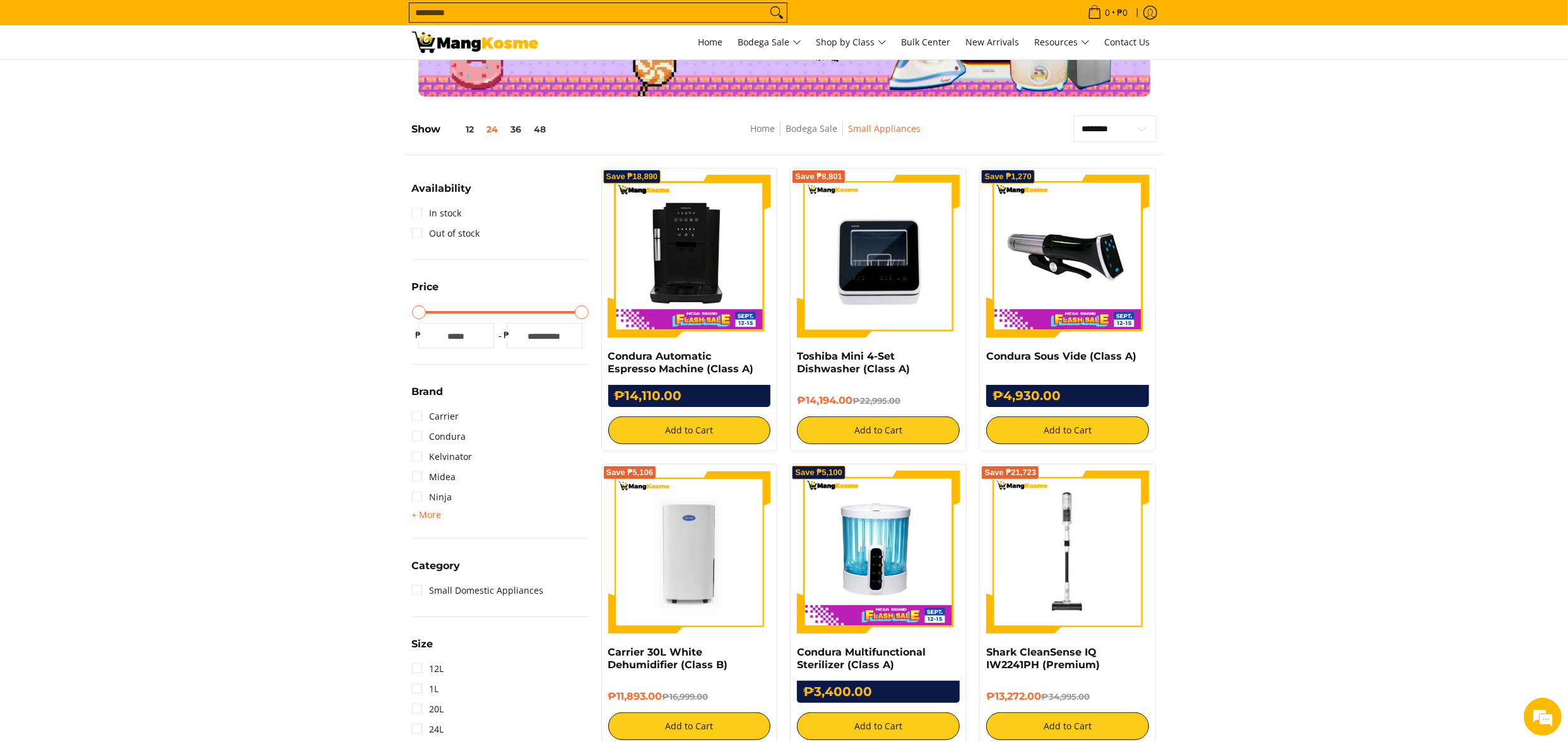
scroll to position [126, 0]
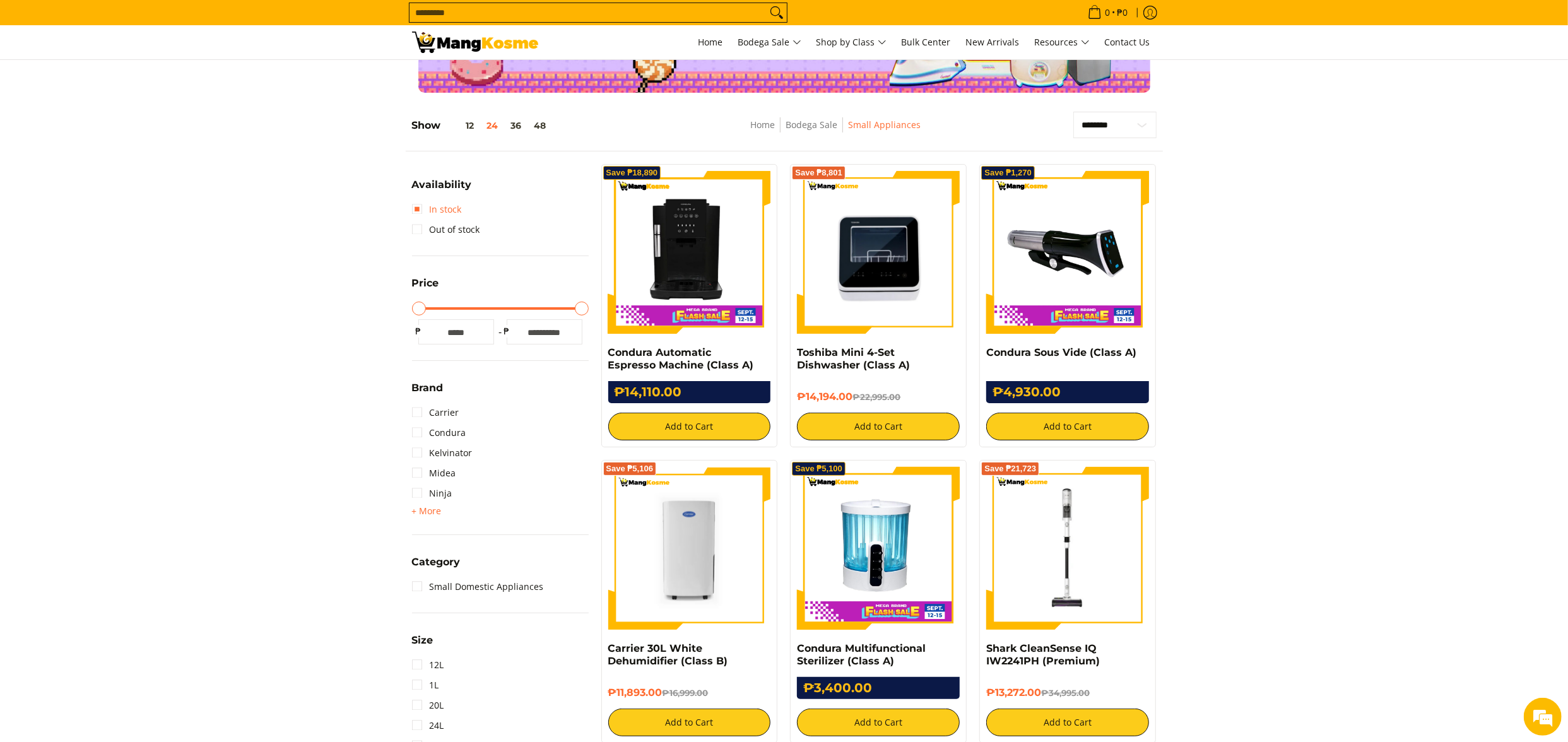
click at [458, 213] on link "In stock" at bounding box center [437, 209] width 50 height 21
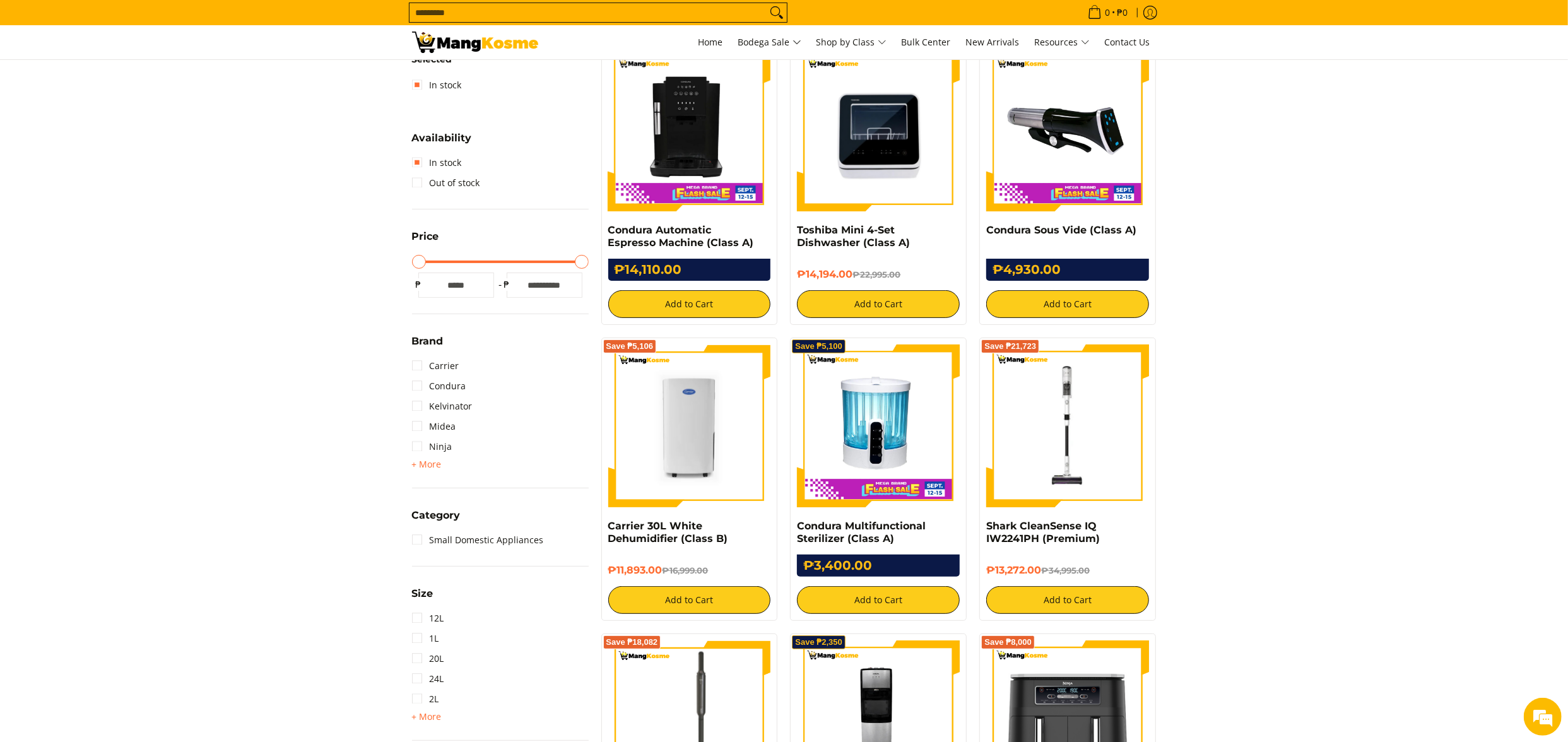
scroll to position [303, 0]
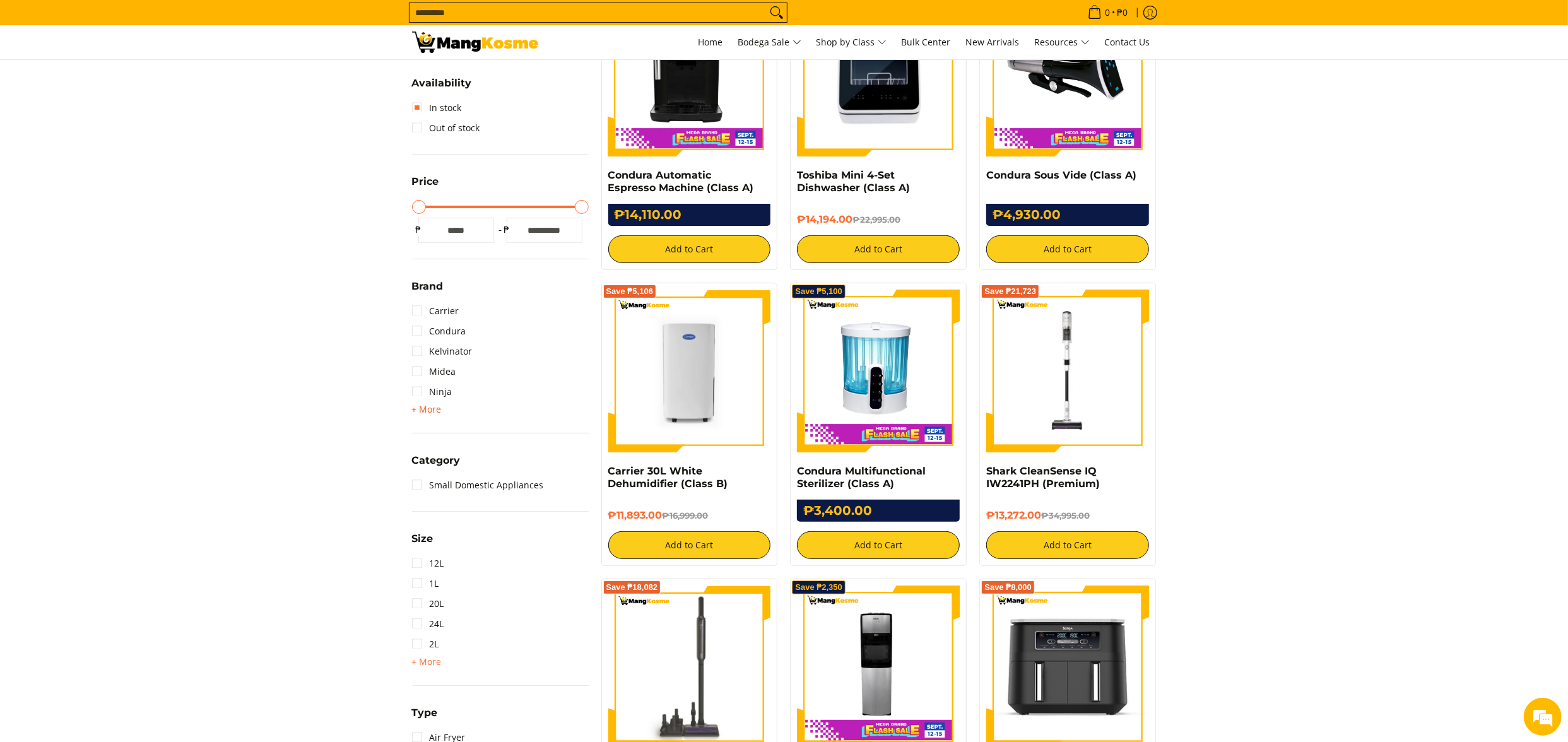
click at [427, 409] on span "+ More" at bounding box center [427, 410] width 30 height 10
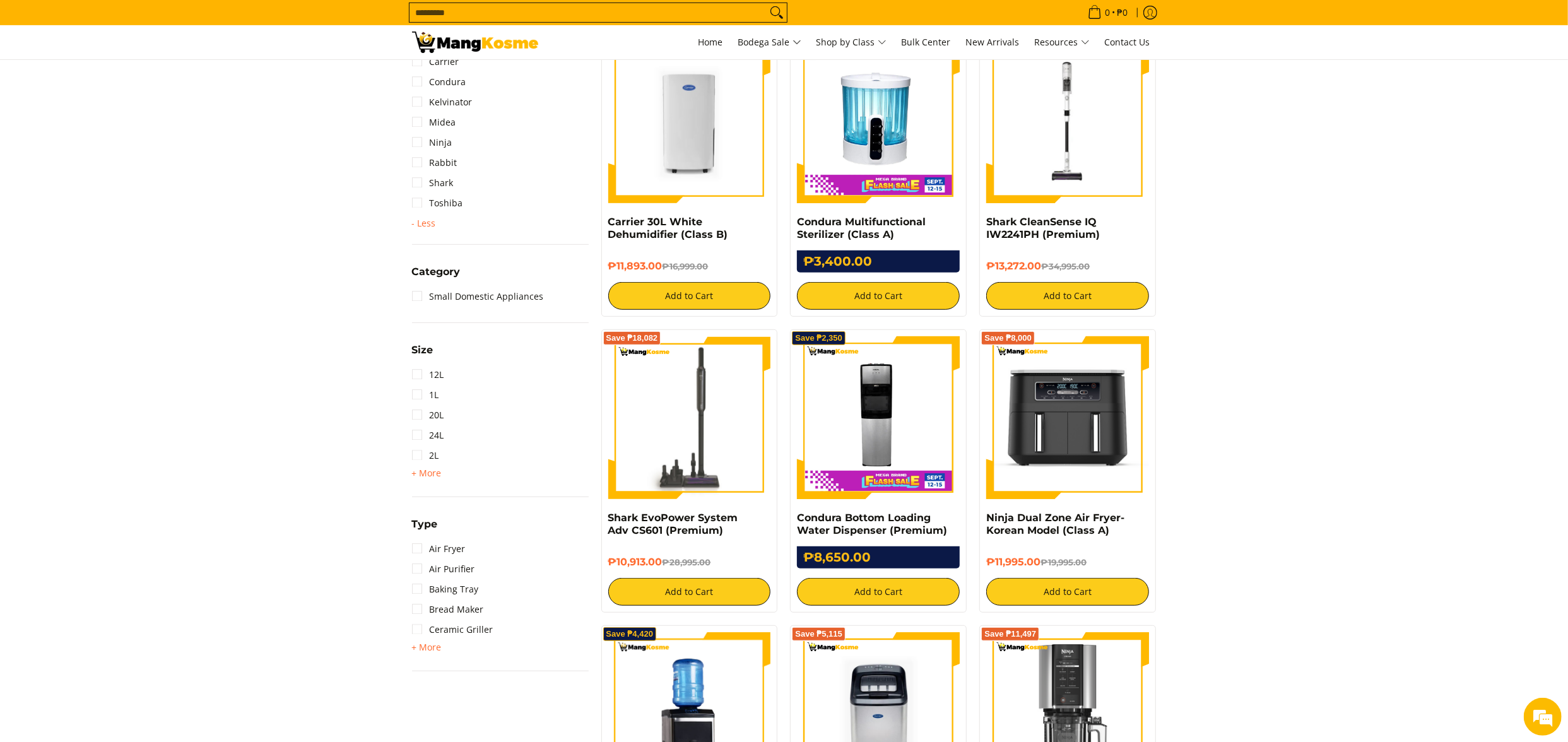
scroll to position [556, 0]
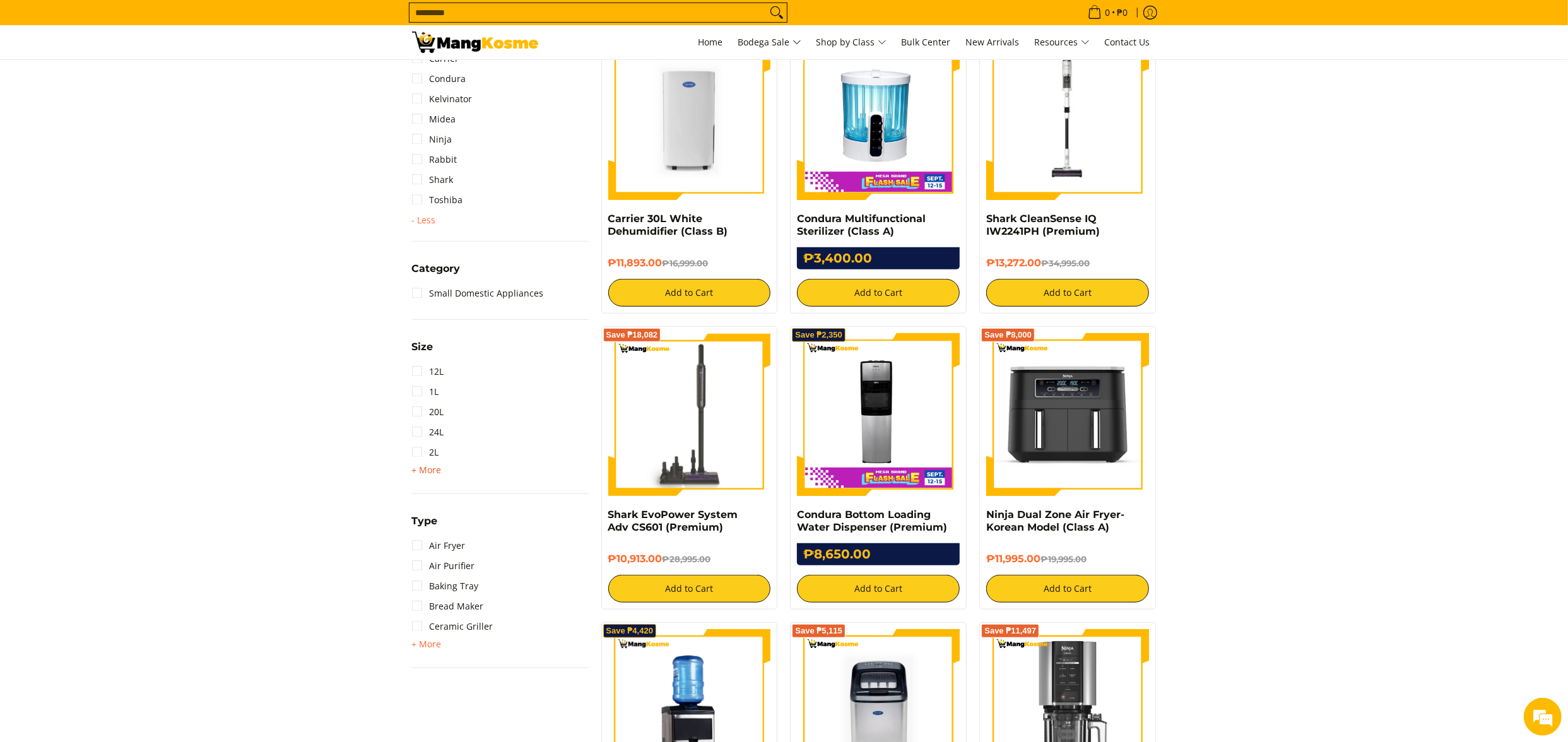
click at [425, 470] on span "+ More" at bounding box center [427, 470] width 30 height 10
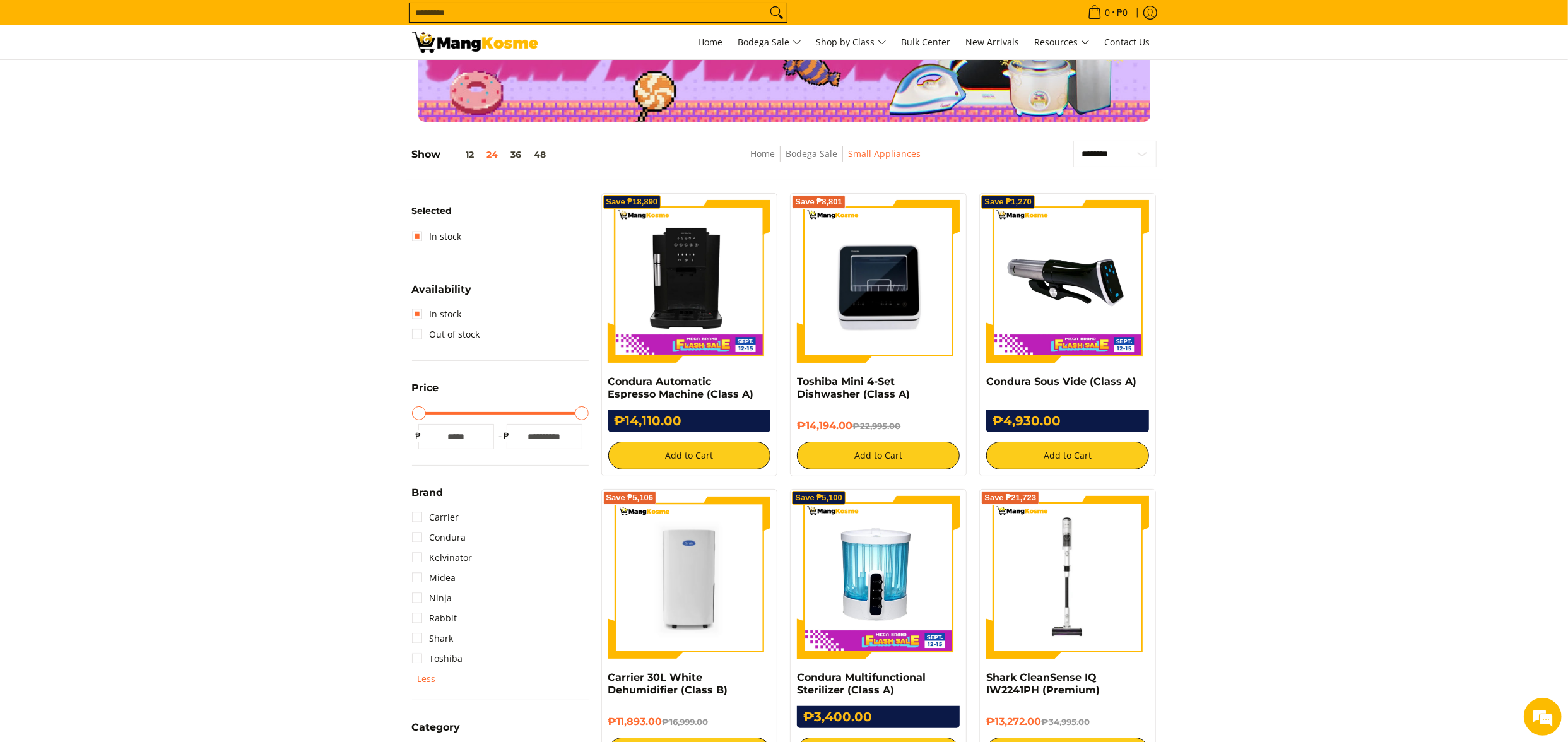
scroll to position [51, 0]
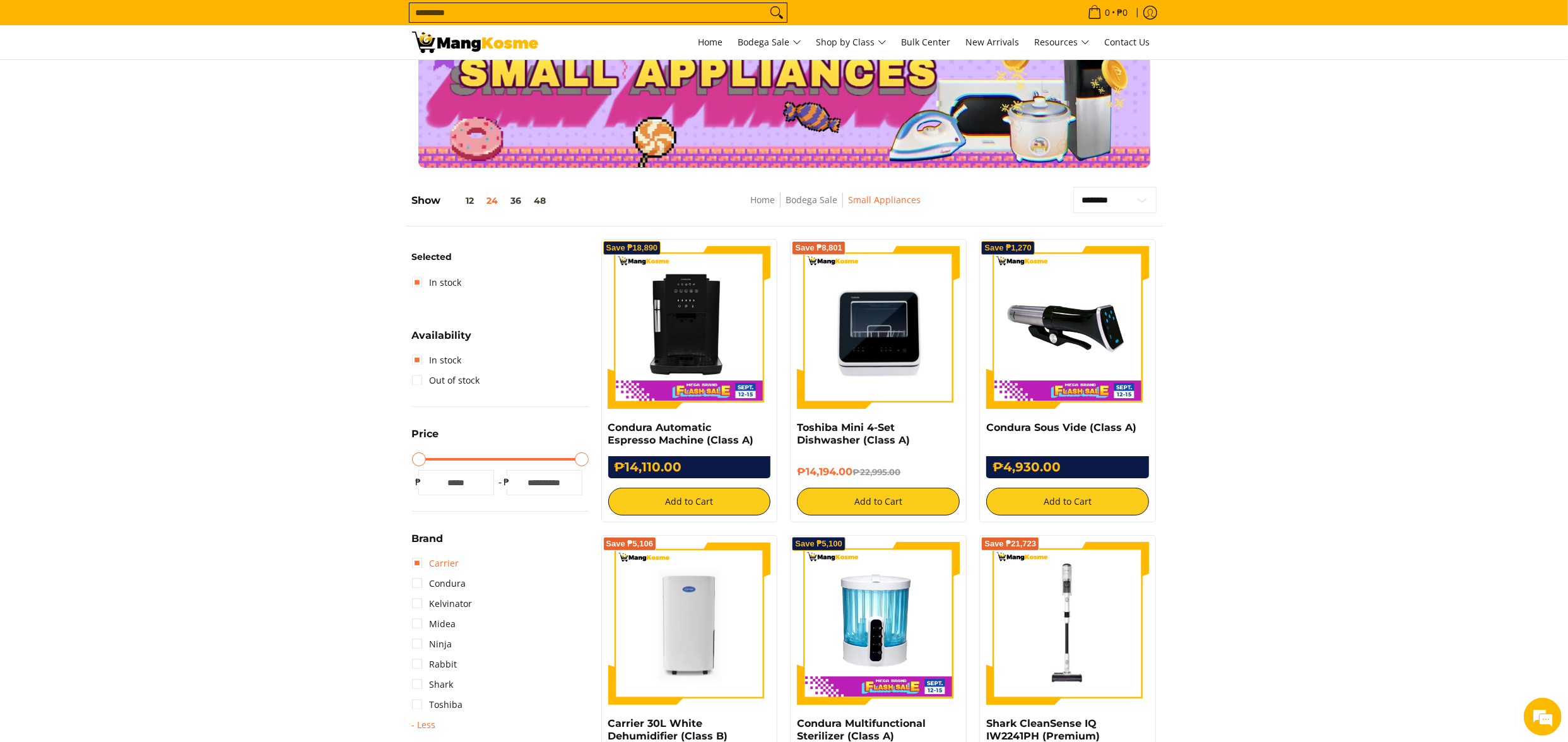
click at [447, 559] on link "Carrier" at bounding box center [435, 563] width 47 height 21
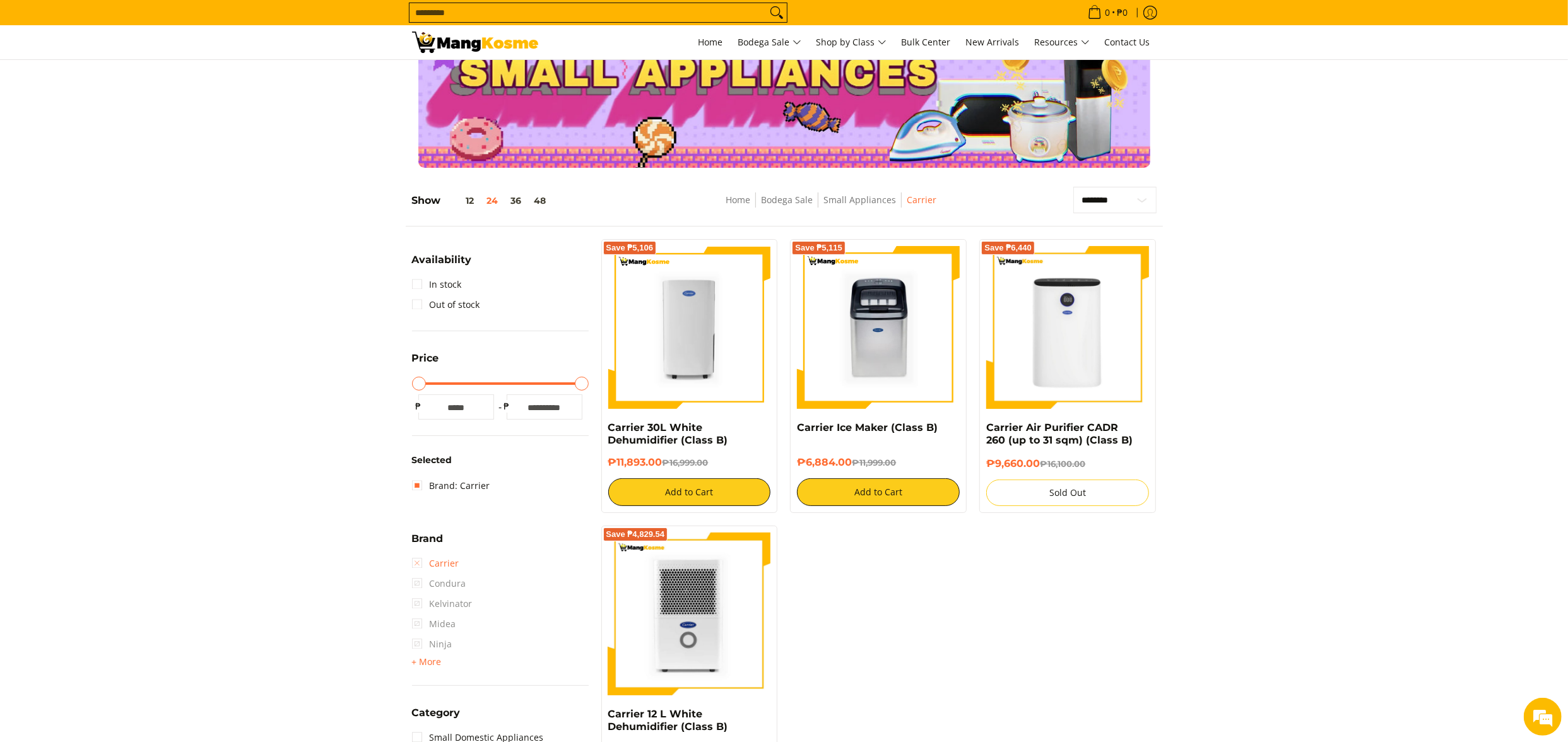
scroll to position [178, 0]
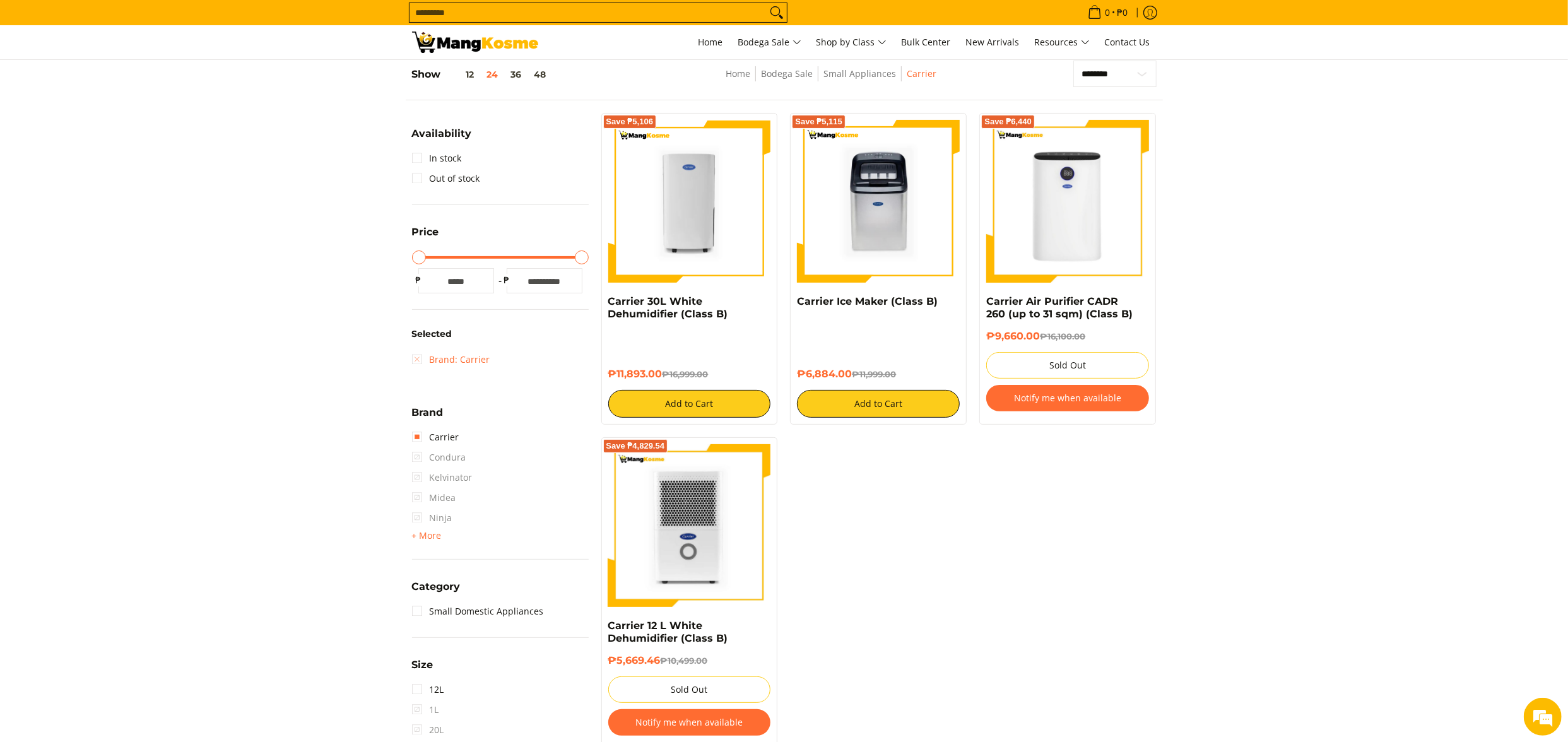
click at [480, 358] on link "Brand: Carrier" at bounding box center [451, 359] width 79 height 21
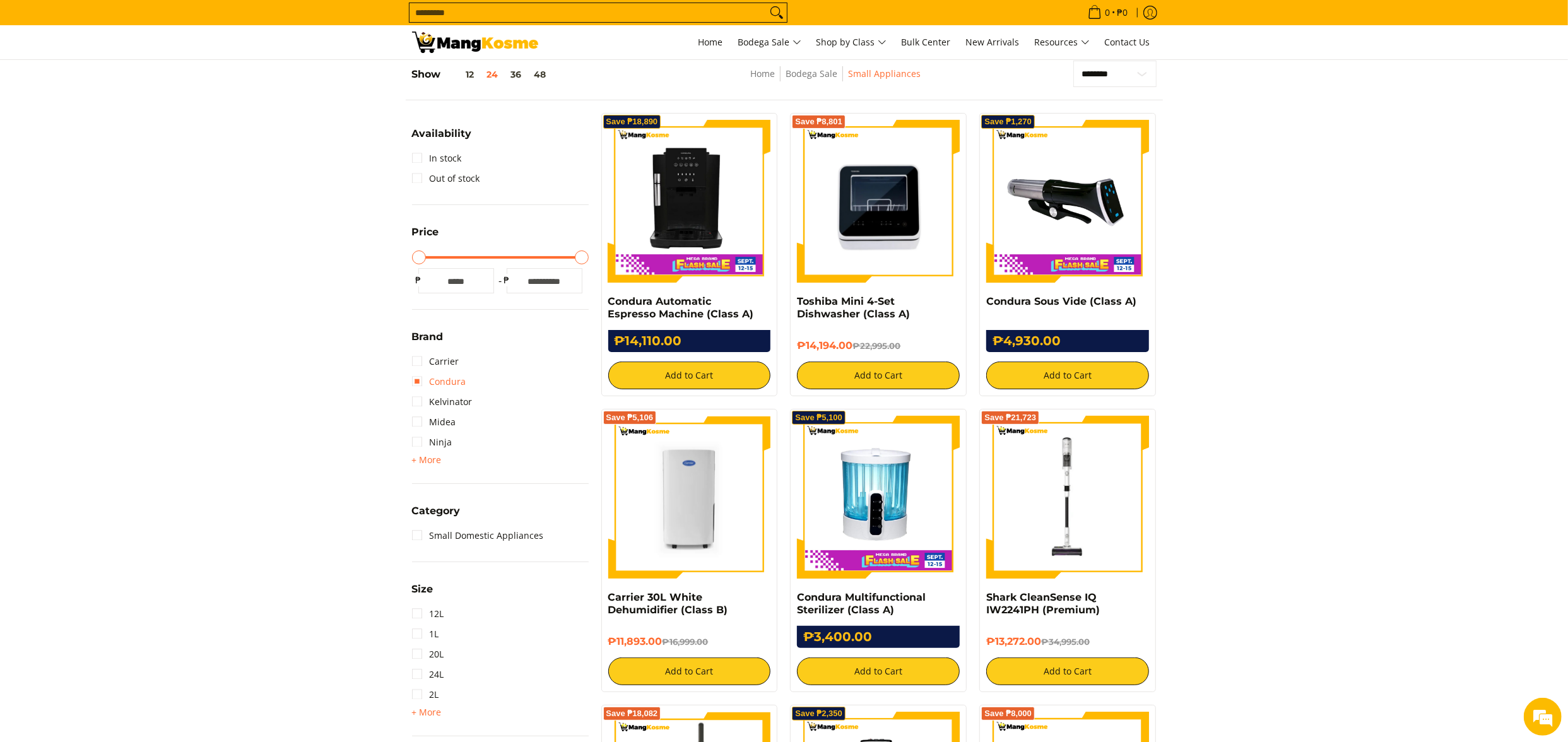
click at [450, 381] on link "Condura" at bounding box center [439, 381] width 54 height 21
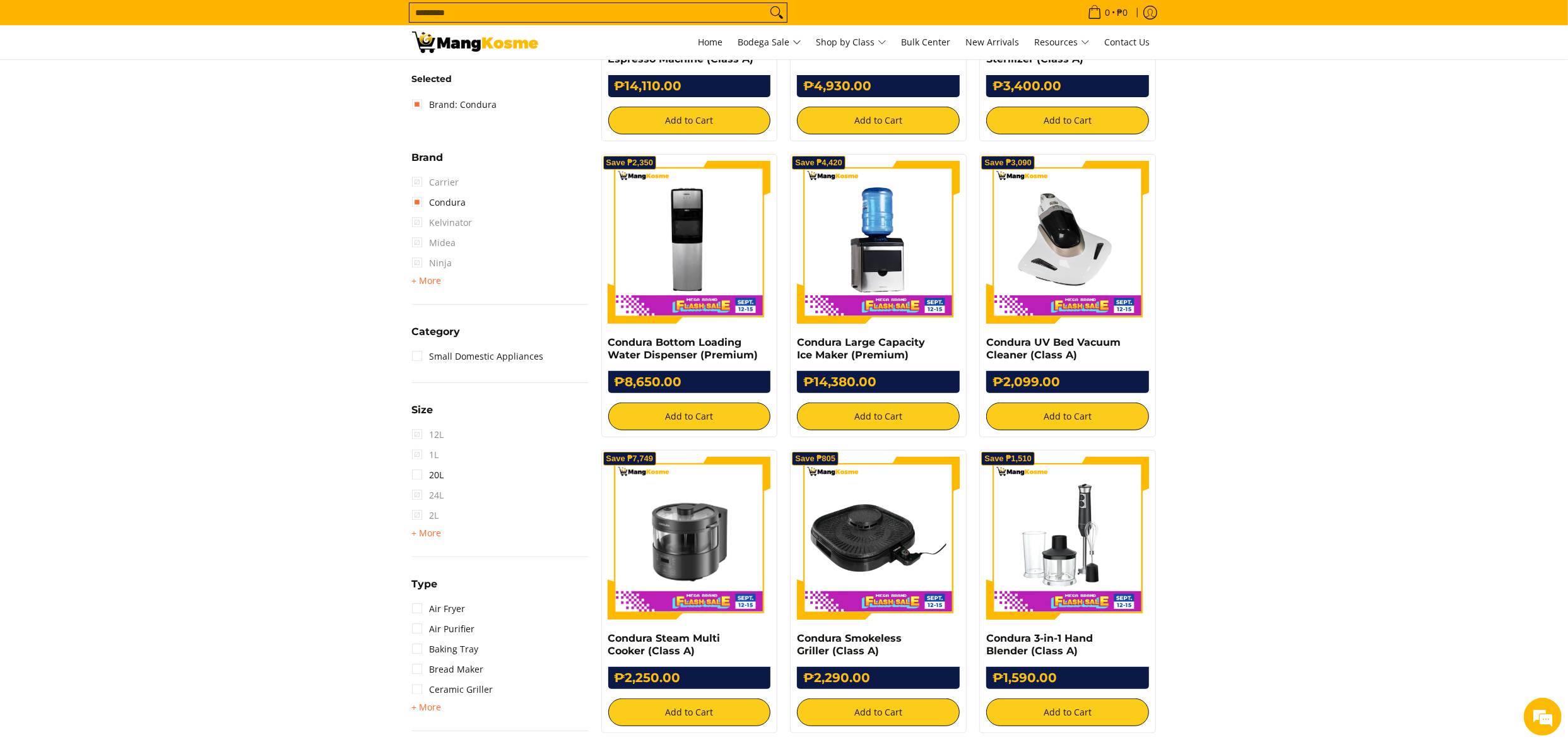
scroll to position [429, 0]
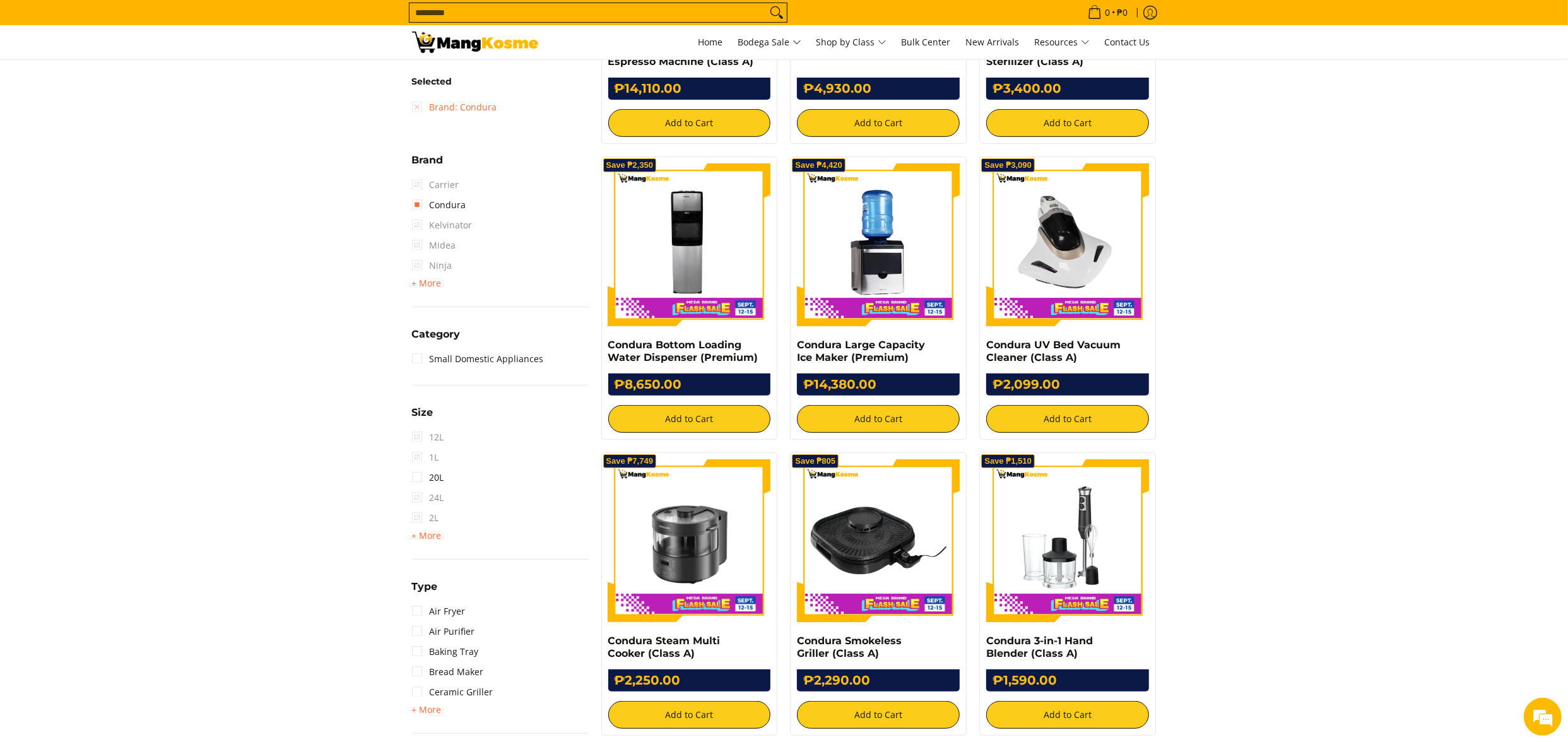
click at [473, 100] on link "Brand: Condura" at bounding box center [454, 107] width 85 height 21
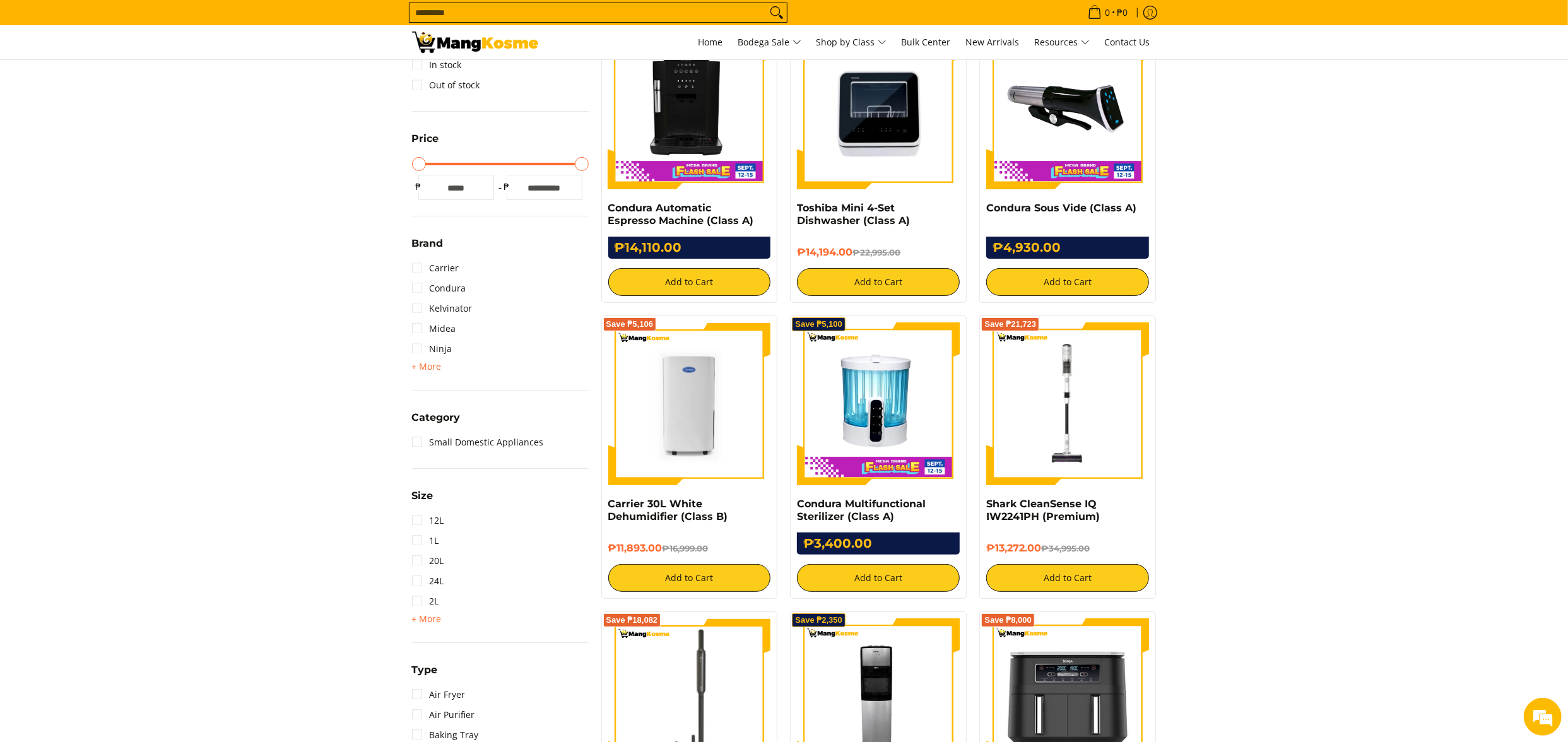
scroll to position [178, 0]
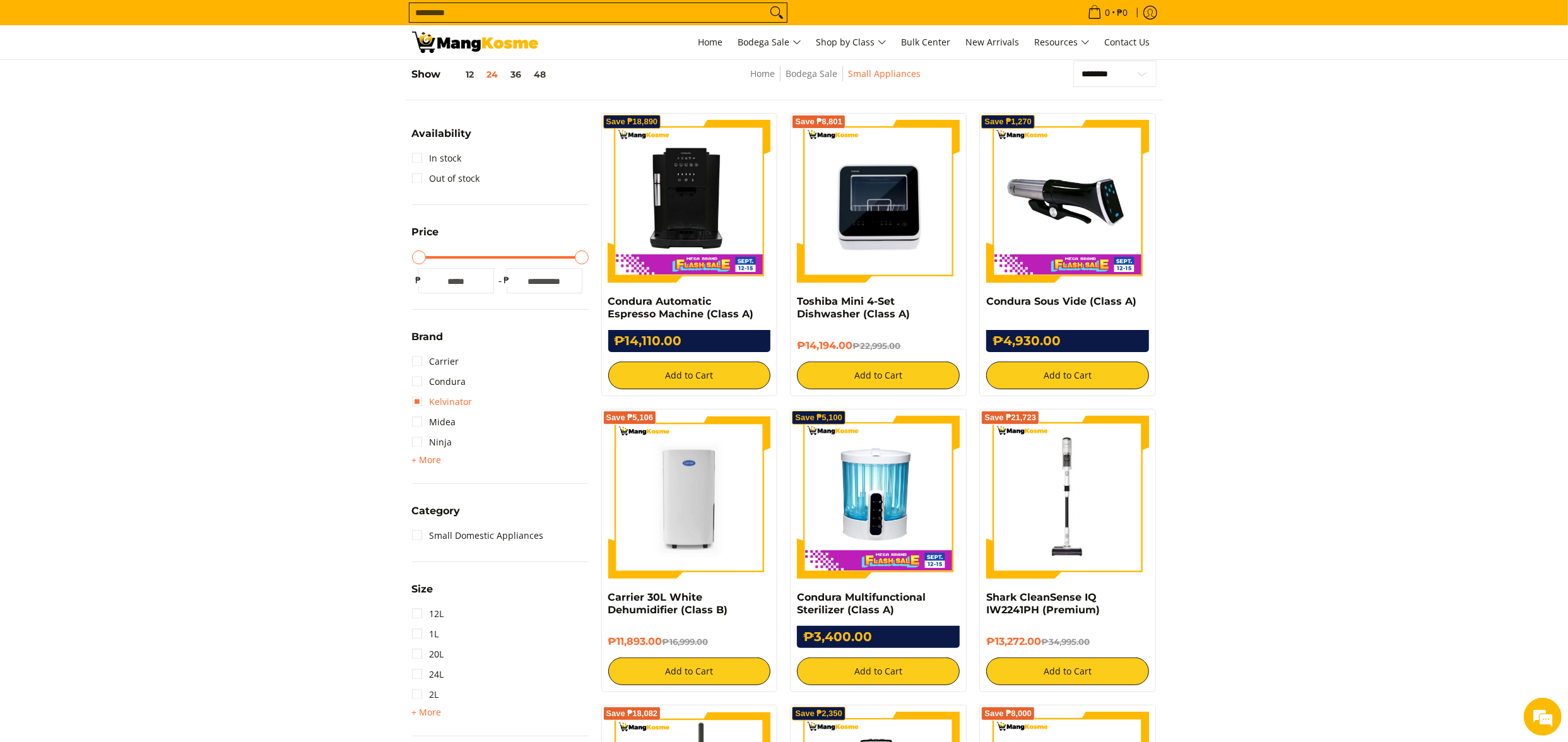
click at [450, 402] on link "Kelvinator" at bounding box center [442, 402] width 61 height 21
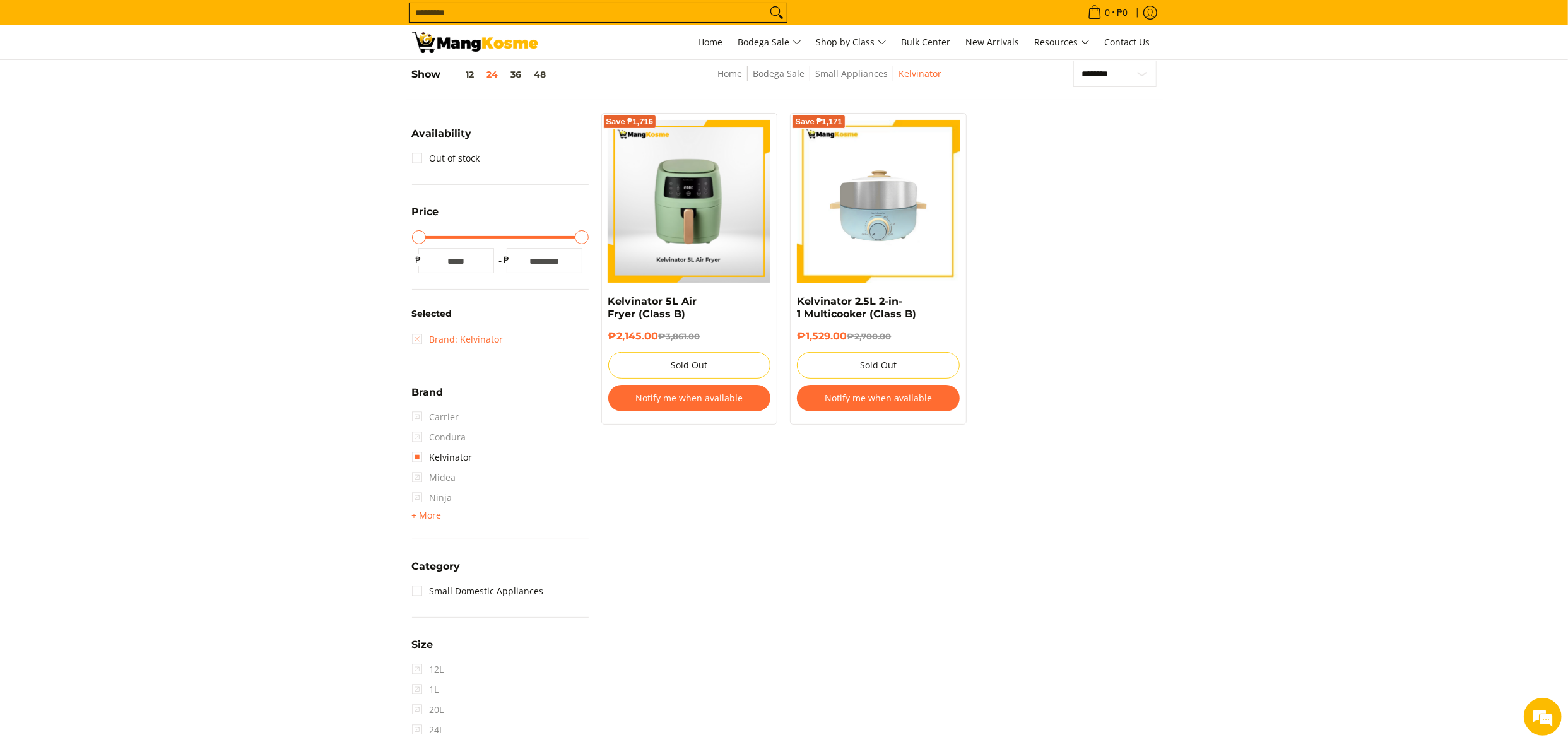
click at [468, 335] on link "Brand: Kelvinator" at bounding box center [457, 340] width 91 height 21
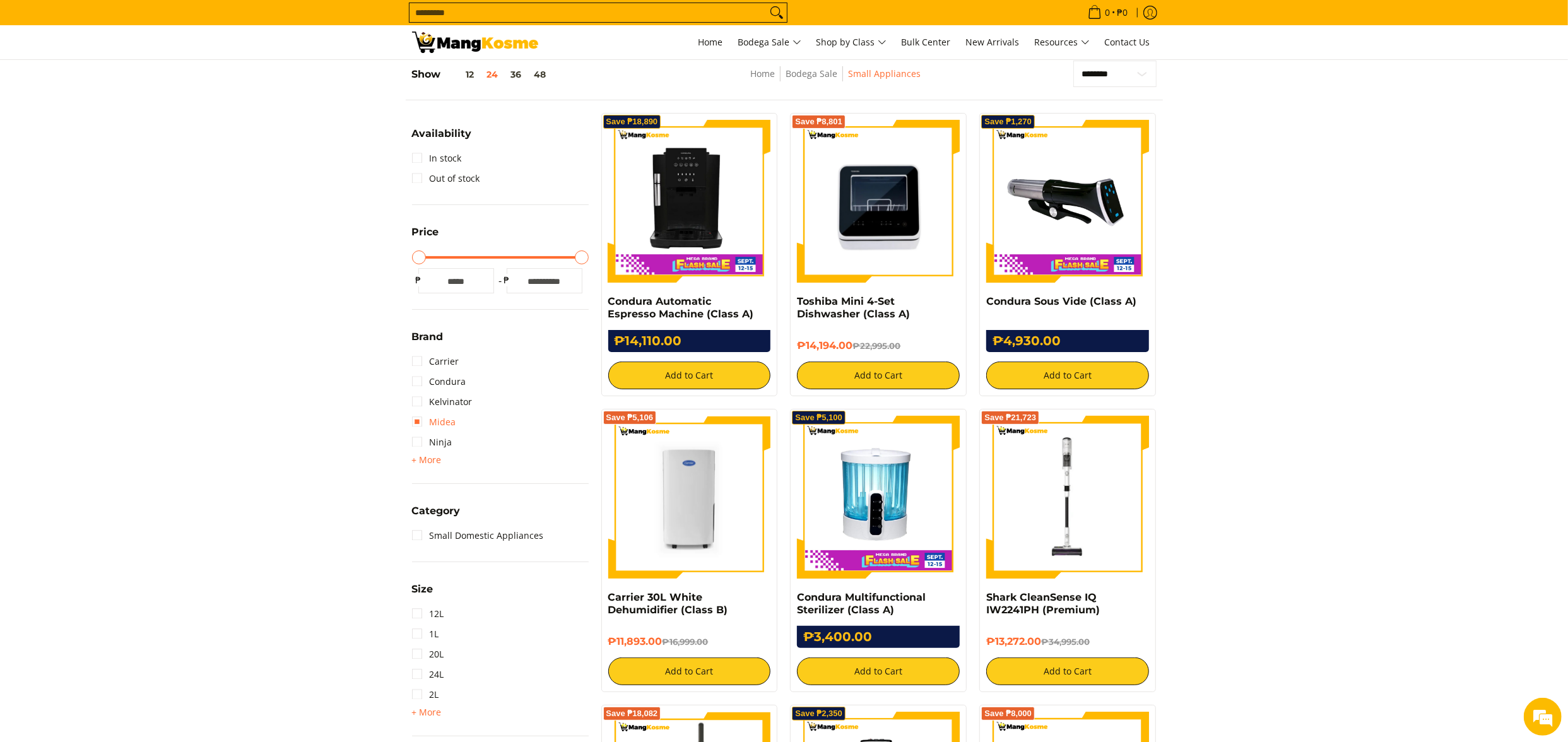
click at [446, 424] on link "Midea" at bounding box center [434, 422] width 44 height 21
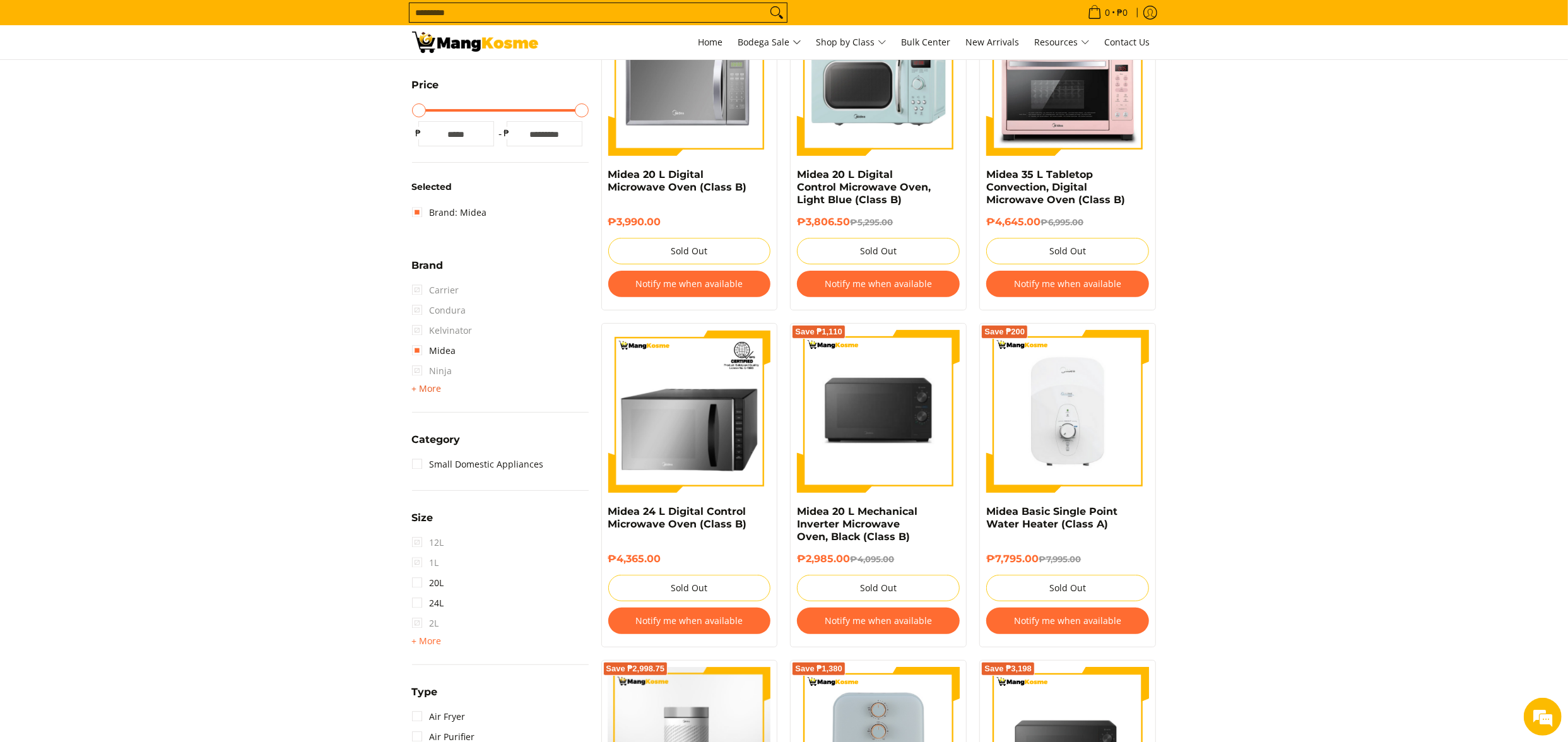
scroll to position [303, 0]
click at [438, 353] on link "Midea" at bounding box center [434, 351] width 44 height 21
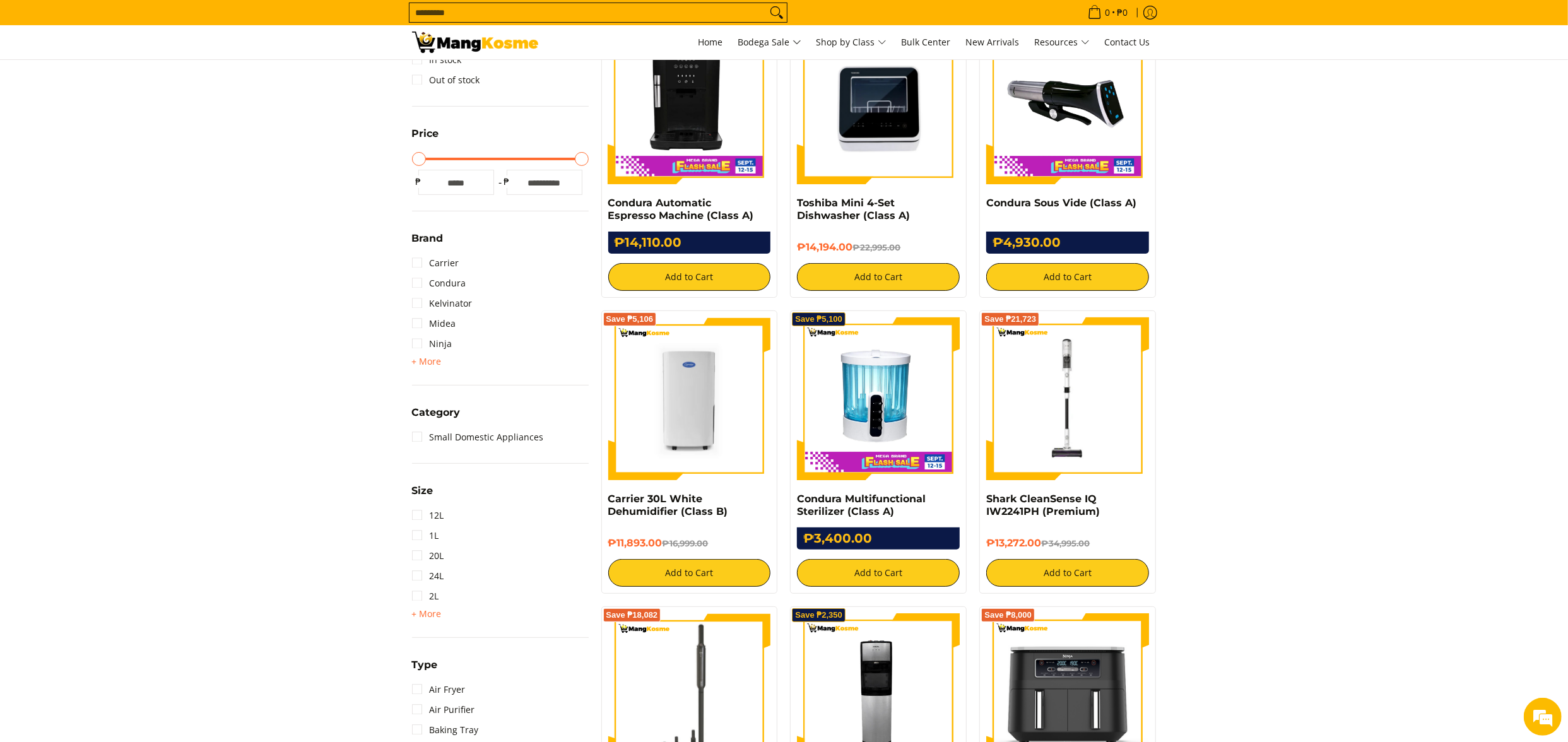
scroll to position [178, 0]
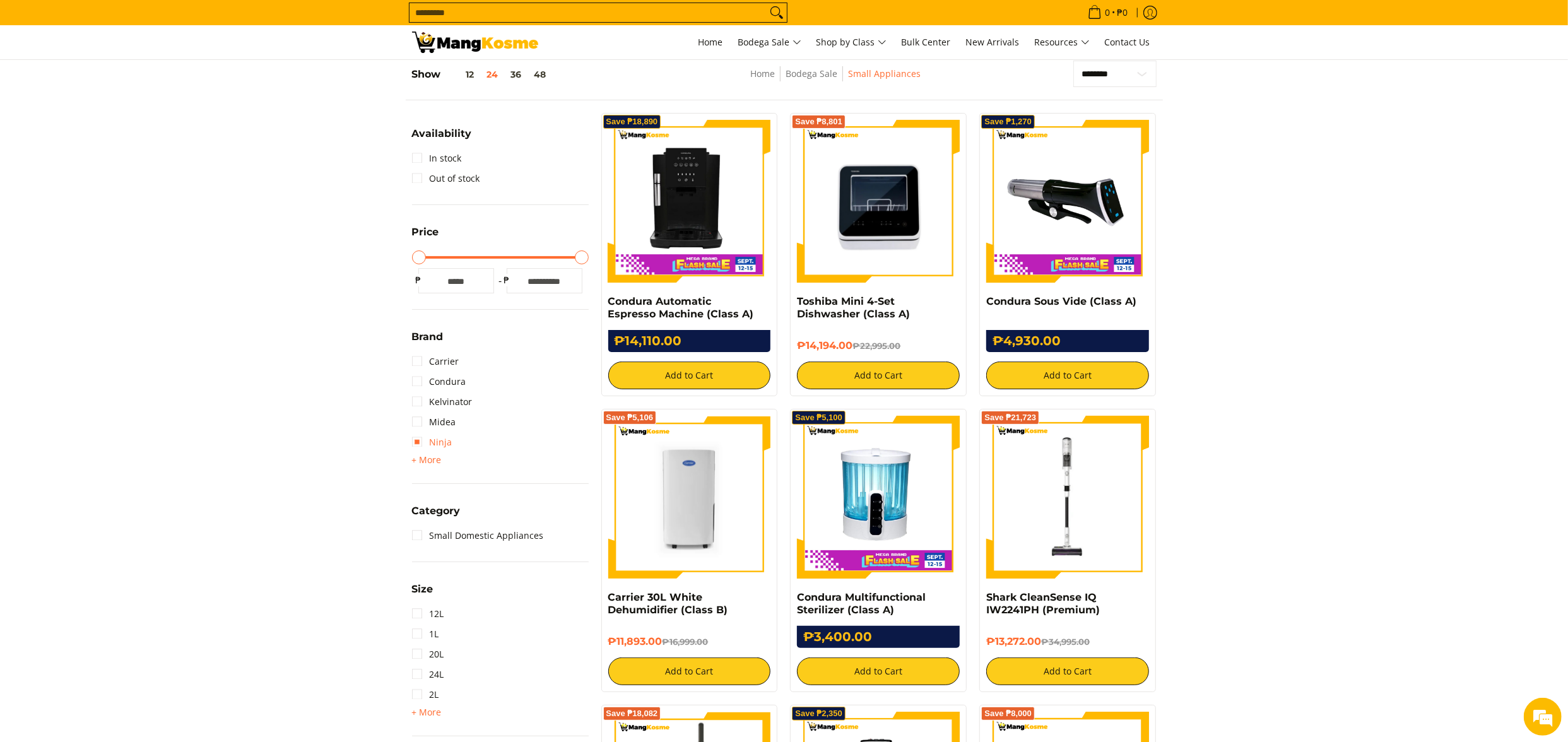
click at [446, 439] on link "Ninja" at bounding box center [432, 442] width 40 height 21
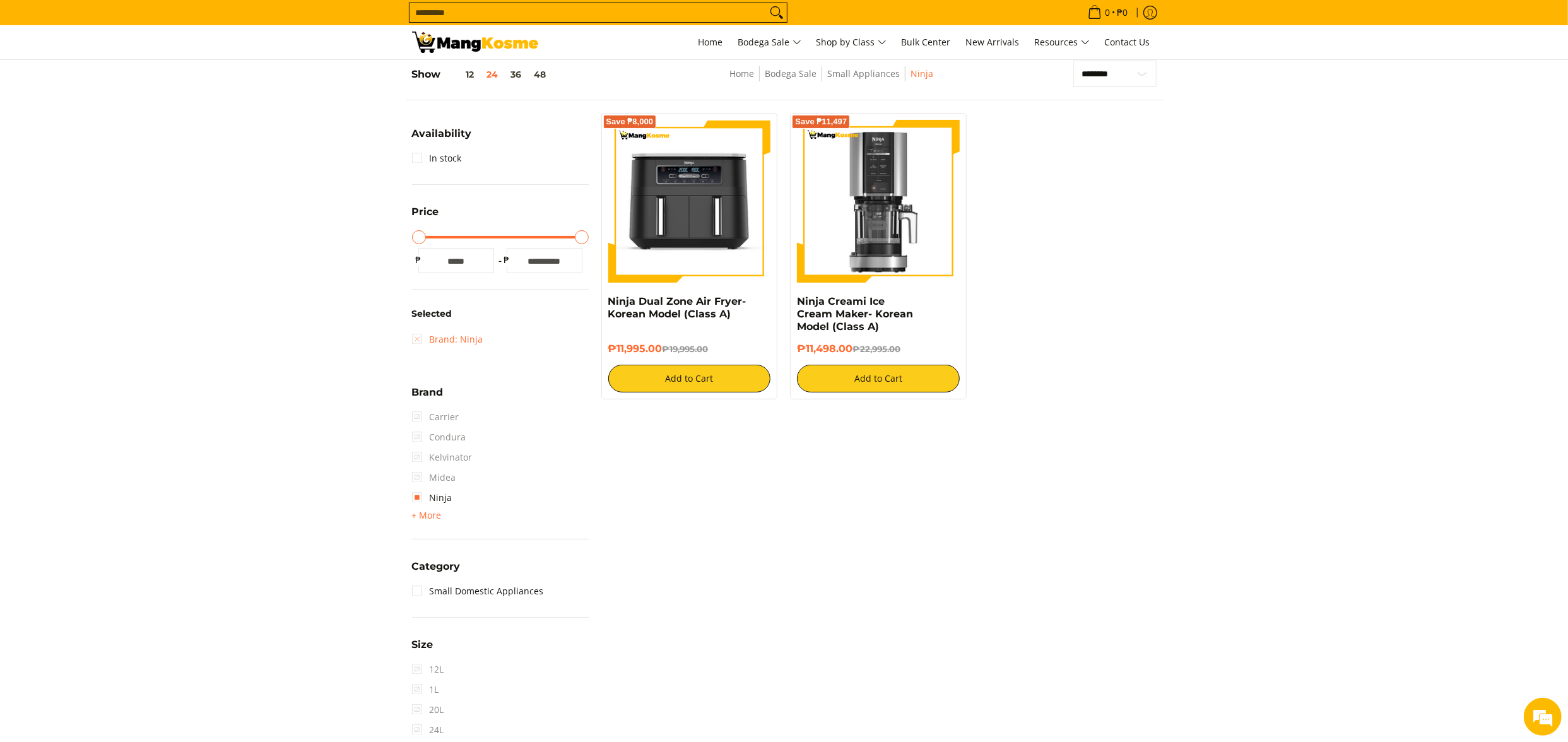
click at [467, 343] on link "Brand: Ninja" at bounding box center [447, 340] width 71 height 21
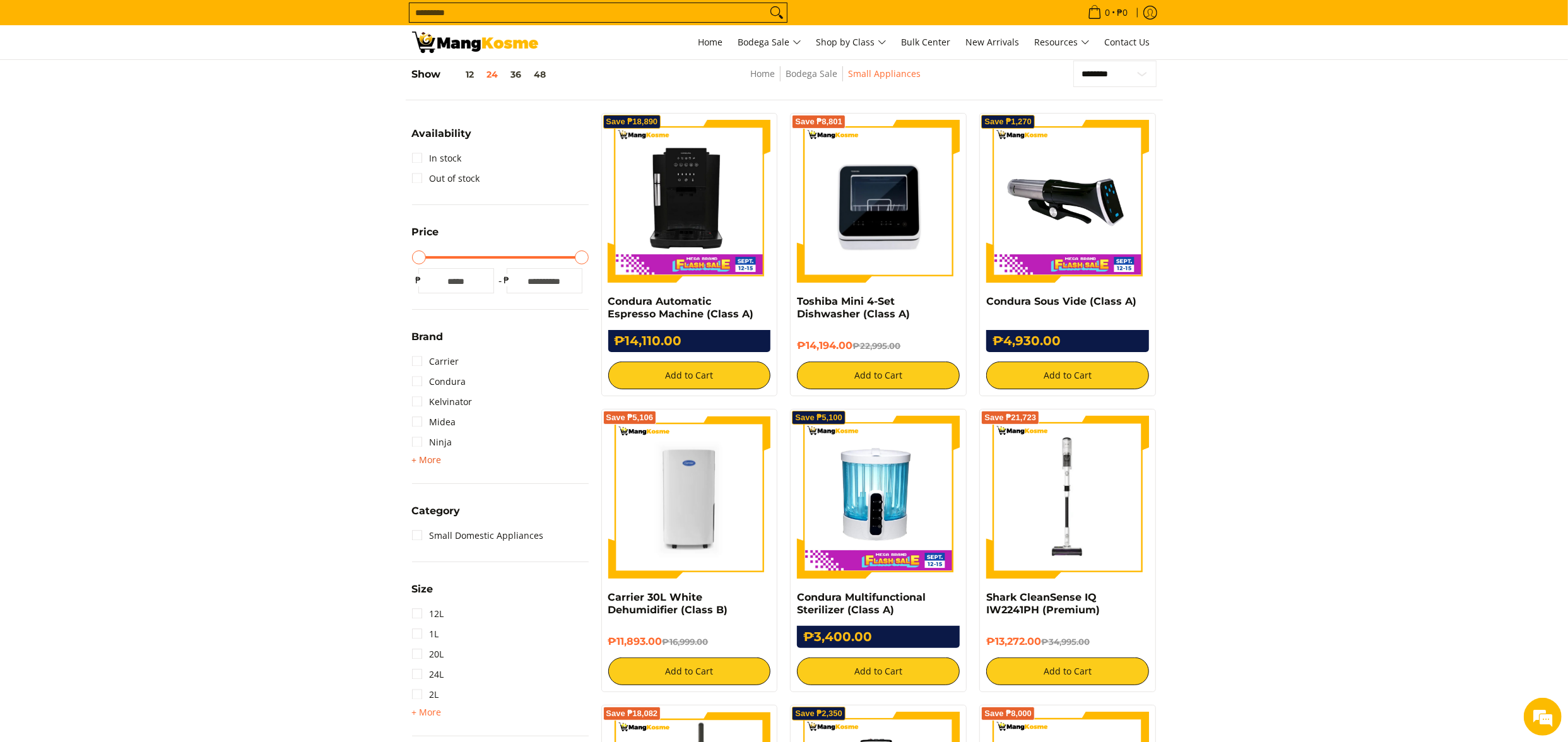
click at [432, 462] on span "+ More" at bounding box center [427, 460] width 30 height 10
click at [446, 461] on link "Rabbit" at bounding box center [434, 462] width 45 height 21
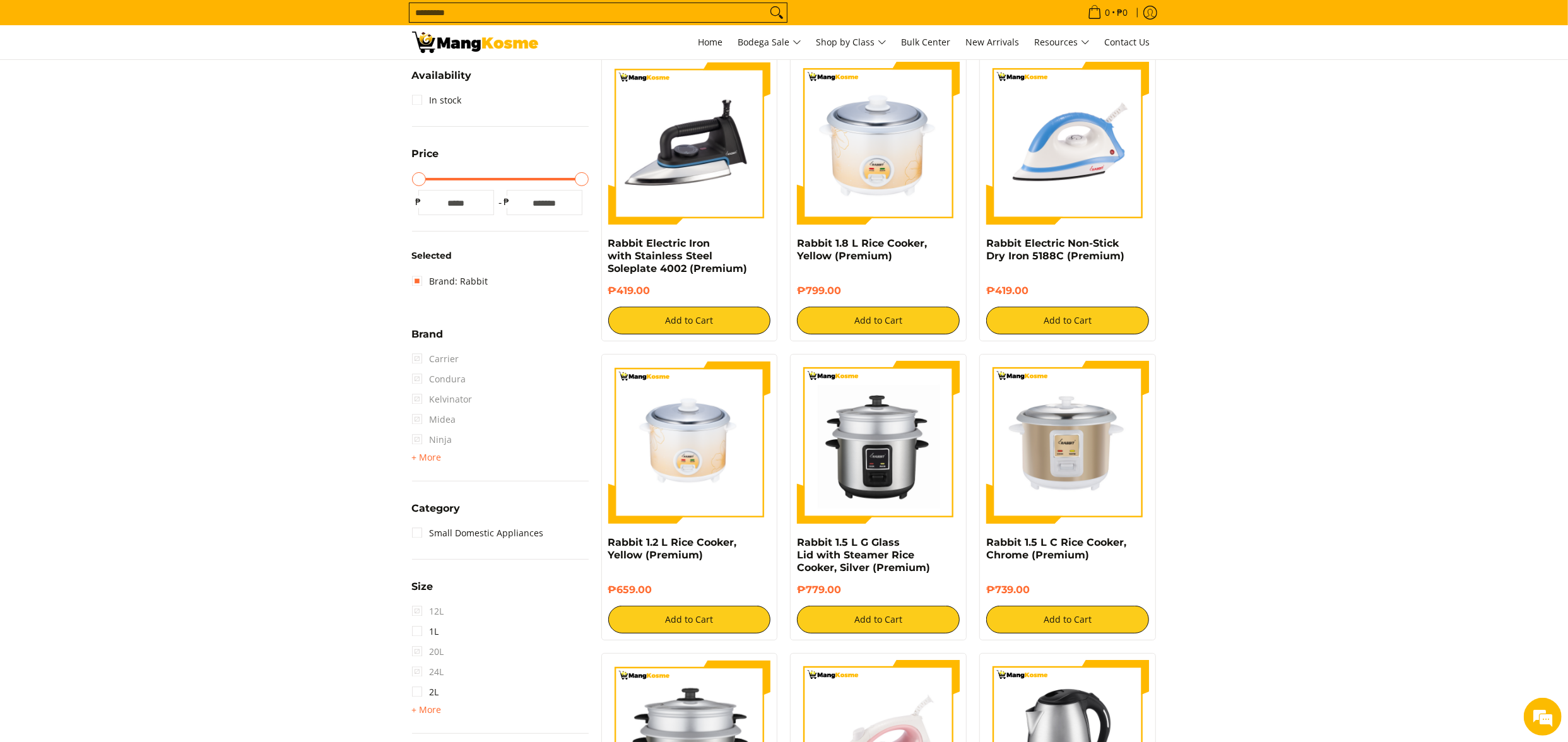
scroll to position [178, 0]
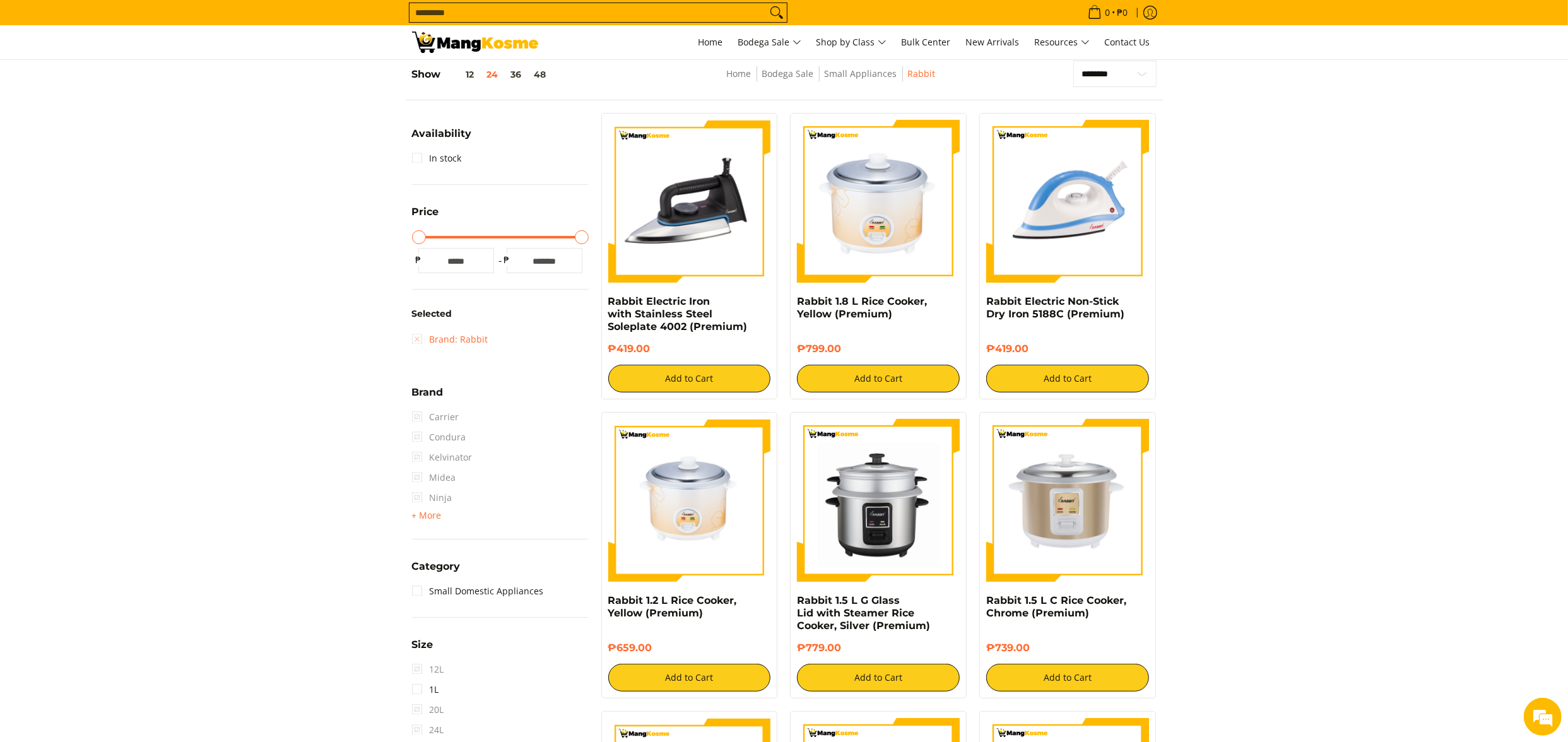
click at [458, 332] on link "Brand: Rabbit" at bounding box center [450, 340] width 76 height 21
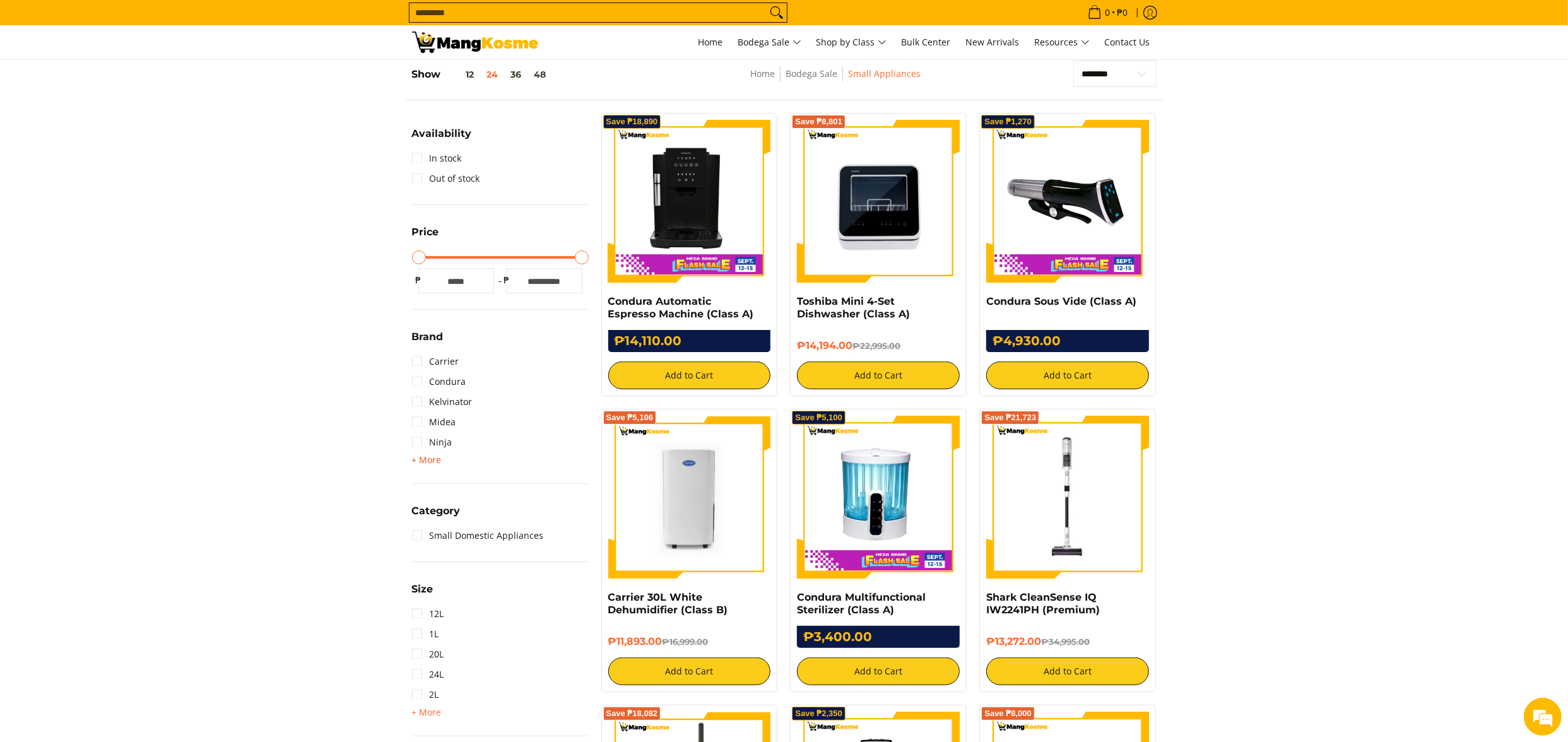
click at [437, 459] on span "+ More" at bounding box center [427, 460] width 30 height 10
click at [442, 479] on link "Shark" at bounding box center [432, 482] width 42 height 21
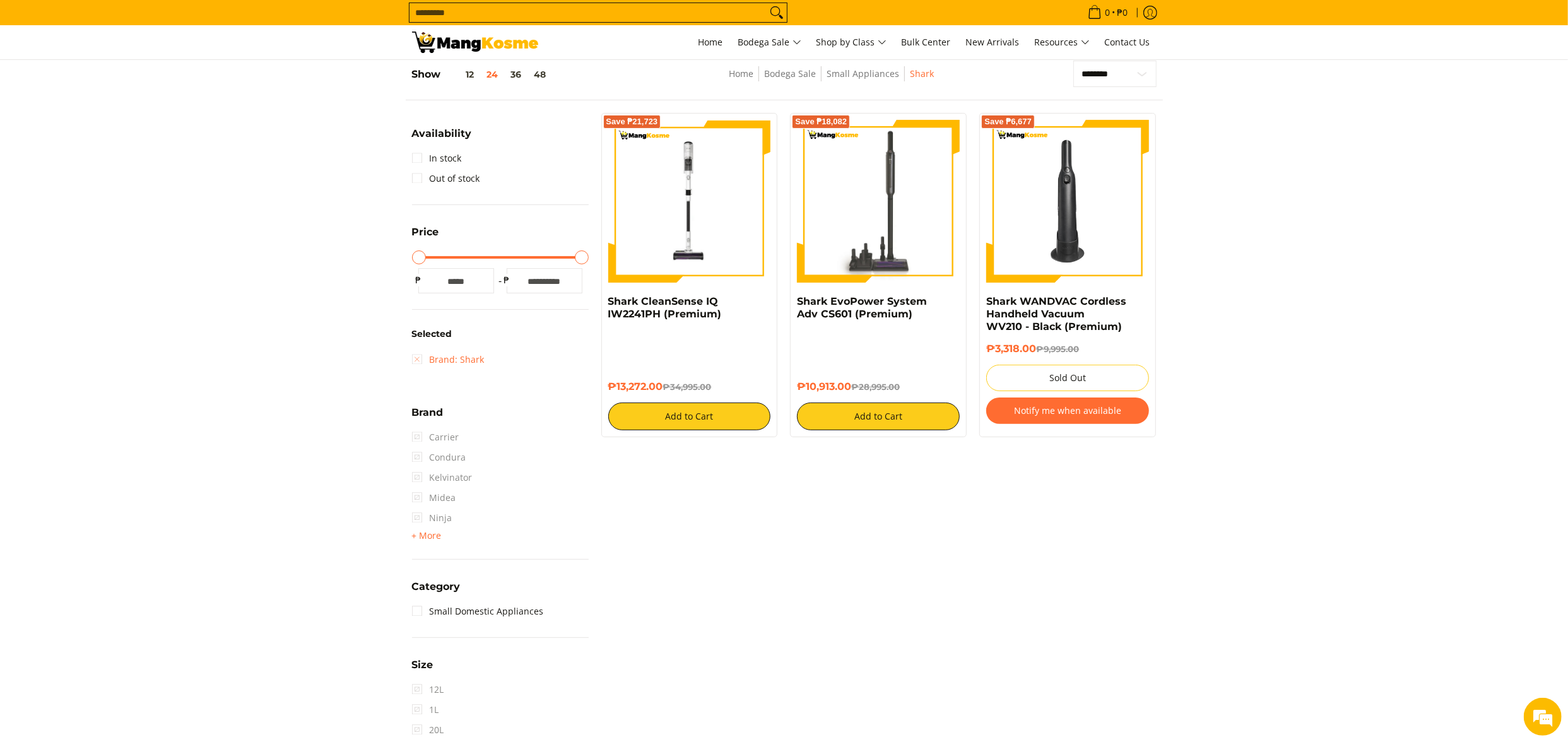
click at [457, 359] on link "Brand: Shark" at bounding box center [448, 359] width 73 height 21
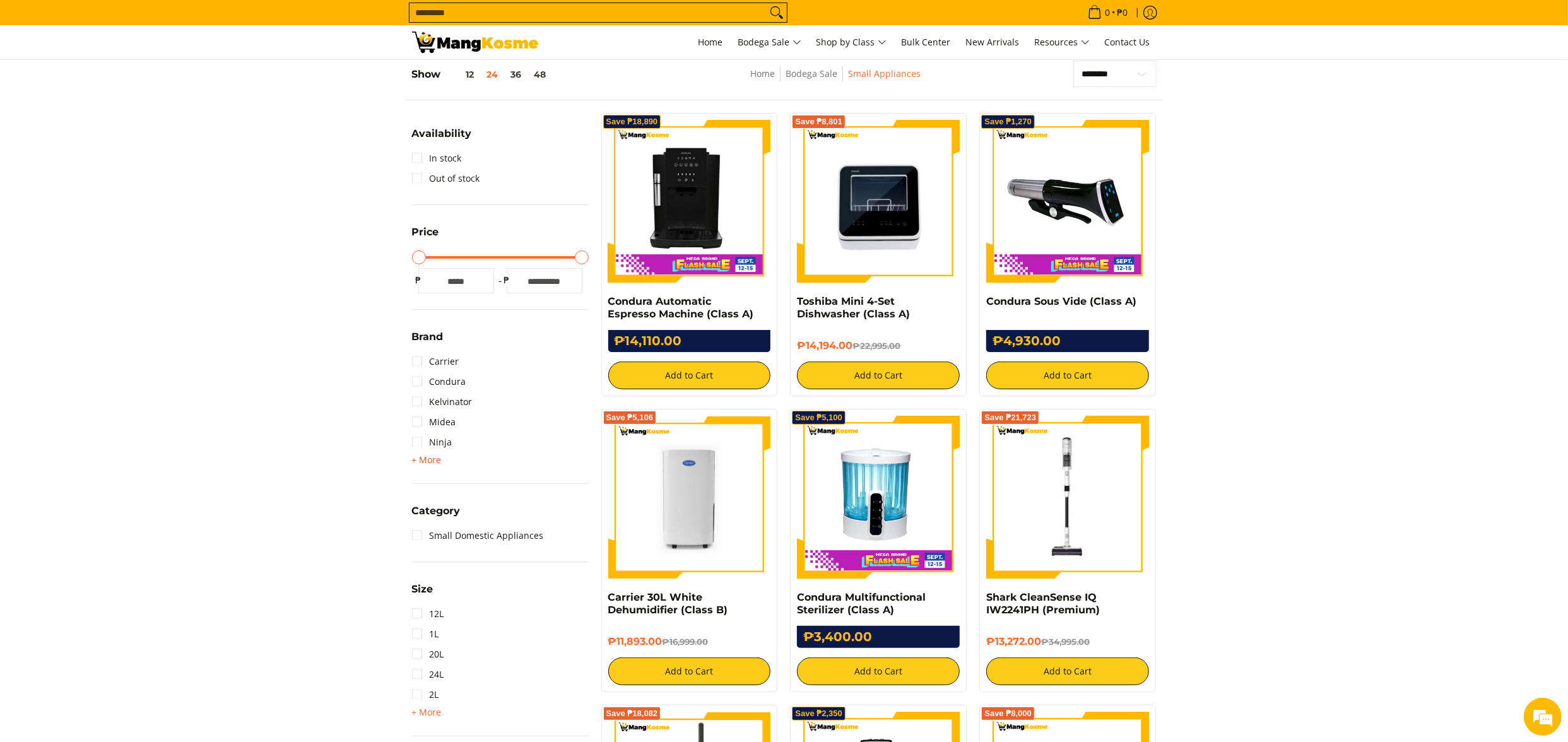
click at [437, 463] on span "+ More" at bounding box center [427, 460] width 30 height 10
click at [450, 502] on link "Toshiba" at bounding box center [437, 502] width 51 height 21
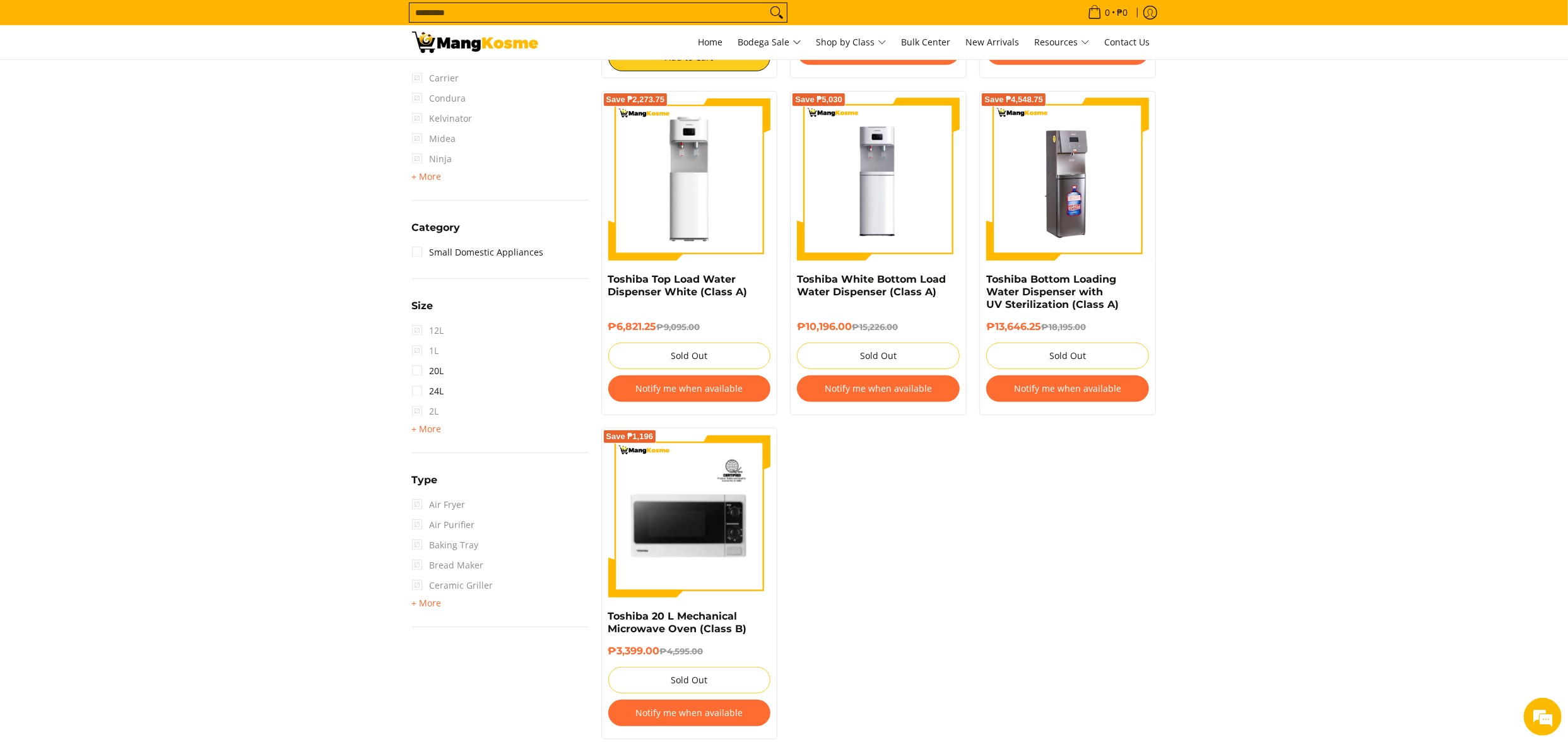
scroll to position [682, 0]
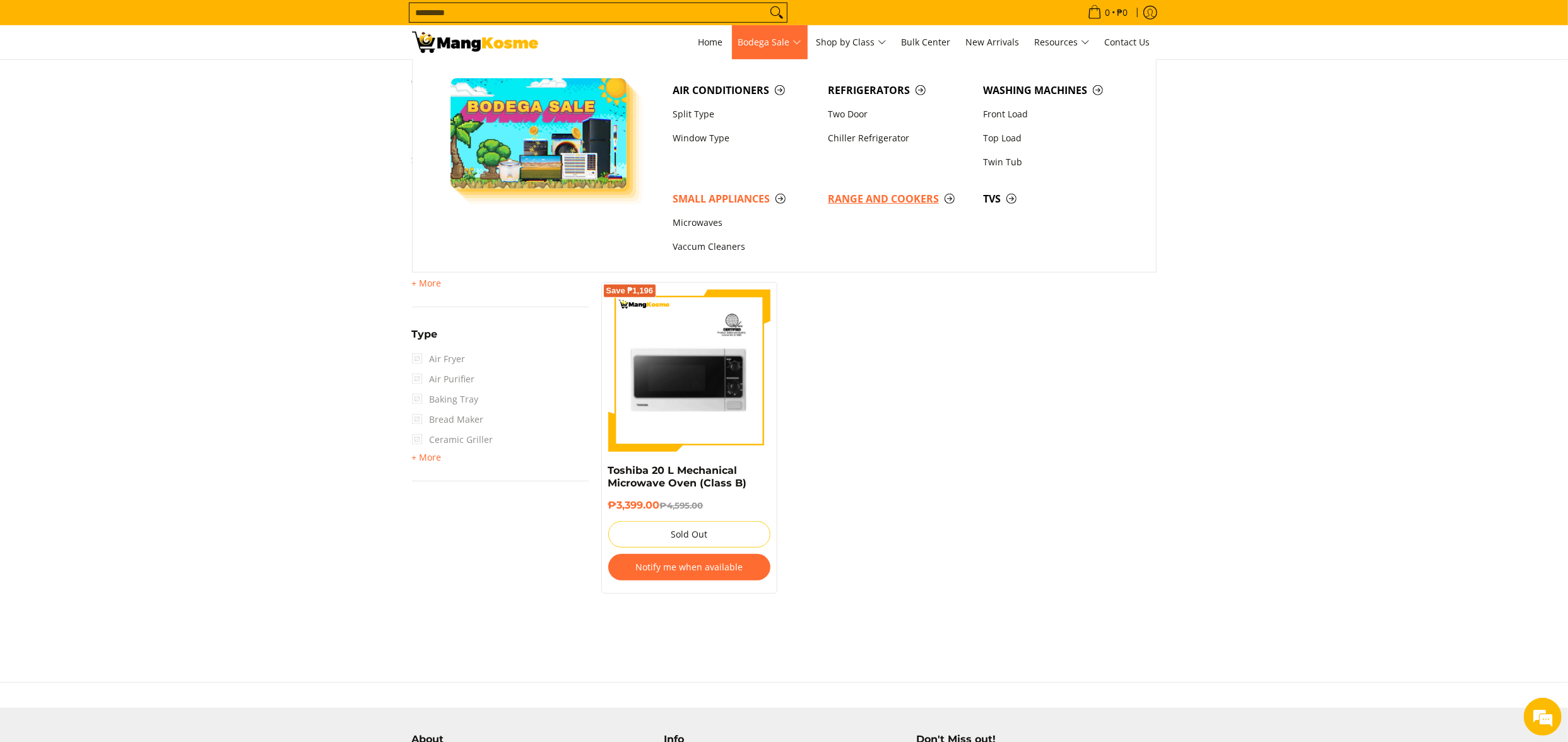
click at [861, 199] on span "Range and Cookers" at bounding box center [899, 199] width 143 height 16
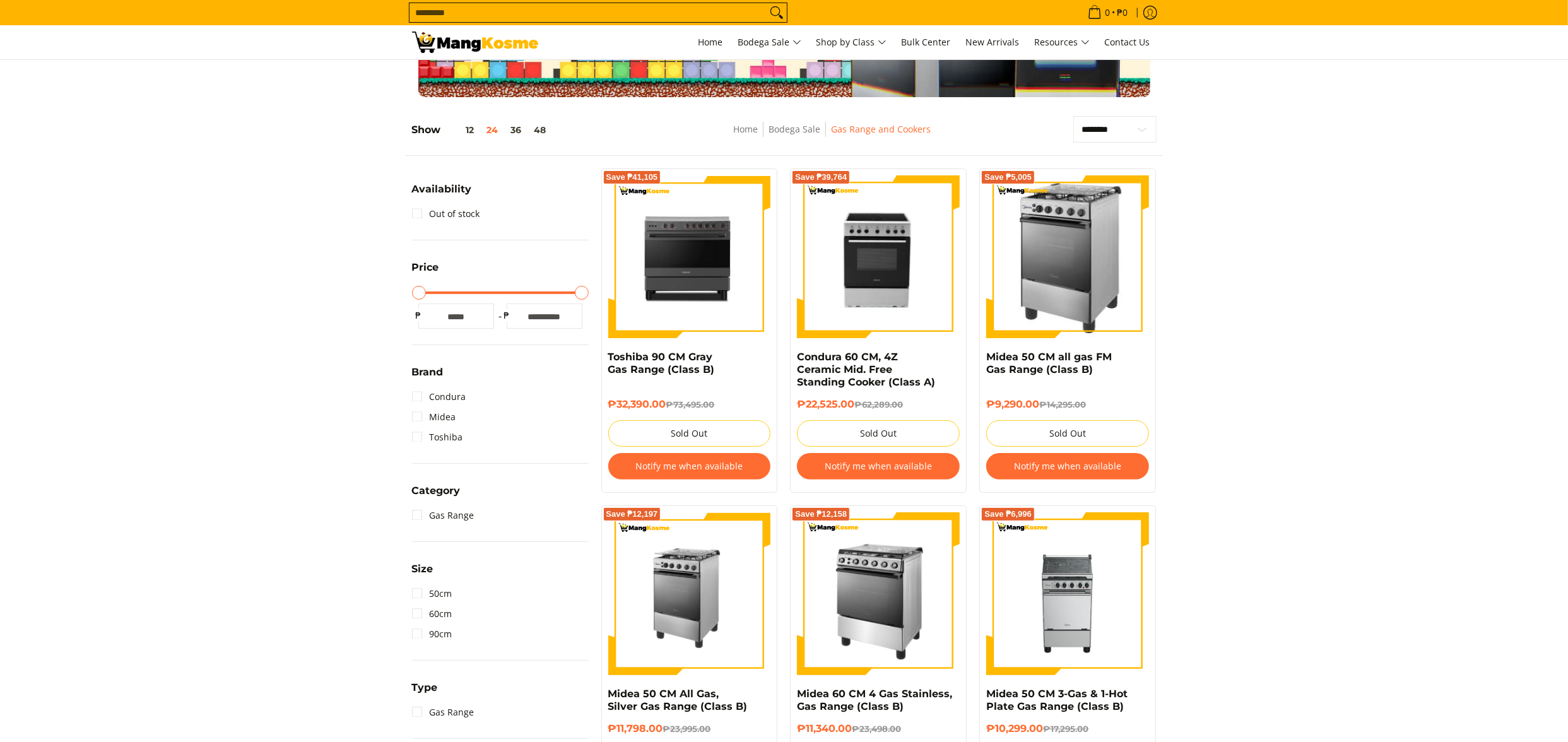
scroll to position [126, 0]
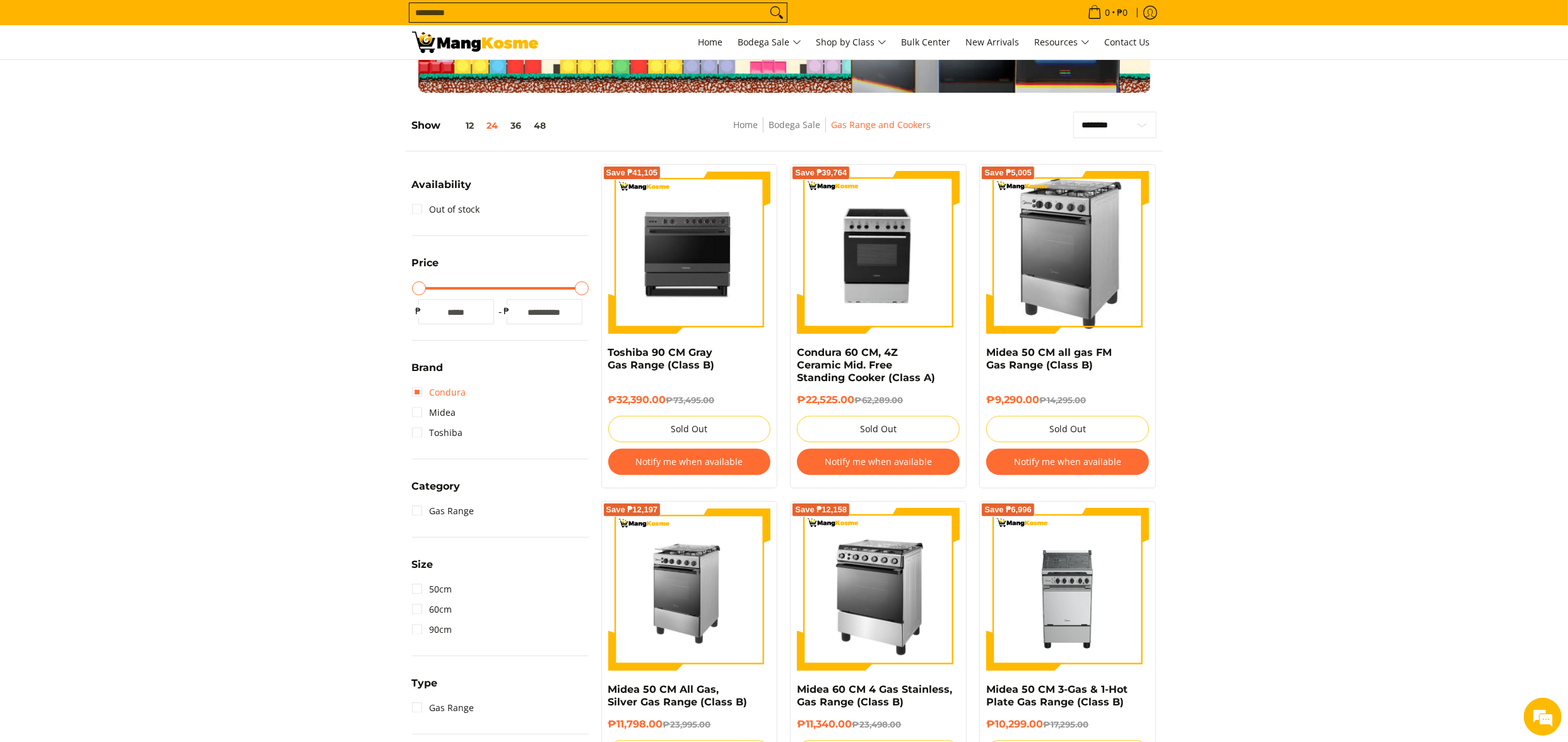
click at [456, 393] on link "Condura" at bounding box center [439, 392] width 54 height 21
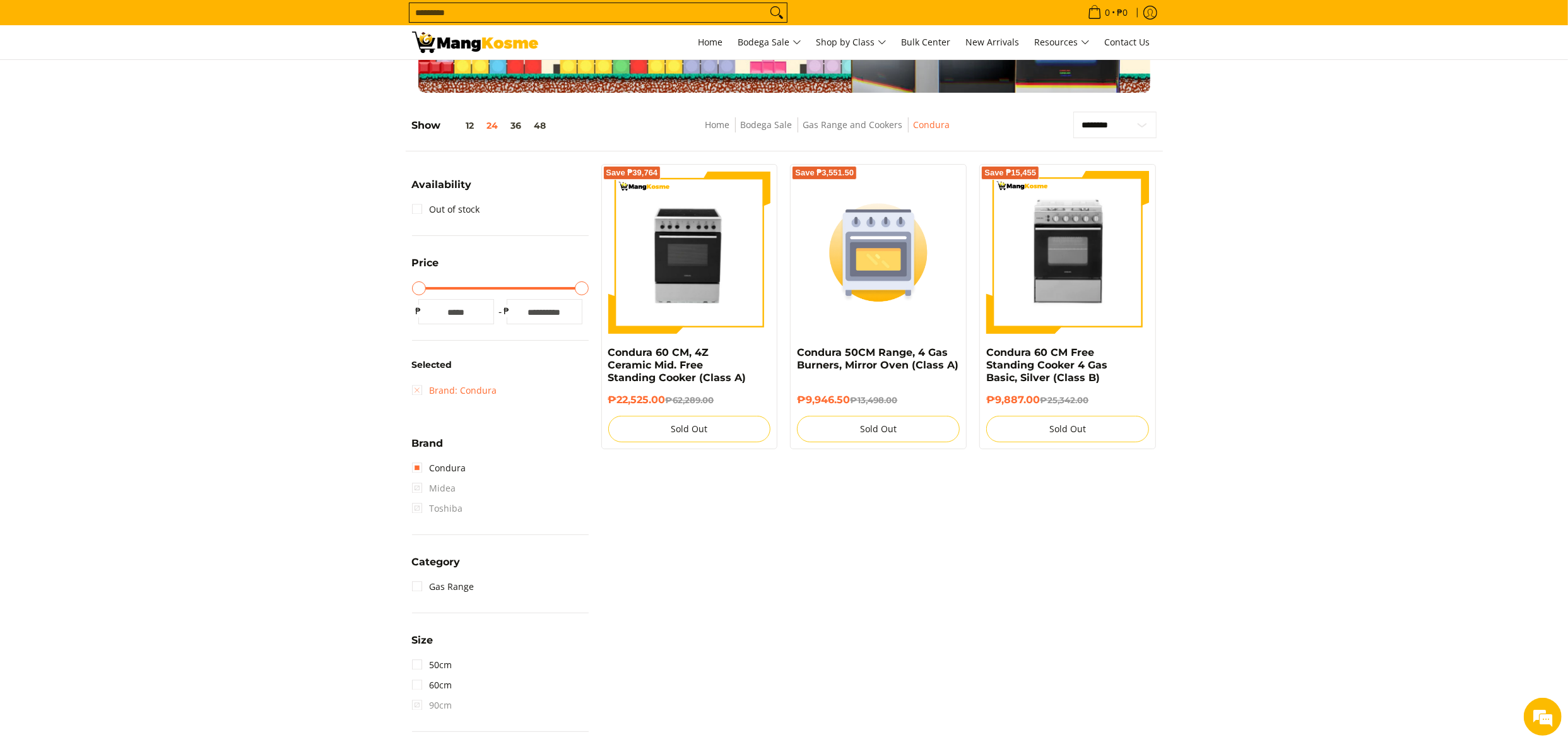
scroll to position [178, 0]
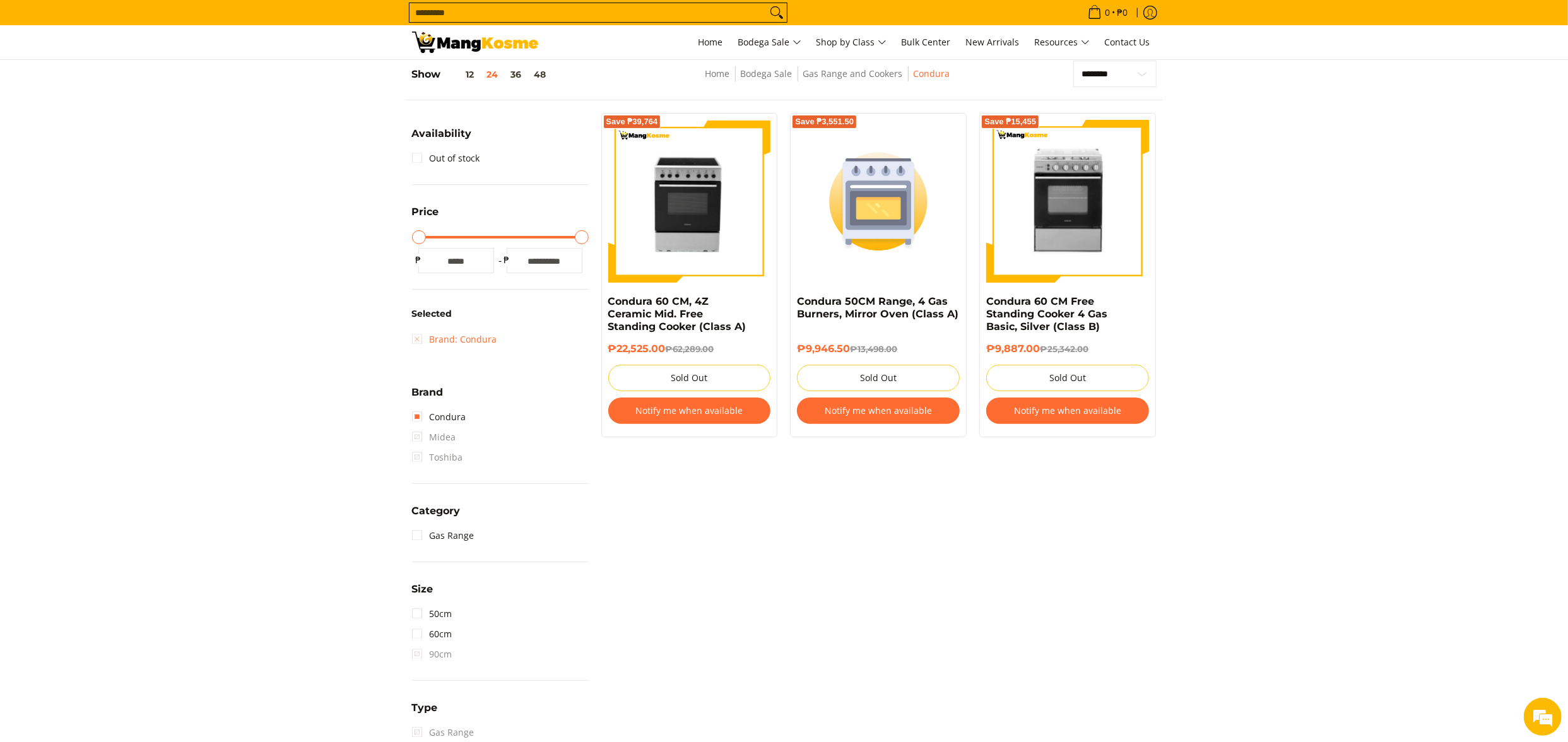
click at [477, 340] on link "Brand: Condura" at bounding box center [454, 340] width 85 height 21
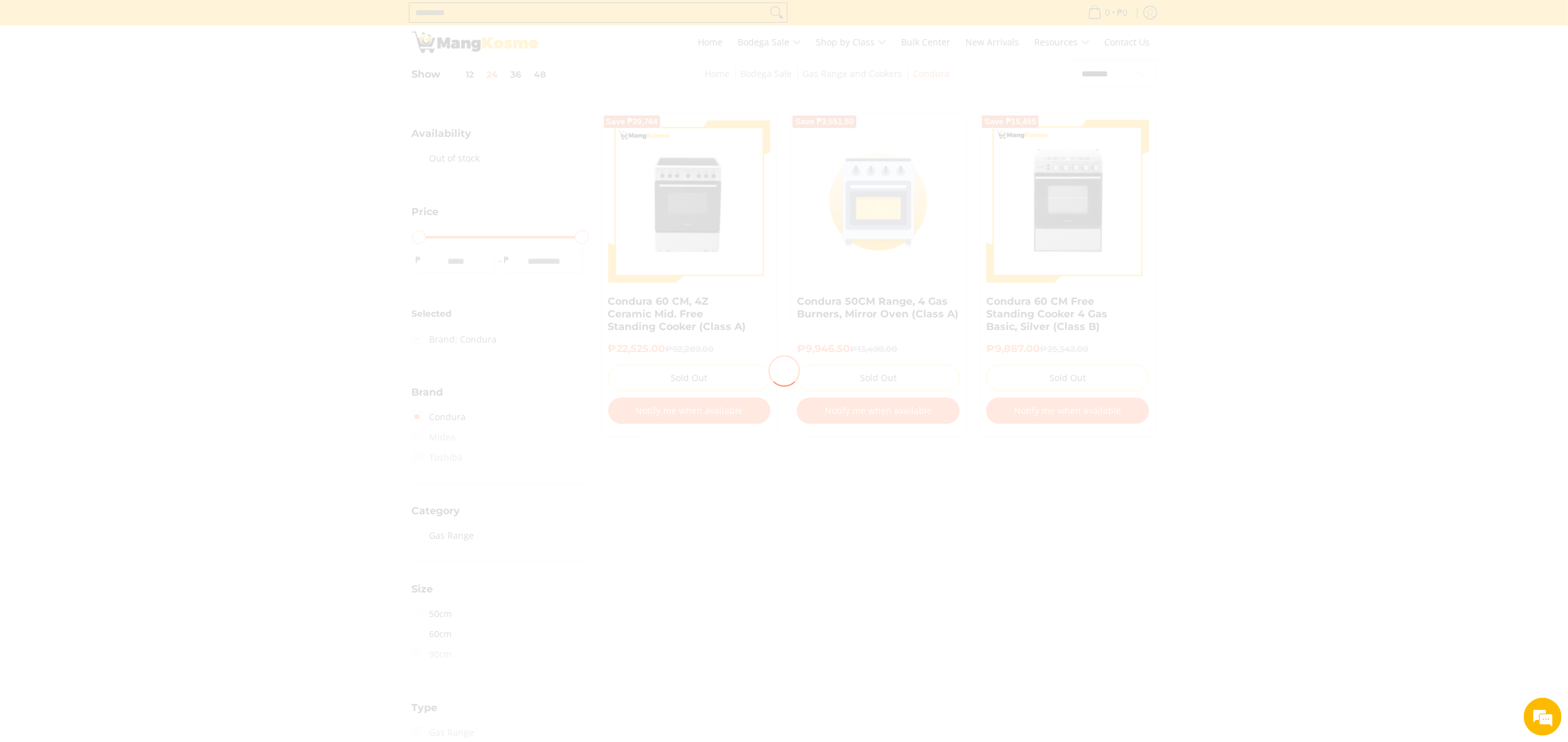
scroll to position [0, 0]
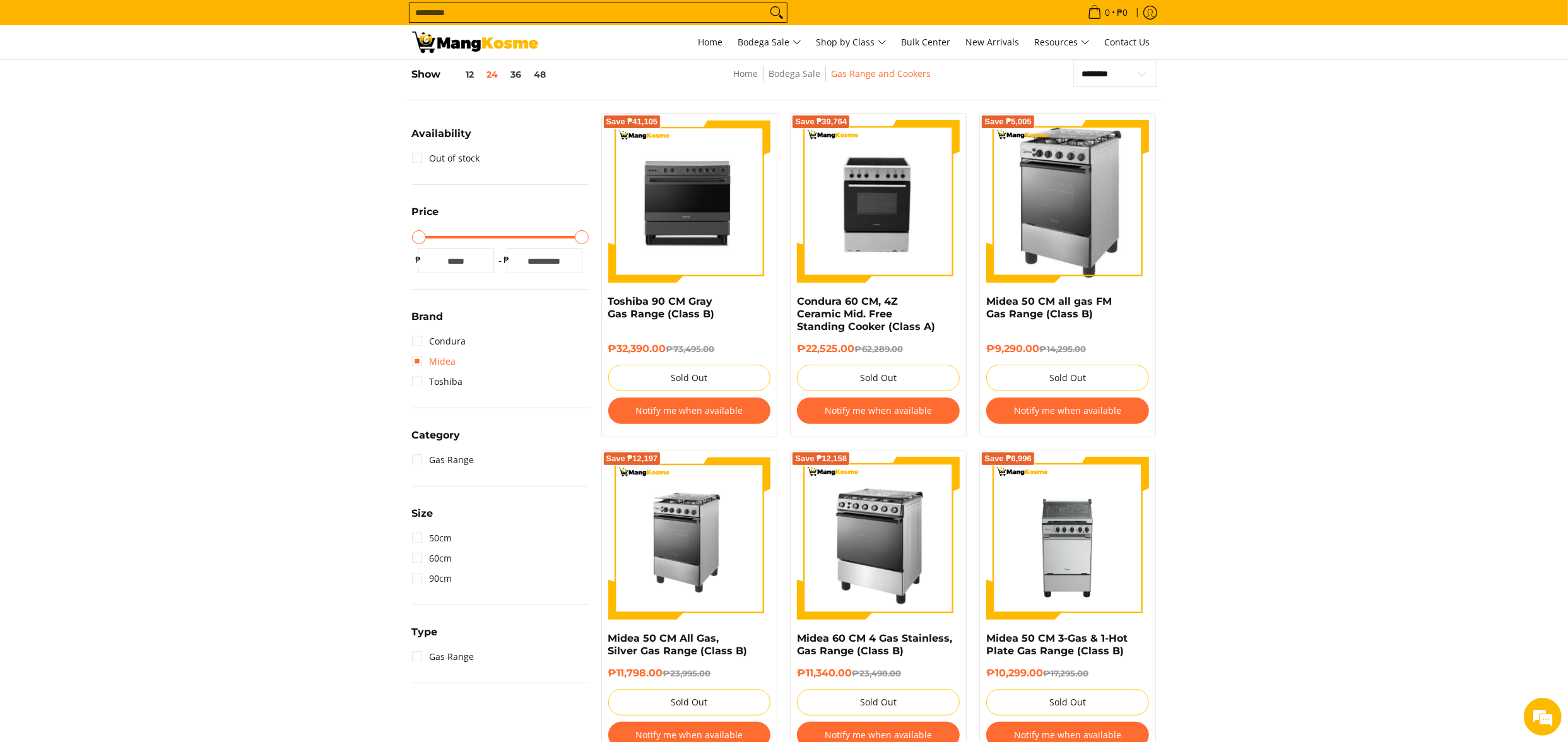
click at [449, 358] on link "Midea" at bounding box center [434, 361] width 44 height 21
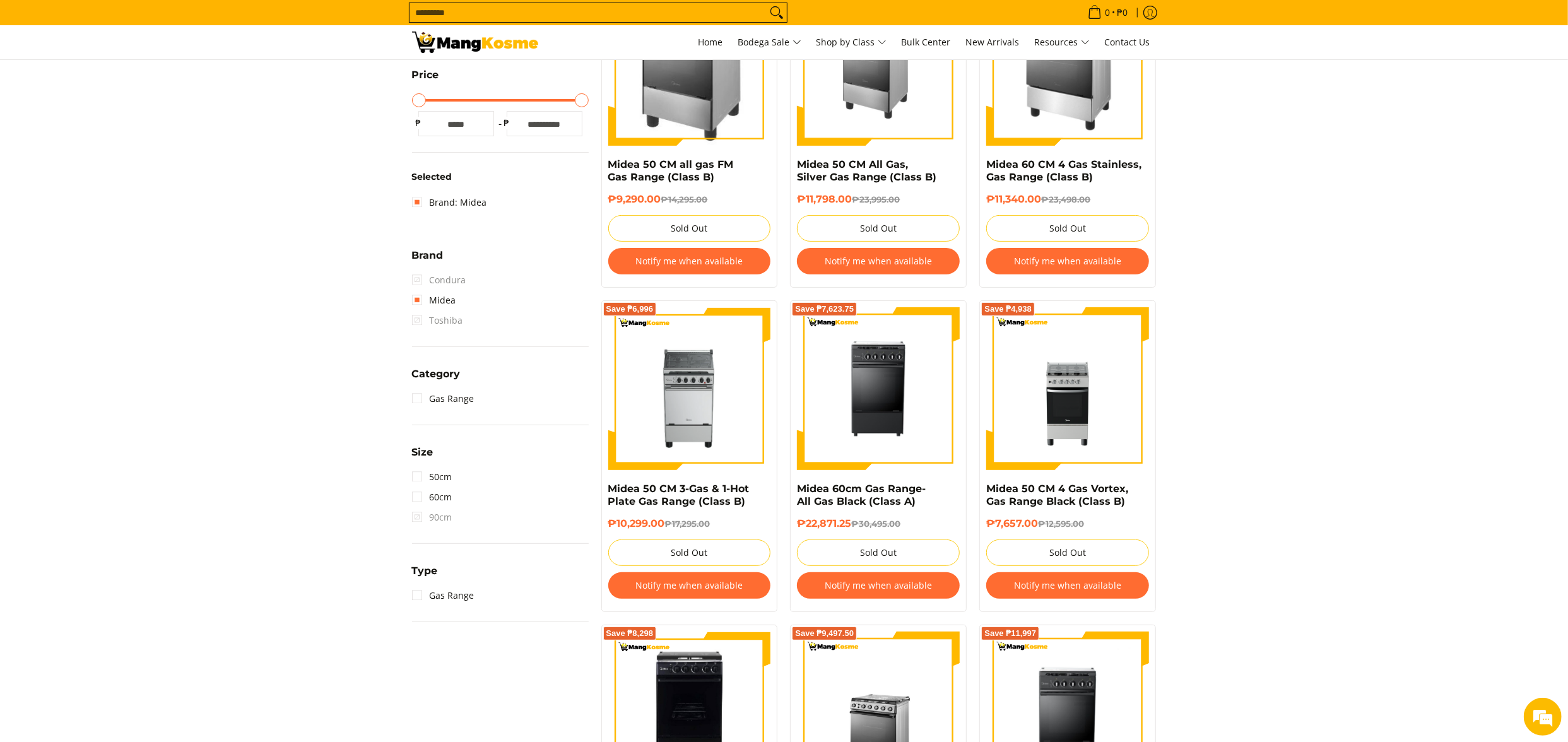
scroll to position [303, 0]
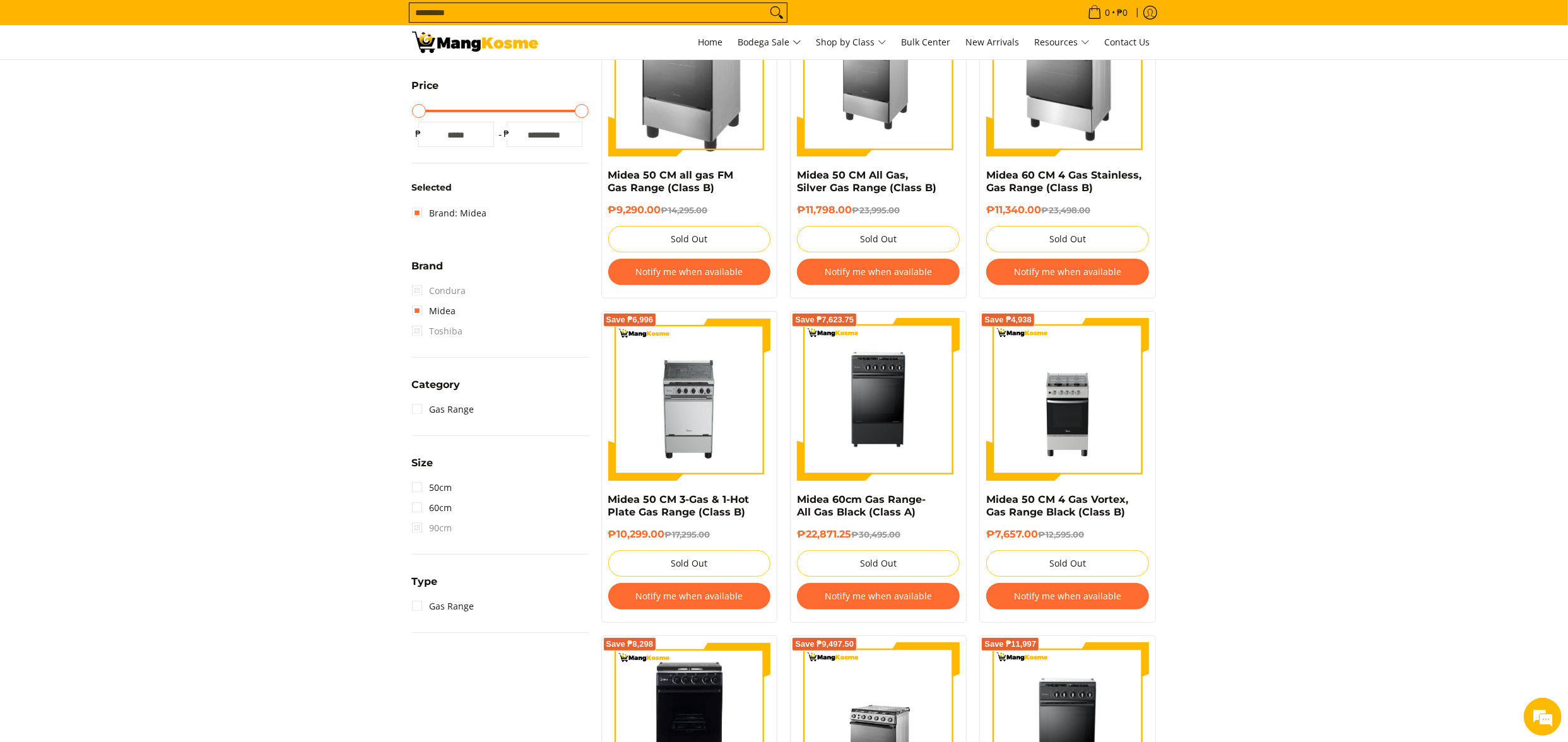
click at [444, 321] on span "Toshiba" at bounding box center [437, 331] width 51 height 21
click at [445, 312] on link "Midea" at bounding box center [434, 311] width 44 height 21
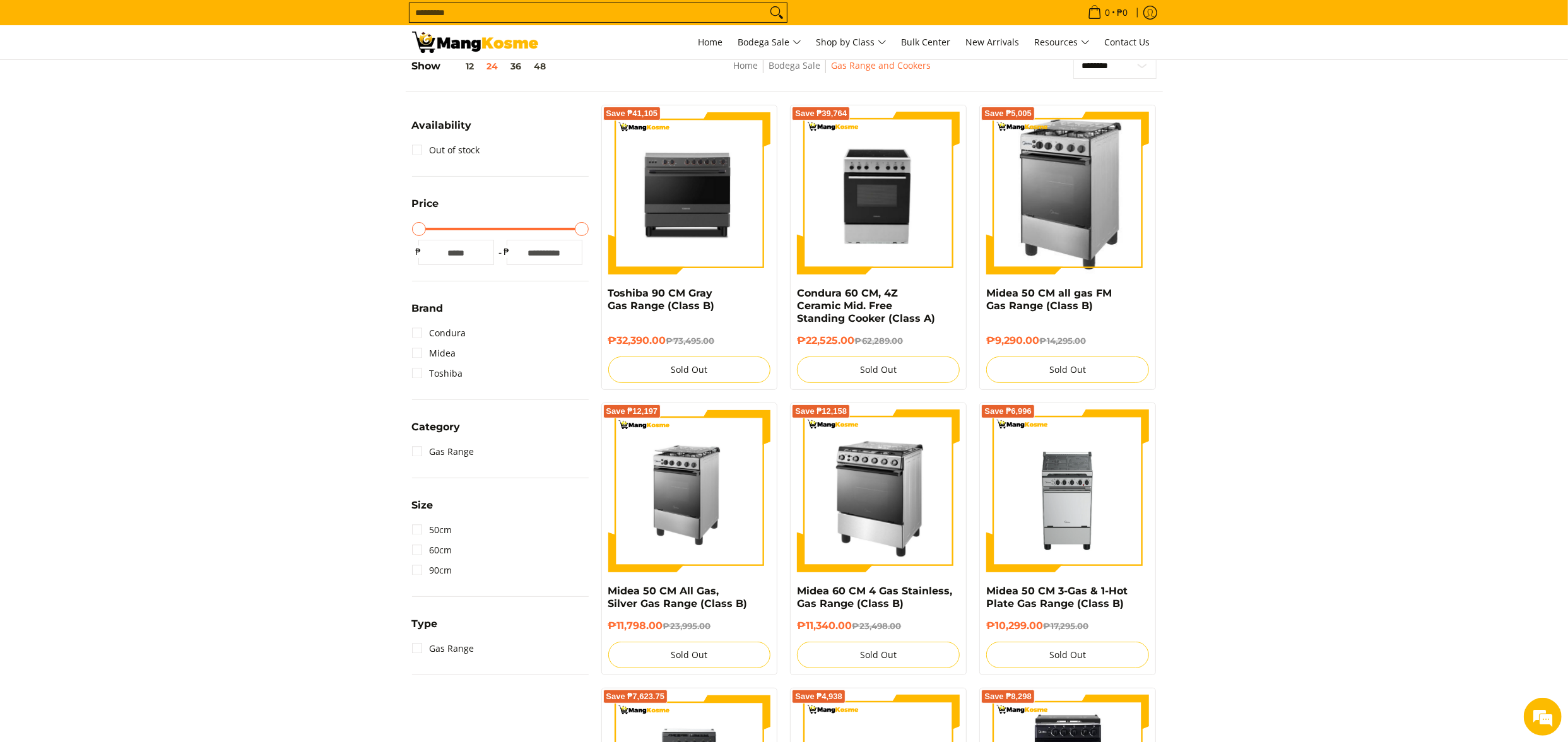
scroll to position [178, 0]
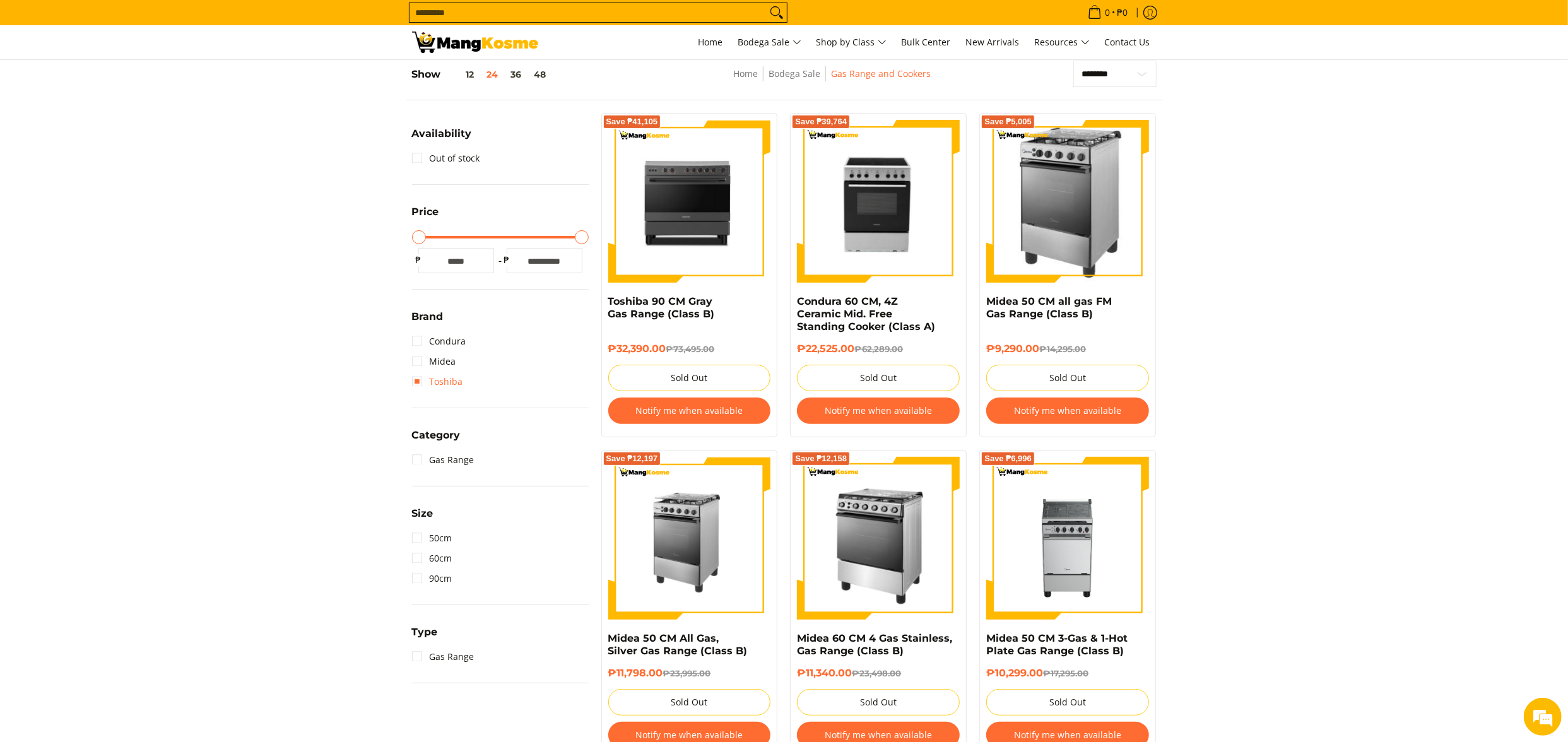
click at [451, 378] on link "Toshiba" at bounding box center [437, 381] width 51 height 21
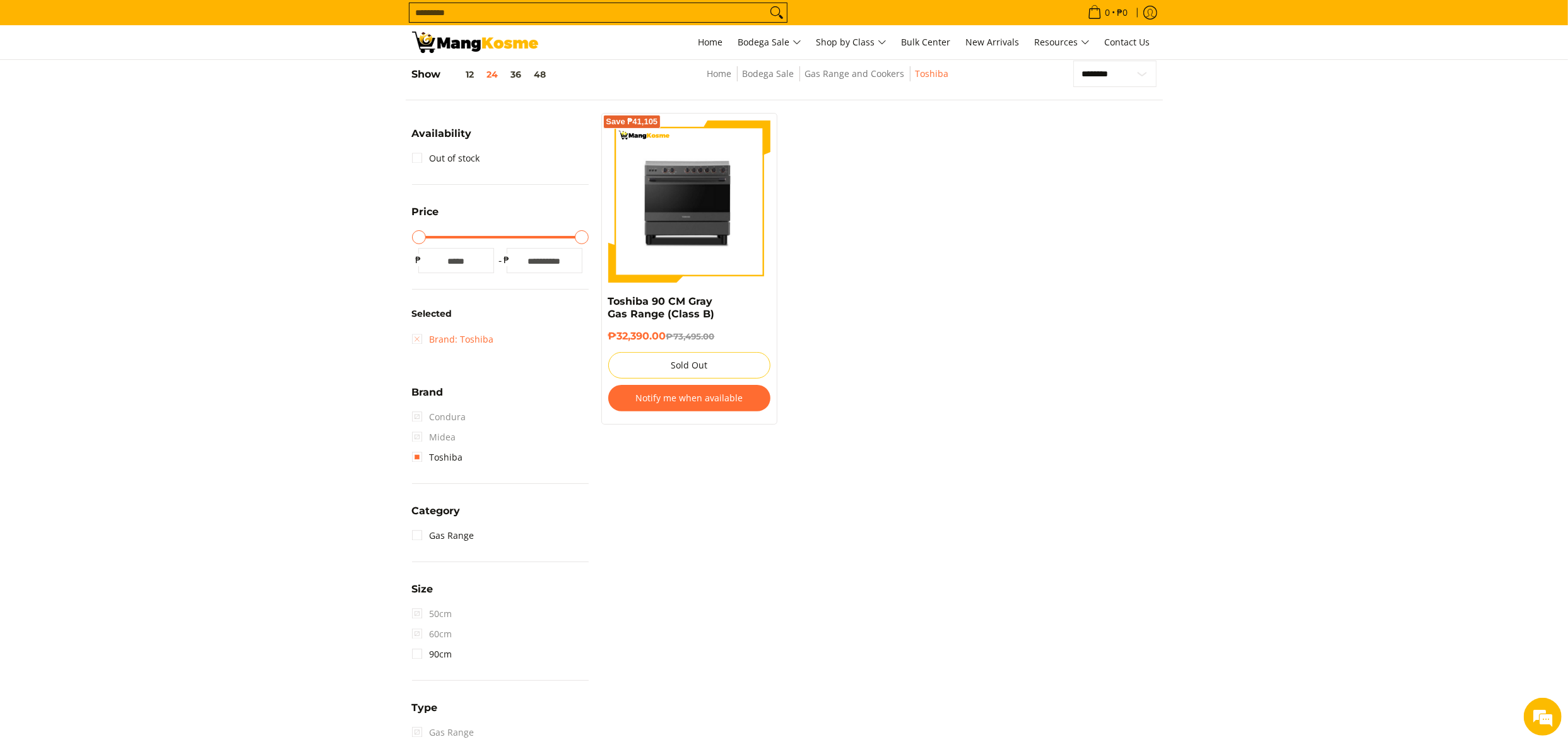
click at [468, 345] on link "Brand: Toshiba" at bounding box center [453, 340] width 82 height 21
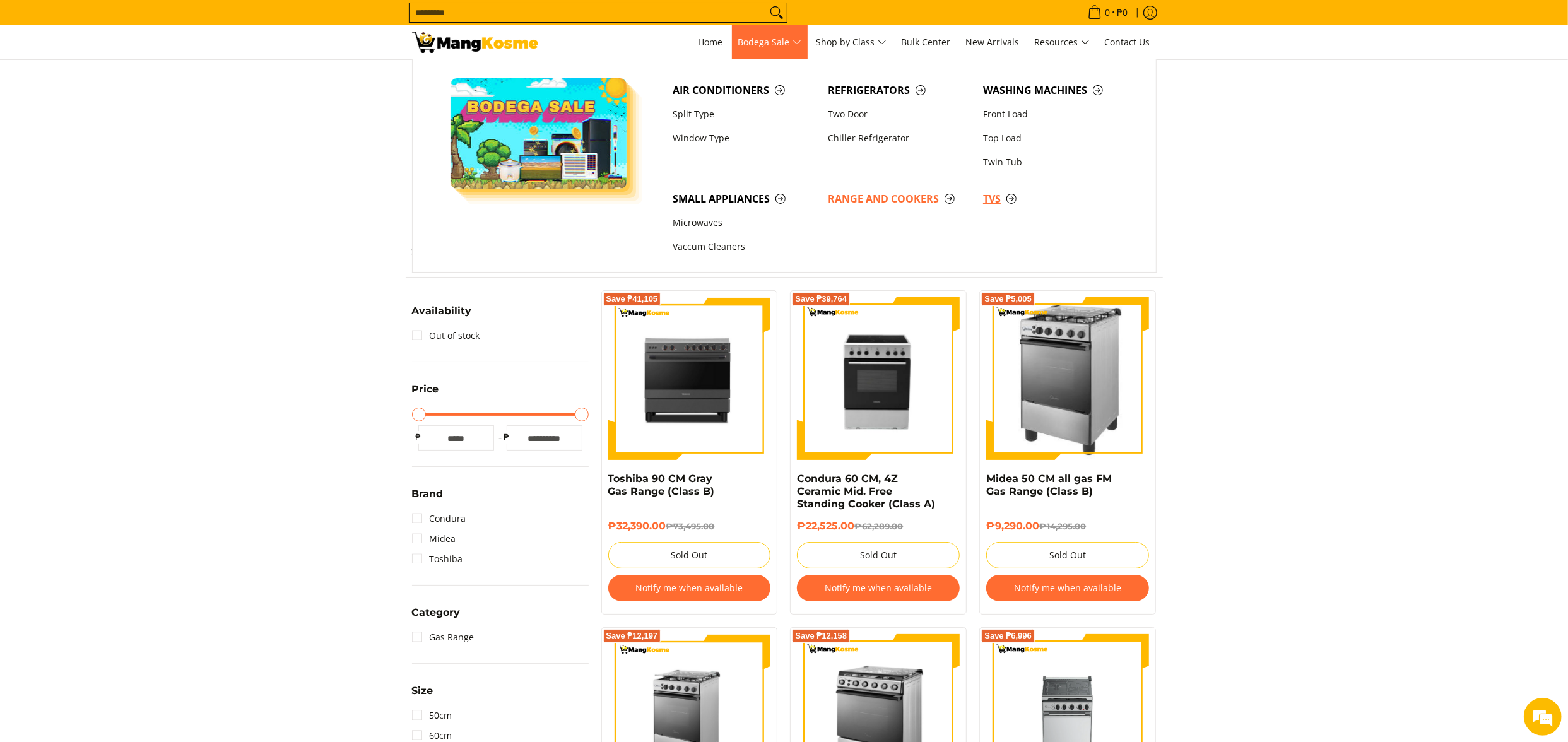
click at [992, 199] on span "TVs" at bounding box center [1054, 199] width 143 height 16
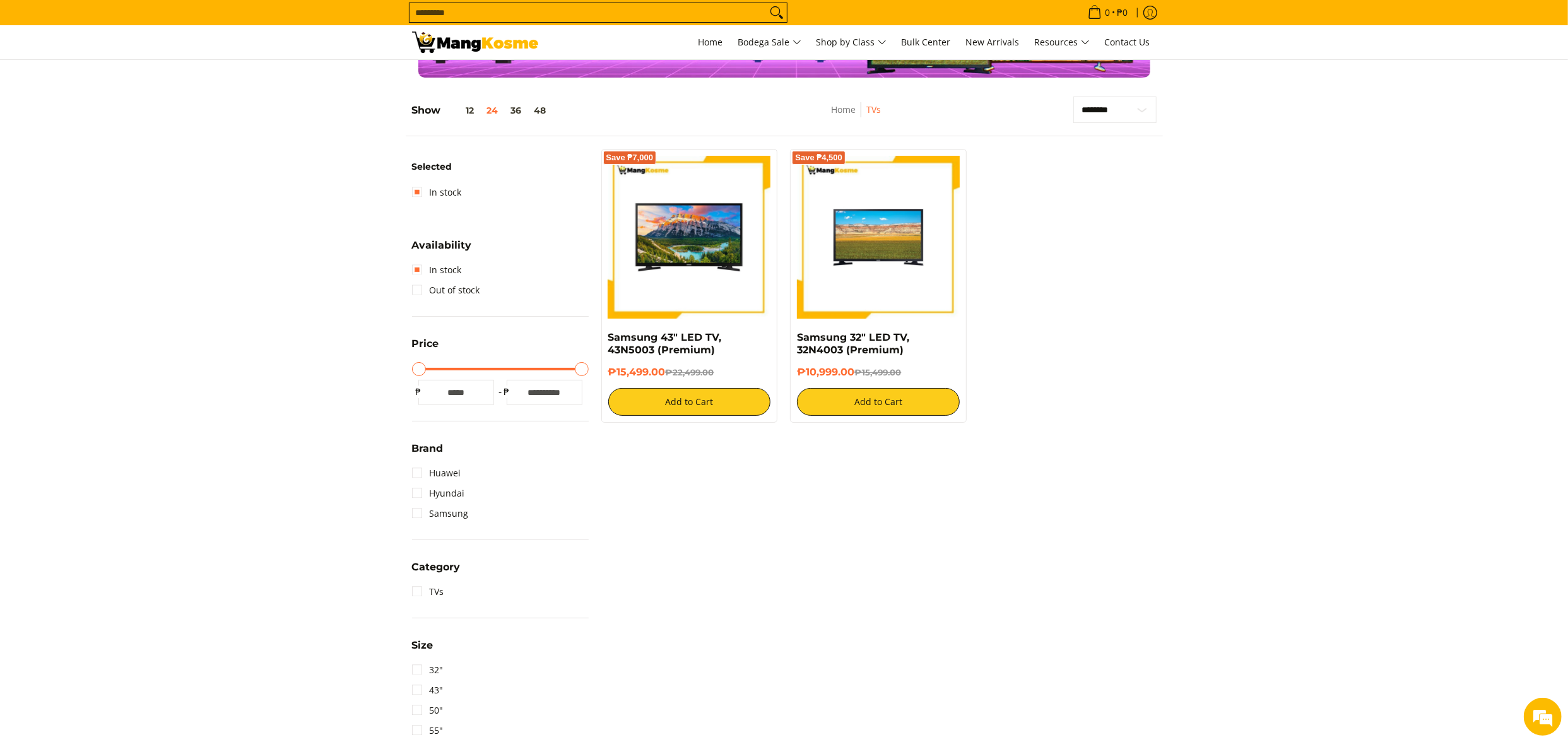
scroll to position [178, 0]
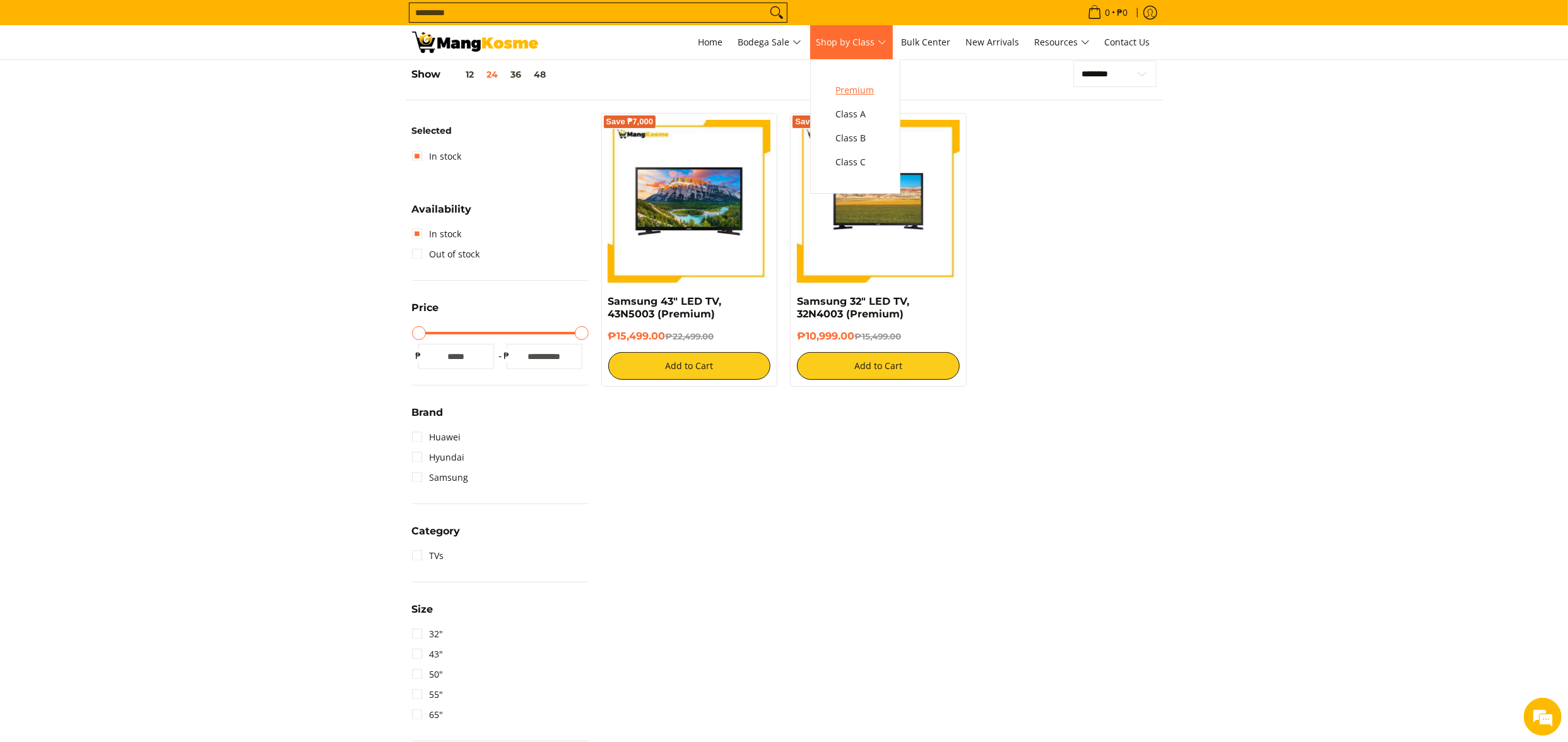
click at [866, 92] on span "Premium" at bounding box center [855, 91] width 38 height 16
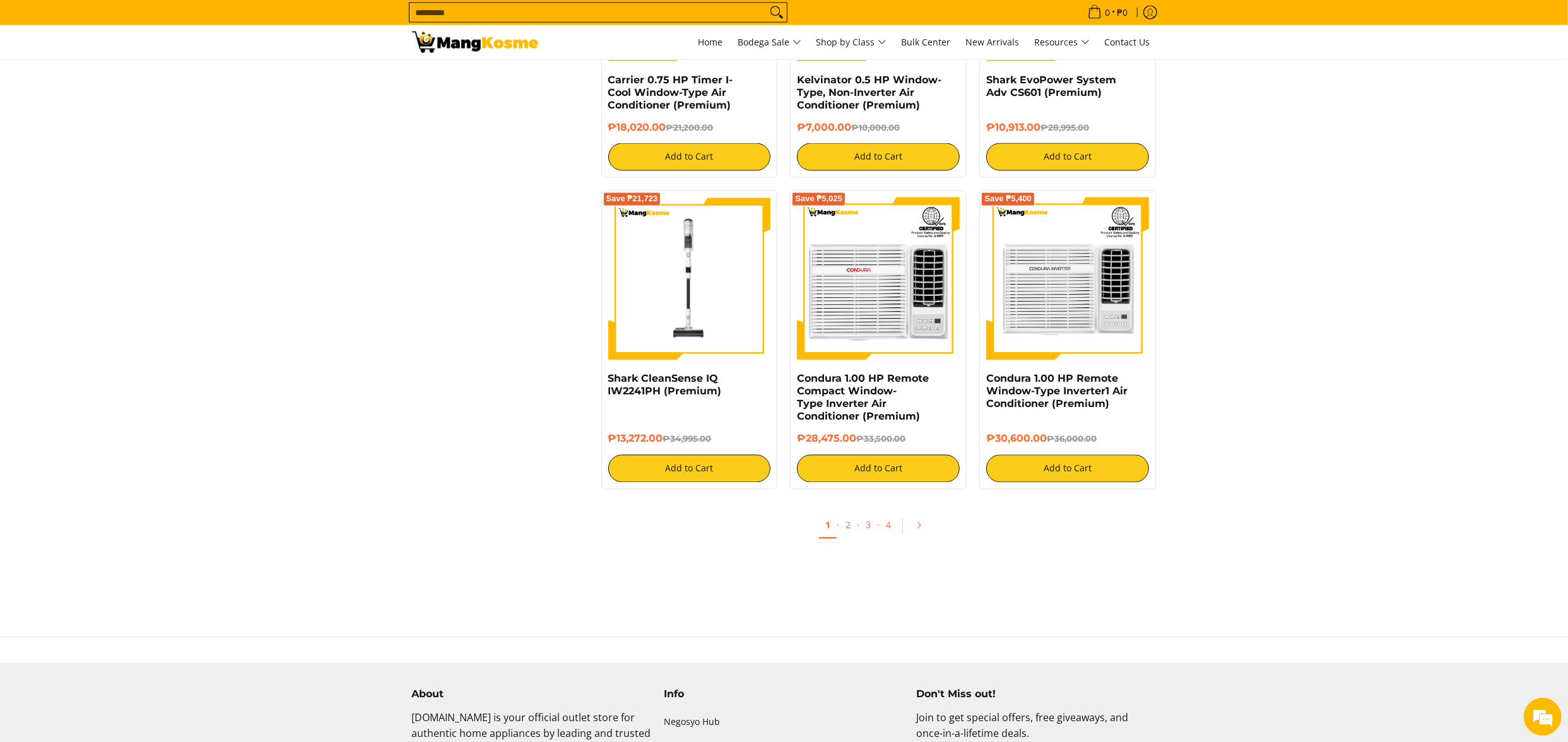
scroll to position [2271, 0]
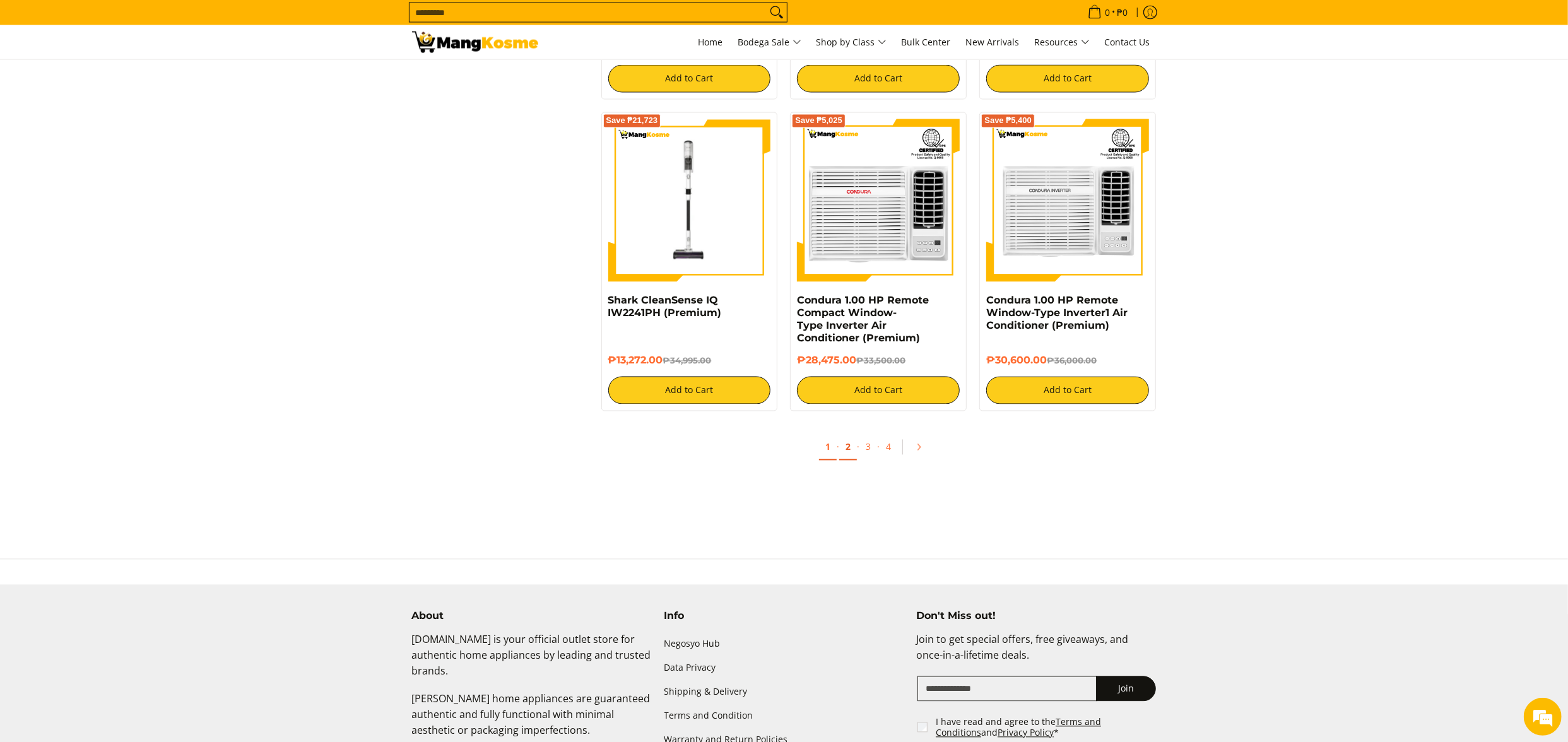
click at [851, 448] on link "2" at bounding box center [848, 447] width 18 height 26
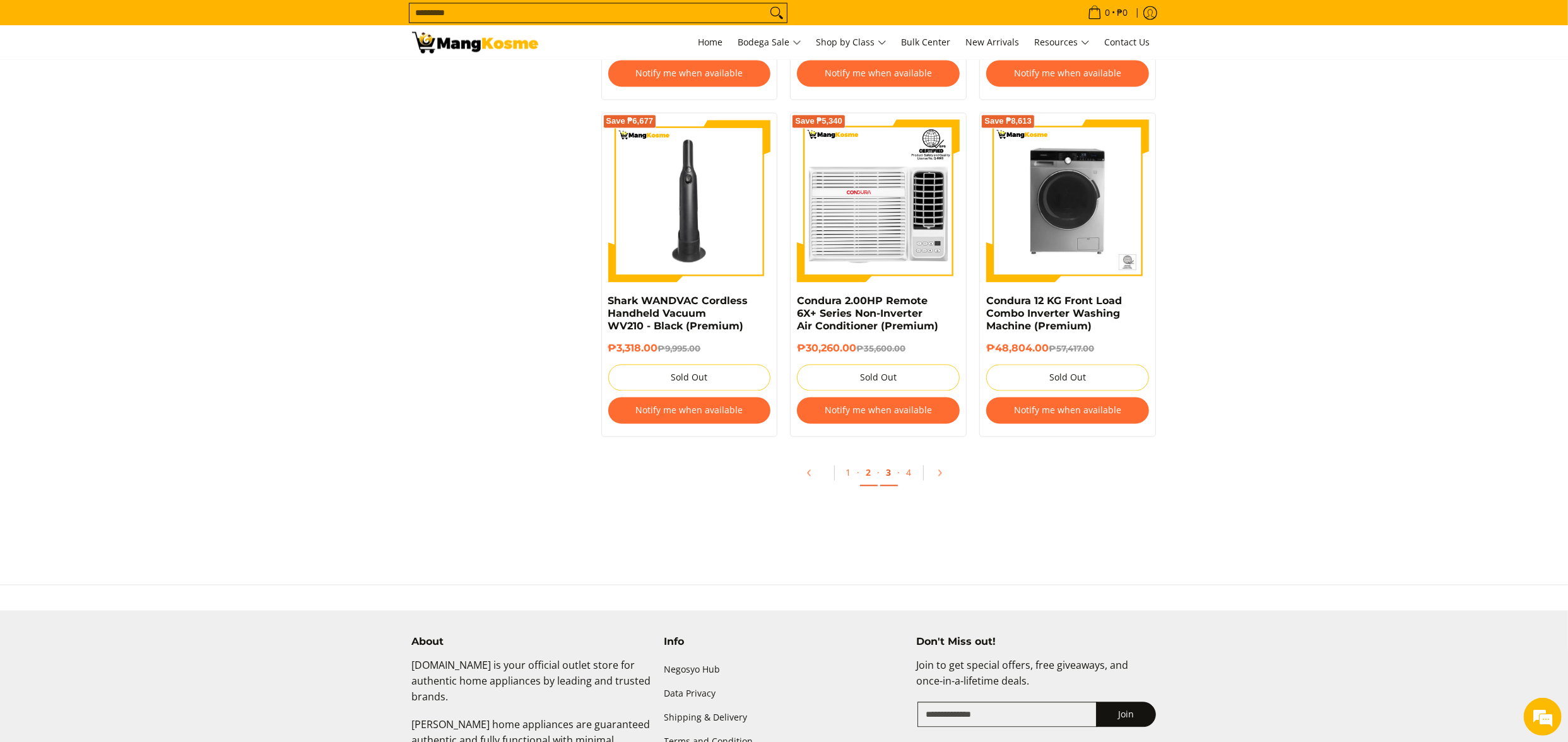
click at [889, 480] on link "3" at bounding box center [889, 473] width 18 height 26
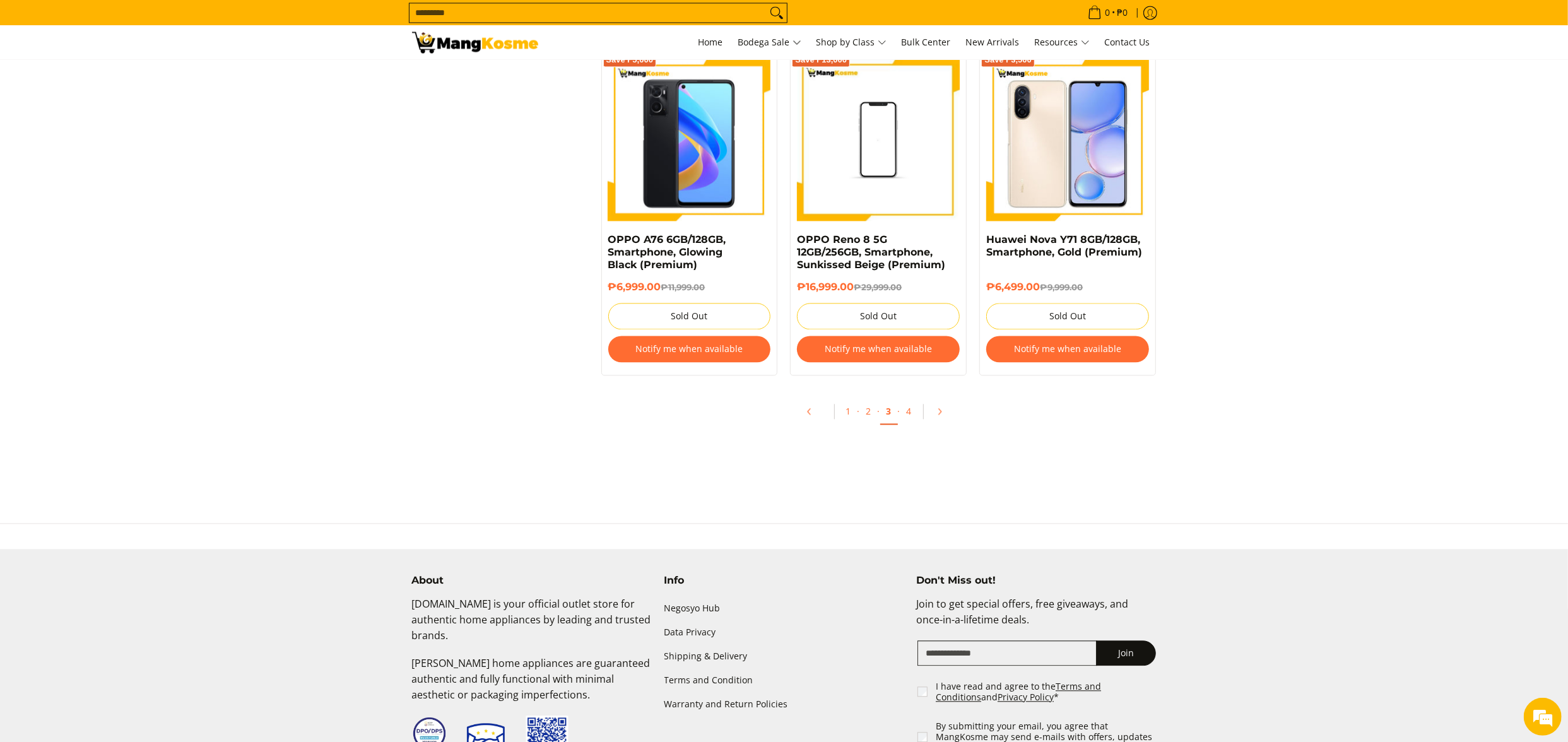
scroll to position [2650, 0]
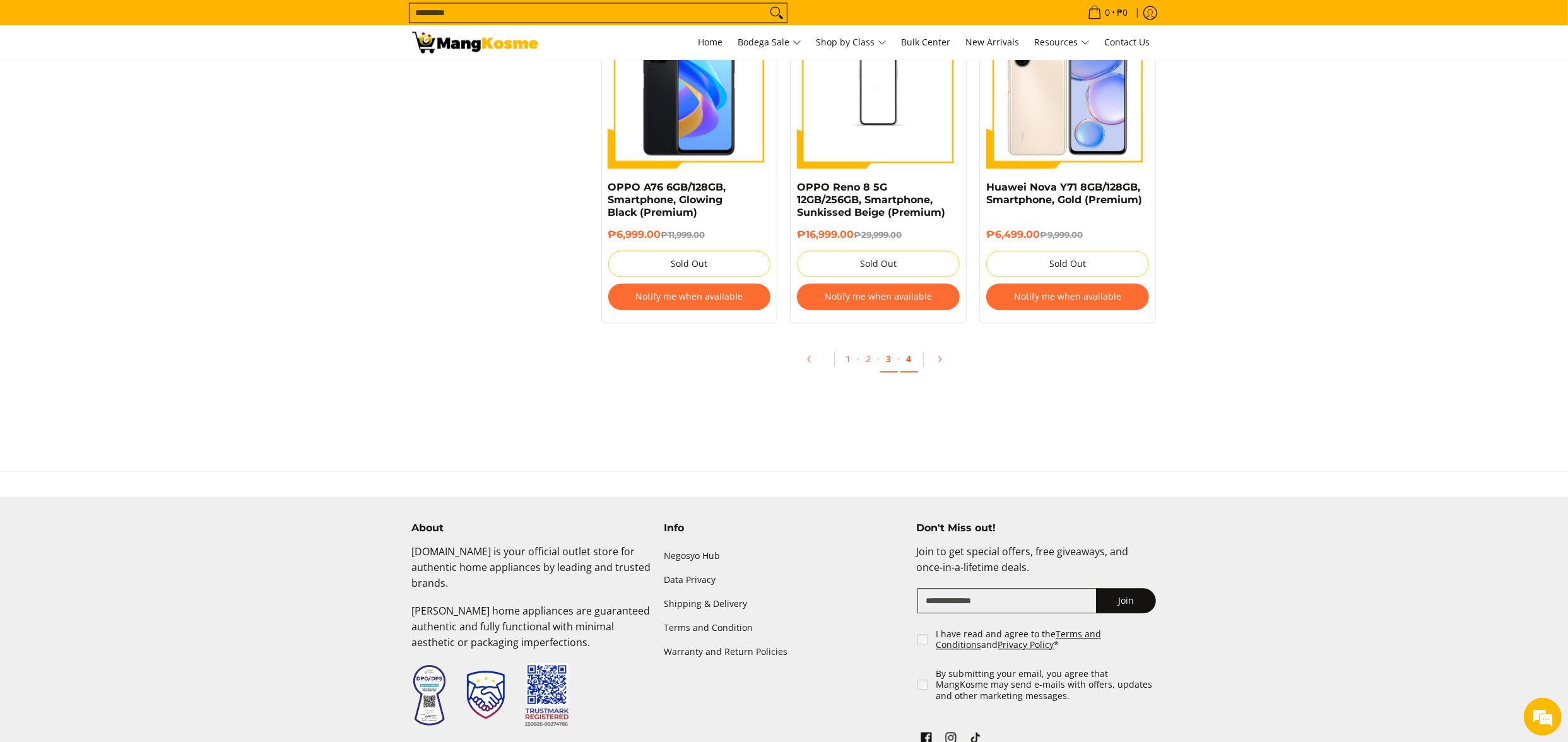
click at [902, 369] on link "4" at bounding box center [909, 359] width 18 height 26
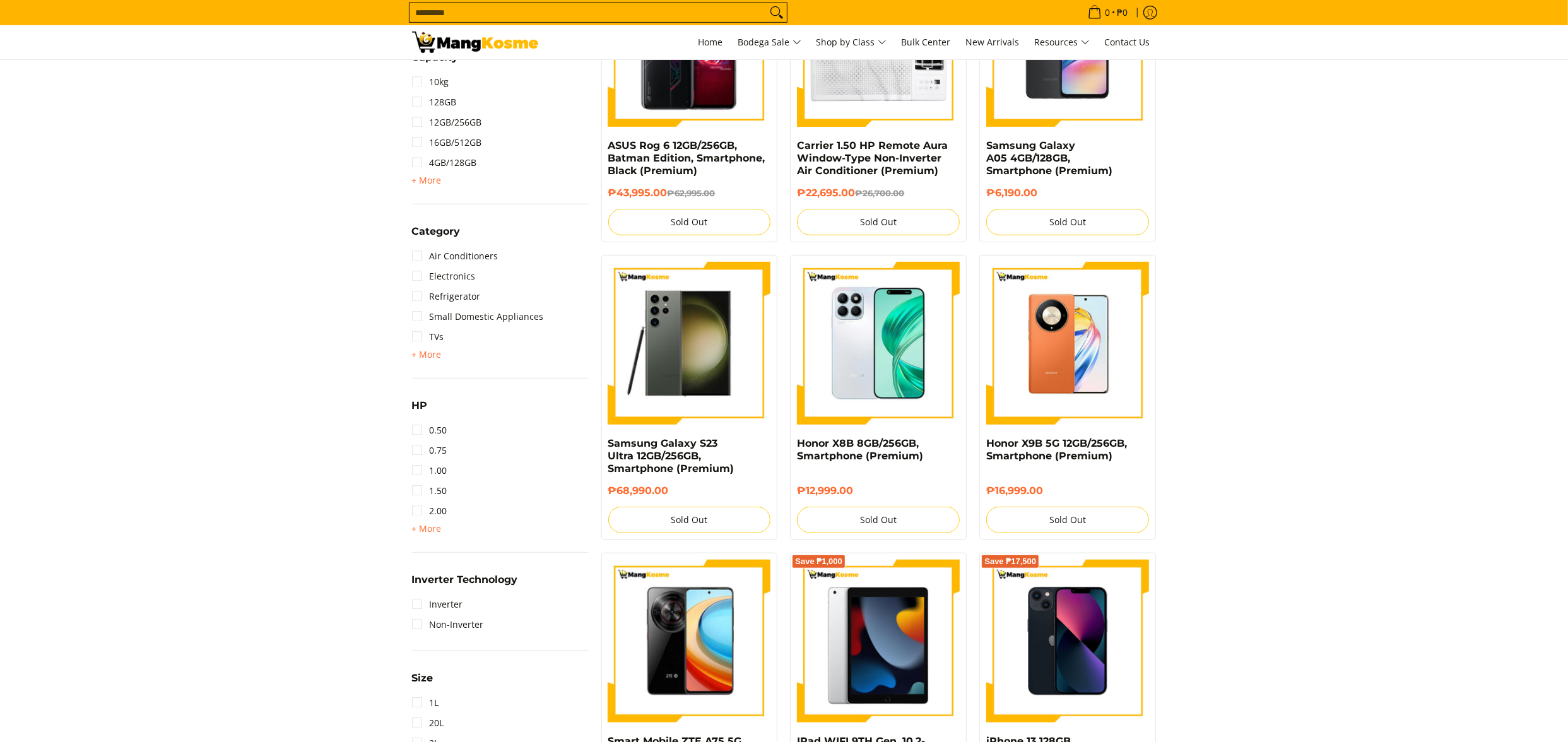
scroll to position [2067, 0]
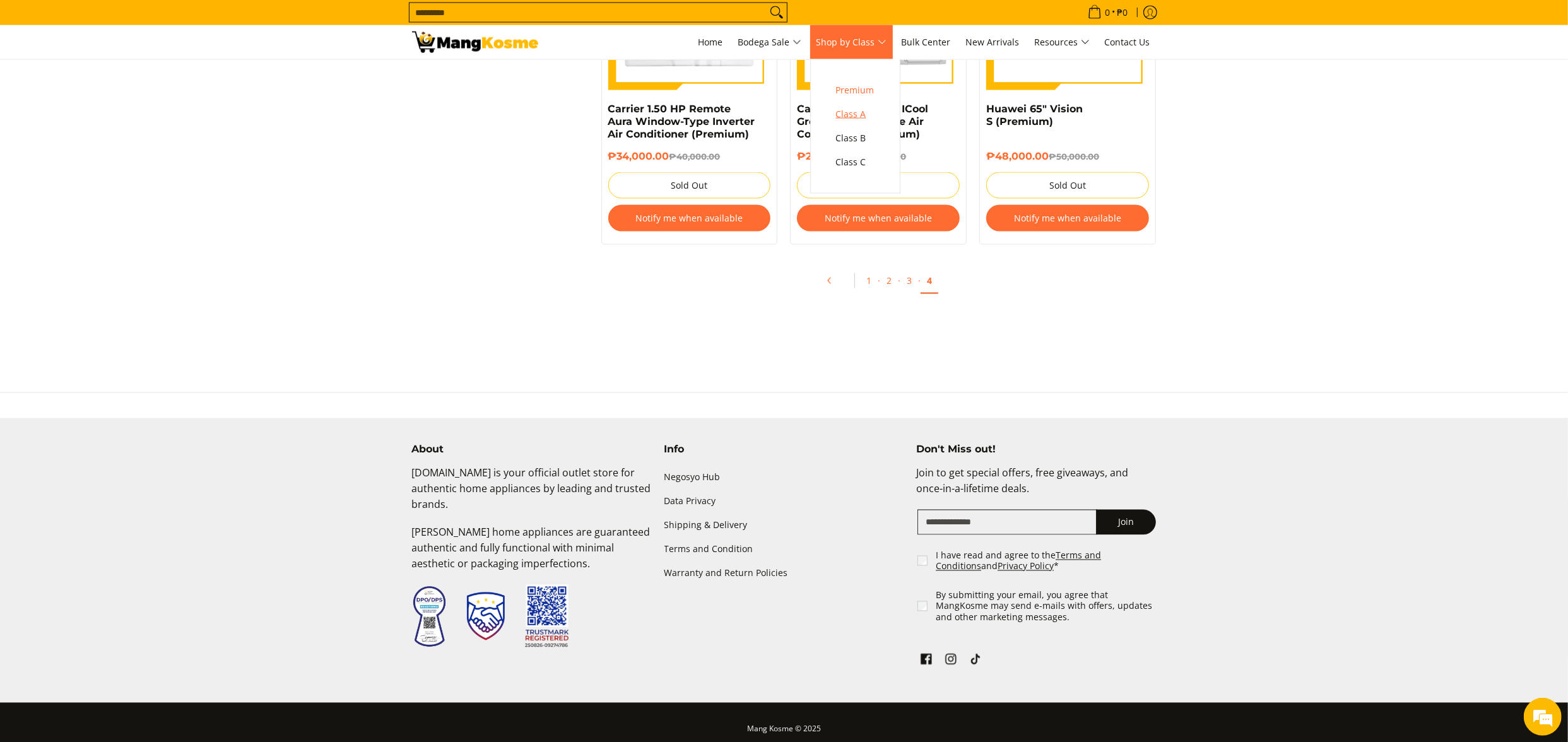
click at [856, 122] on span "Class A" at bounding box center [855, 115] width 38 height 16
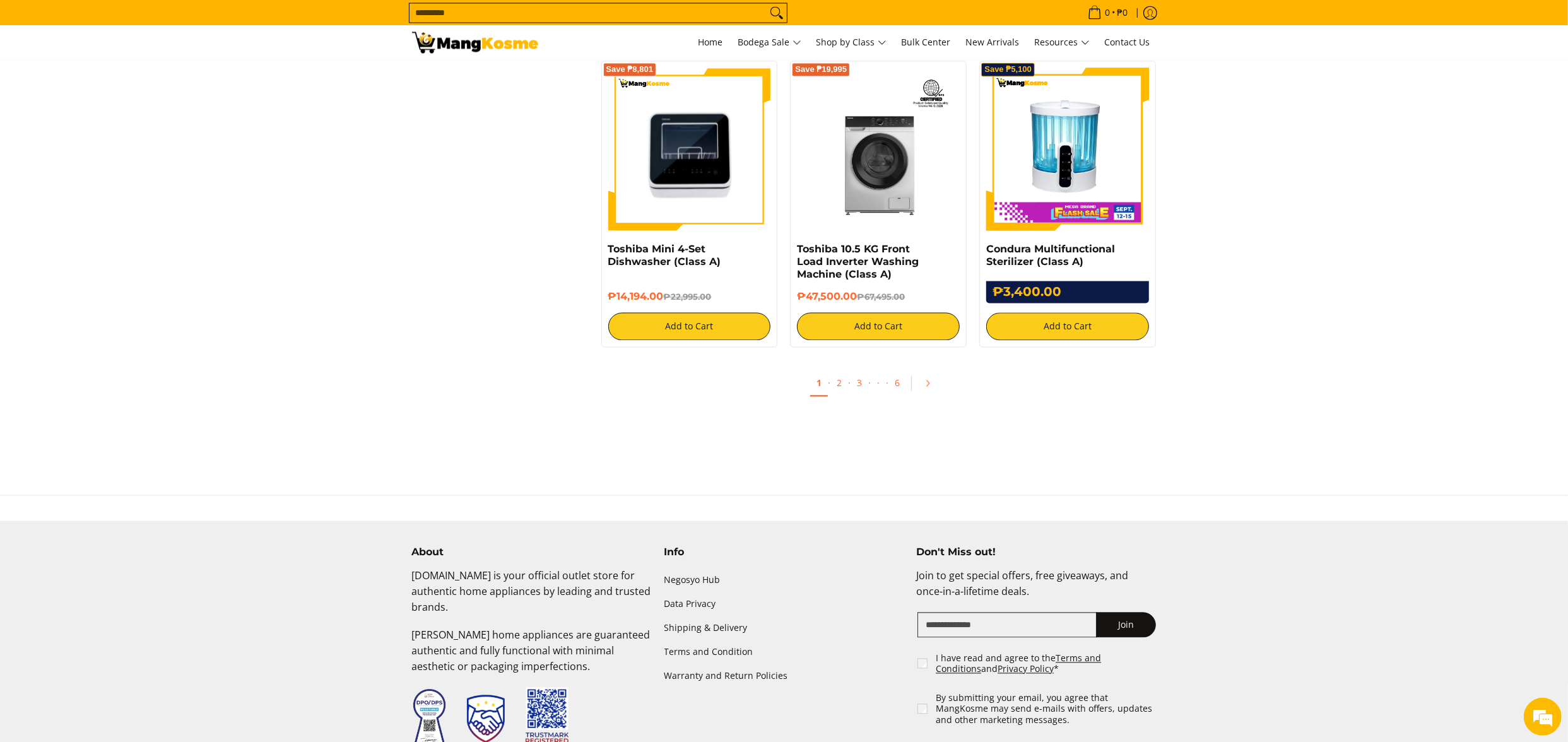
scroll to position [2397, 0]
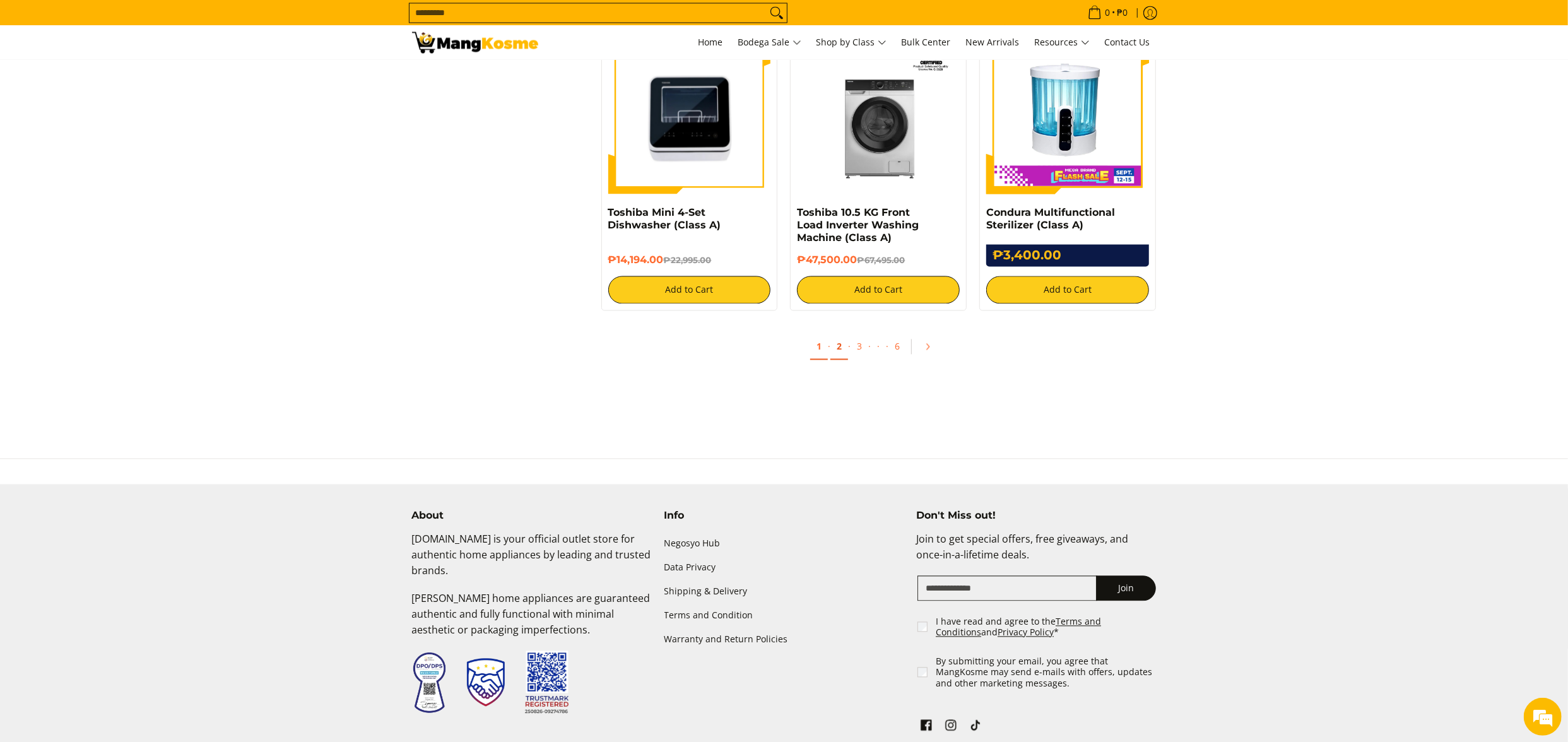
click at [831, 358] on link "2" at bounding box center [839, 347] width 18 height 26
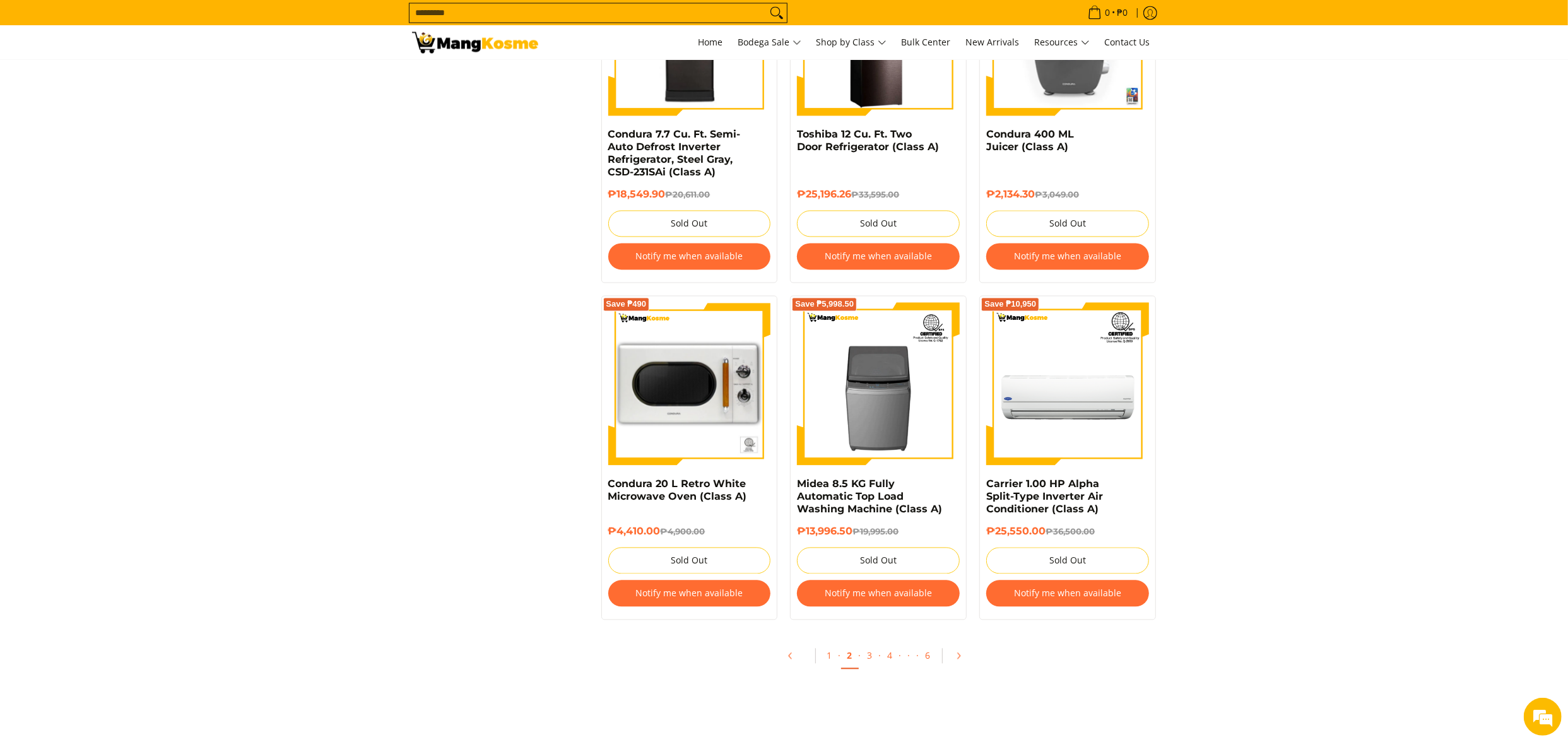
scroll to position [2523, 0]
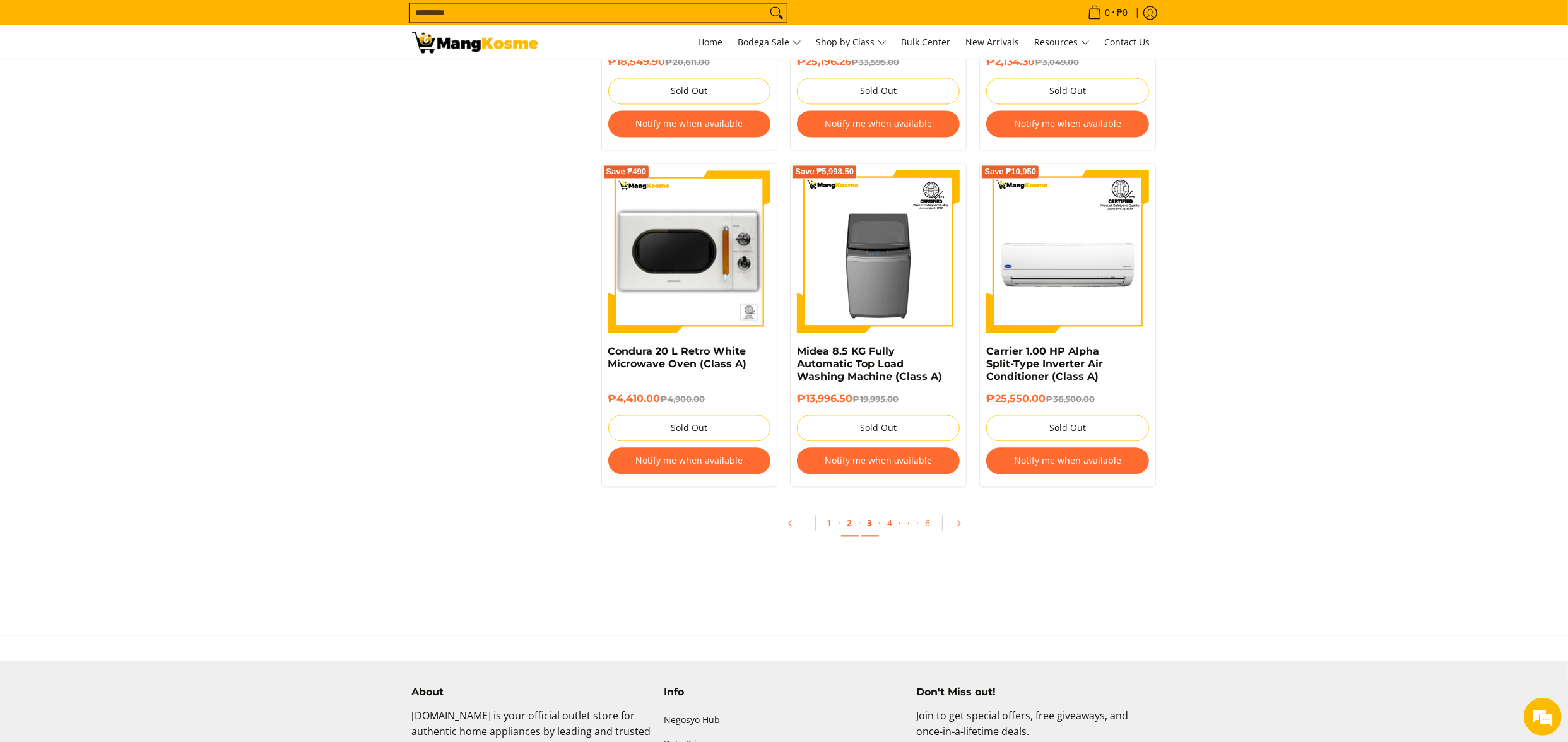
click at [872, 536] on link "3" at bounding box center [870, 523] width 18 height 26
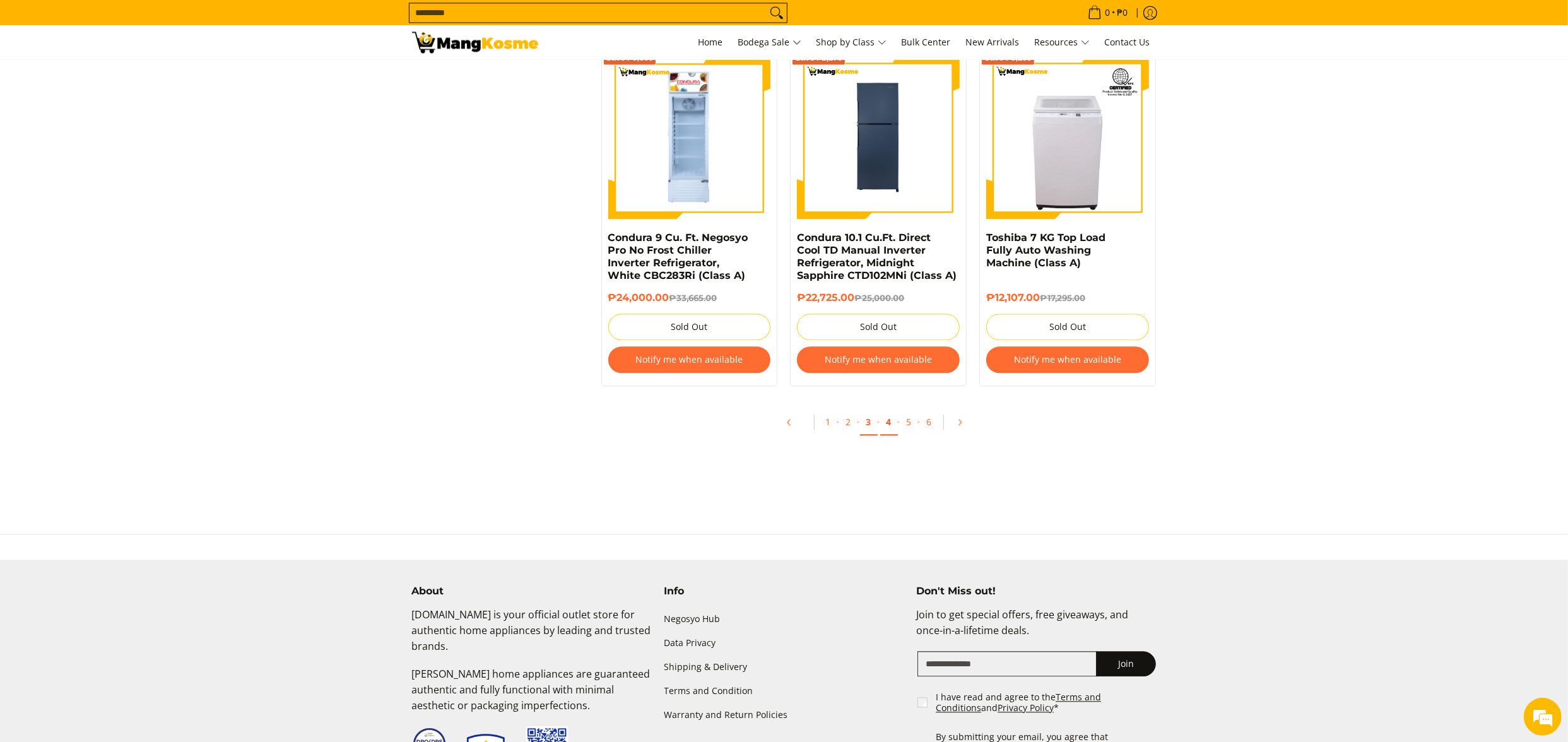
click at [884, 423] on link "4" at bounding box center [889, 422] width 18 height 26
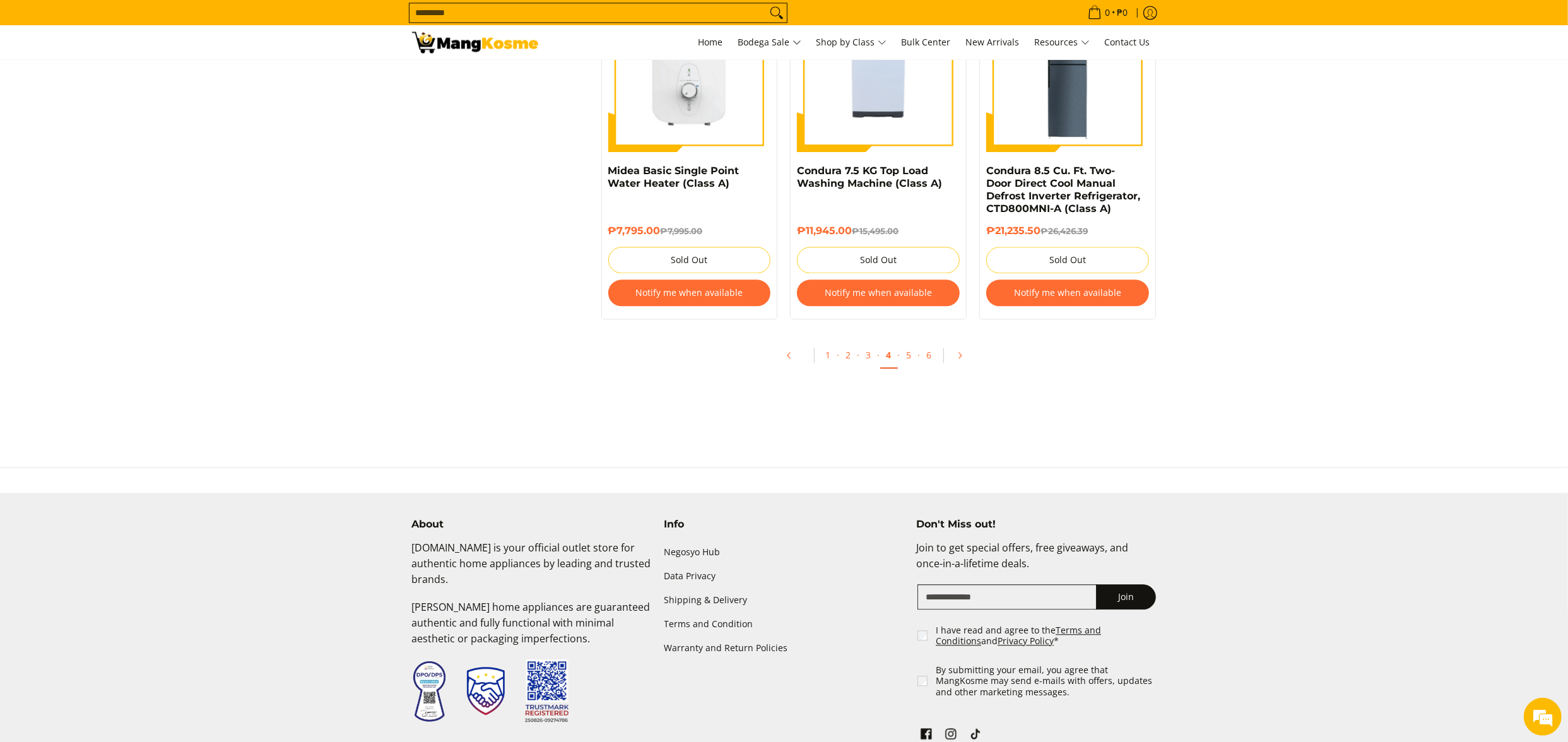
scroll to position [2776, 0]
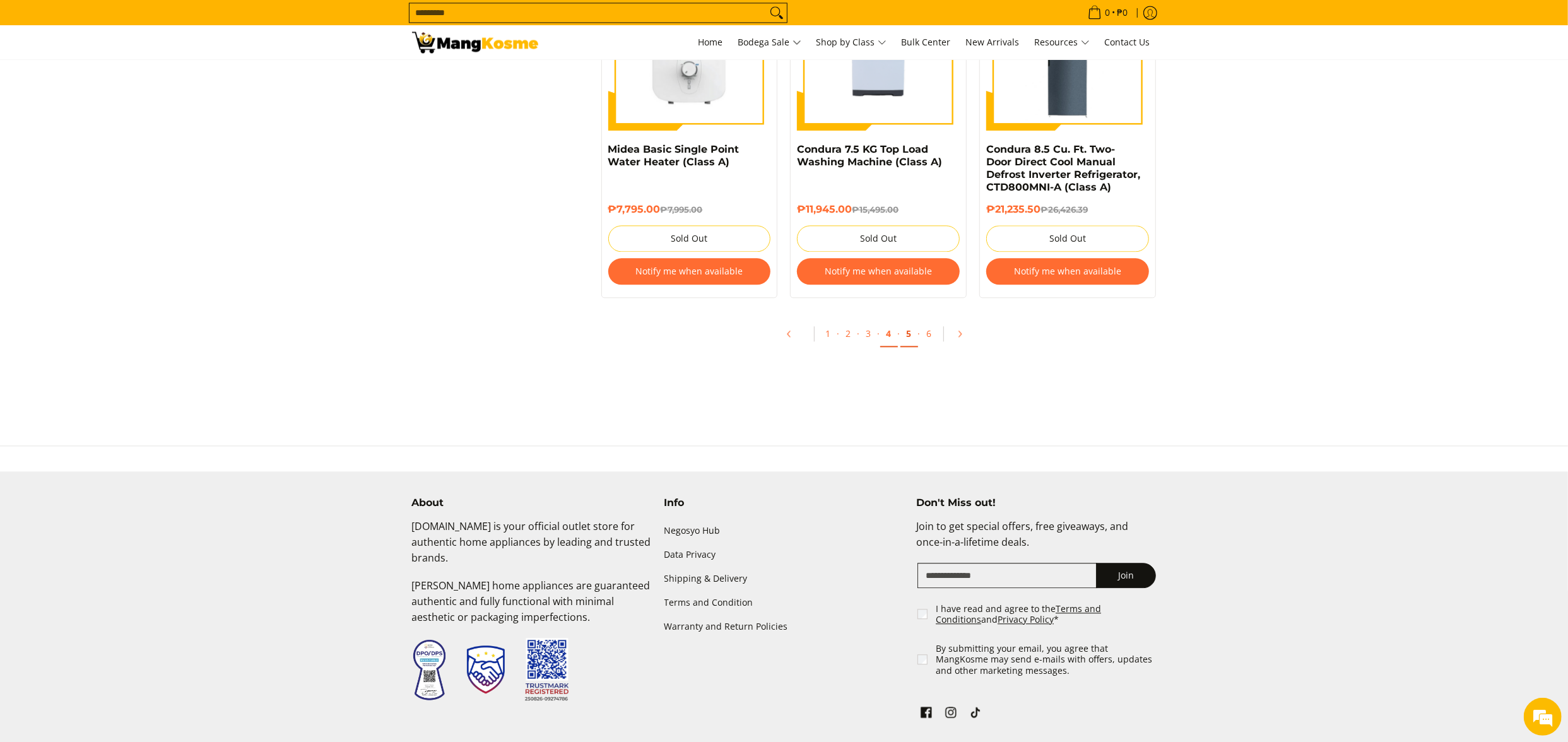
click at [909, 347] on link "5" at bounding box center [909, 334] width 18 height 26
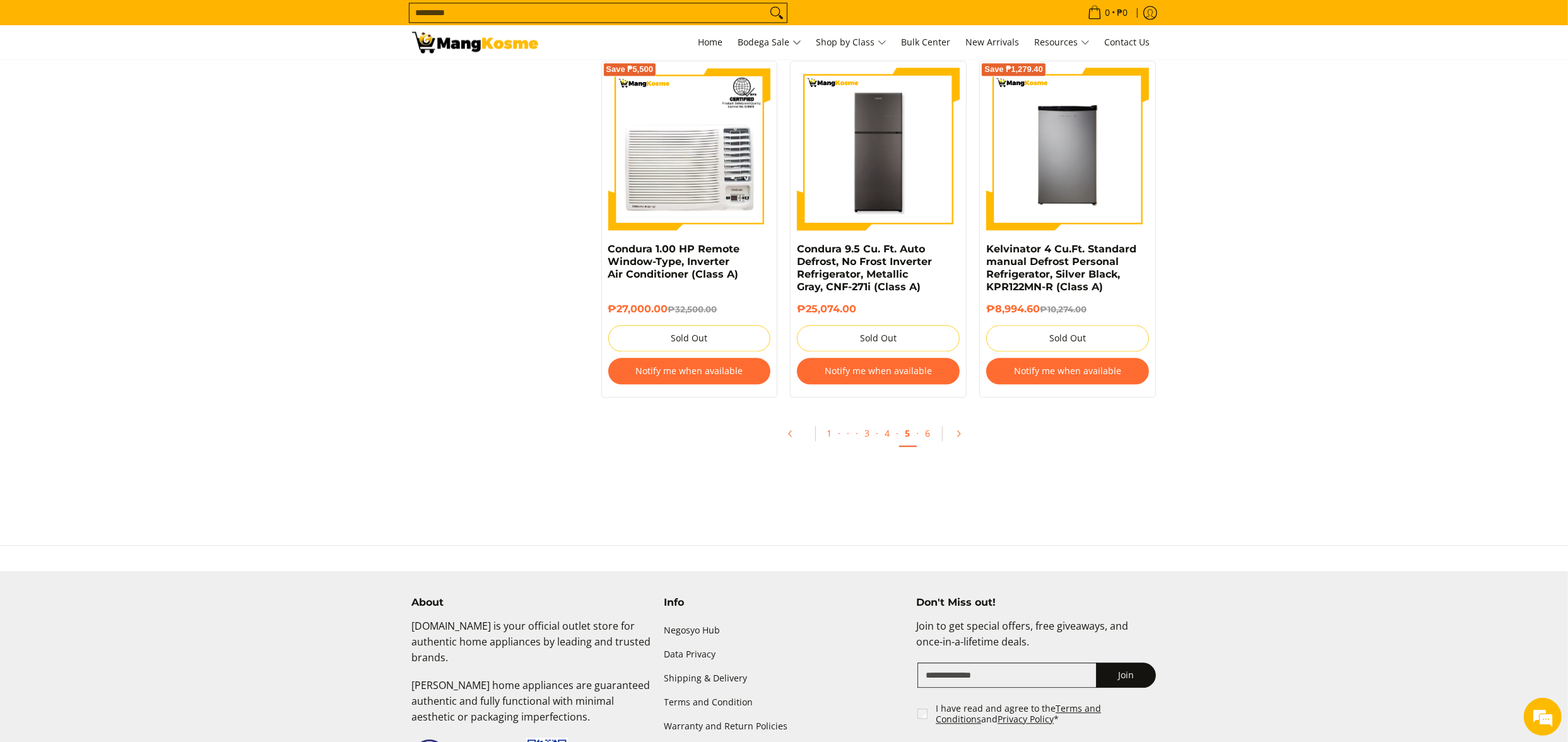
scroll to position [2650, 0]
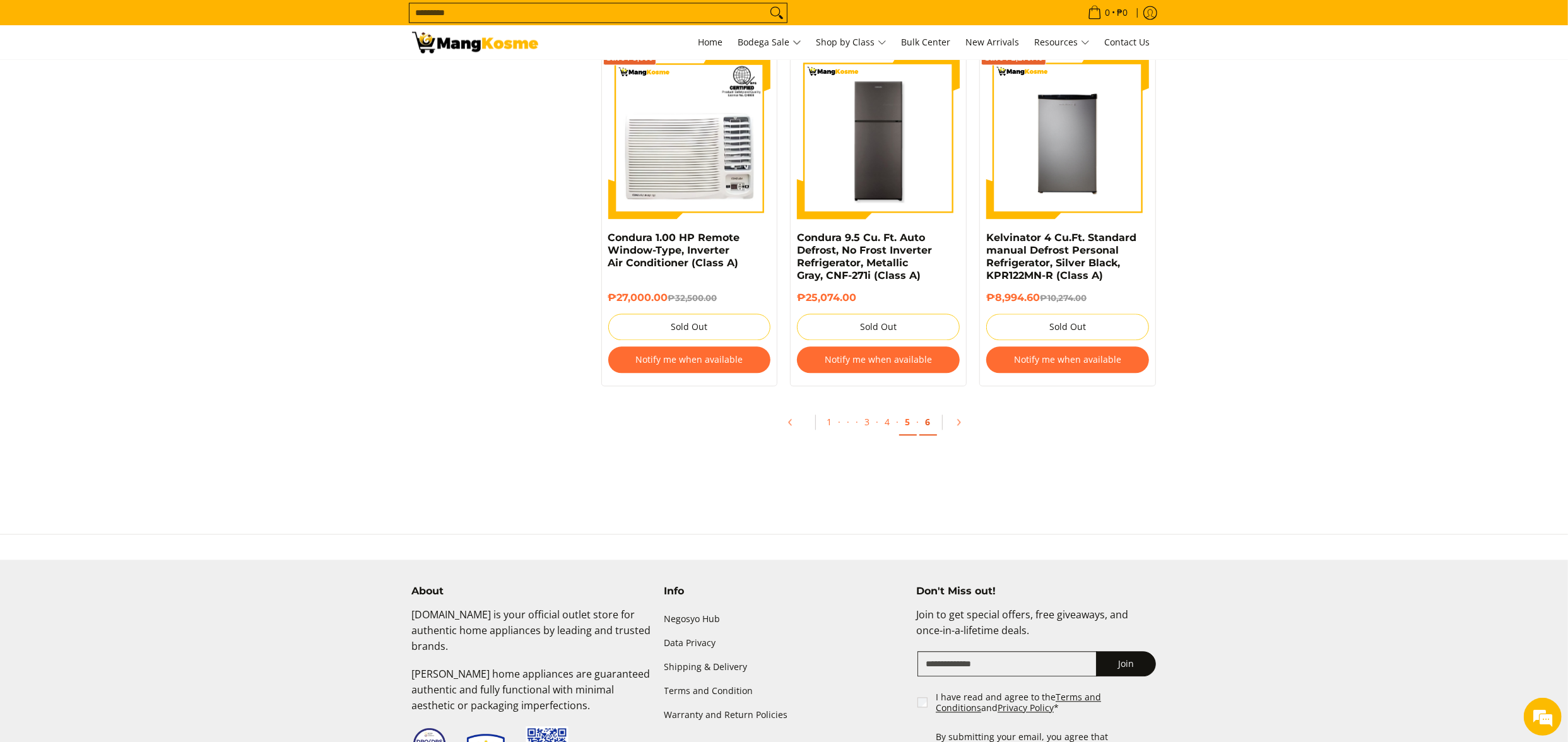
click at [930, 435] on link "6" at bounding box center [928, 422] width 18 height 26
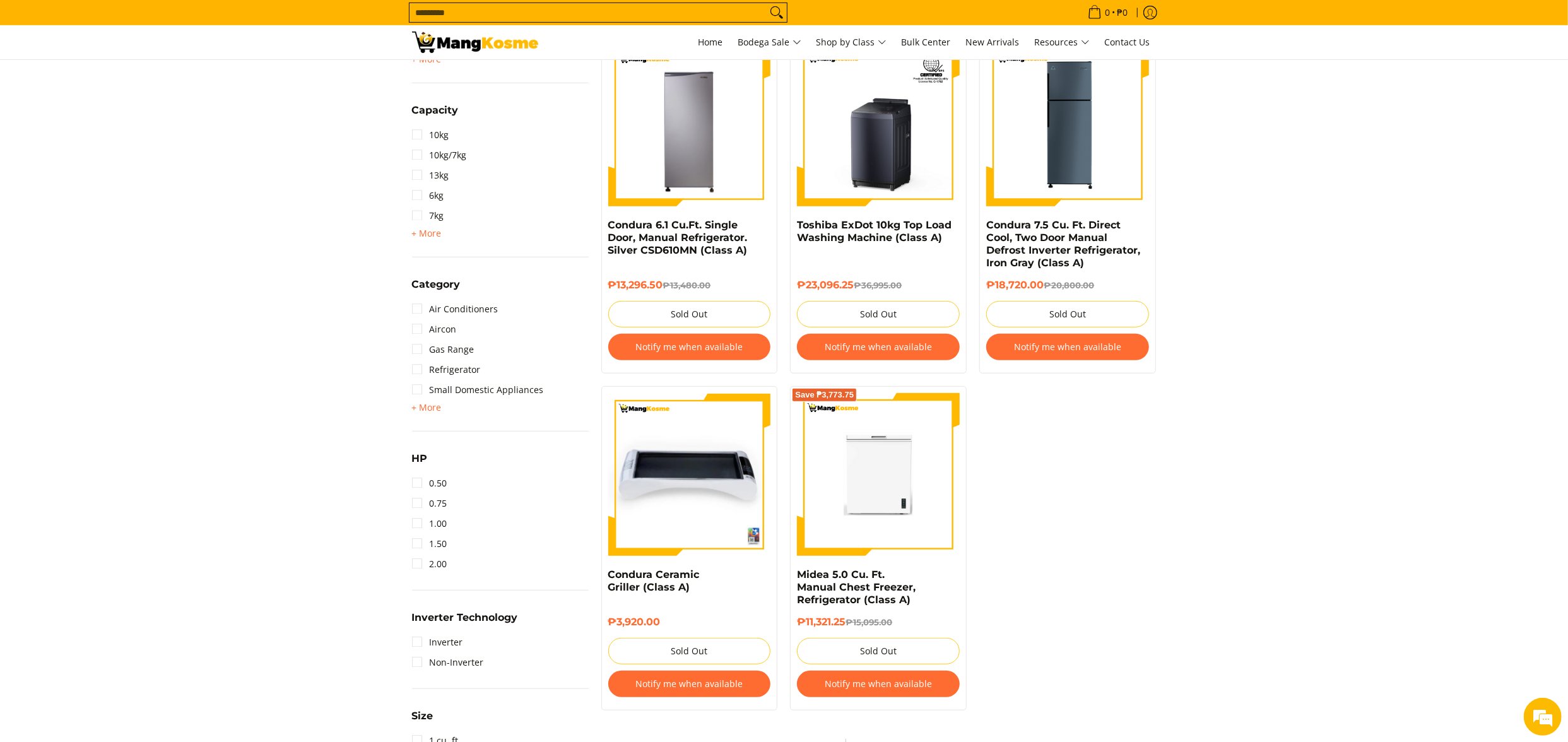
scroll to position [631, 0]
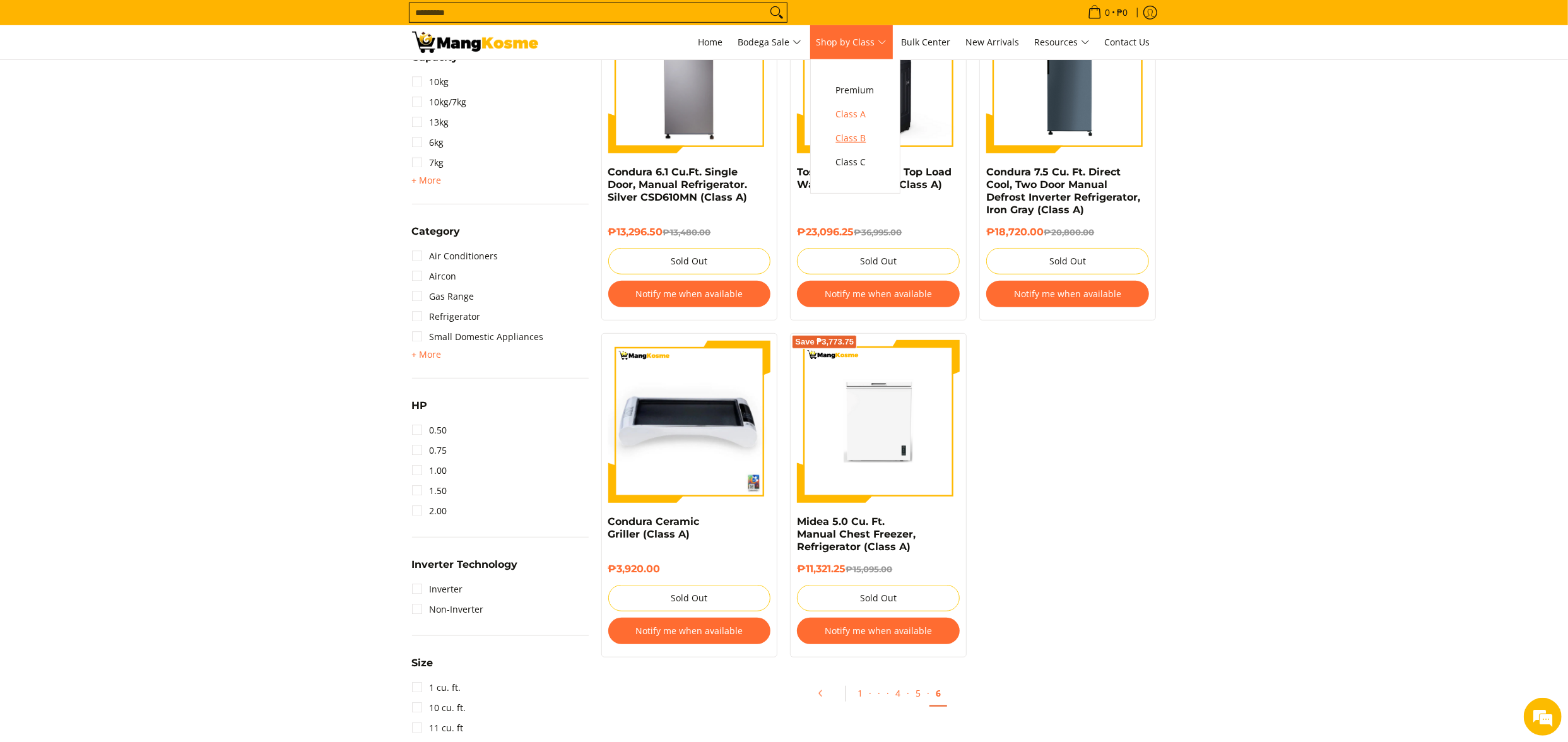
click at [859, 143] on span "Class B" at bounding box center [855, 139] width 38 height 16
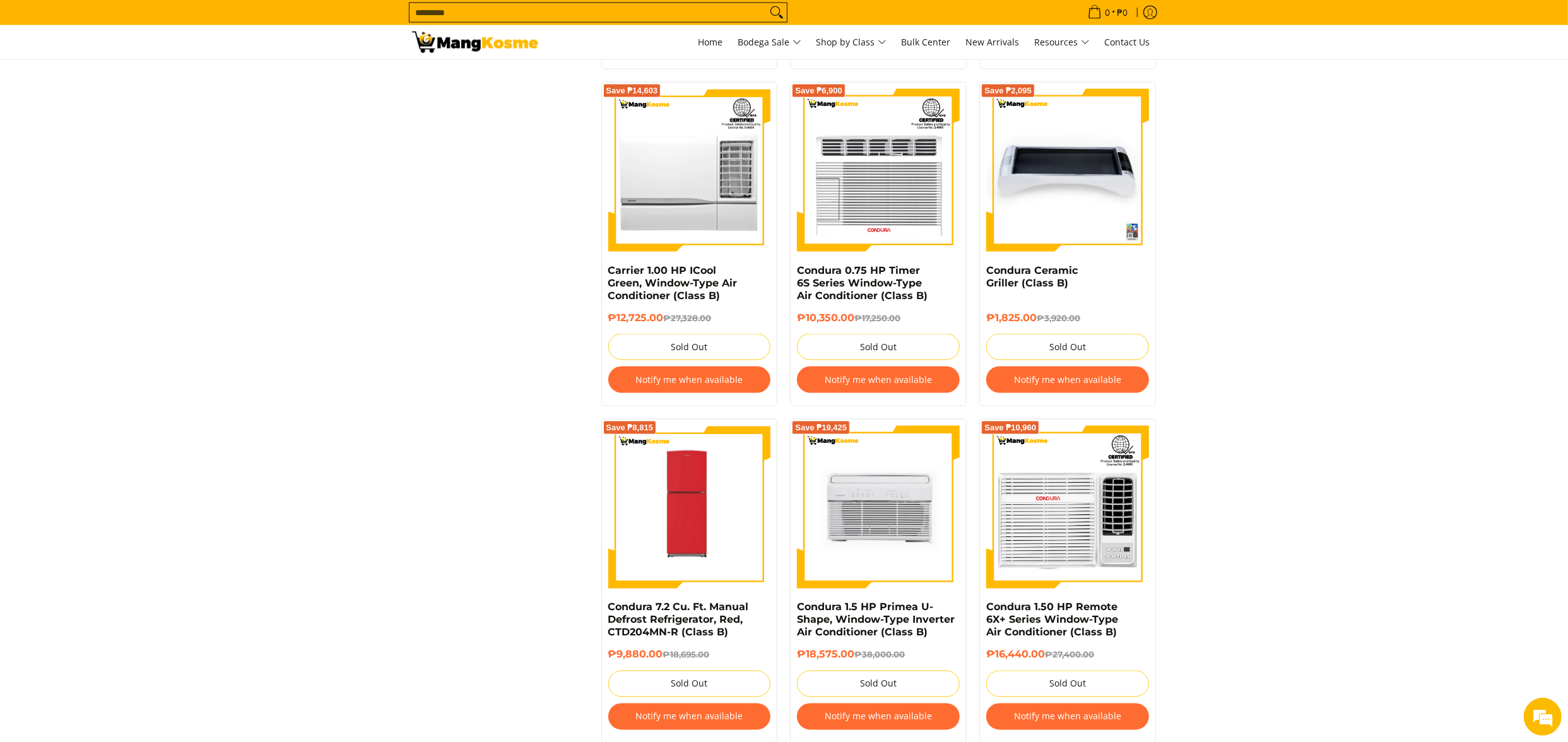
scroll to position [2769, 0]
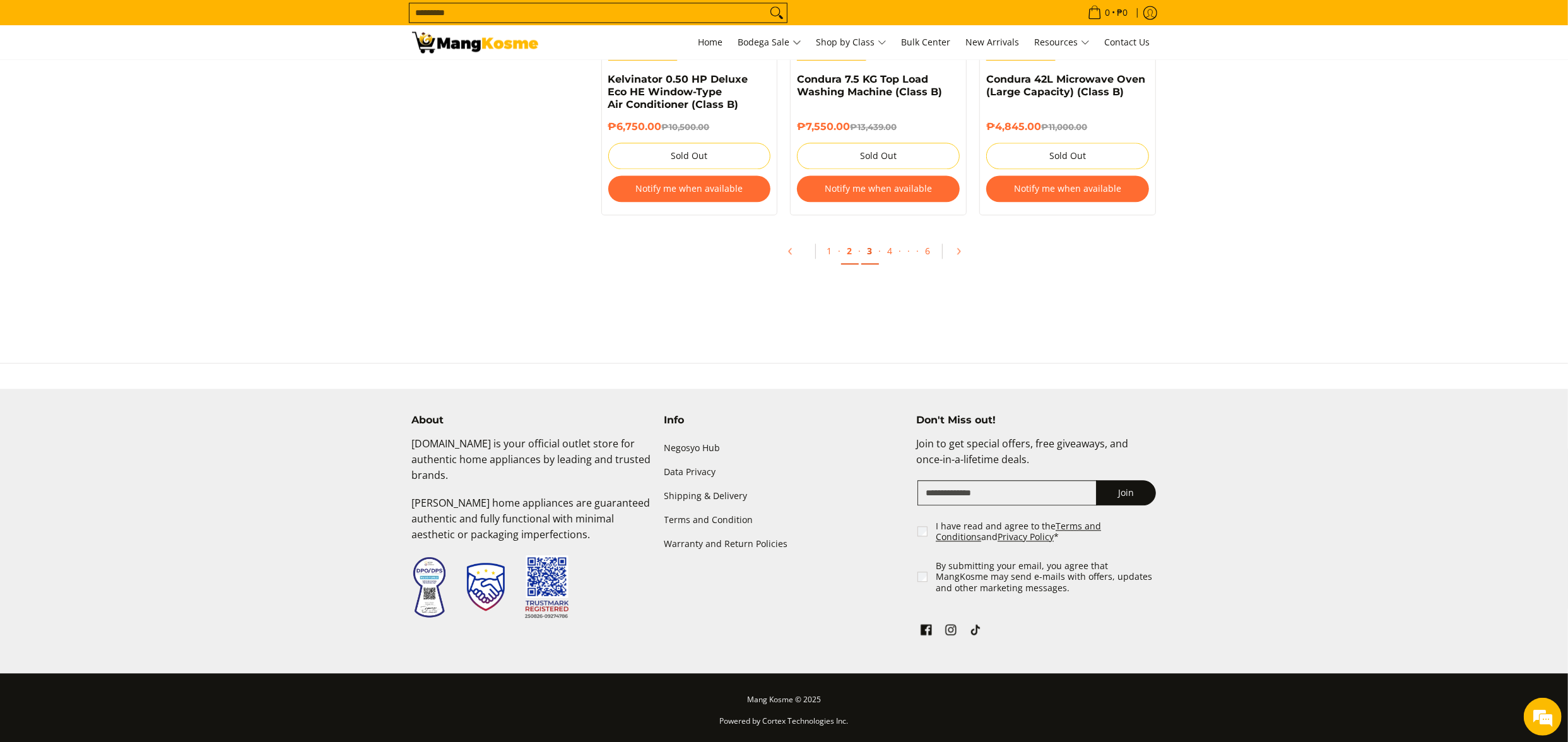
click at [877, 254] on link "3" at bounding box center [870, 251] width 18 height 26
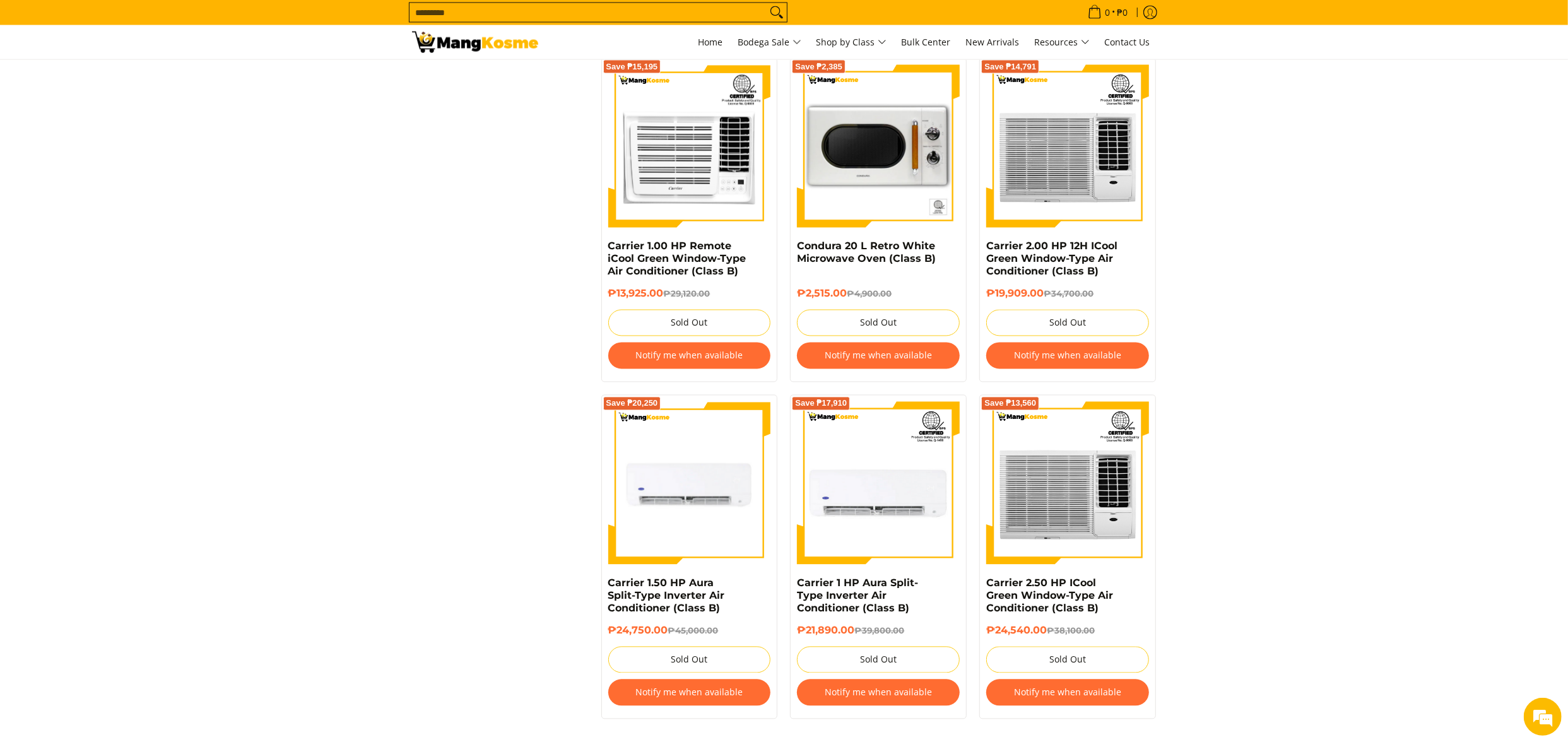
scroll to position [2650, 0]
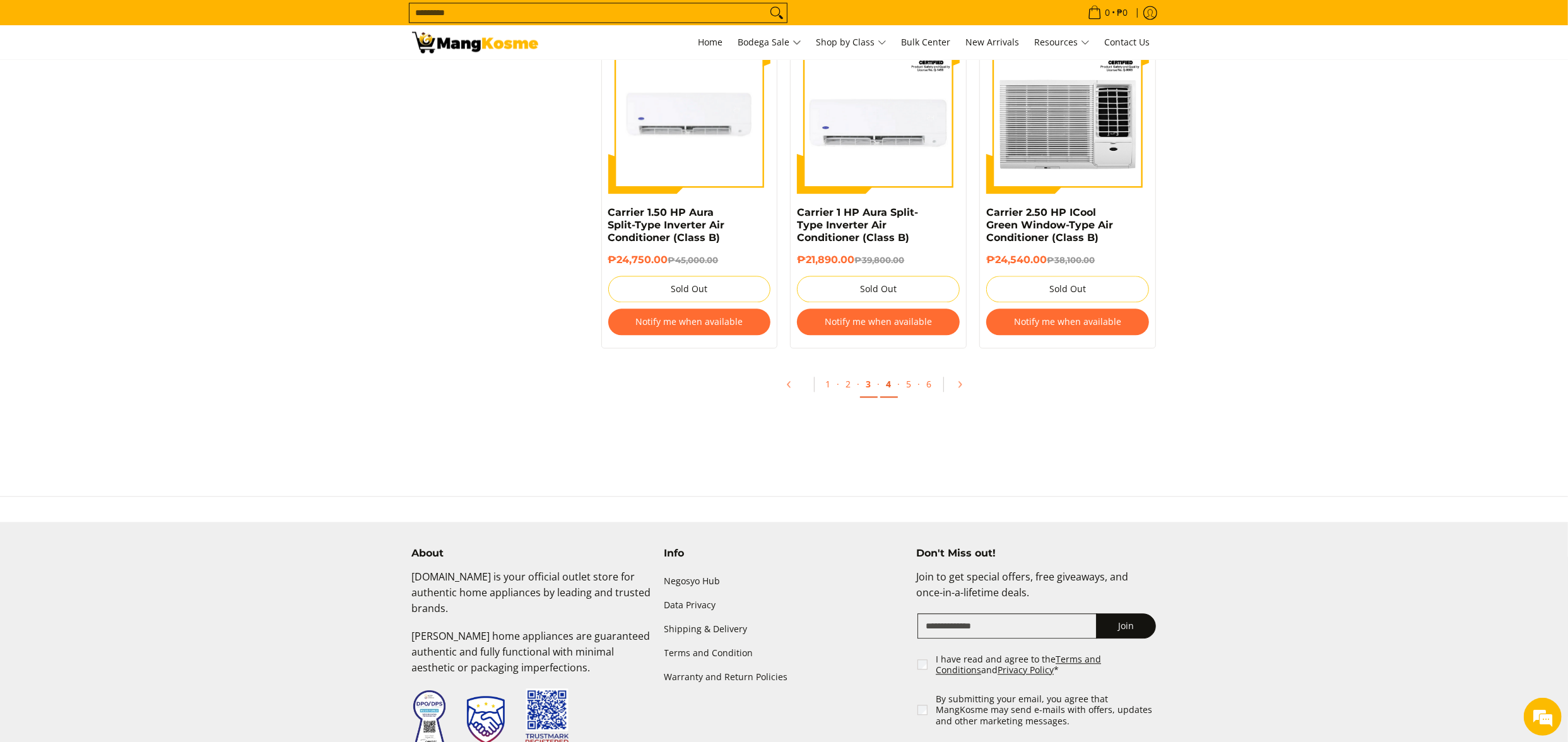
click at [889, 385] on link "4" at bounding box center [889, 384] width 18 height 26
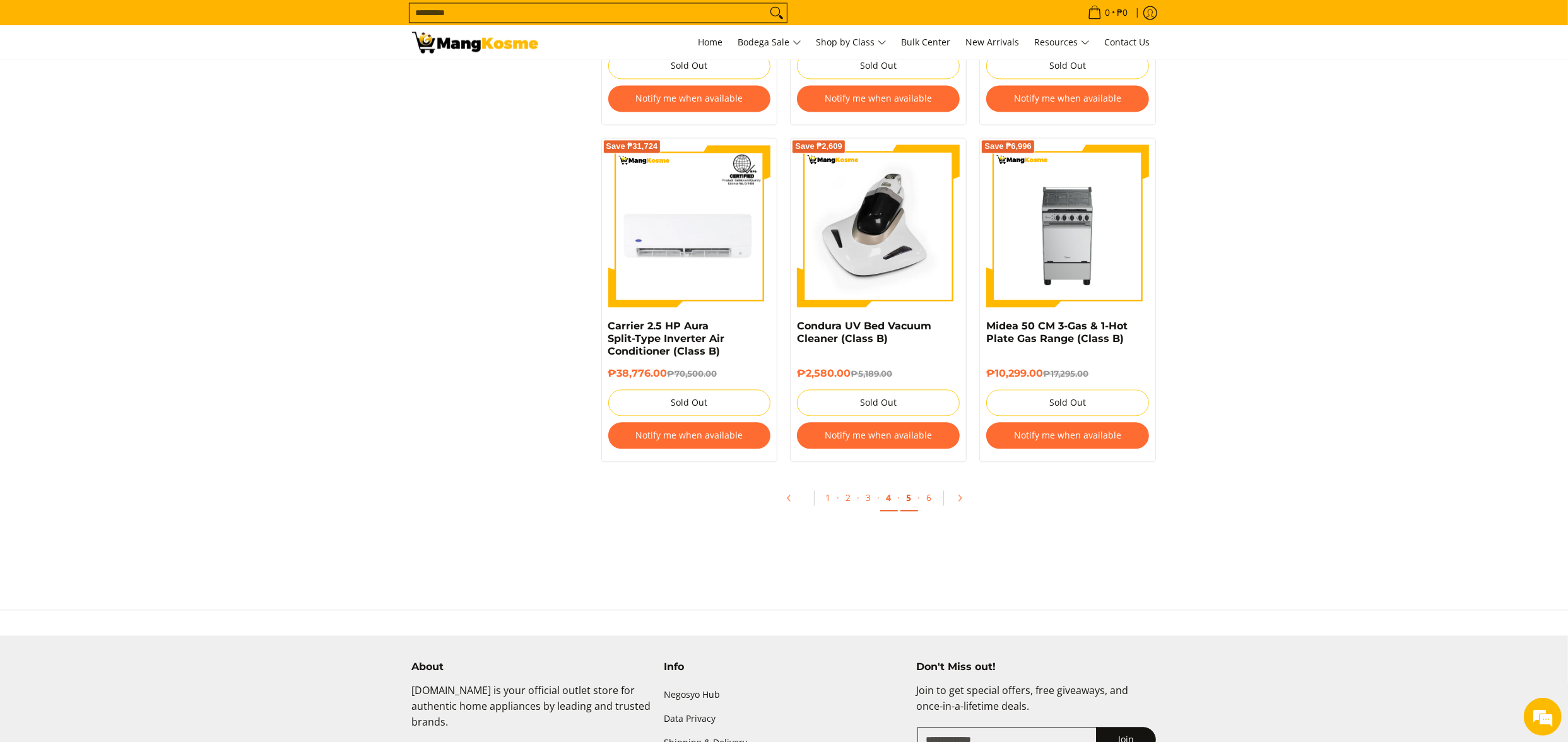
click at [913, 511] on link "5" at bounding box center [909, 498] width 18 height 26
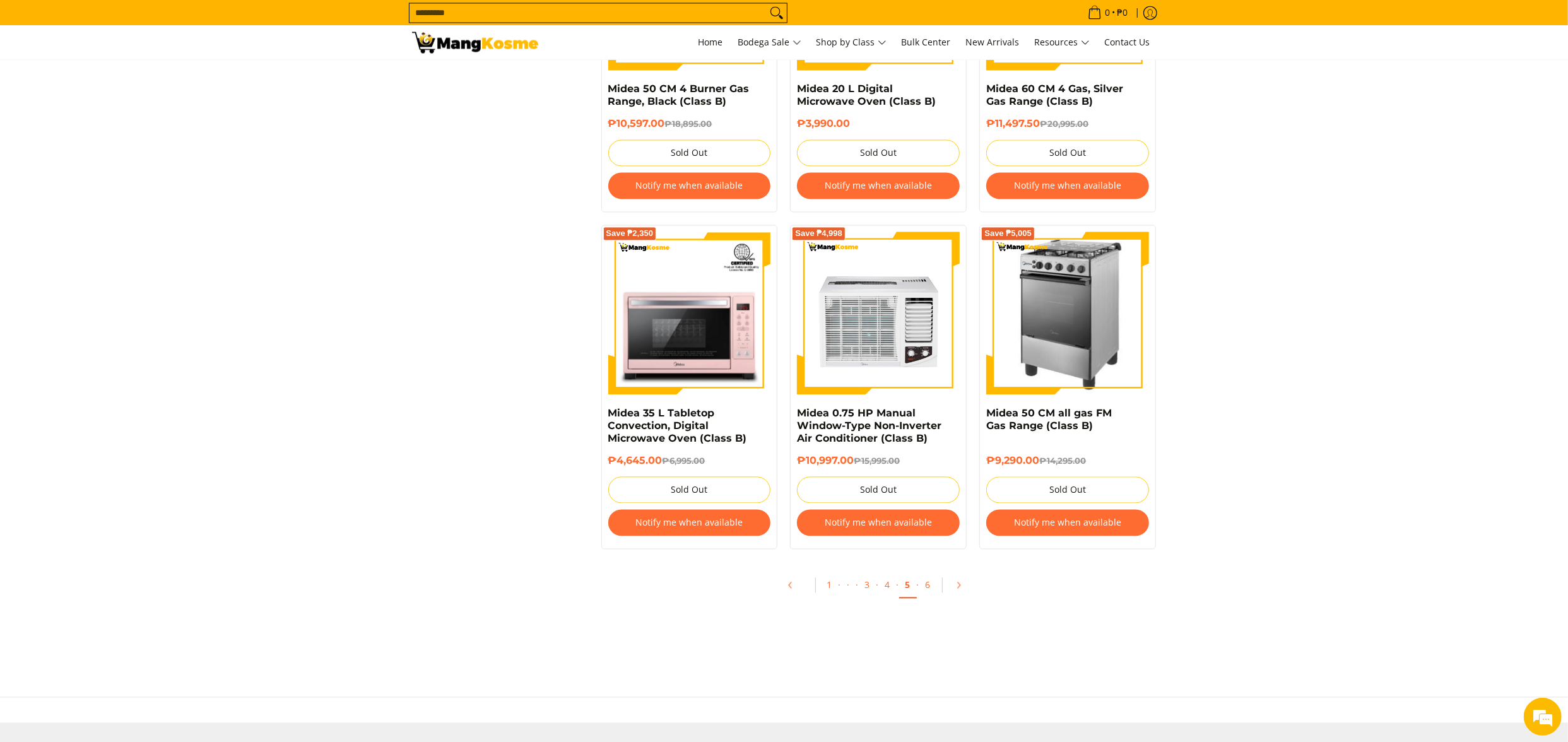
scroll to position [2523, 0]
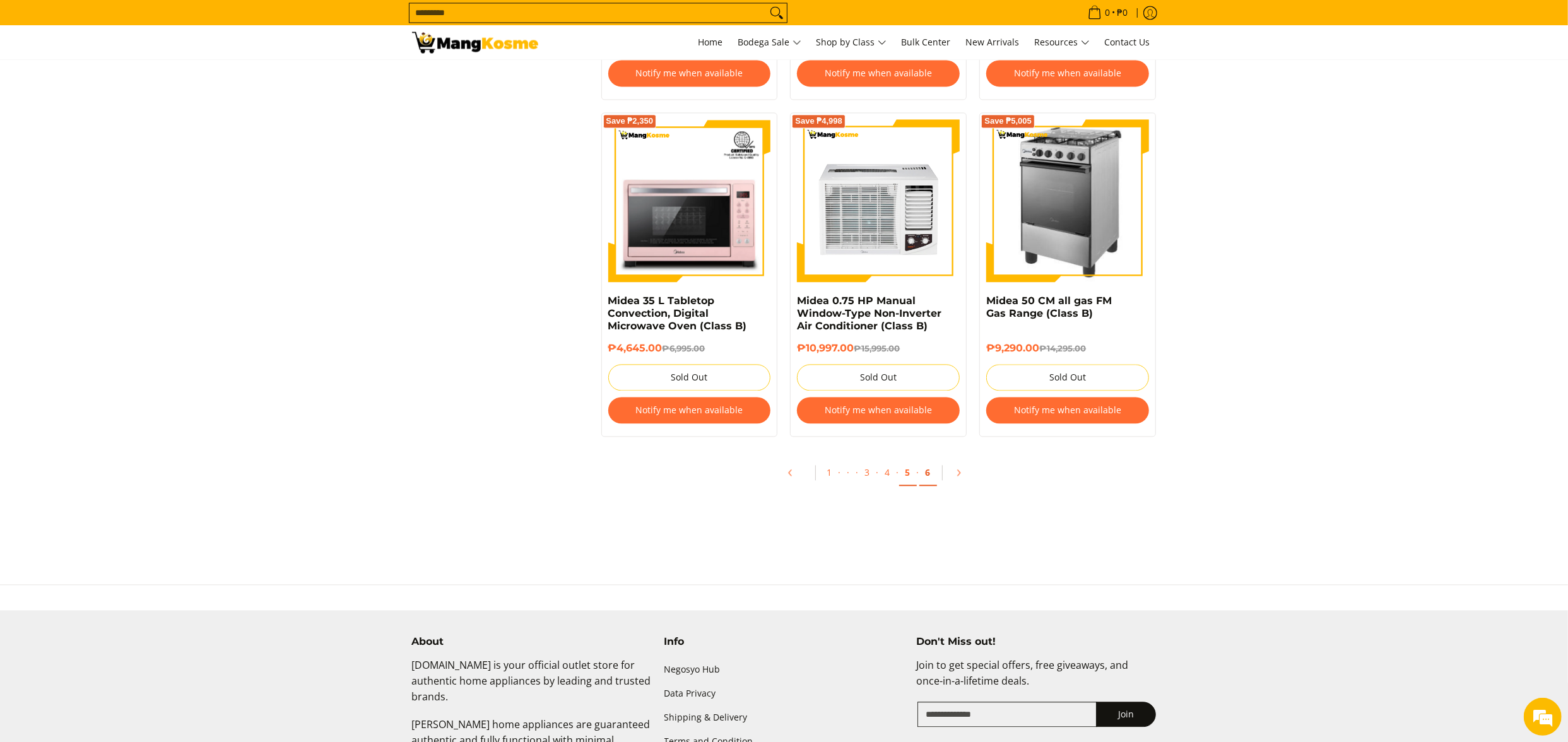
click at [926, 486] on link "6" at bounding box center [928, 473] width 18 height 26
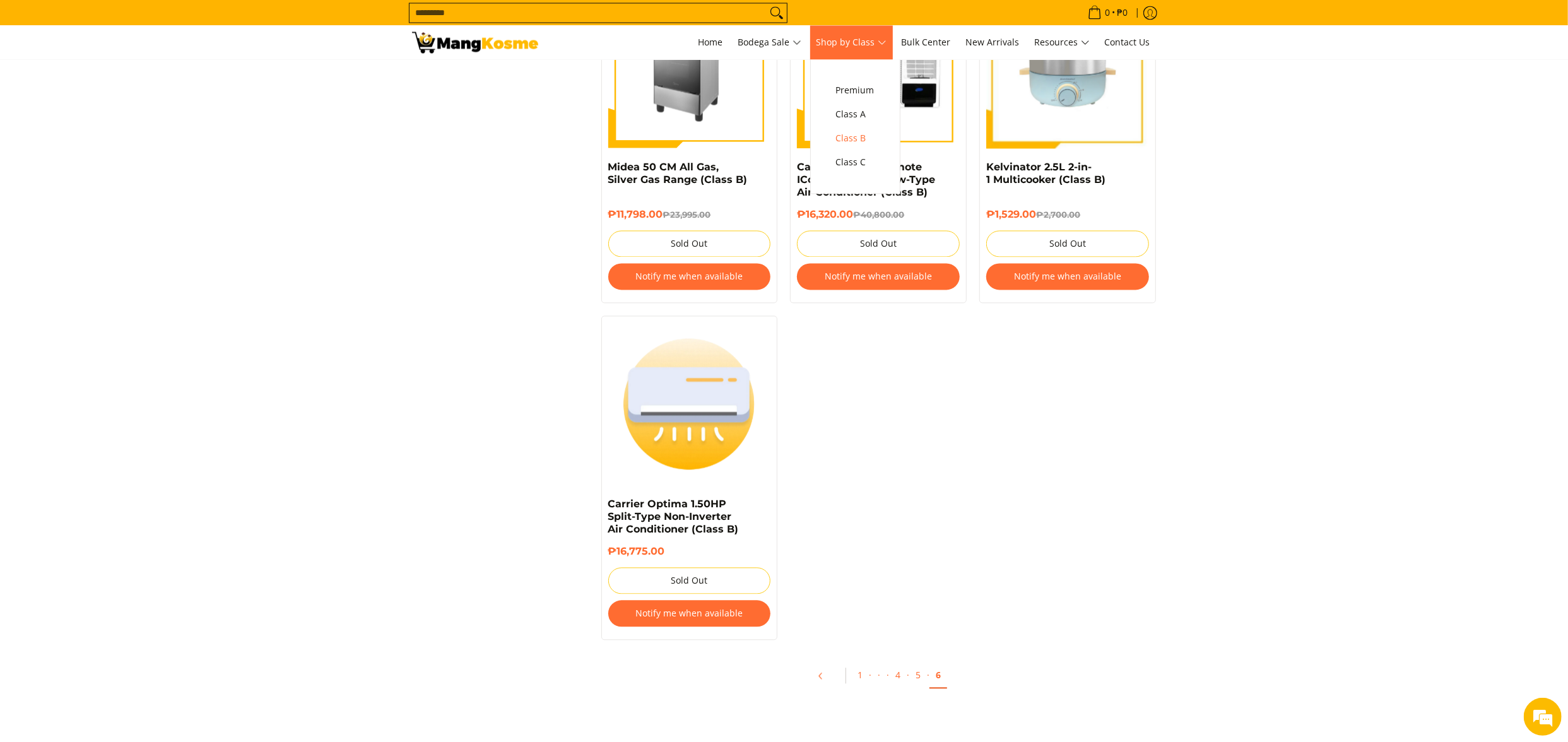
scroll to position [2397, 0]
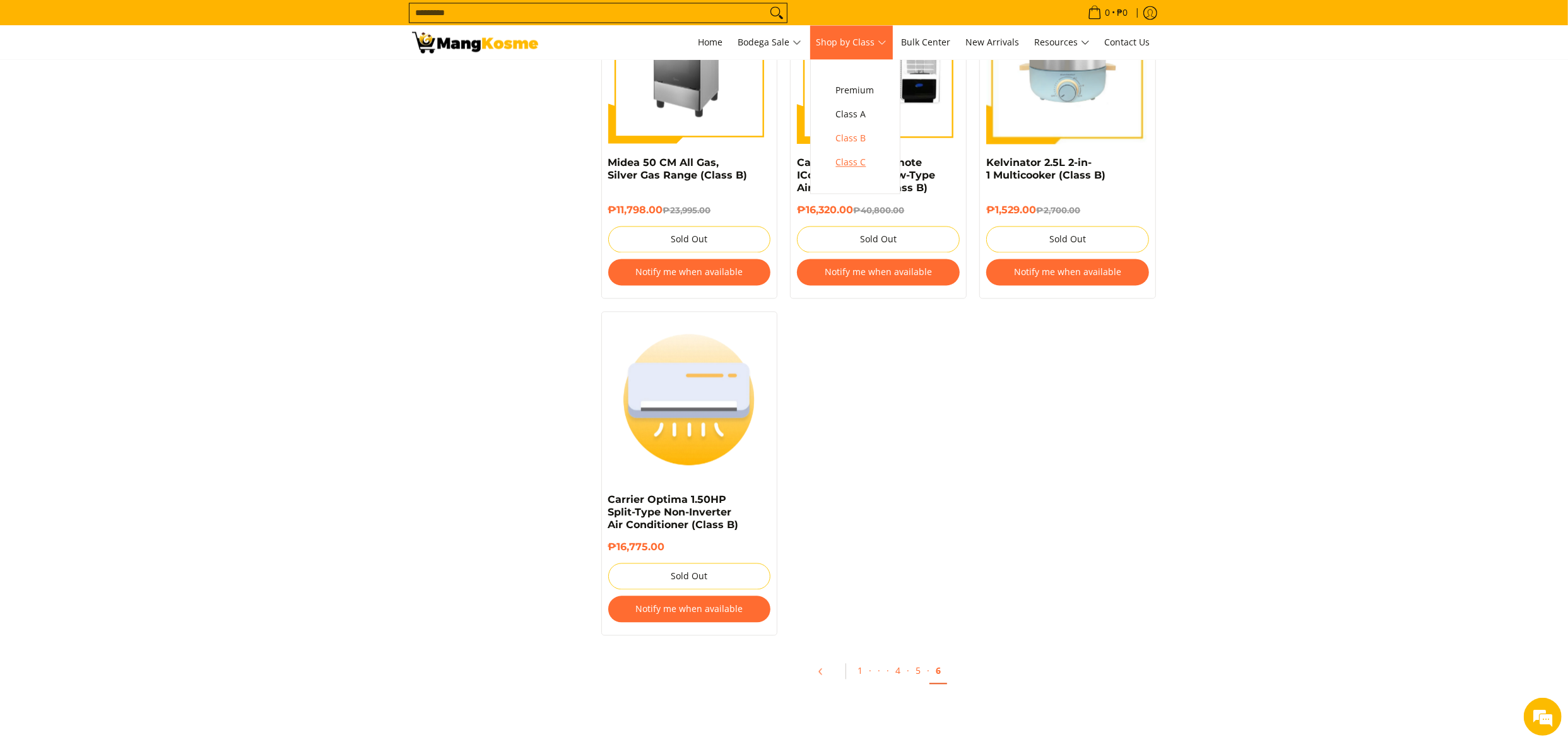
click at [860, 163] on span "Class C" at bounding box center [855, 162] width 38 height 16
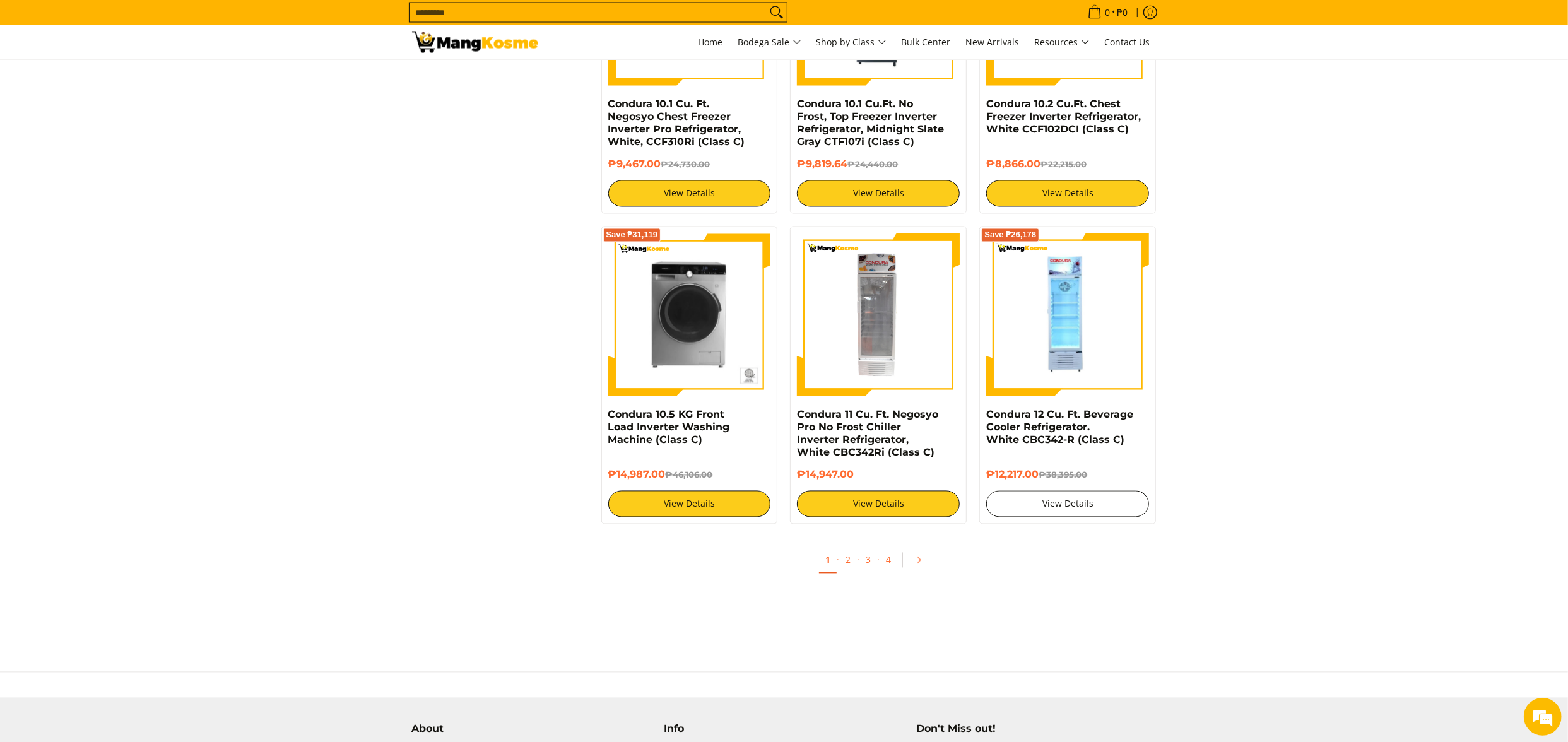
scroll to position [2271, 0]
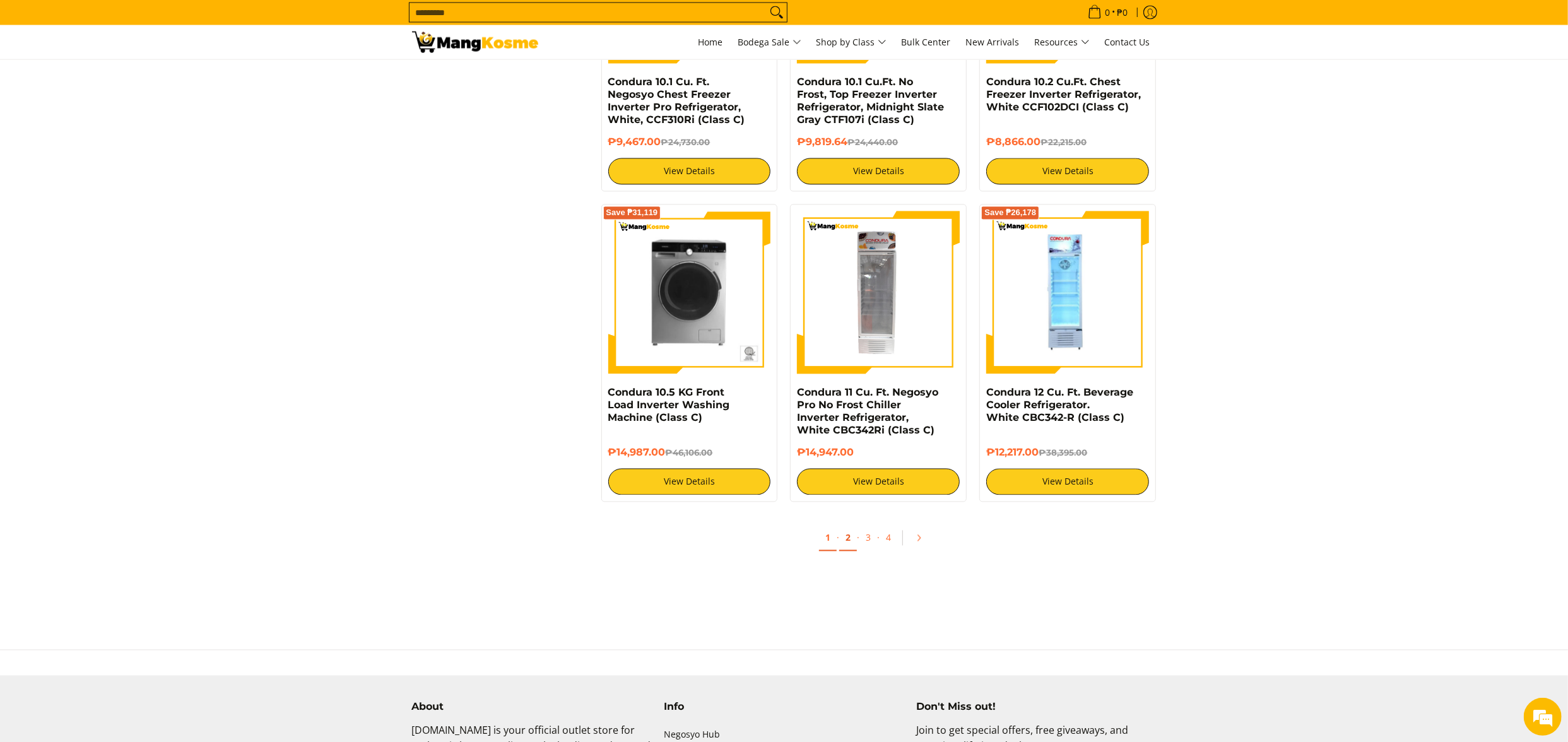
click at [853, 537] on link "2" at bounding box center [848, 538] width 18 height 26
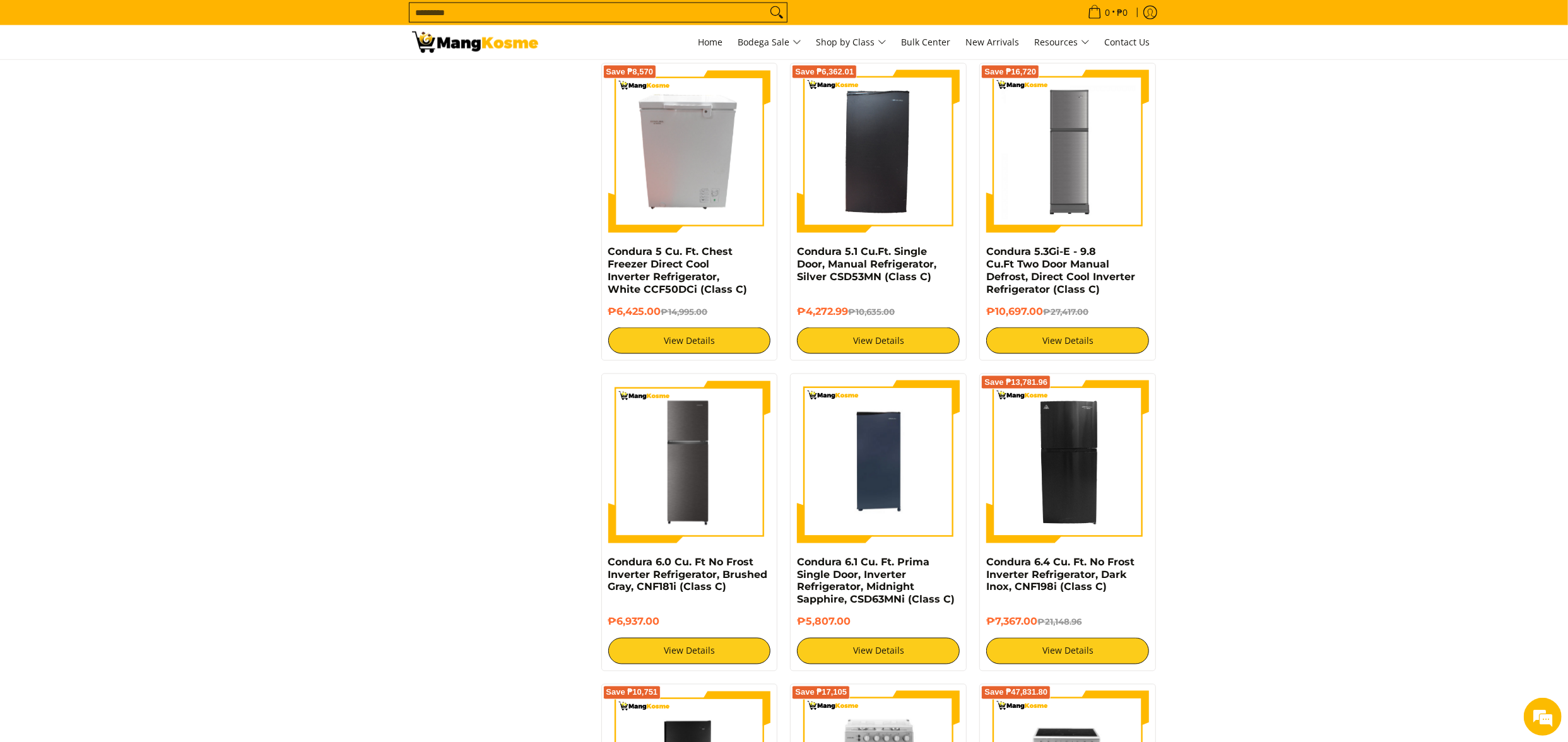
scroll to position [2271, 0]
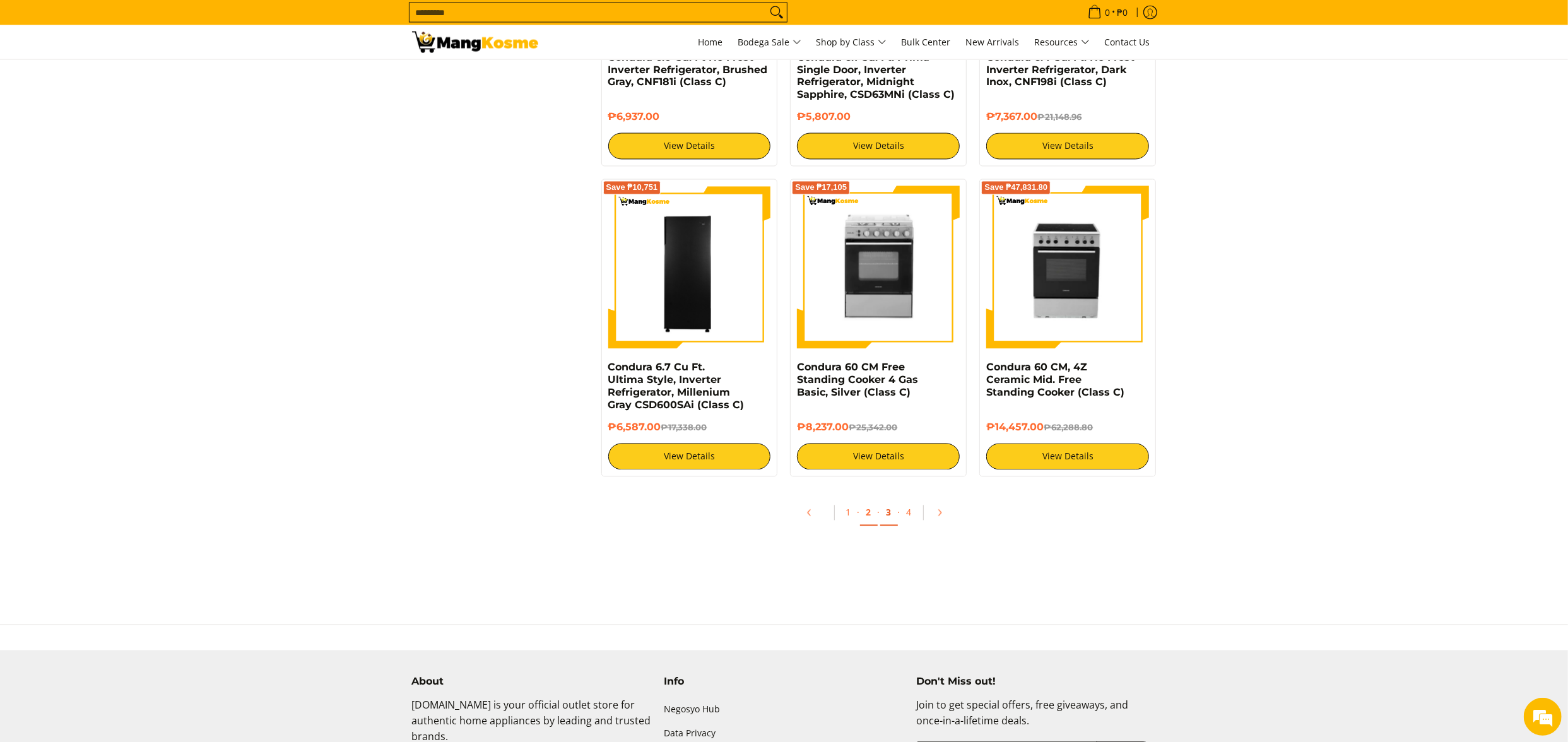
click at [891, 526] on link "3" at bounding box center [889, 513] width 18 height 26
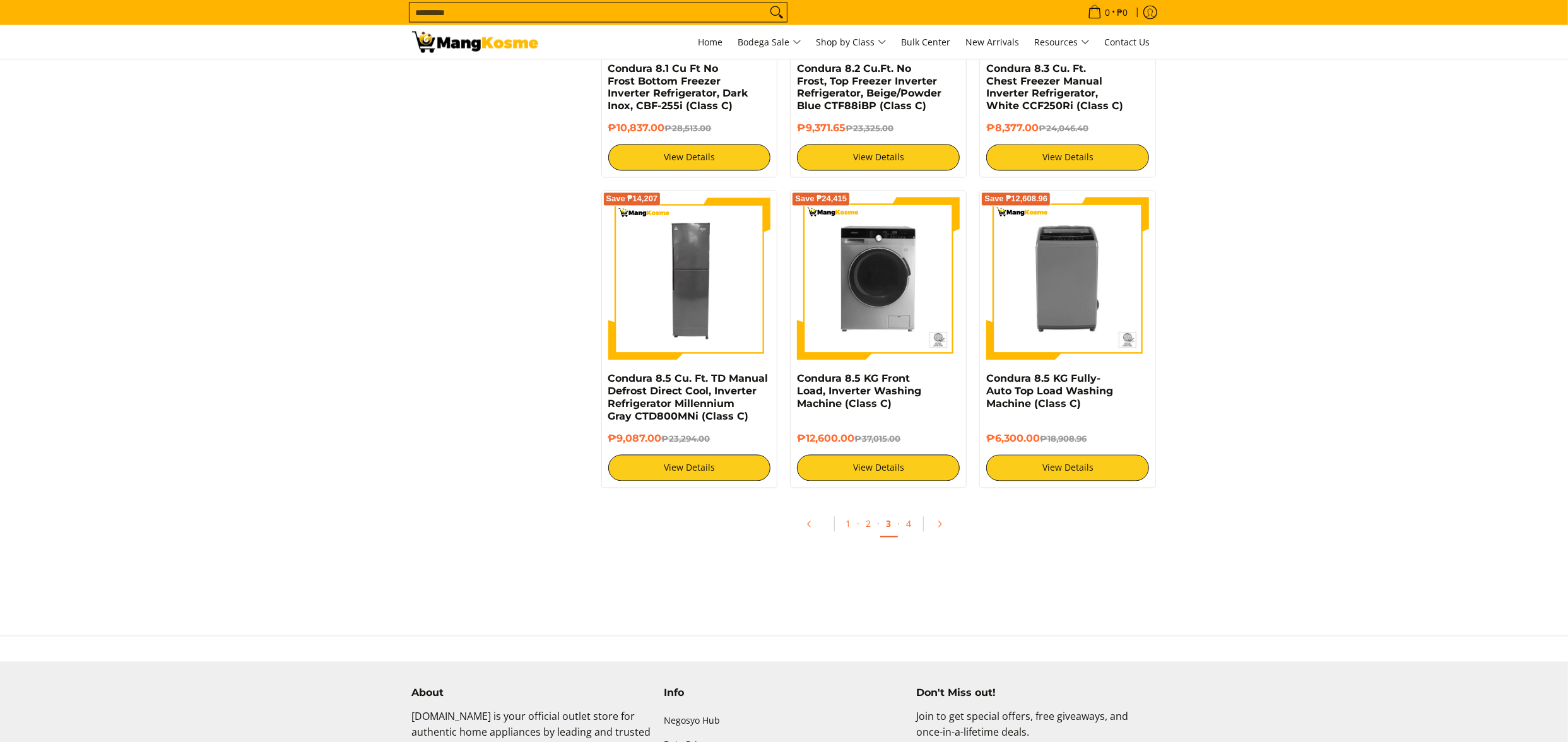
scroll to position [2271, 0]
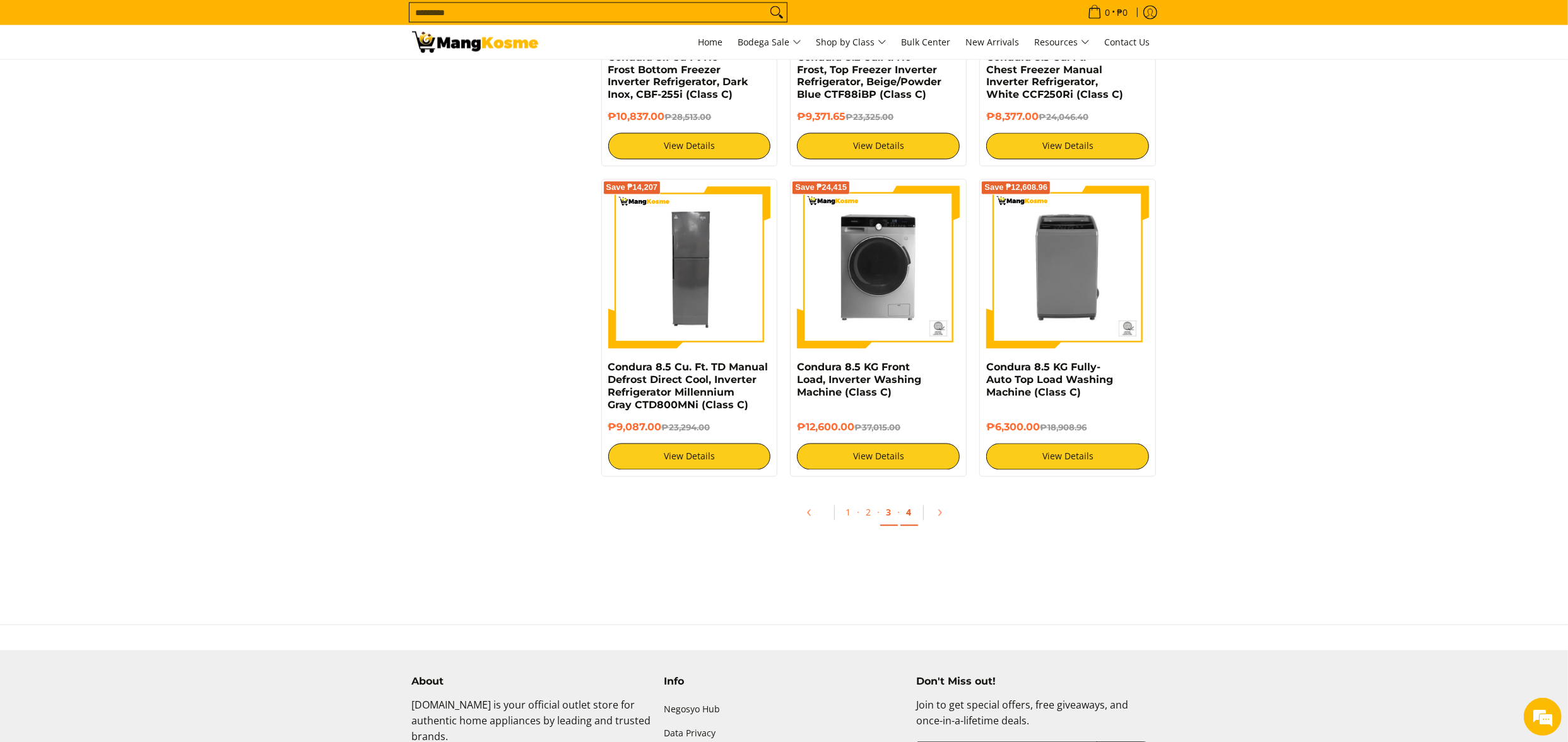
click at [910, 526] on link "4" at bounding box center [909, 513] width 18 height 26
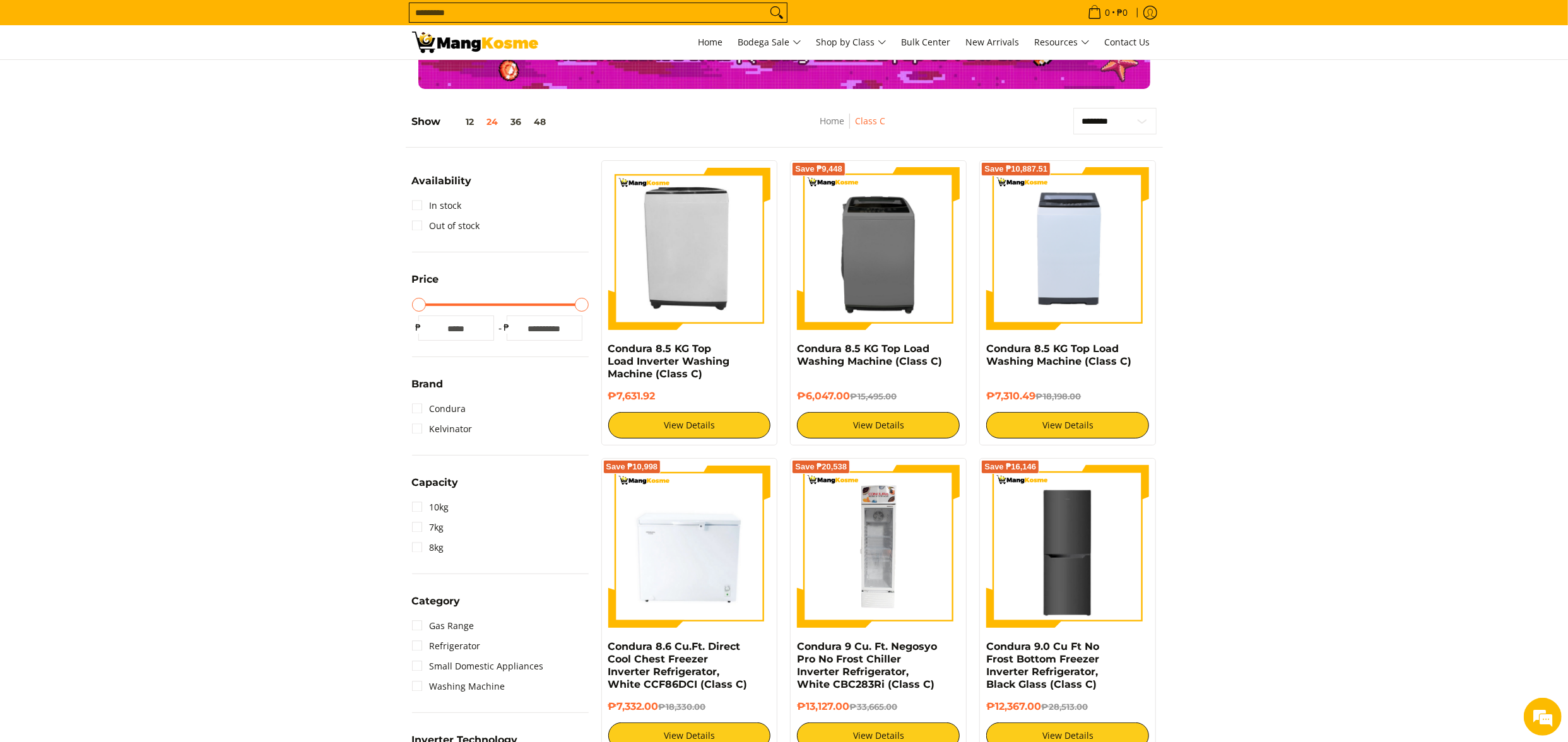
scroll to position [126, 0]
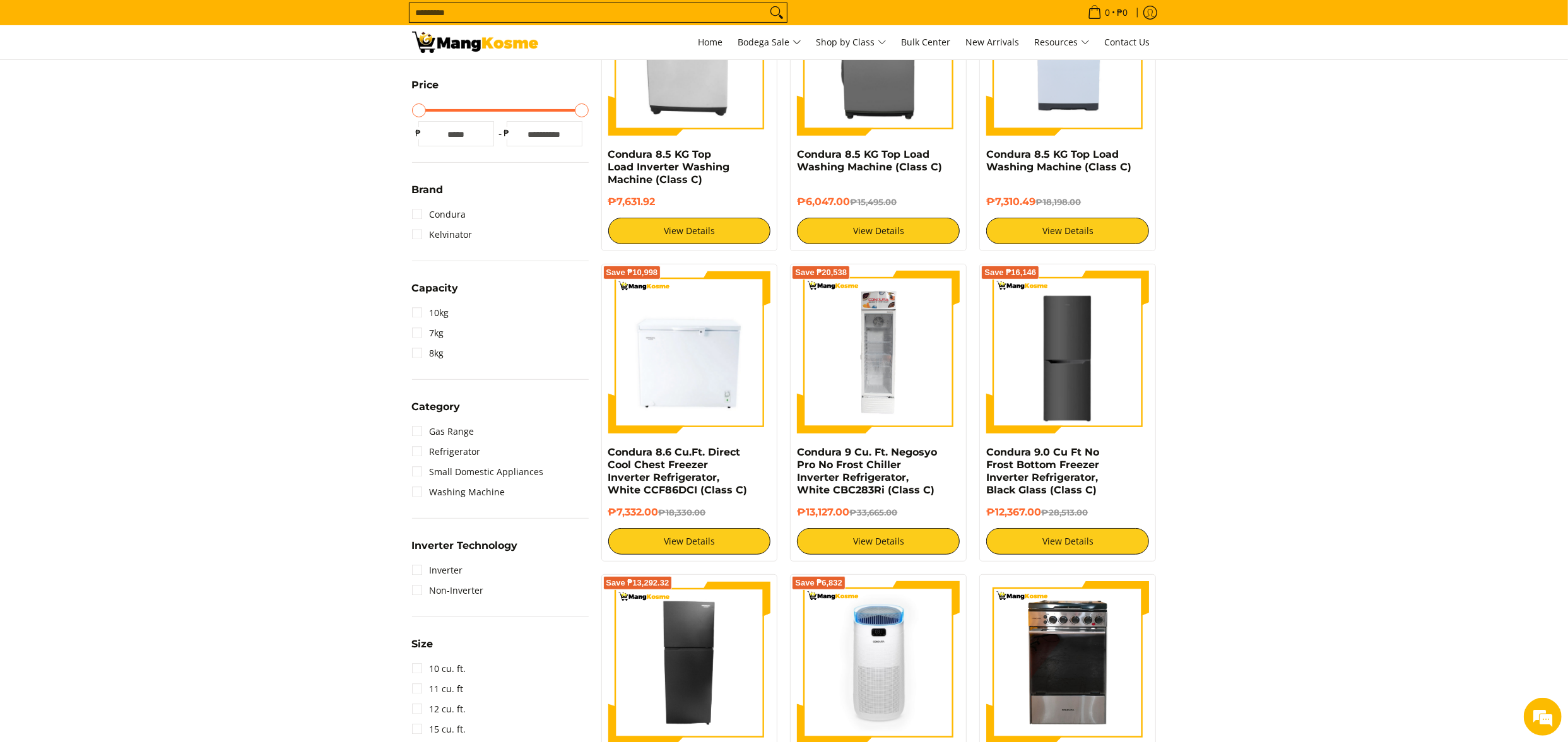
scroll to position [378, 0]
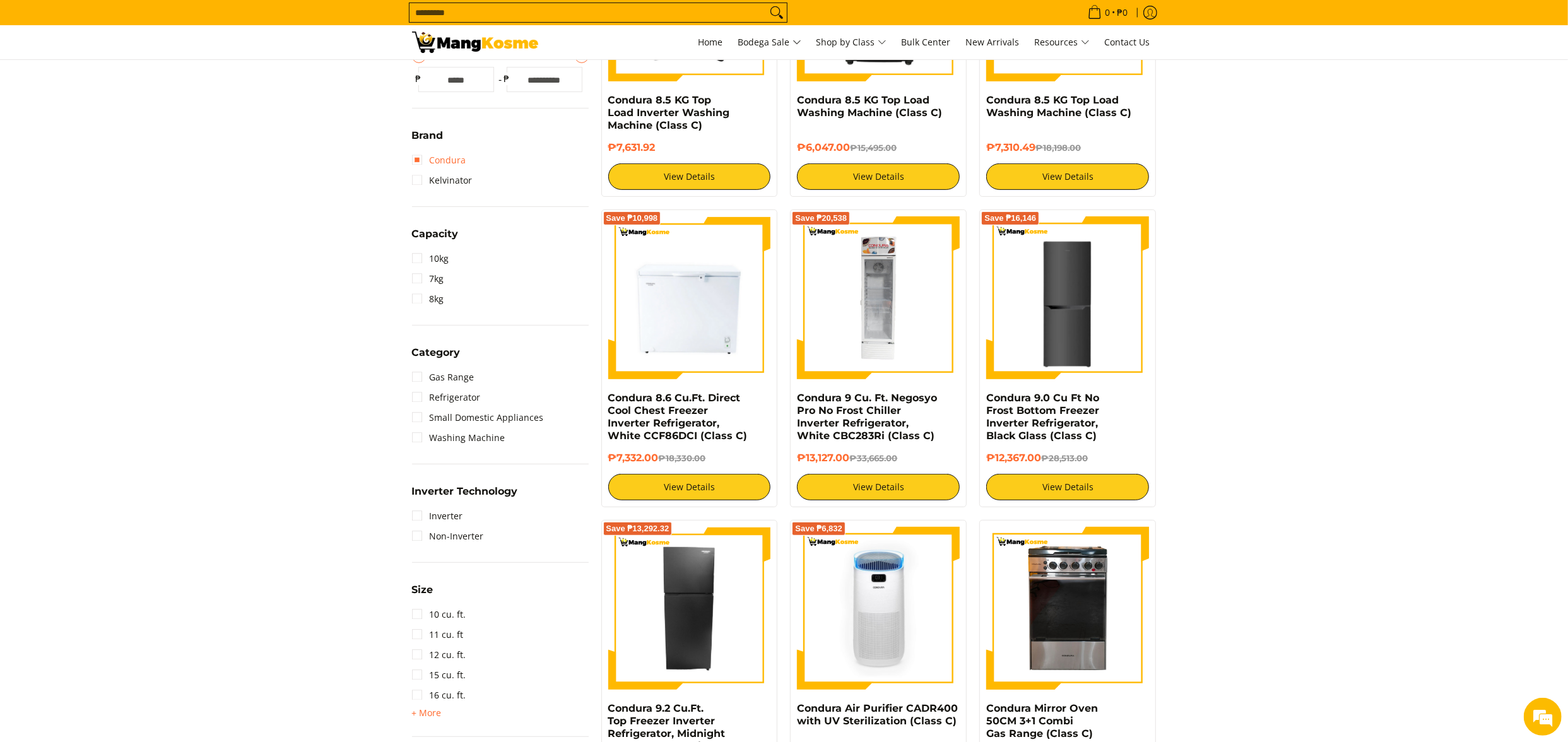
click at [451, 158] on link "Condura" at bounding box center [439, 160] width 54 height 21
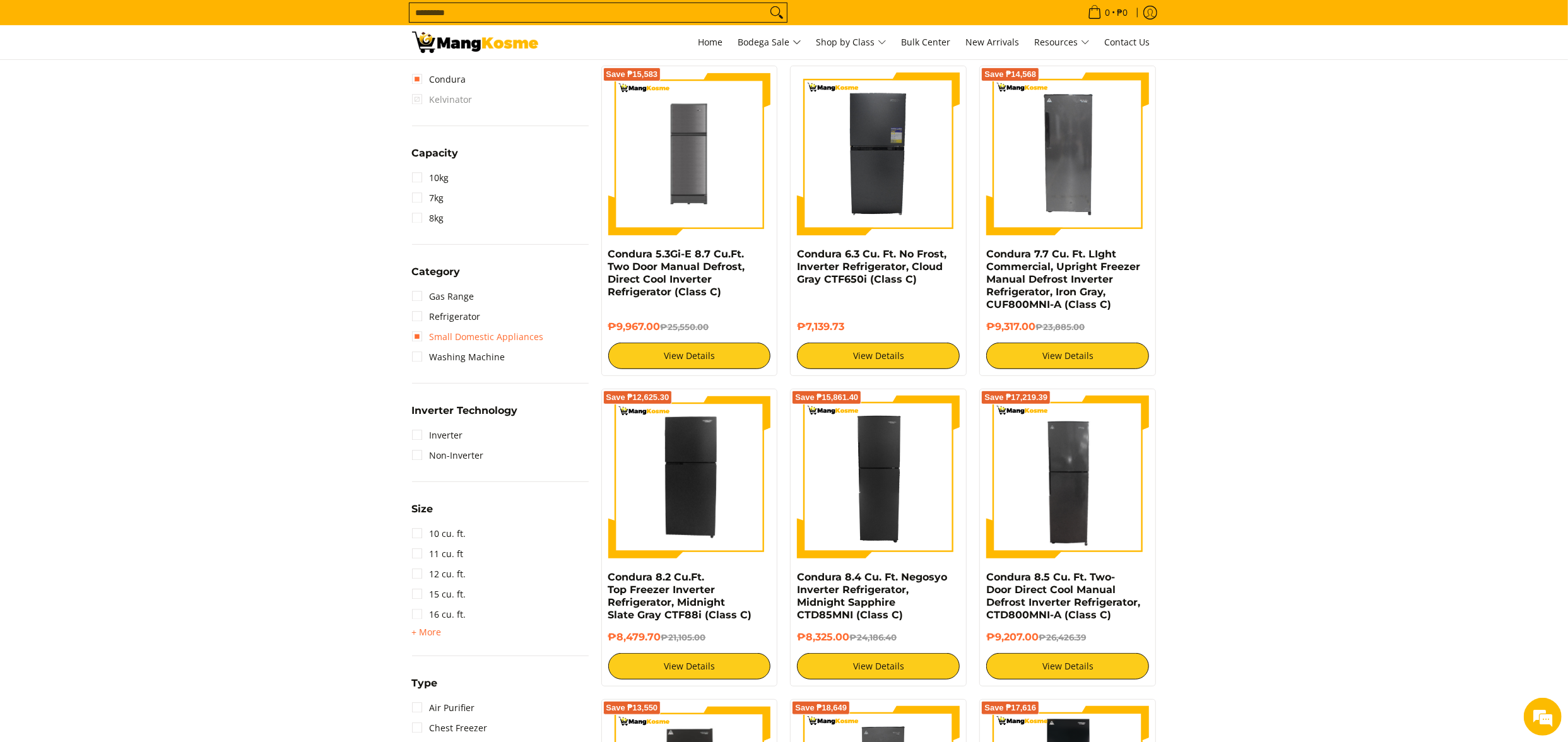
scroll to position [429, 0]
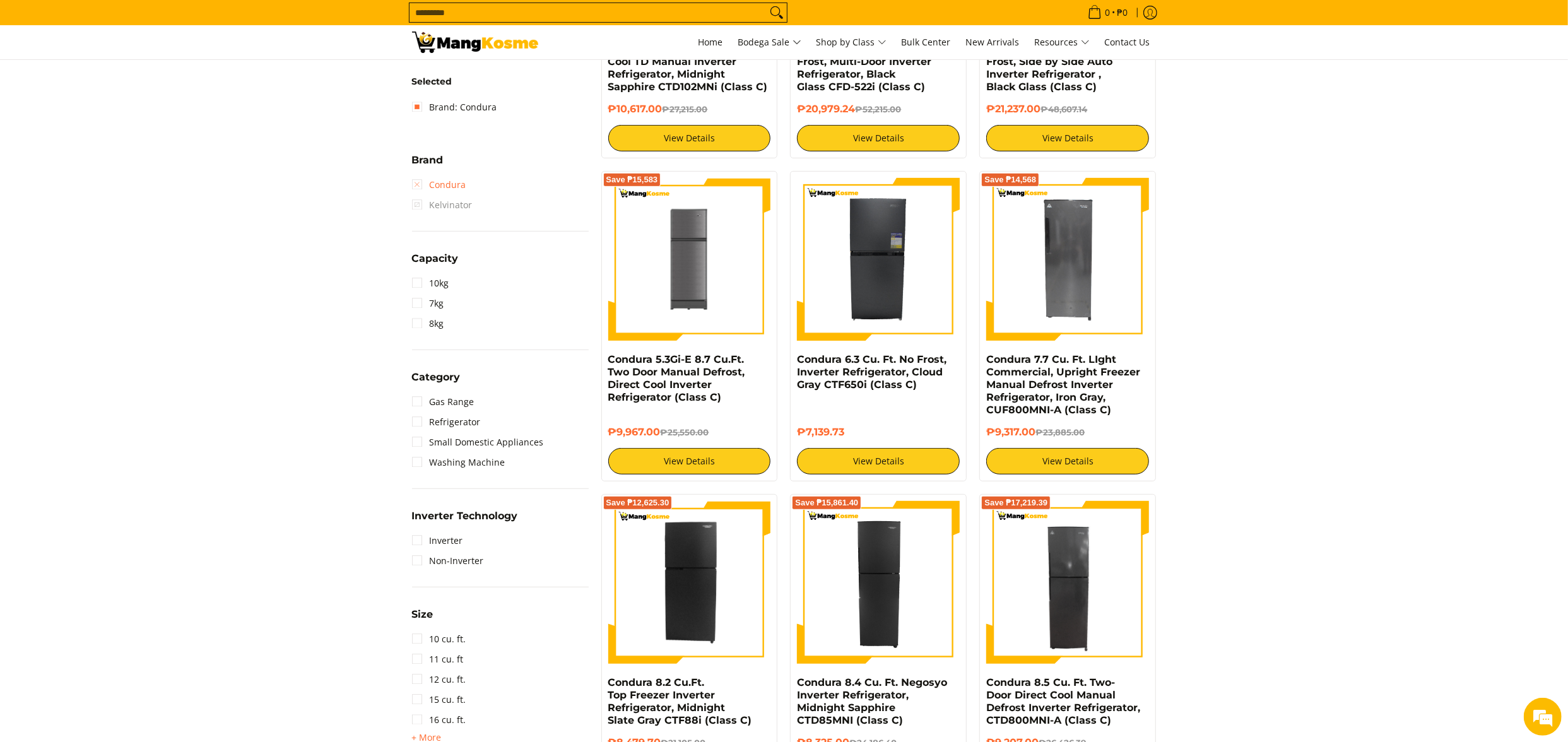
click at [454, 184] on link "Condura" at bounding box center [439, 185] width 54 height 21
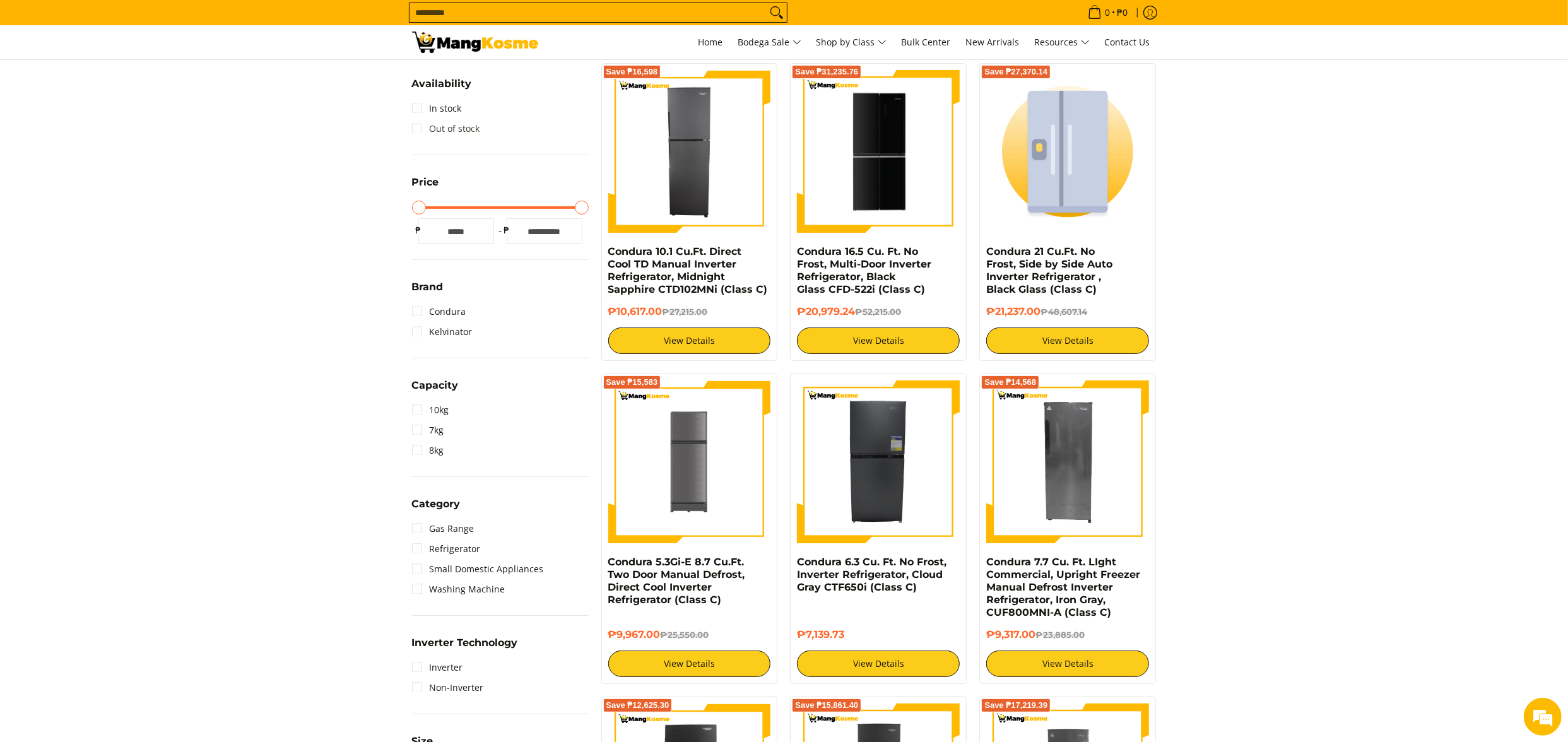
scroll to position [178, 0]
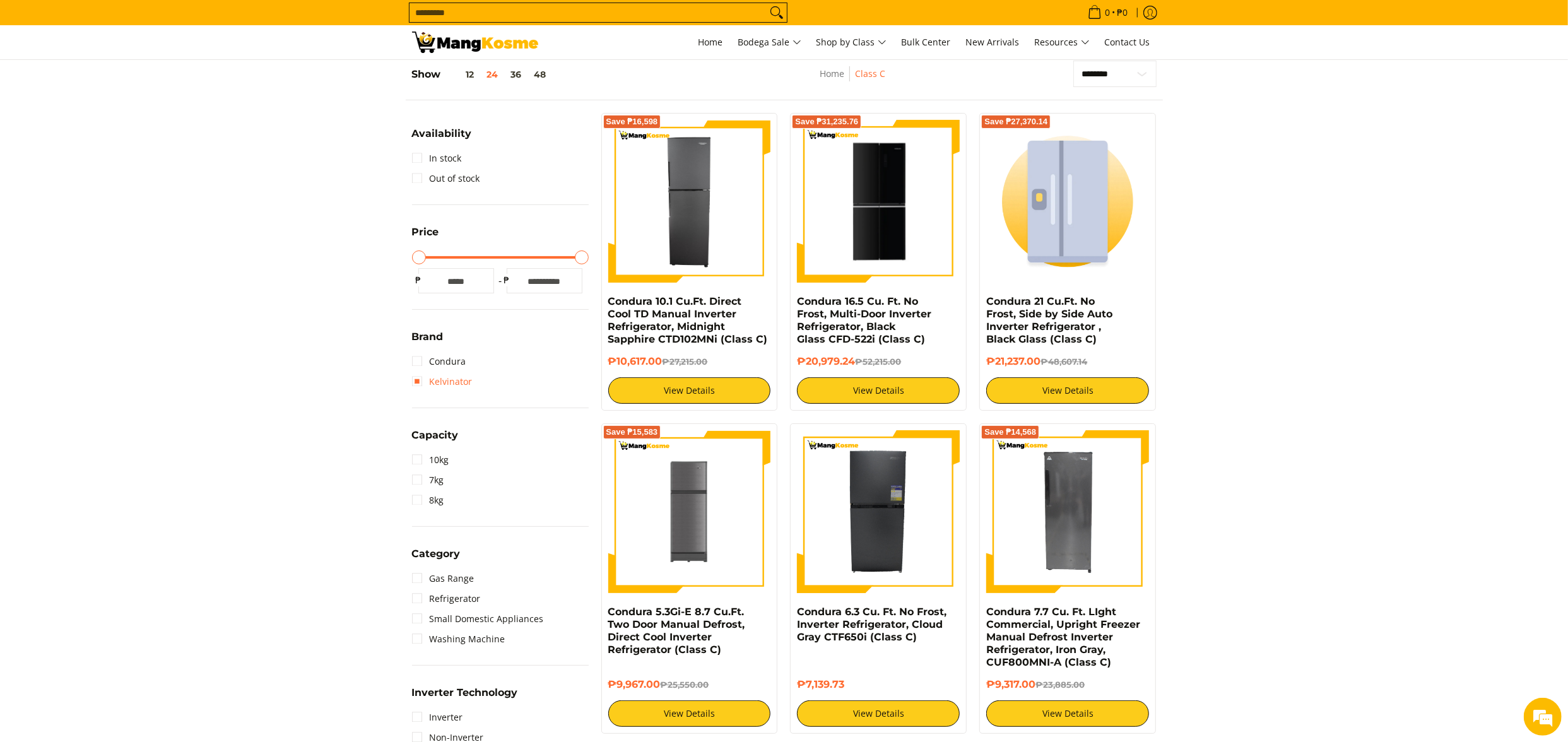
click at [461, 376] on link "Kelvinator" at bounding box center [442, 381] width 61 height 21
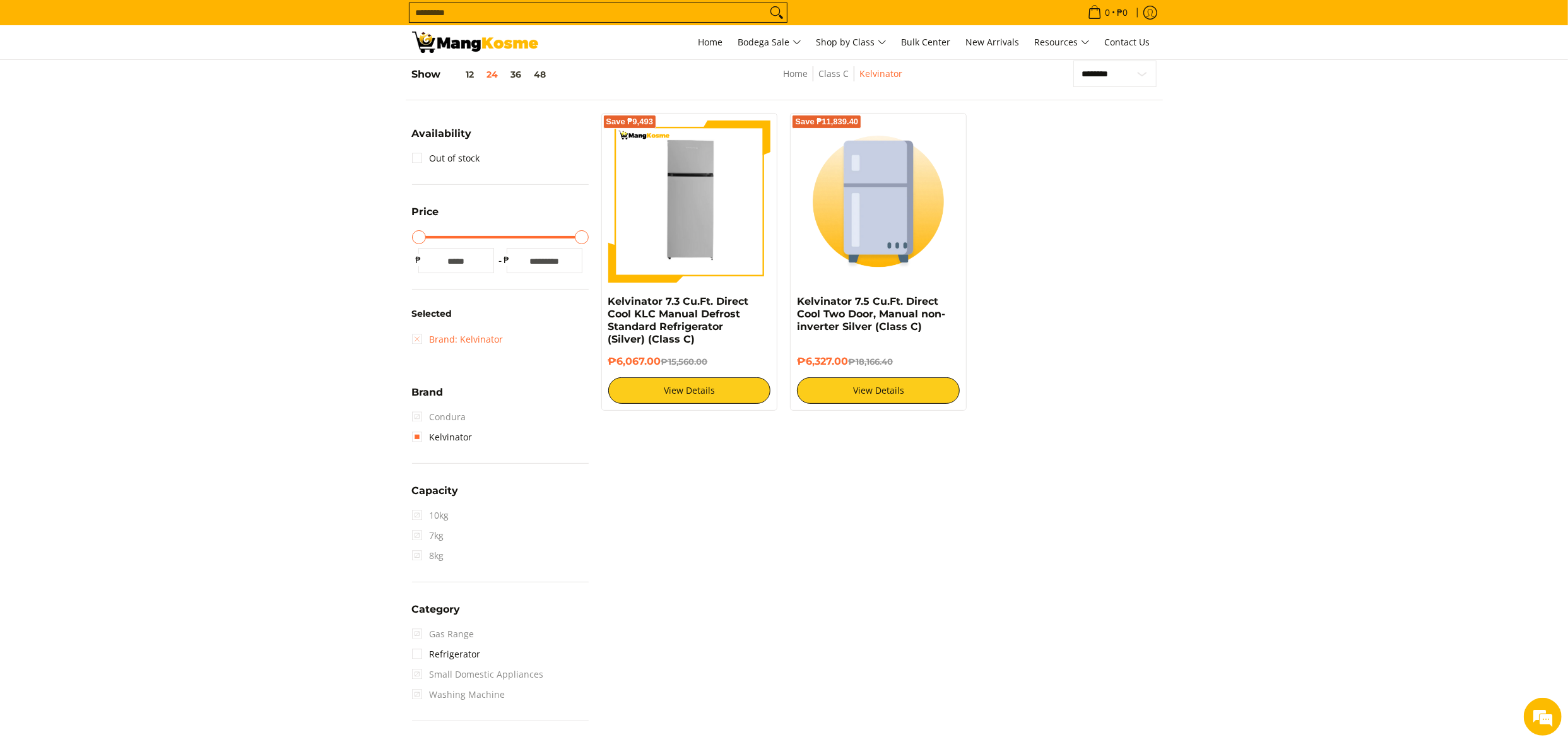
click at [449, 337] on link "Brand: Kelvinator" at bounding box center [457, 340] width 91 height 21
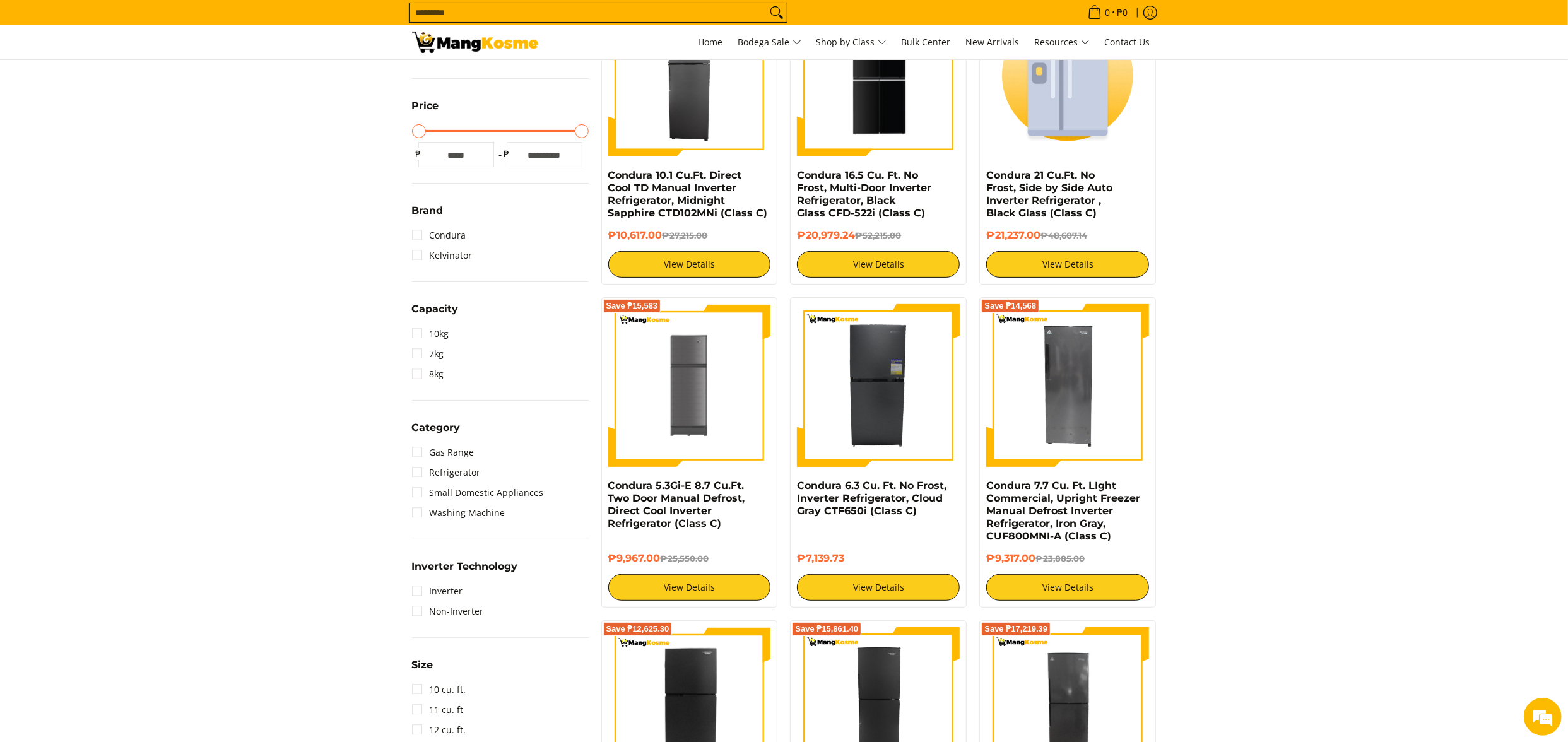
scroll to position [556, 0]
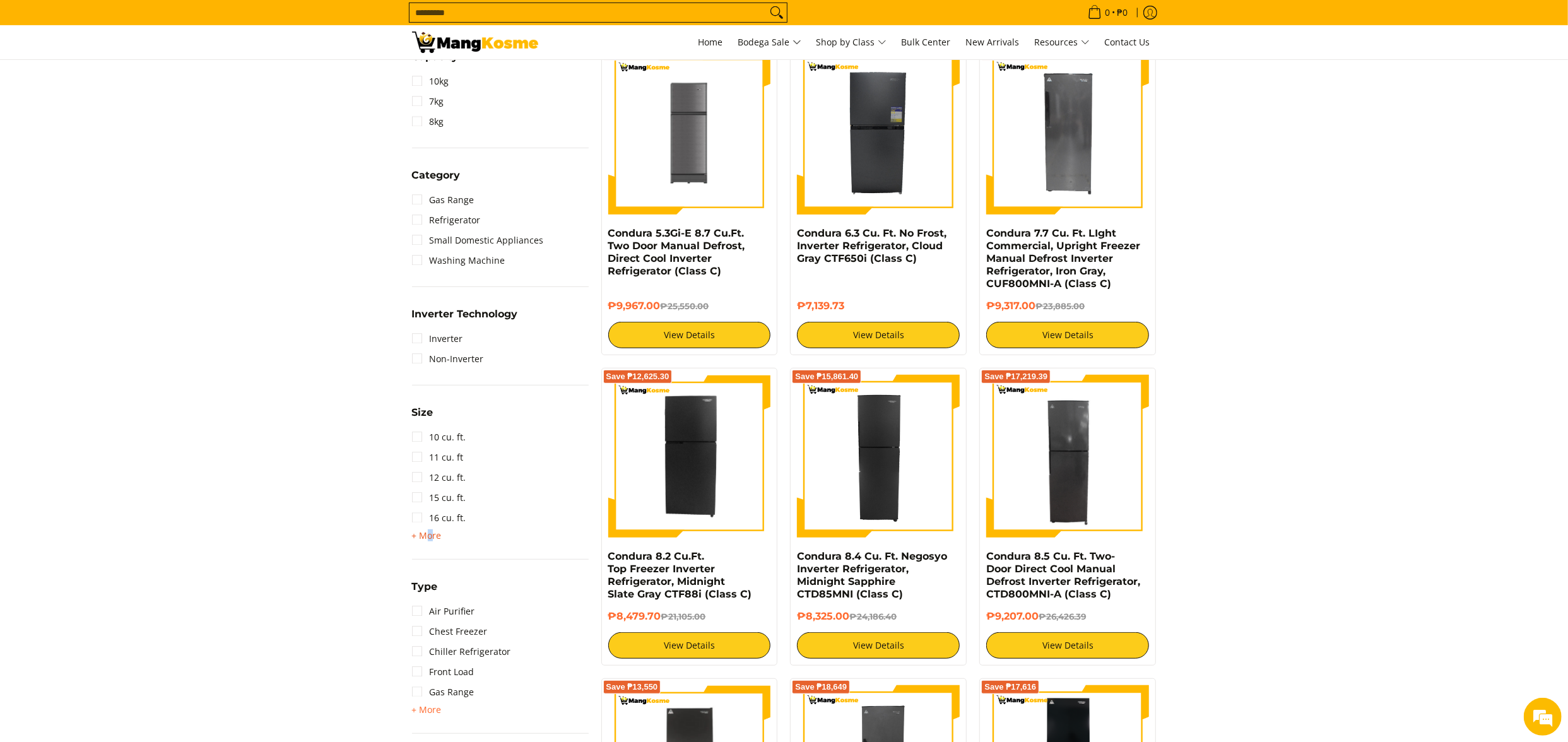
click at [430, 531] on span "+ More" at bounding box center [427, 535] width 30 height 10
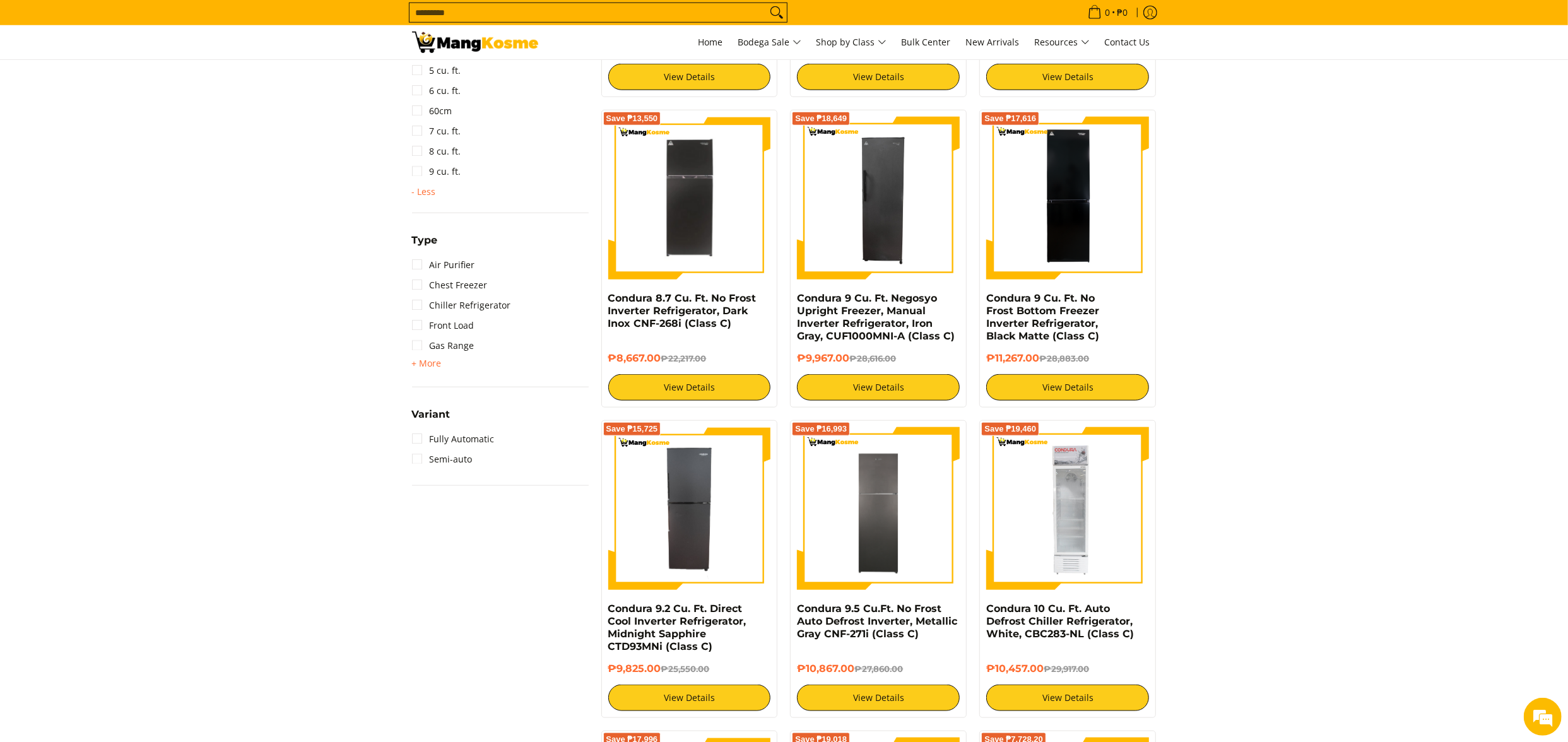
scroll to position [1186, 0]
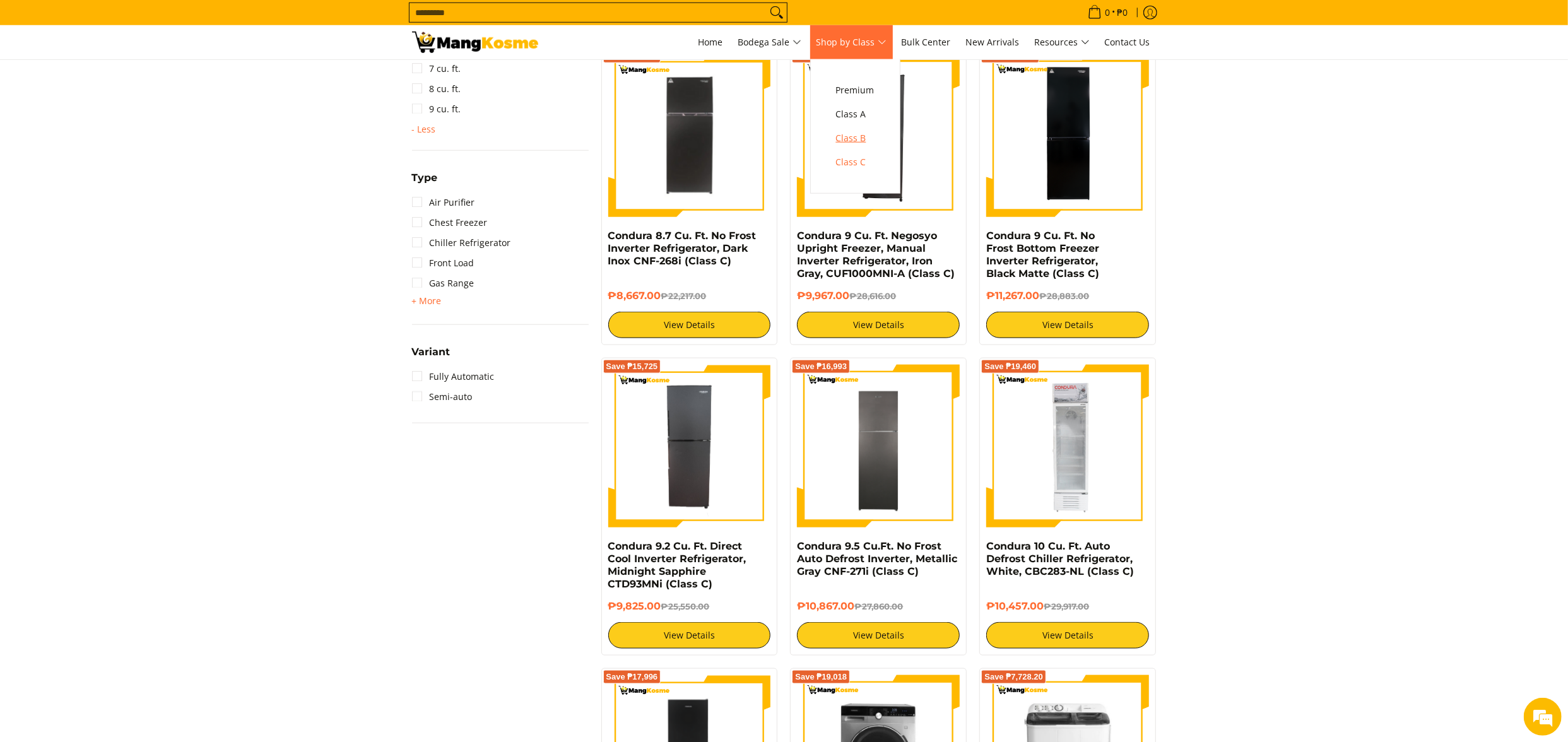
click at [847, 146] on span "Class B" at bounding box center [855, 139] width 38 height 16
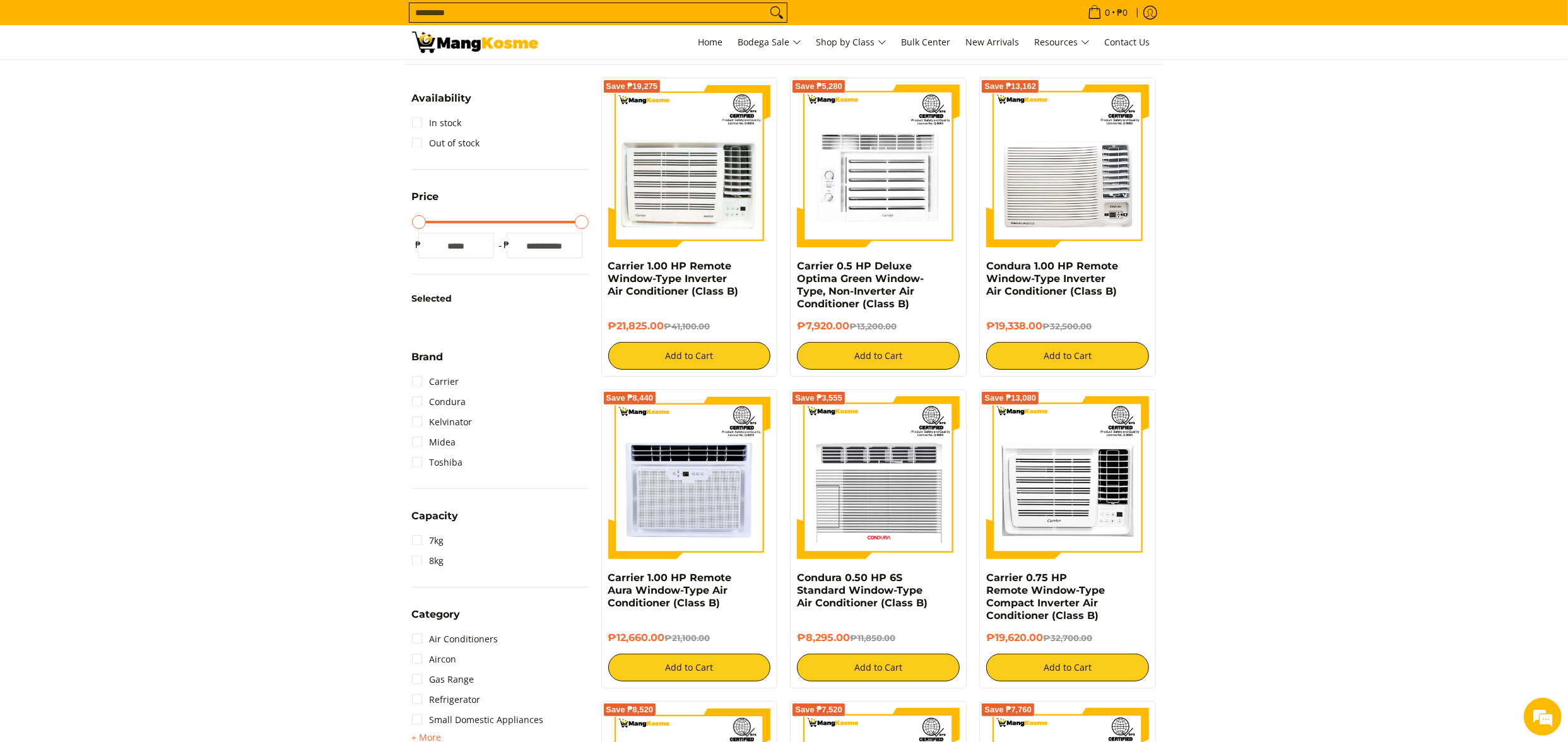
scroll to position [253, 0]
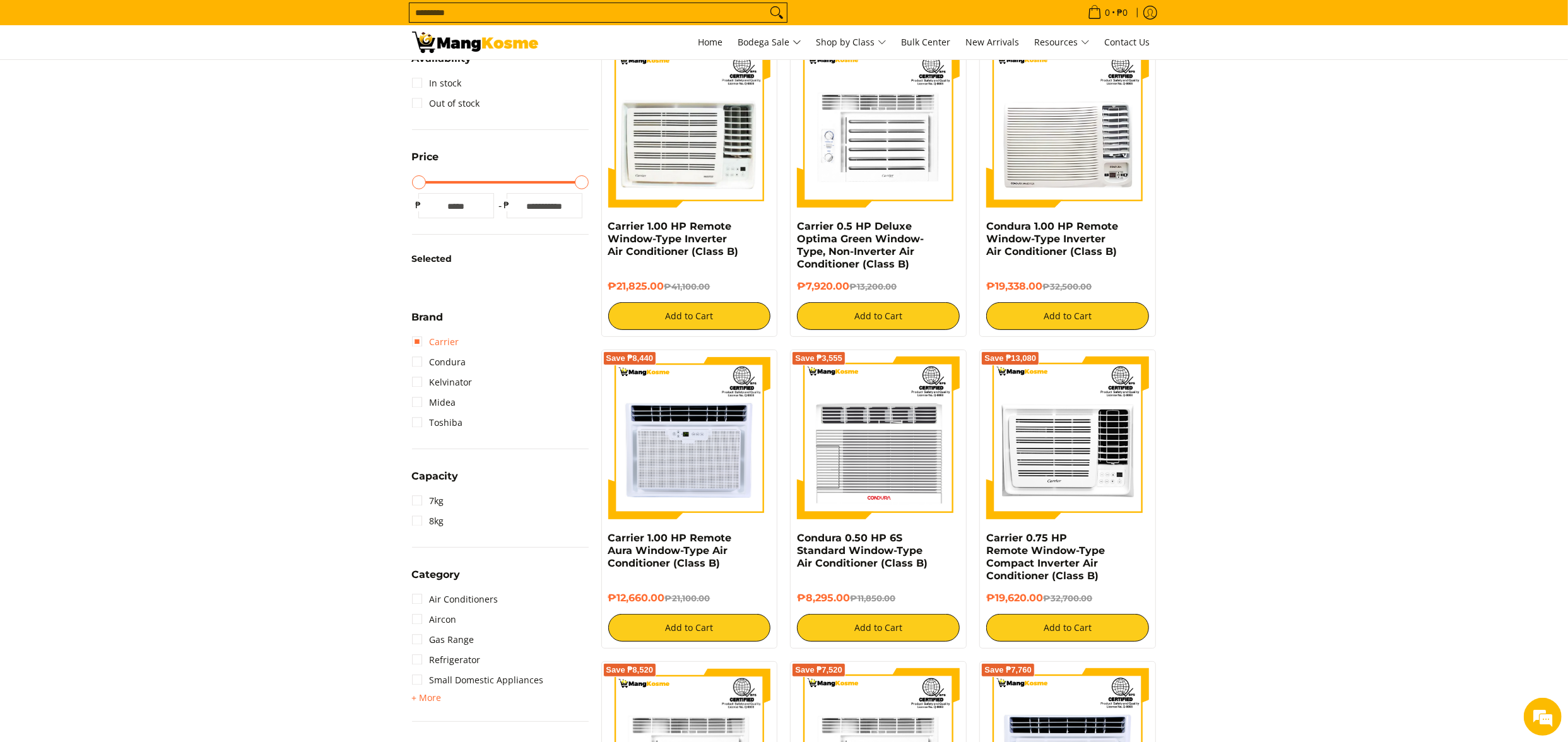
click at [439, 337] on link "Carrier" at bounding box center [435, 342] width 47 height 21
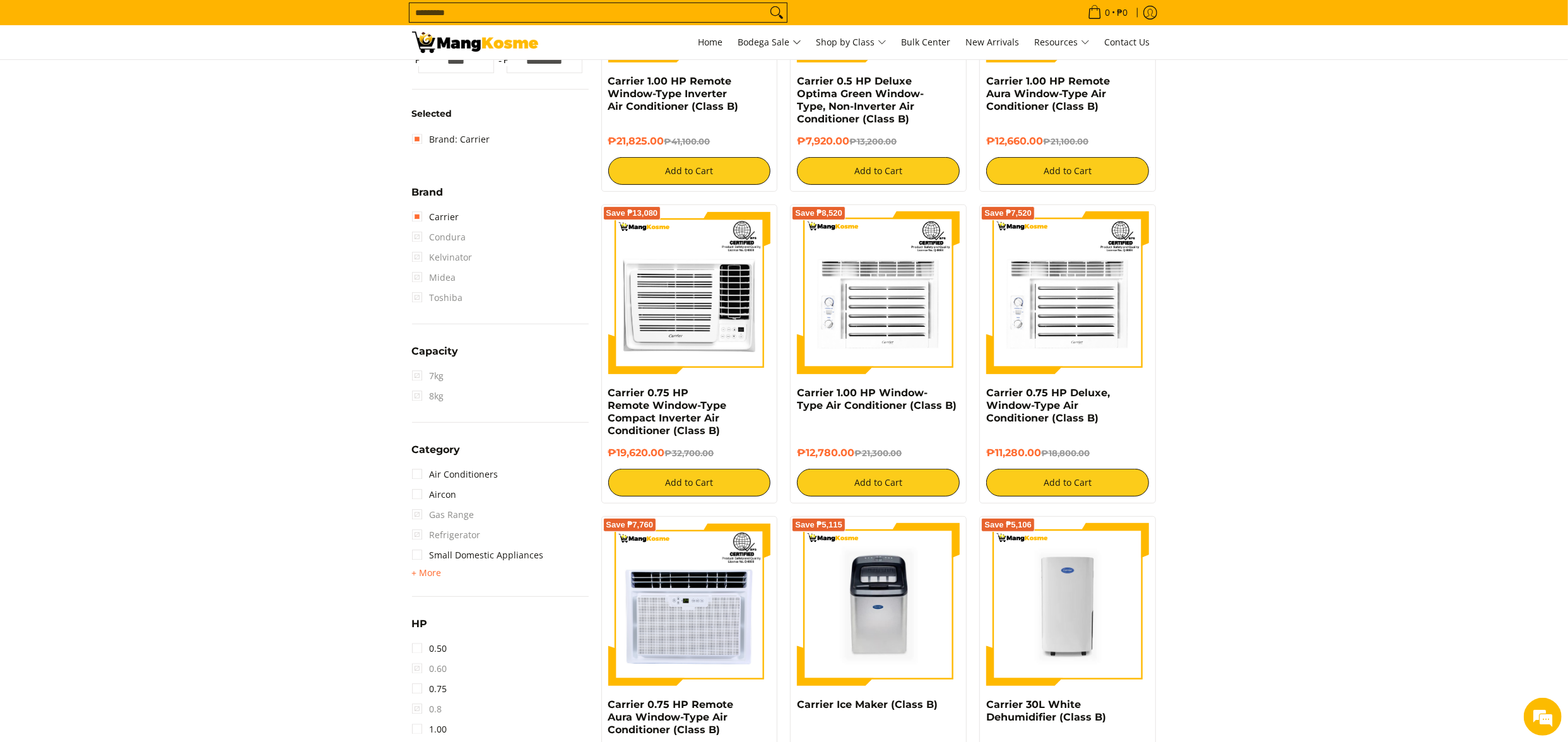
scroll to position [303, 0]
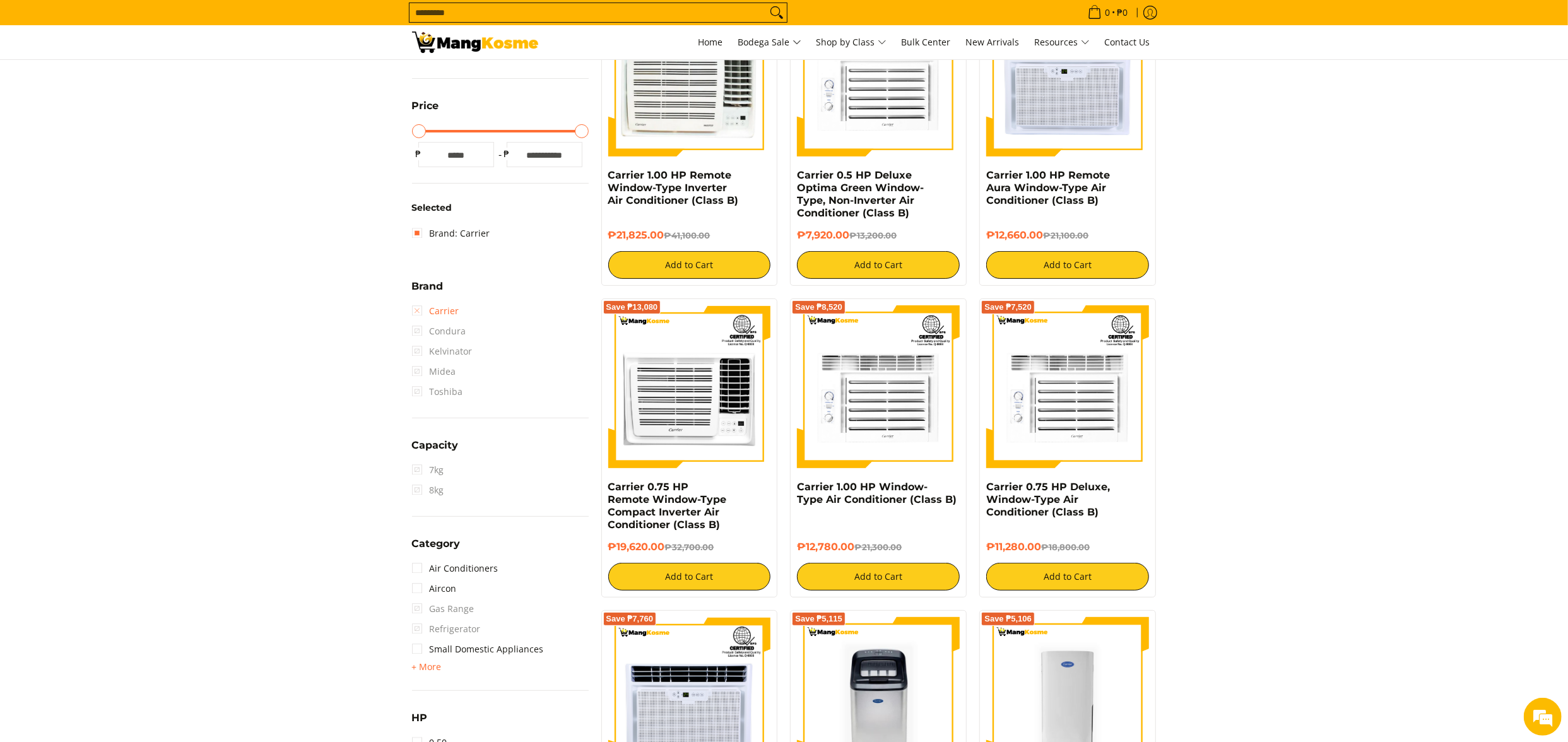
click at [437, 304] on link "Carrier" at bounding box center [435, 311] width 47 height 21
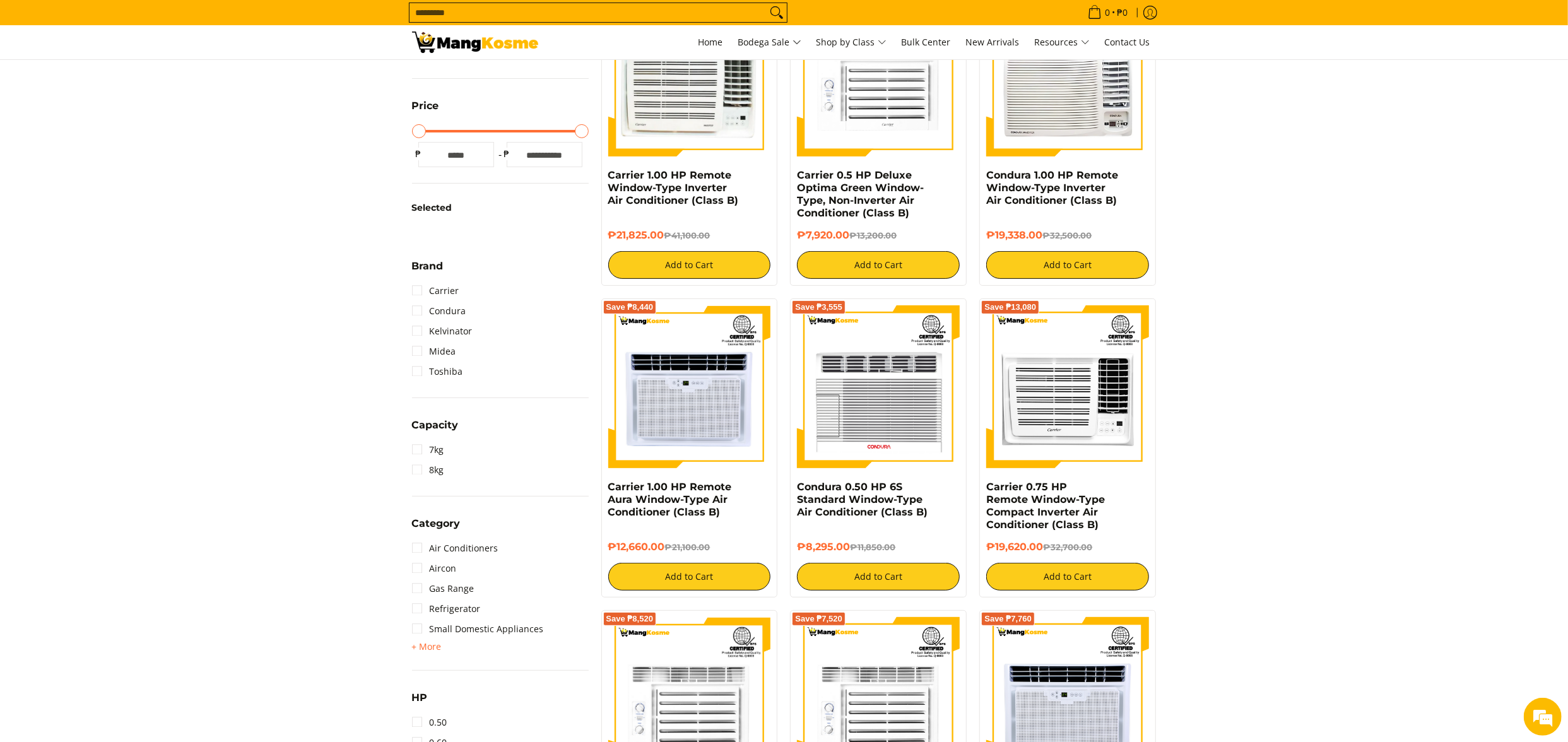
scroll to position [178, 0]
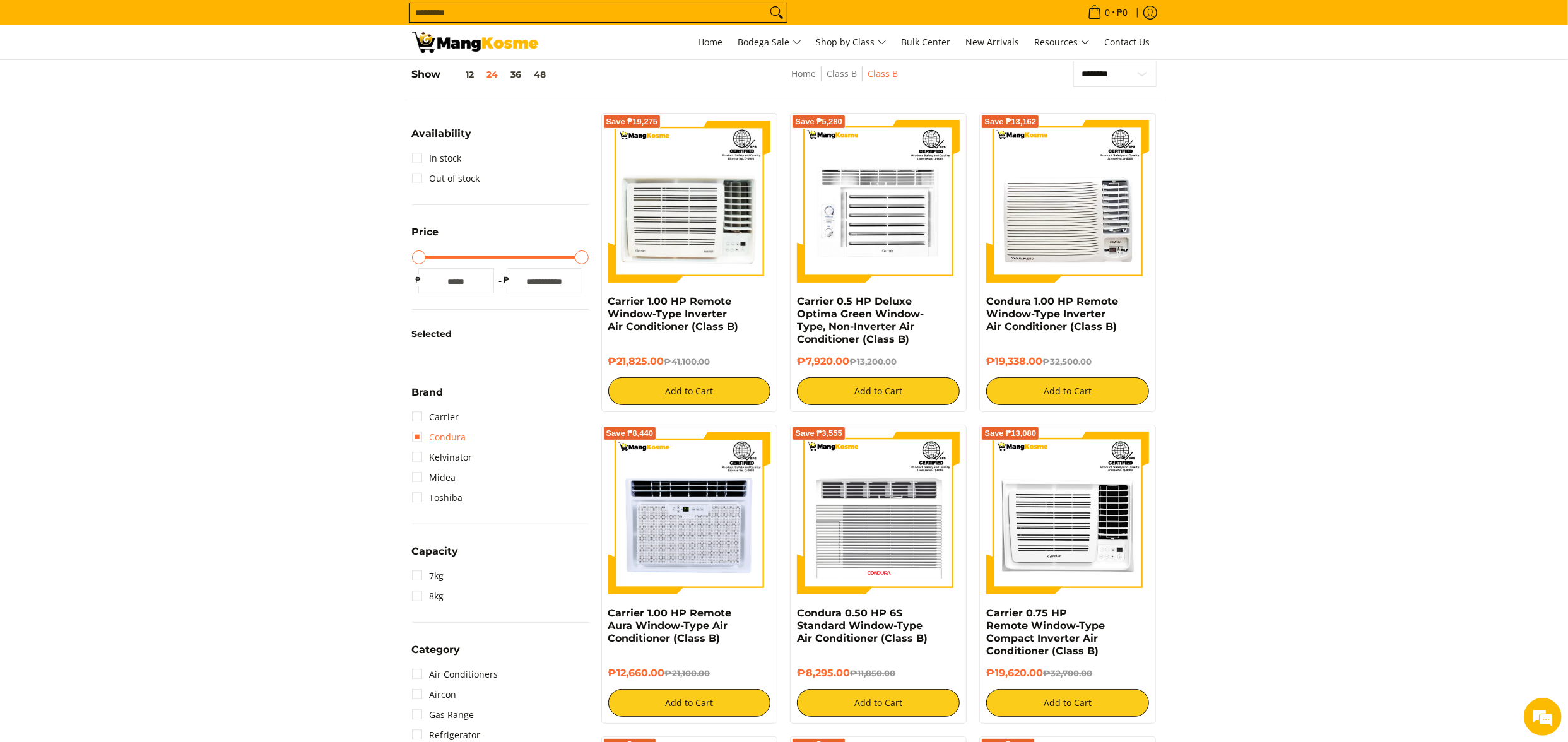
click at [438, 434] on link "Condura" at bounding box center [439, 437] width 54 height 21
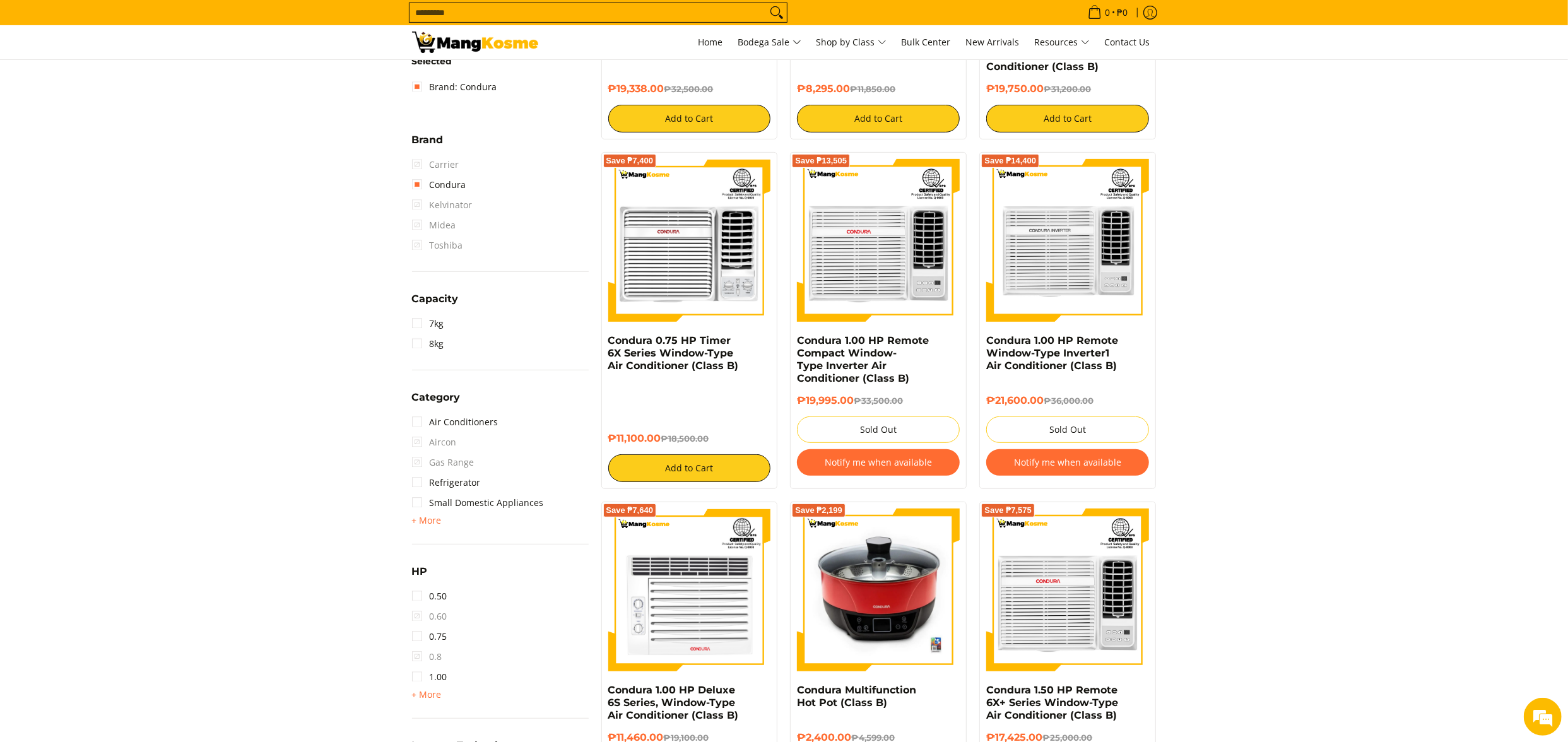
scroll to position [303, 0]
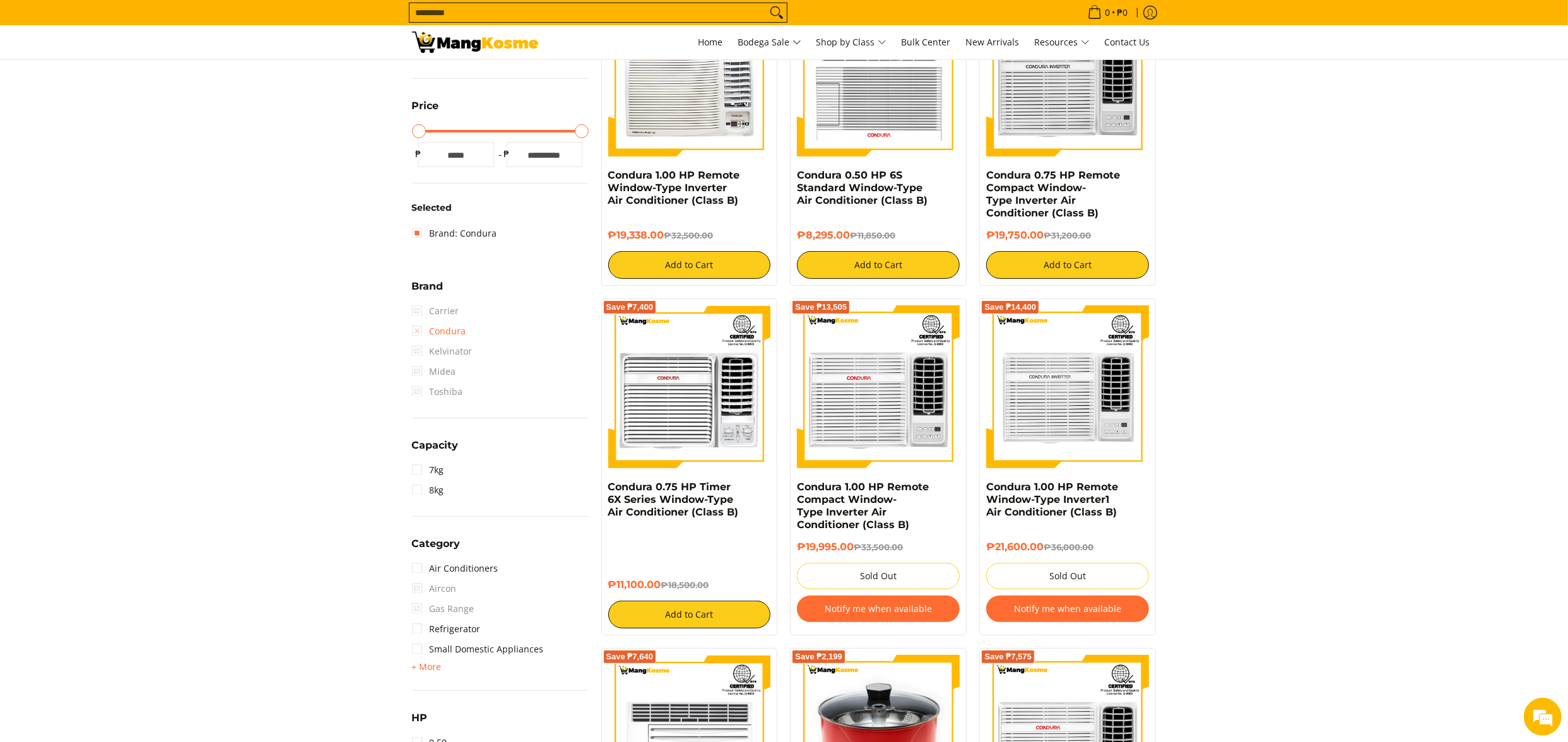
click at [440, 332] on link "Condura" at bounding box center [439, 331] width 54 height 21
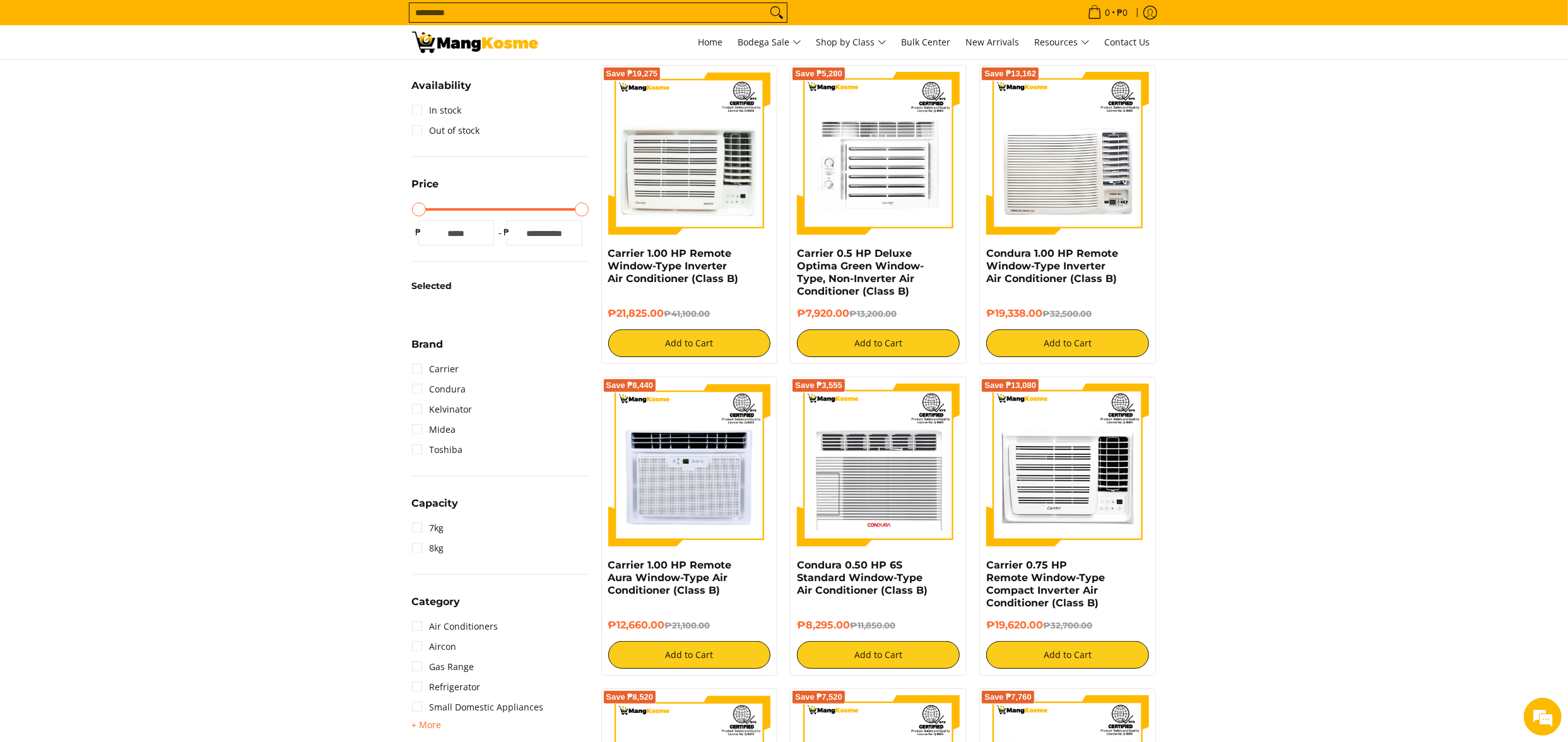
scroll to position [178, 0]
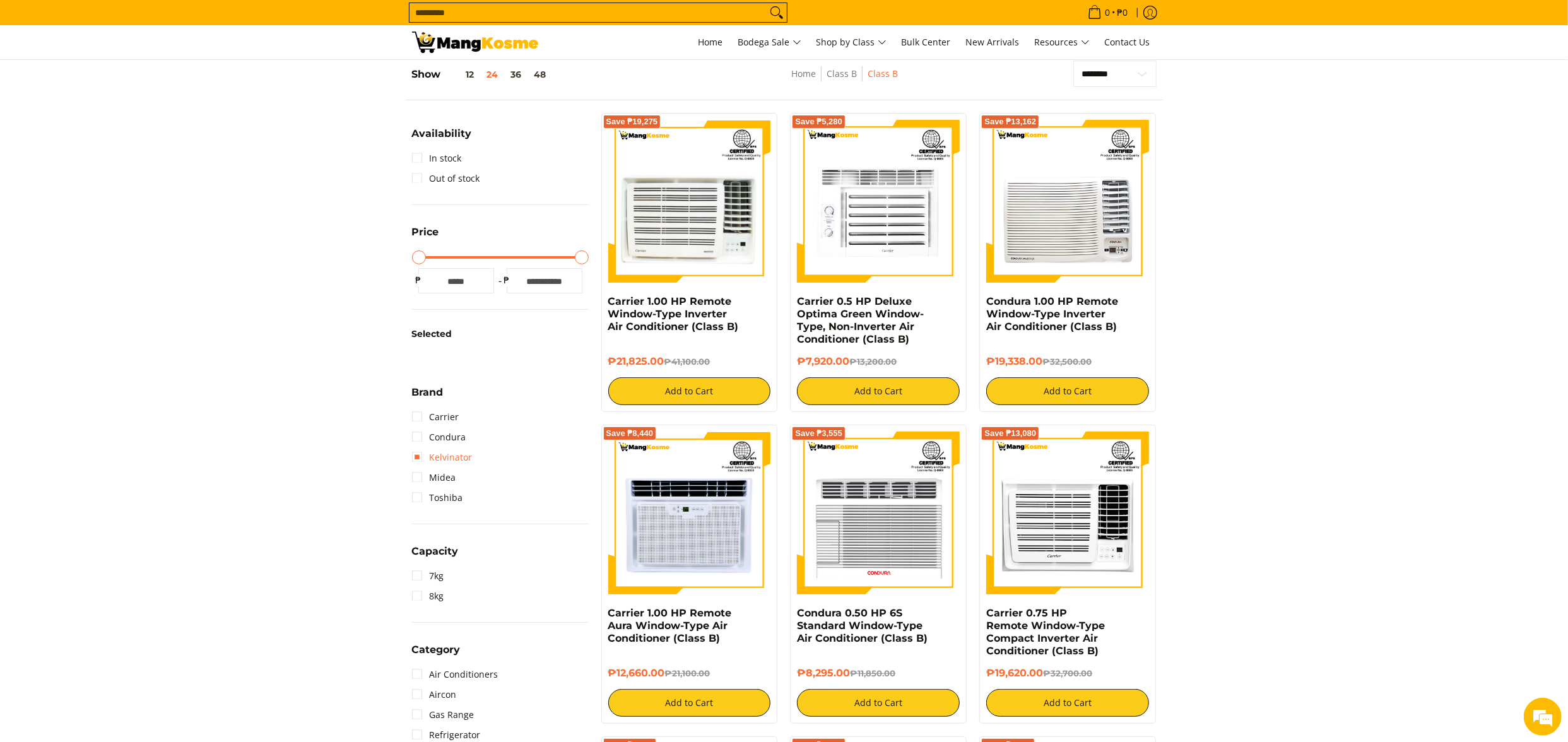
click at [447, 456] on link "Kelvinator" at bounding box center [442, 457] width 61 height 21
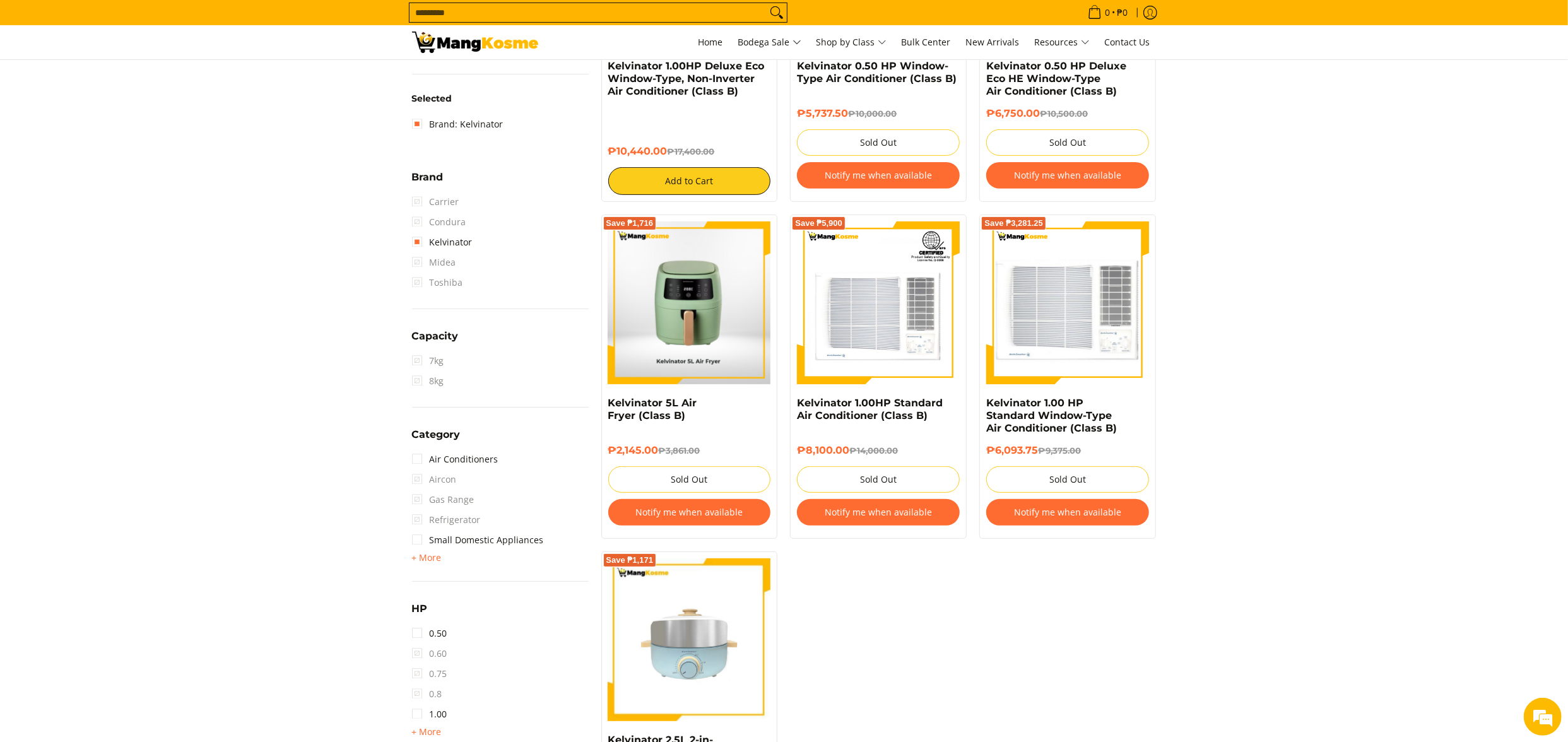
scroll to position [429, 0]
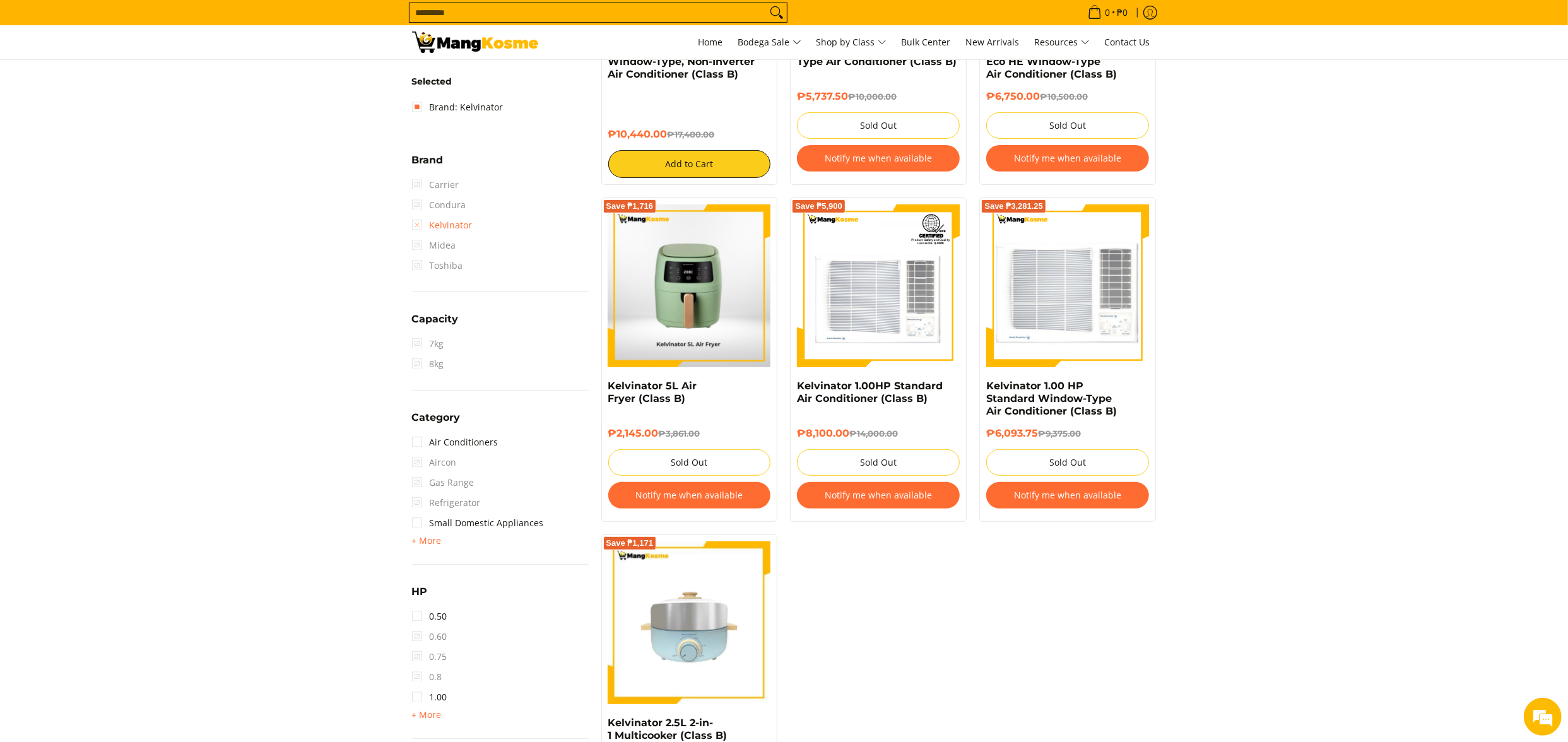
click at [452, 231] on link "Kelvinator" at bounding box center [442, 225] width 61 height 21
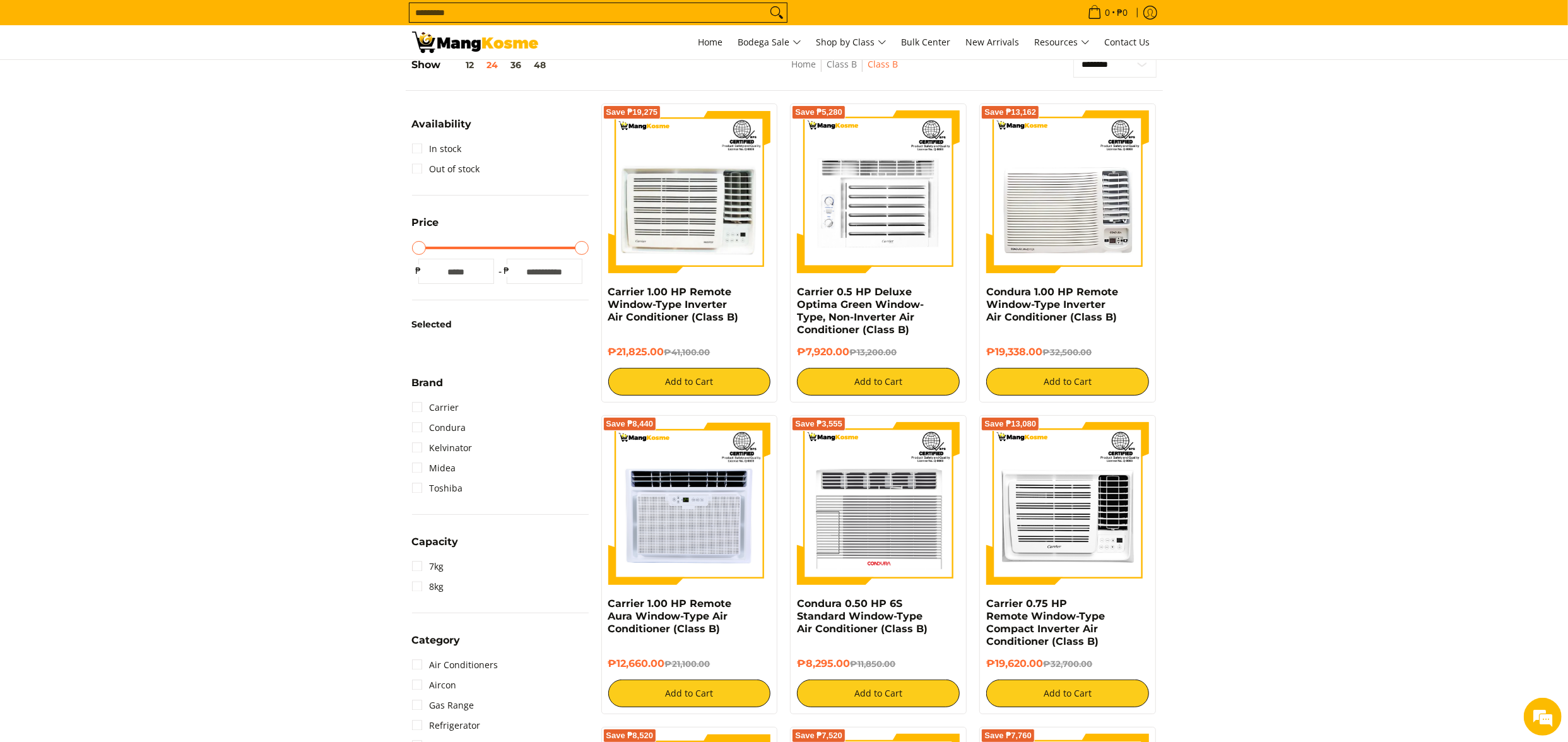
scroll to position [178, 0]
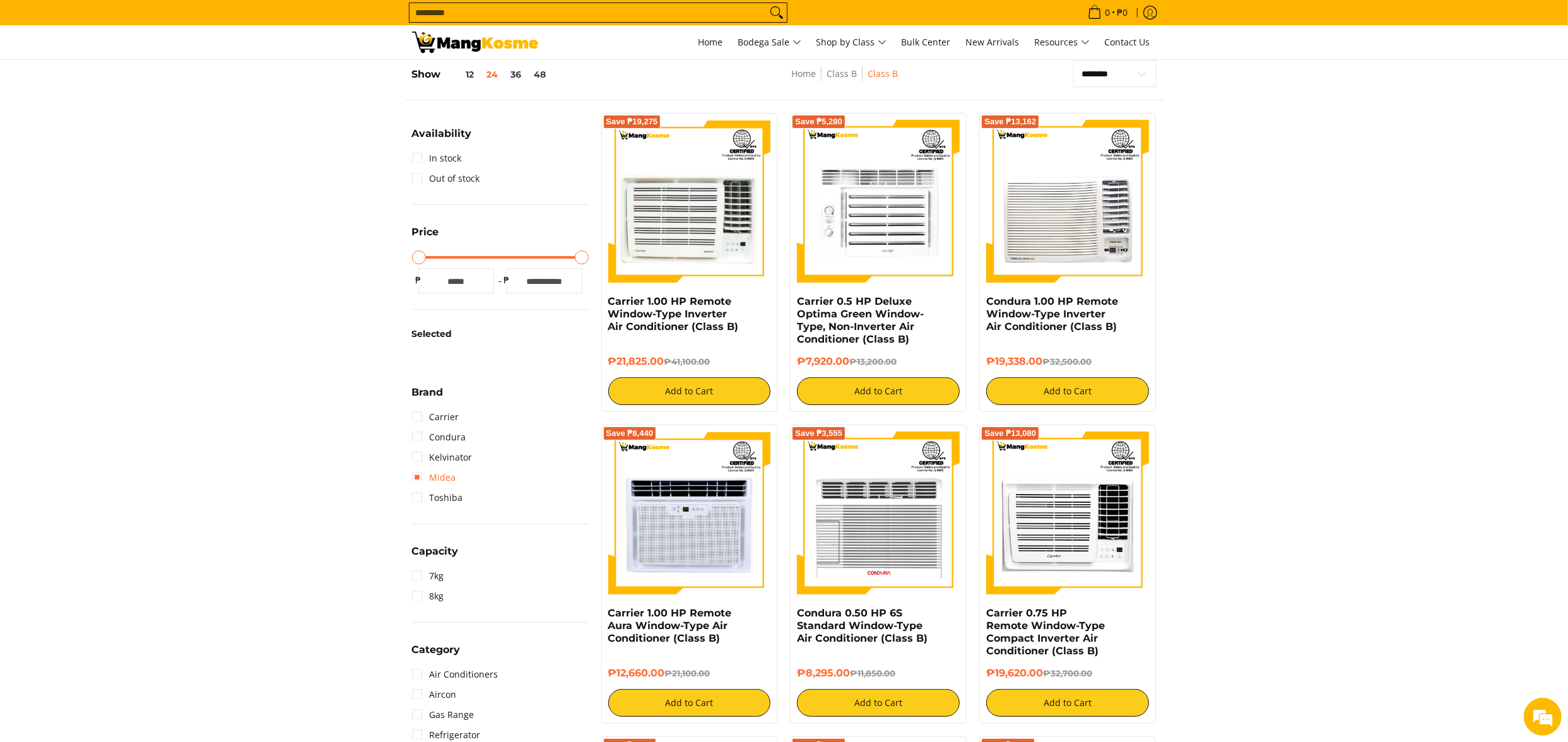
click at [440, 483] on link "Midea" at bounding box center [434, 477] width 44 height 21
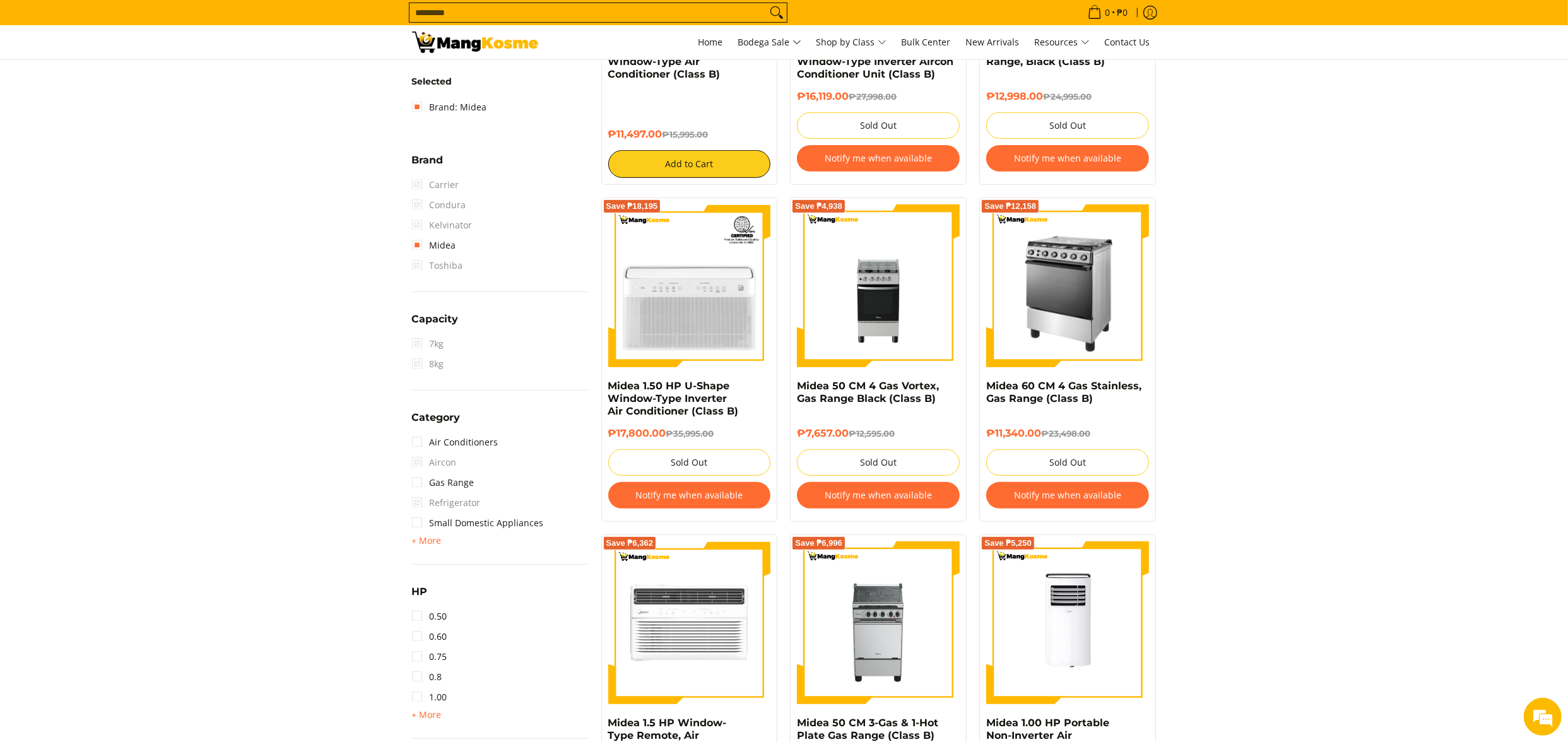
scroll to position [51, 0]
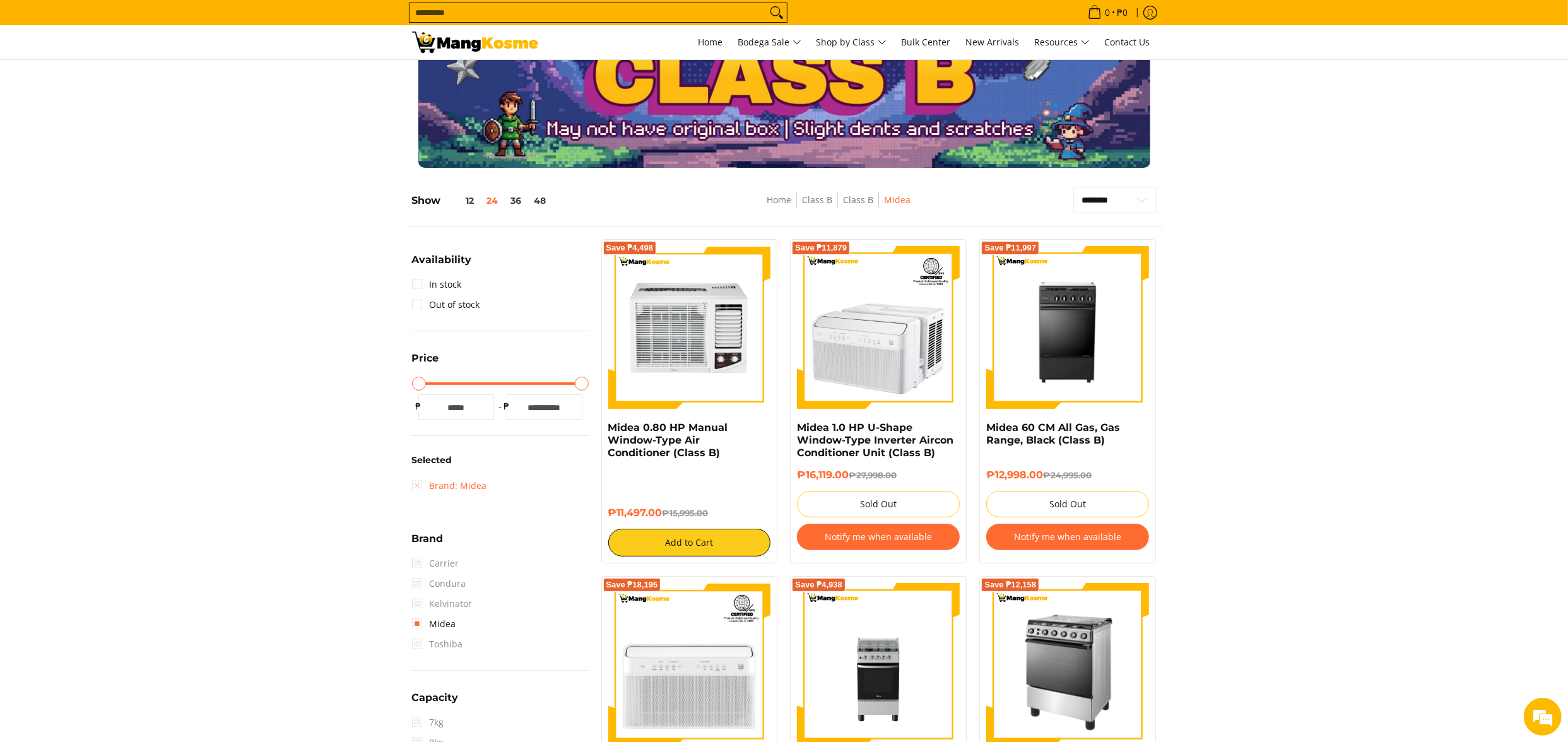
click at [459, 480] on link "Brand: Midea" at bounding box center [449, 485] width 75 height 21
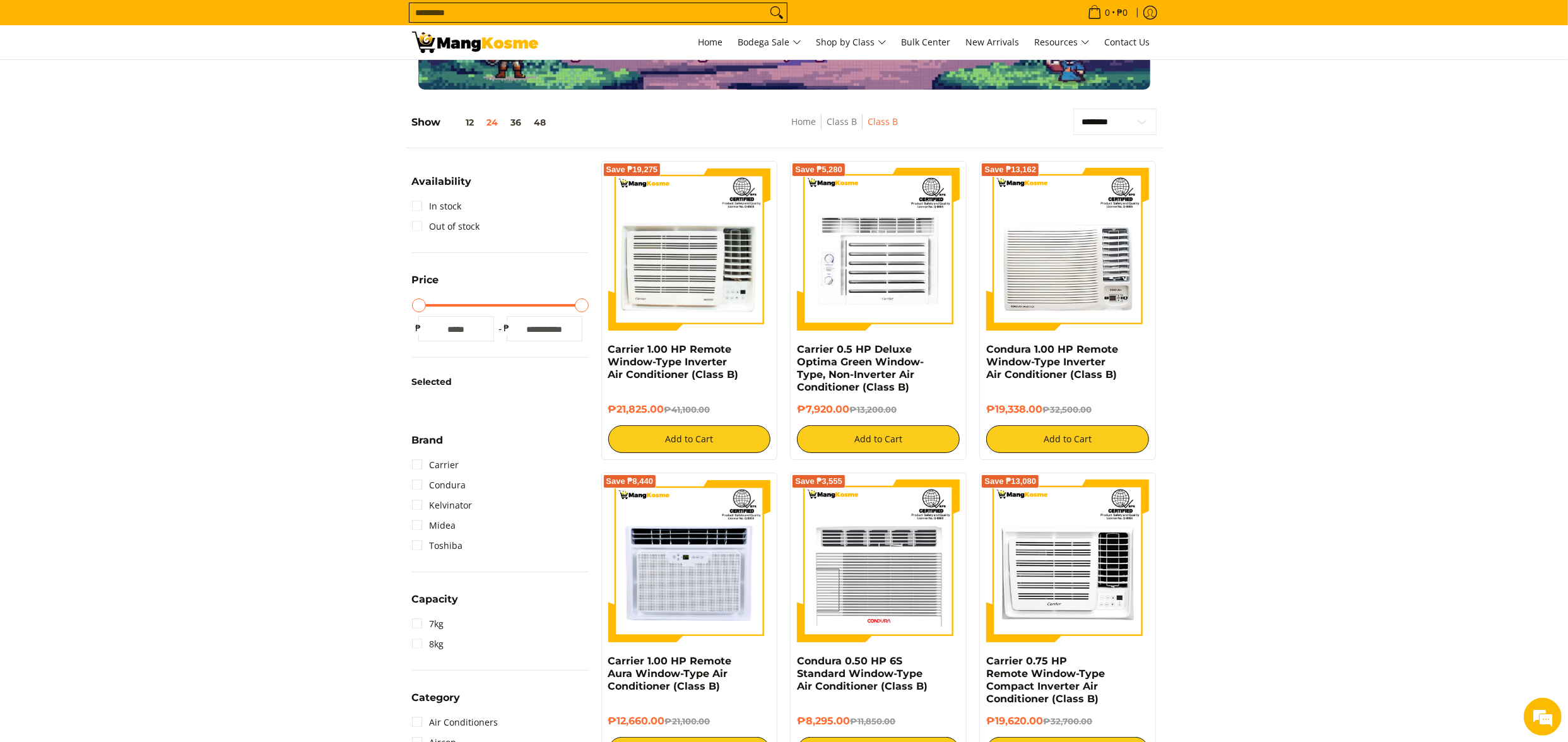
scroll to position [178, 0]
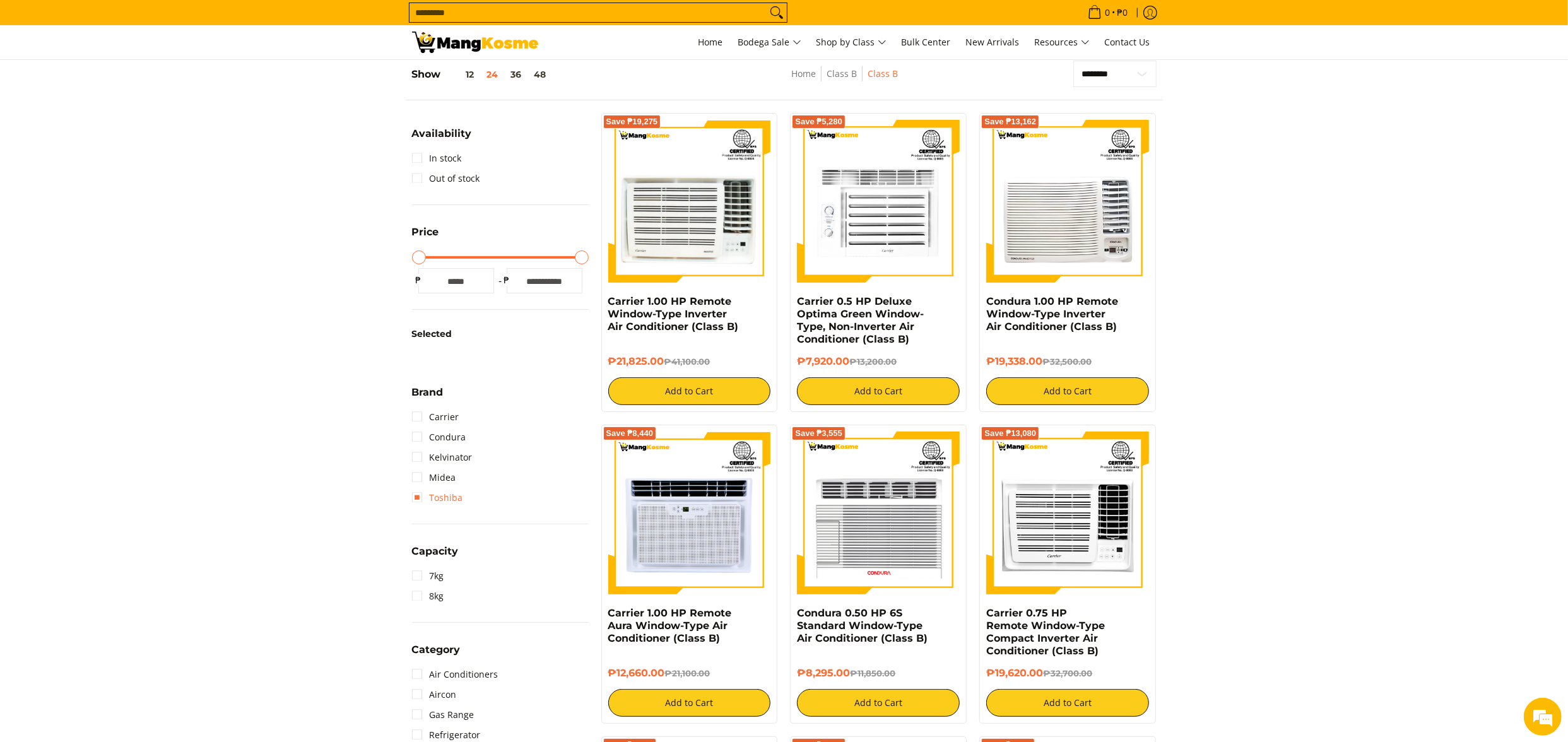
click at [455, 497] on link "Toshiba" at bounding box center [437, 497] width 51 height 21
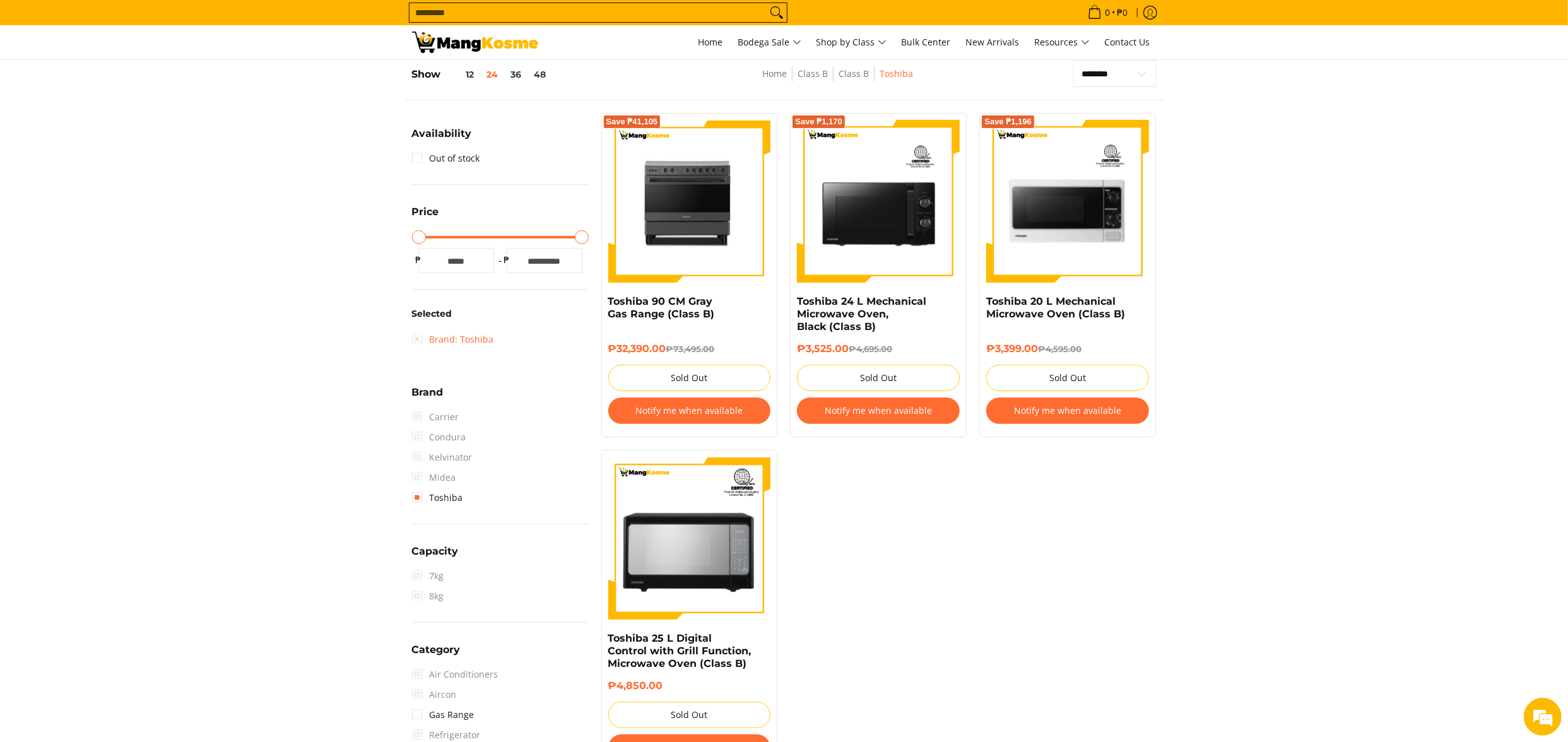
click at [463, 342] on link "Brand: Toshiba" at bounding box center [453, 340] width 82 height 21
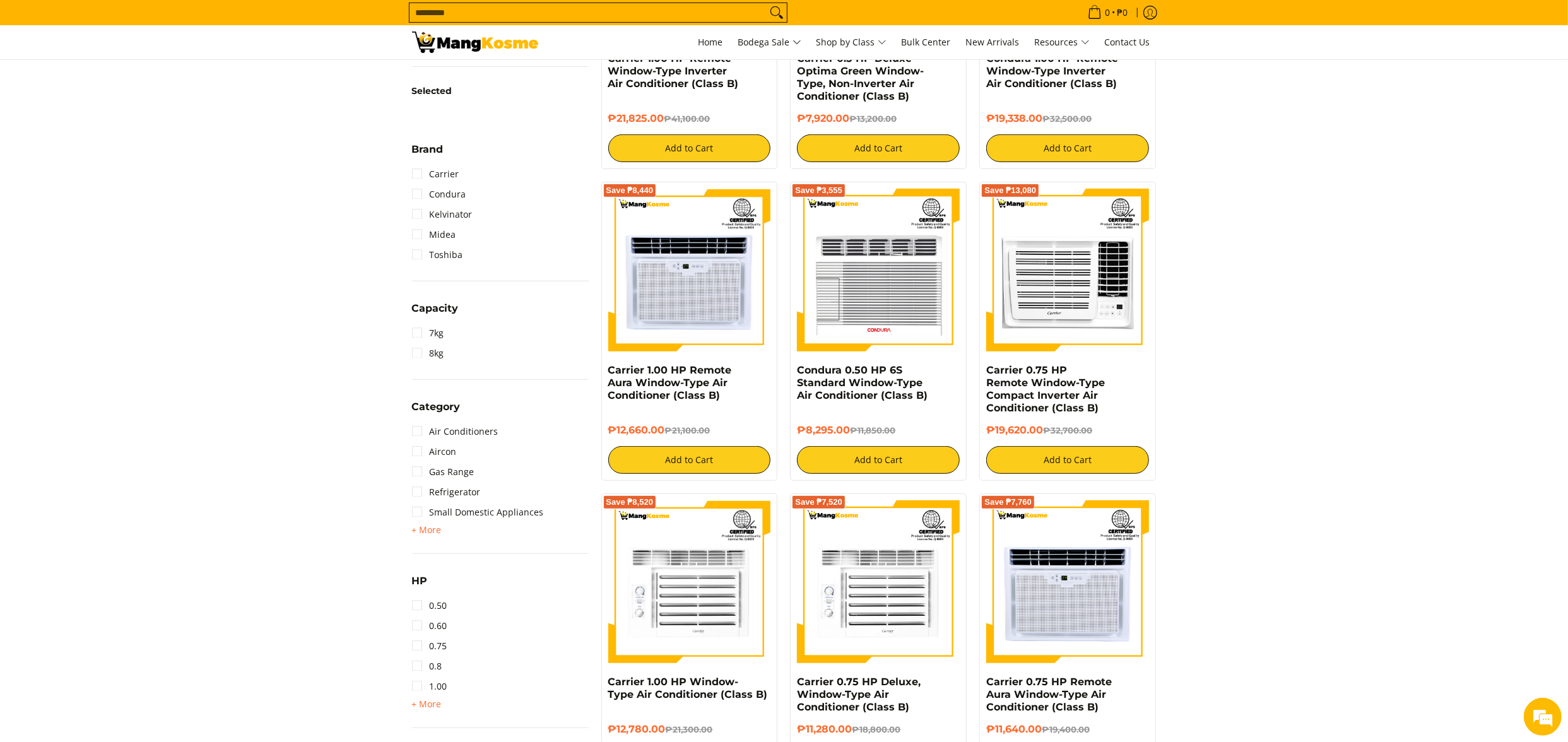
scroll to position [429, 0]
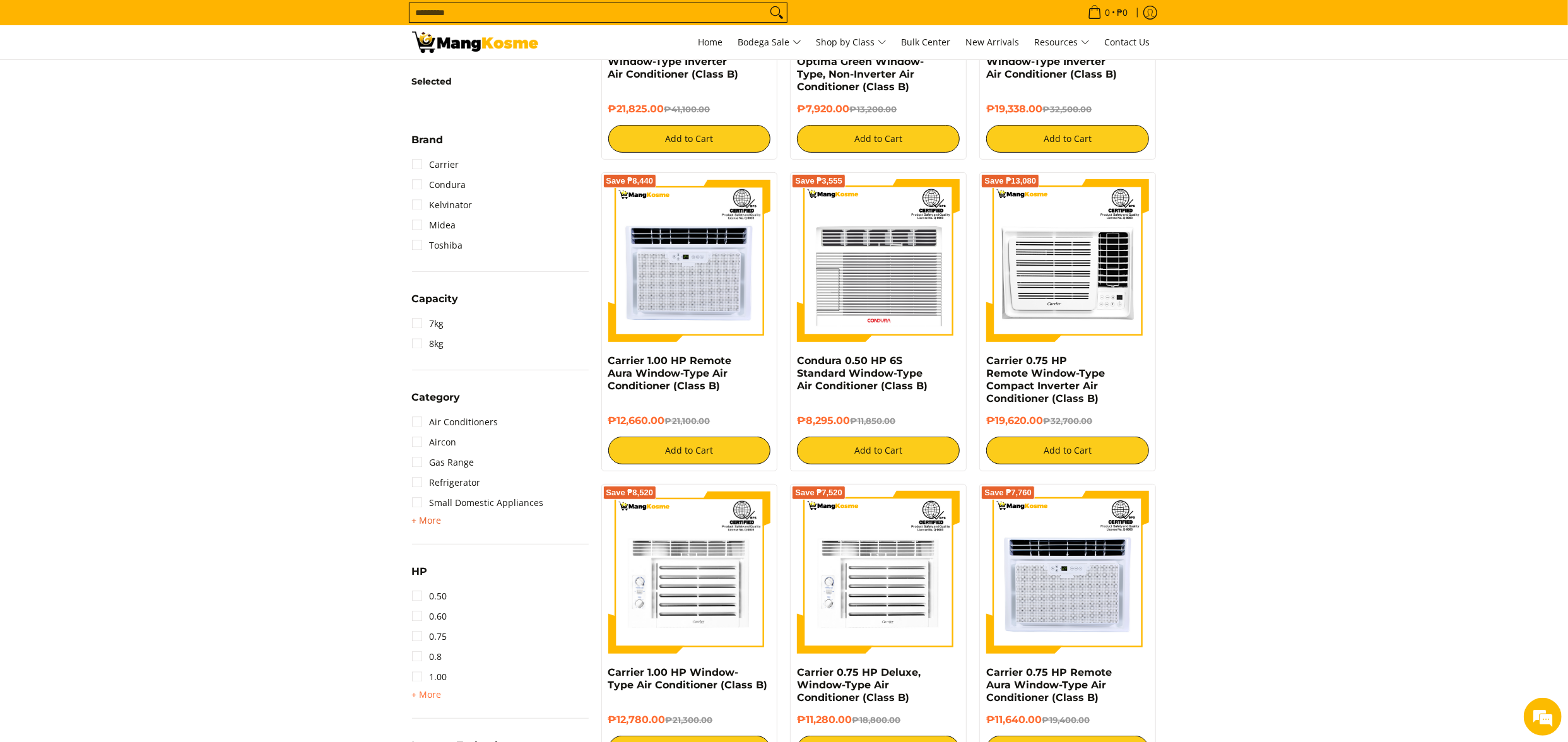
click at [424, 518] on span "+ More" at bounding box center [427, 521] width 30 height 10
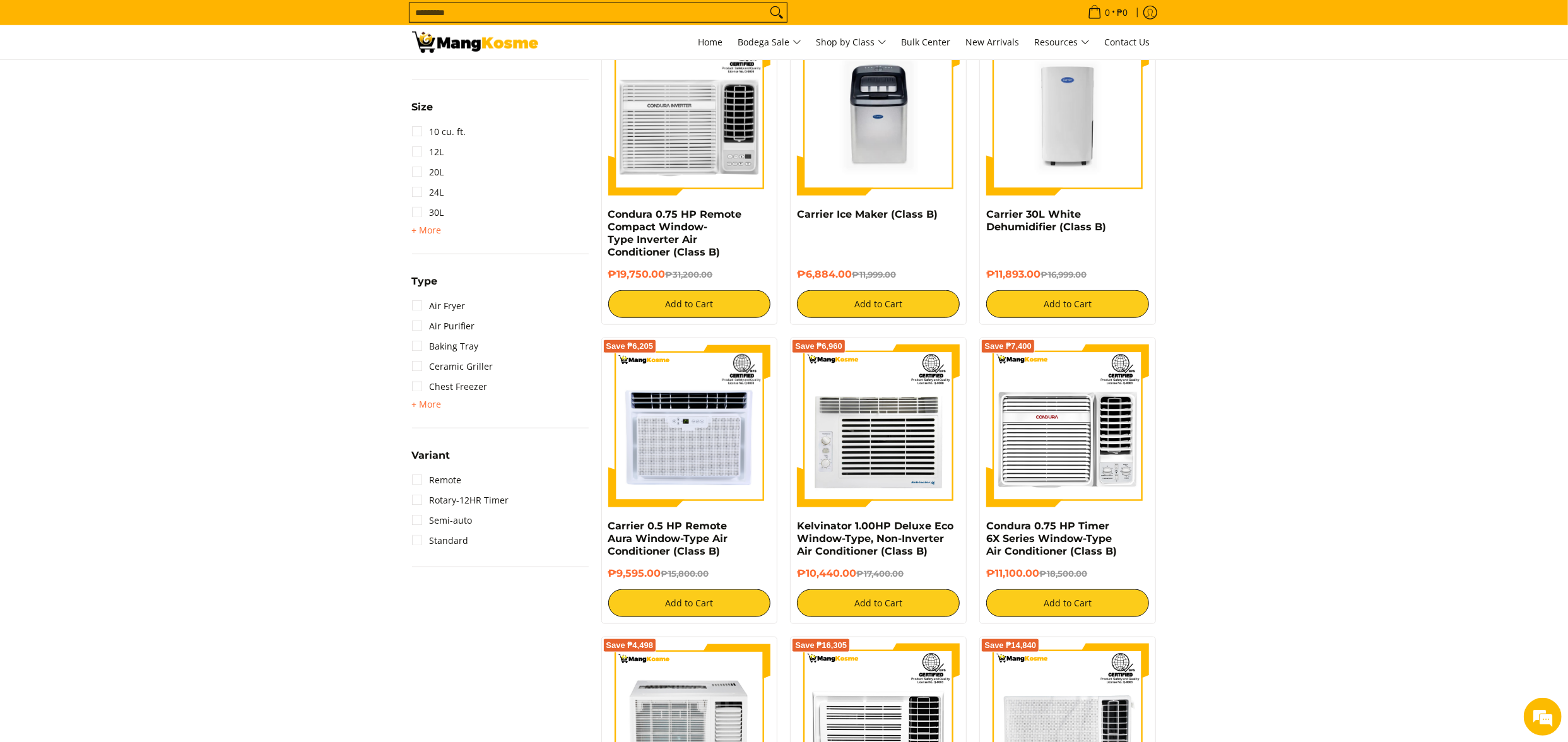
scroll to position [1060, 0]
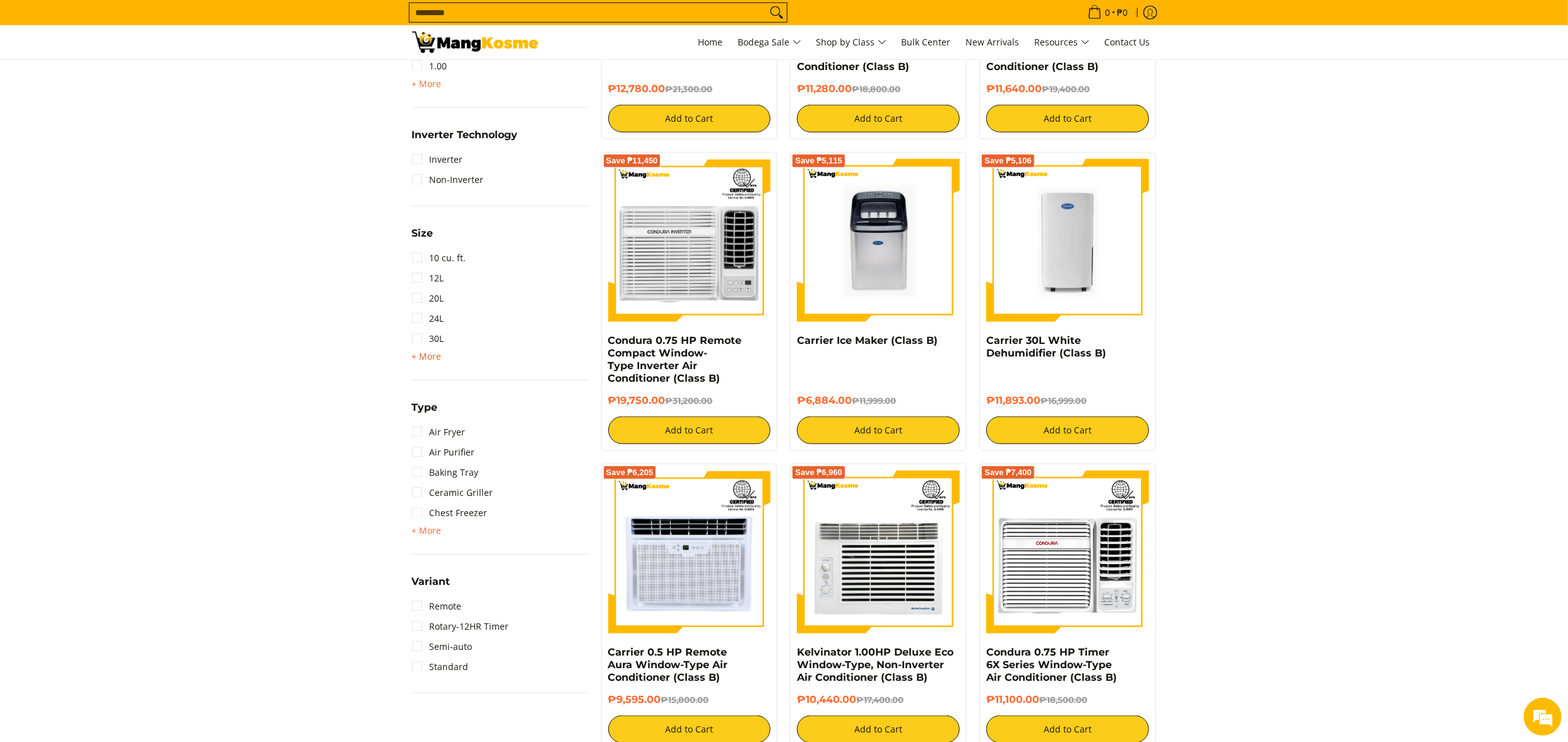
click at [425, 352] on span "+ More" at bounding box center [427, 356] width 30 height 10
click at [454, 253] on link "10 cu. ft." at bounding box center [439, 257] width 54 height 21
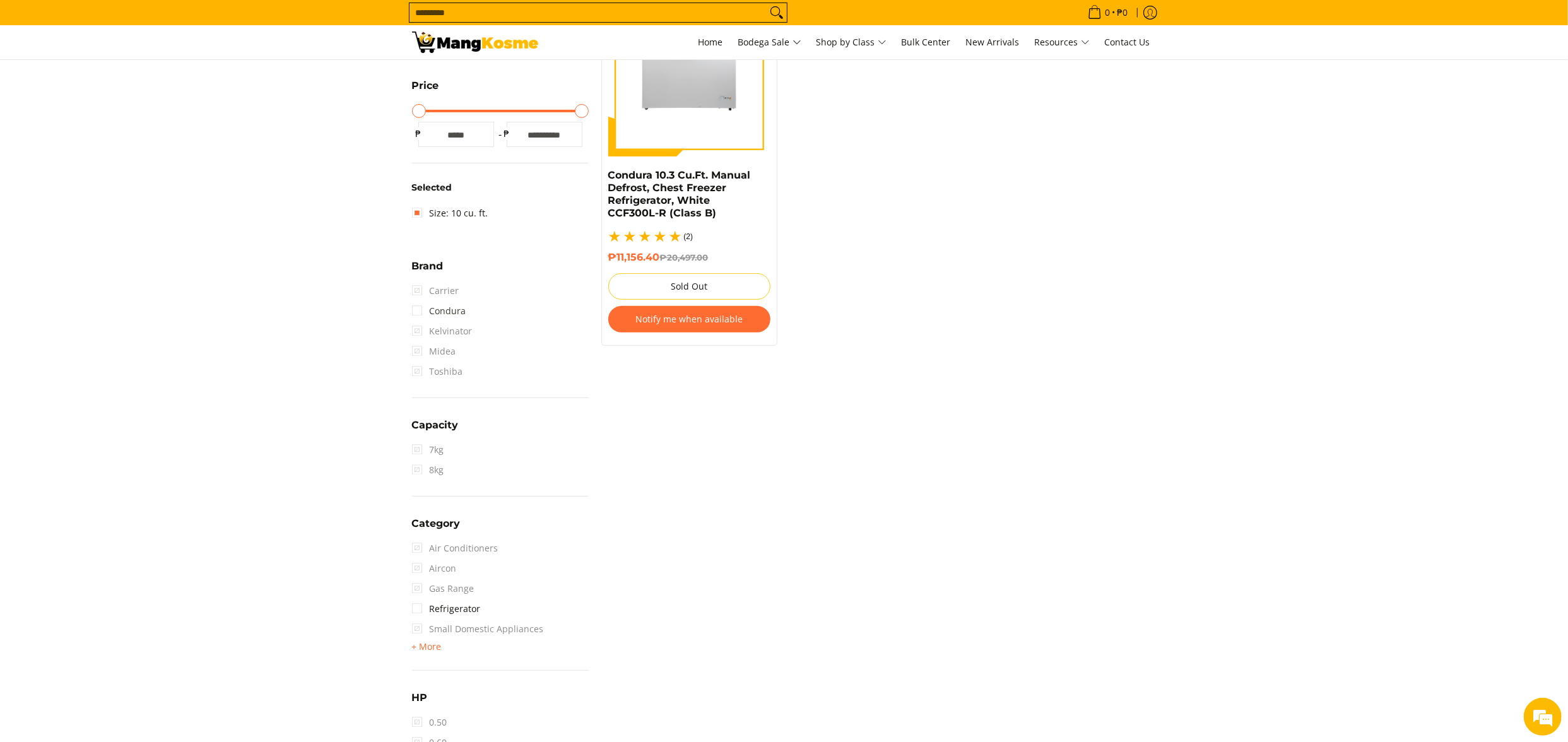
scroll to position [429, 0]
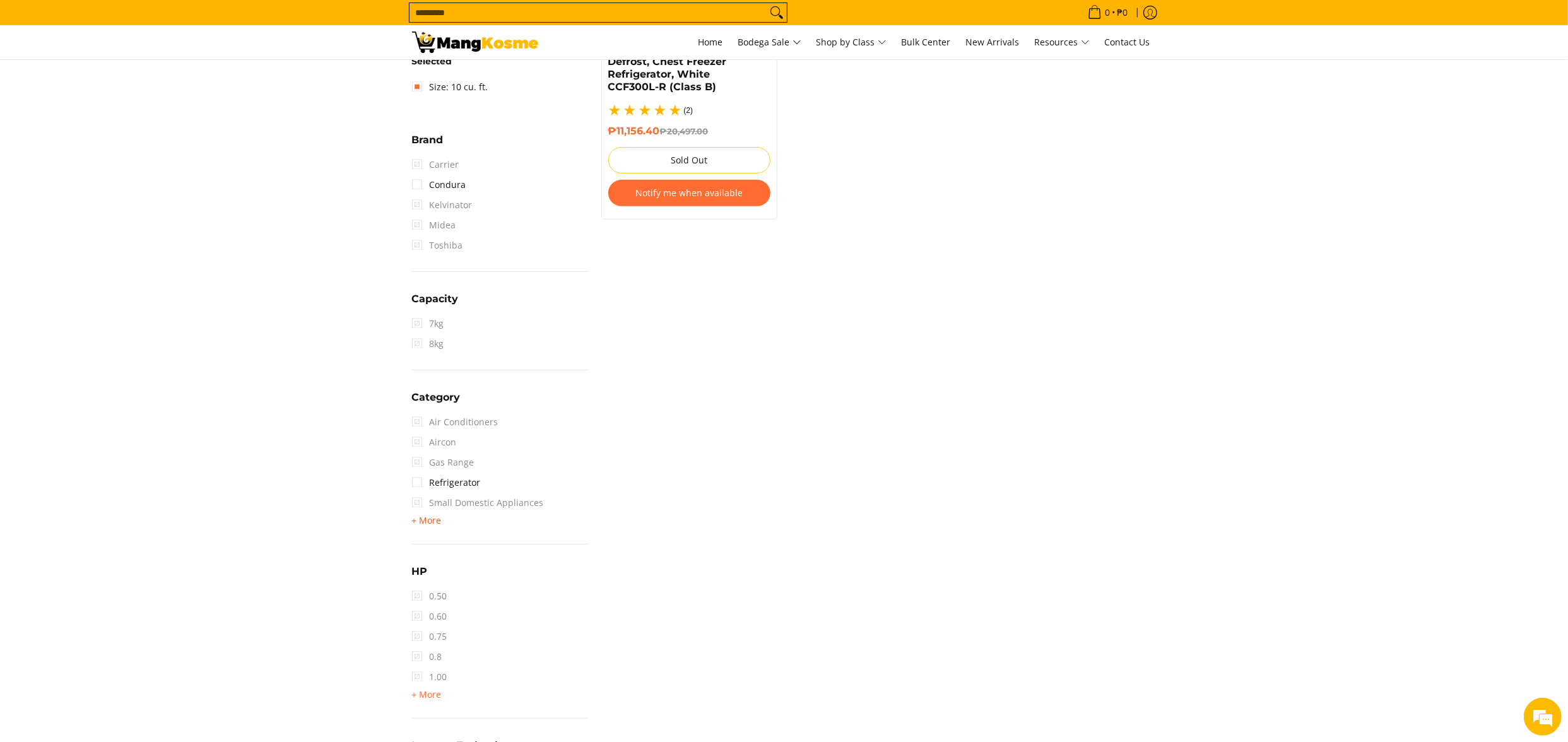
click at [432, 520] on span "+ More" at bounding box center [427, 521] width 30 height 10
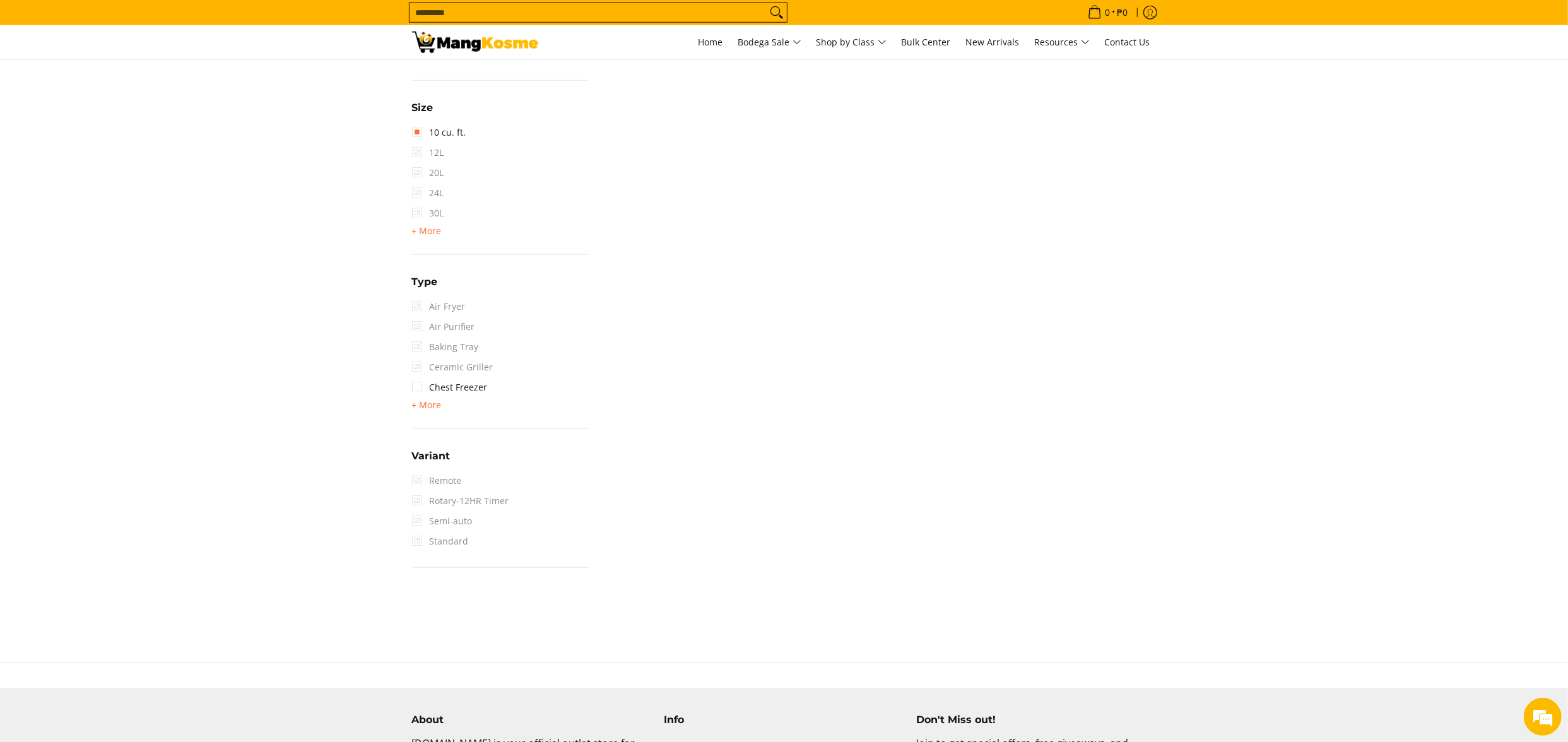
scroll to position [1186, 0]
